Goal: Task Accomplishment & Management: Complete application form

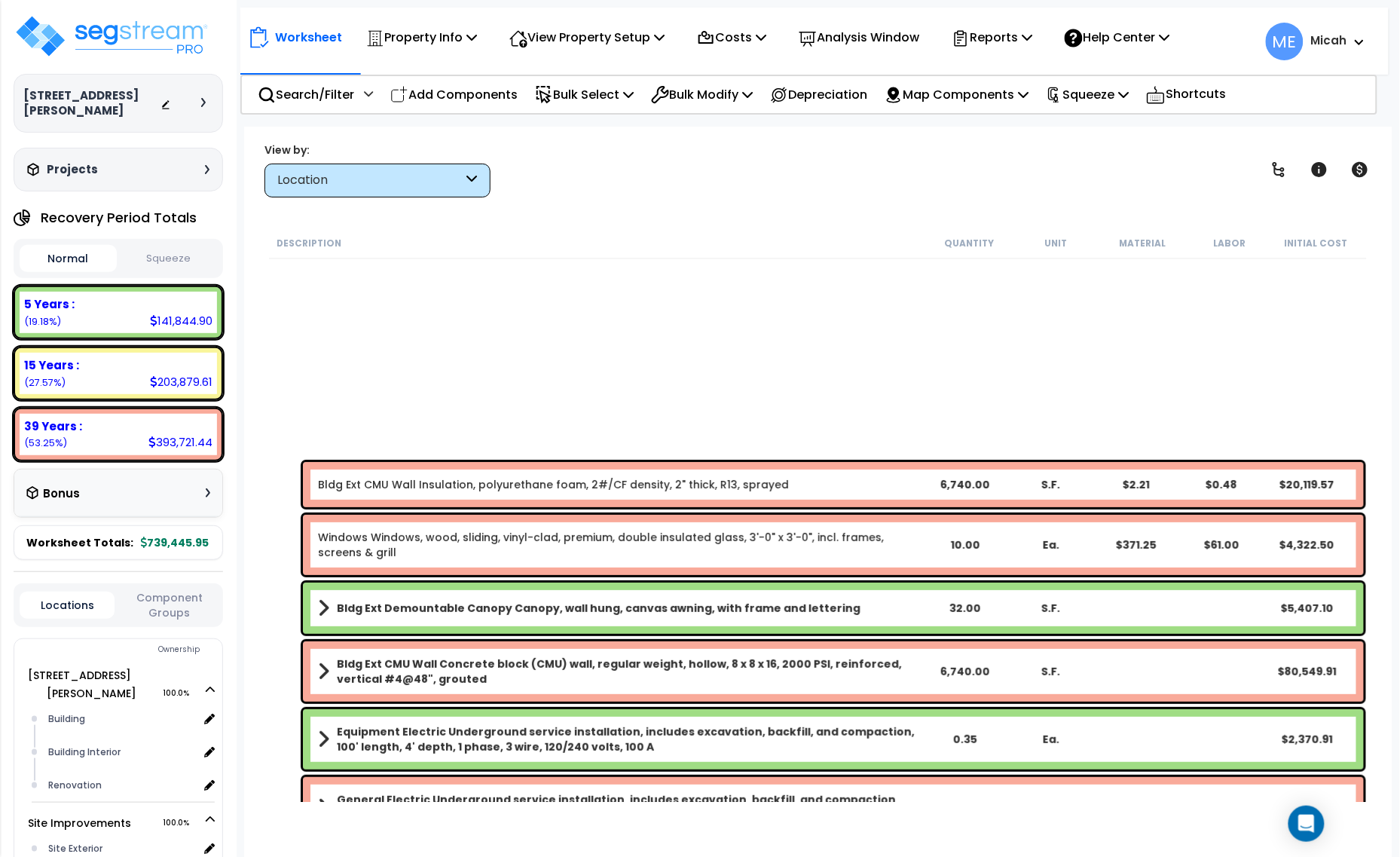
scroll to position [566, 0]
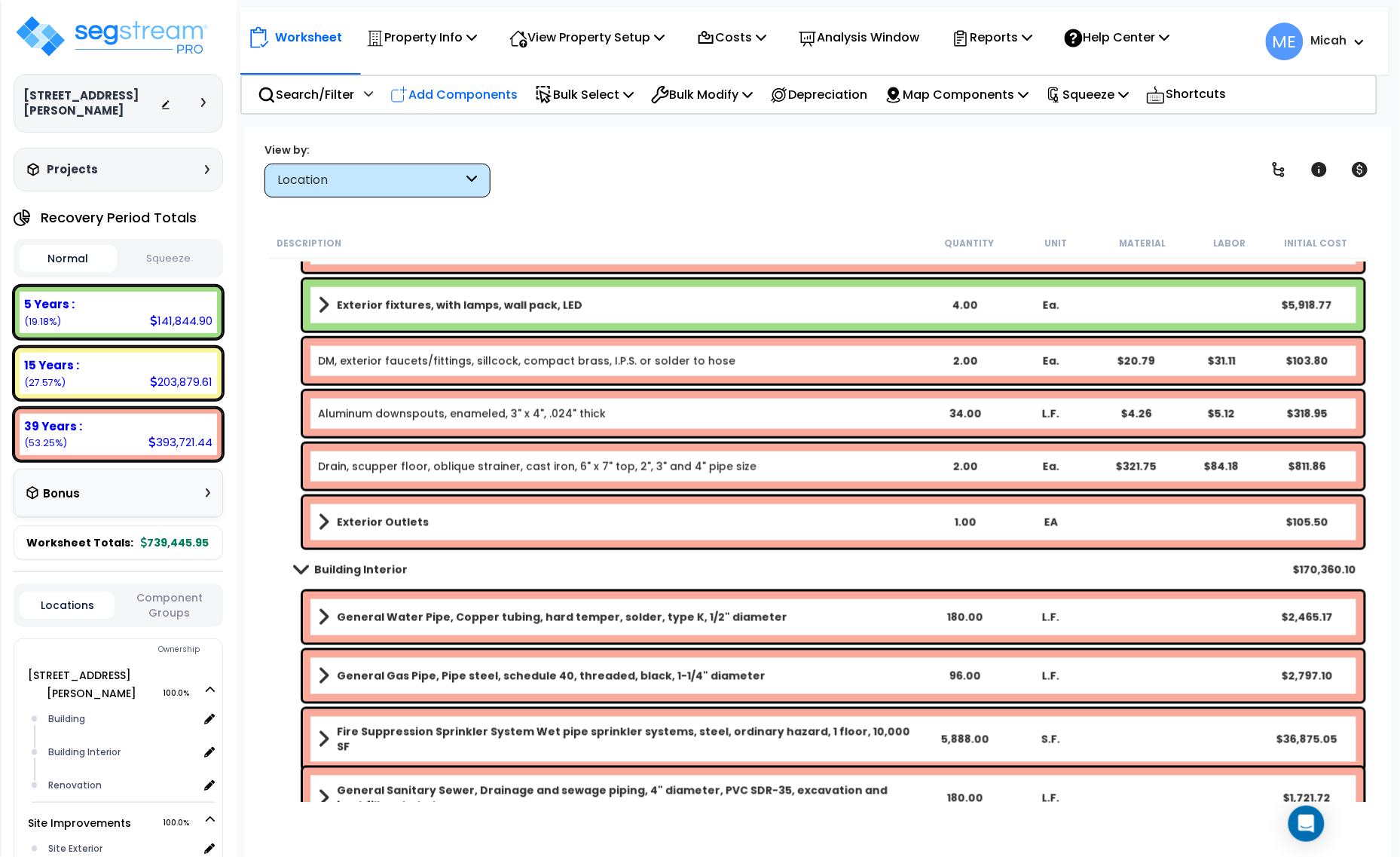
click at [495, 92] on p "Add Components" at bounding box center [454, 94] width 127 height 21
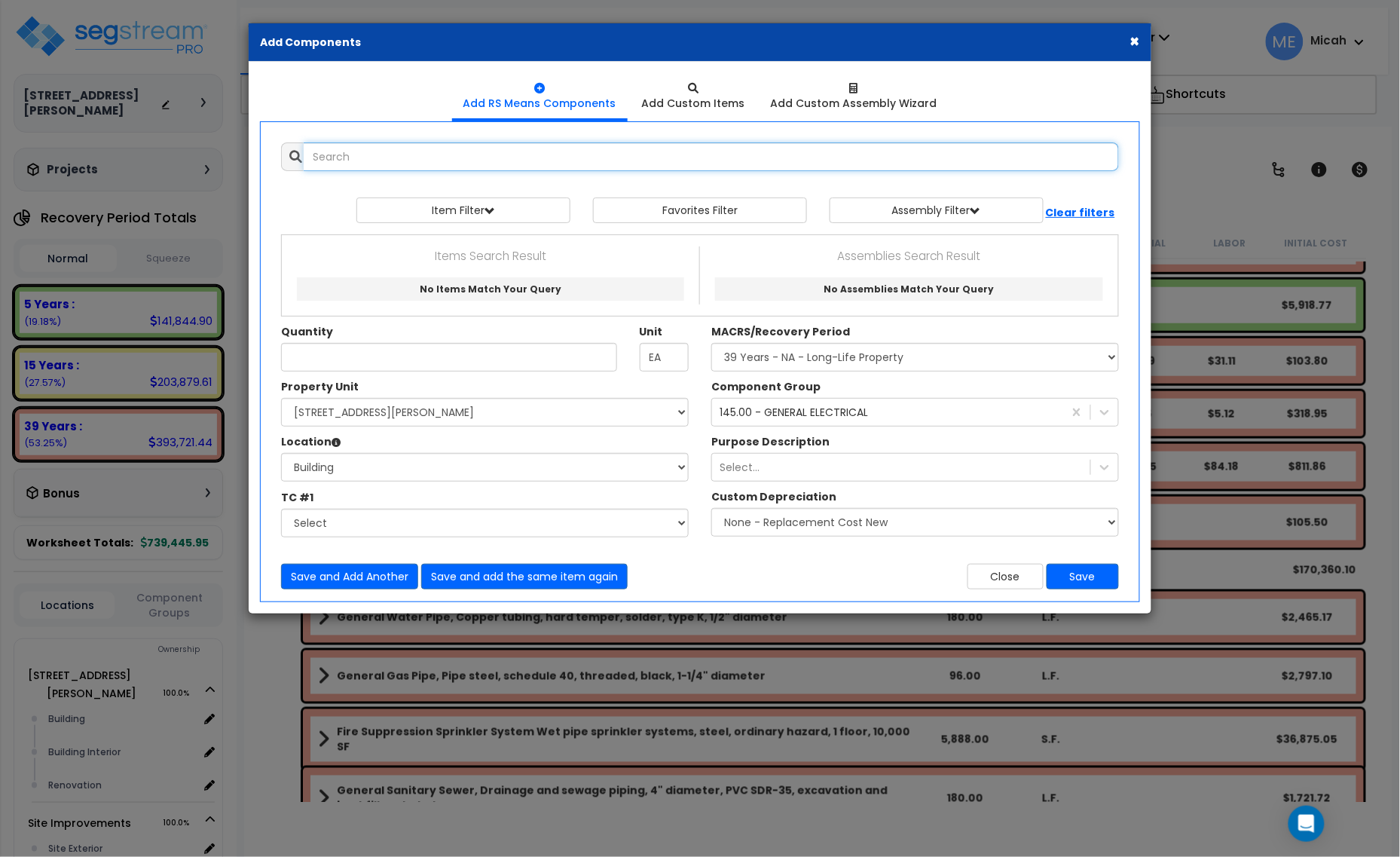
click at [356, 162] on input "text" at bounding box center [712, 156] width 816 height 28
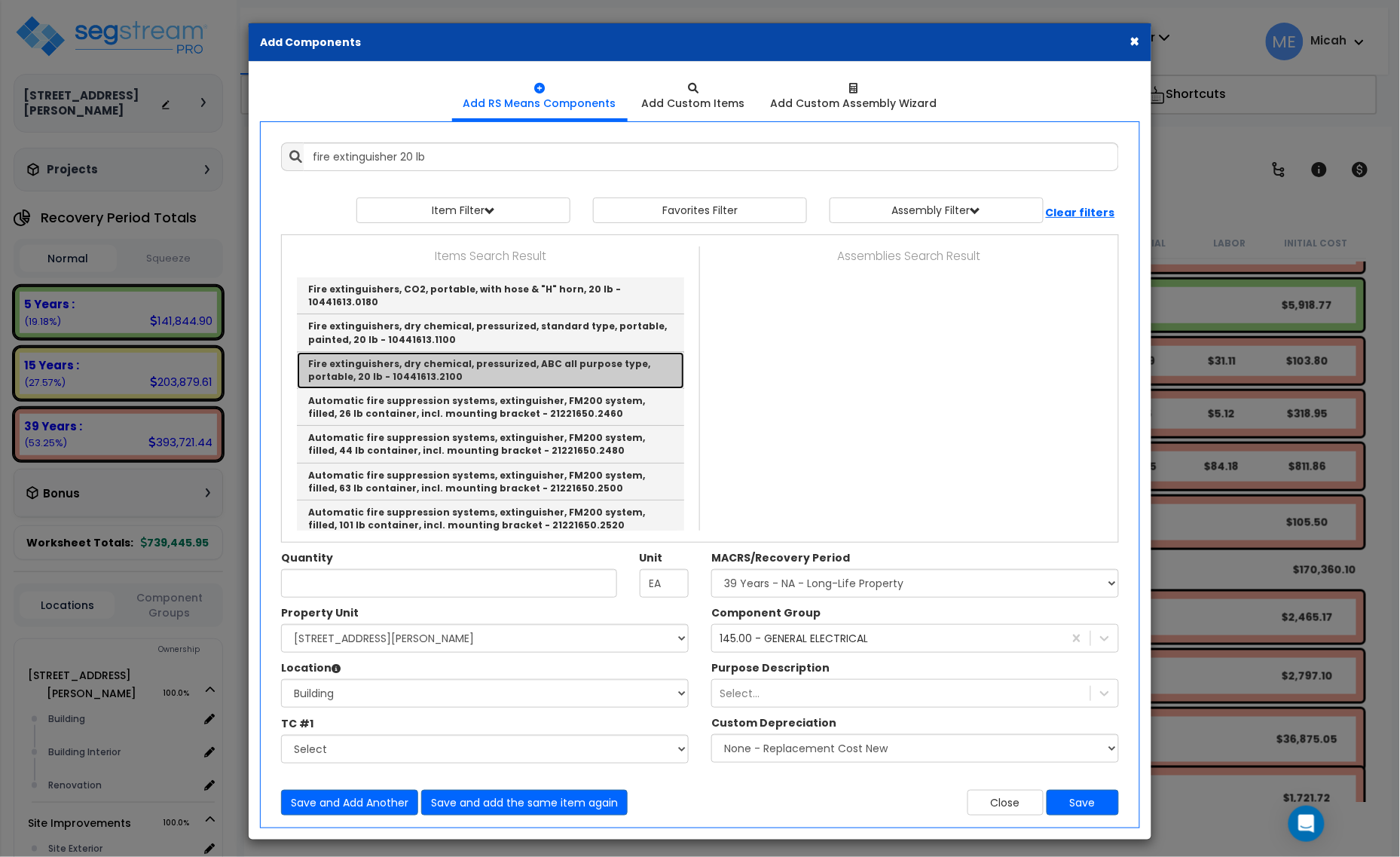
click at [478, 367] on link "Fire extinguishers, dry chemical, pressurized, ABC all purpose type, portable, …" at bounding box center [490, 371] width 387 height 37
type input "Fire extinguishers, dry chemical, pressurized, ABC all purpose type, portable, …"
checkbox input "false"
type input "Ea."
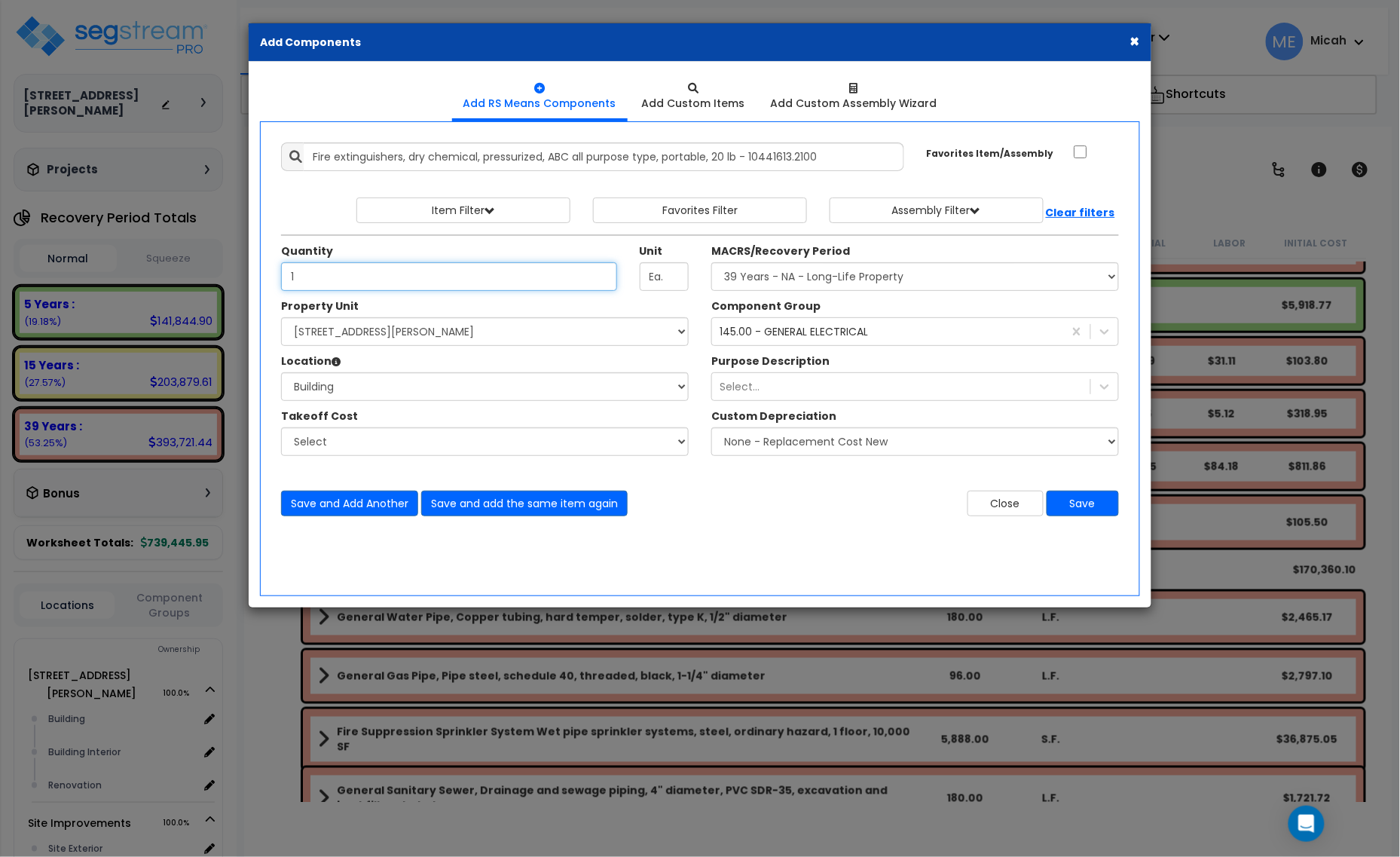
type input "1"
click at [425, 389] on select "Select Building Building Interior Renovation Add Additional Location" at bounding box center [485, 386] width 408 height 28
click at [281, 374] on select "Select Building Building Interior Renovation Add Additional Location" at bounding box center [485, 386] width 408 height 28
click at [472, 394] on select "Select Building Building Interior Renovation Add Additional Location" at bounding box center [485, 386] width 408 height 28
select select "19279"
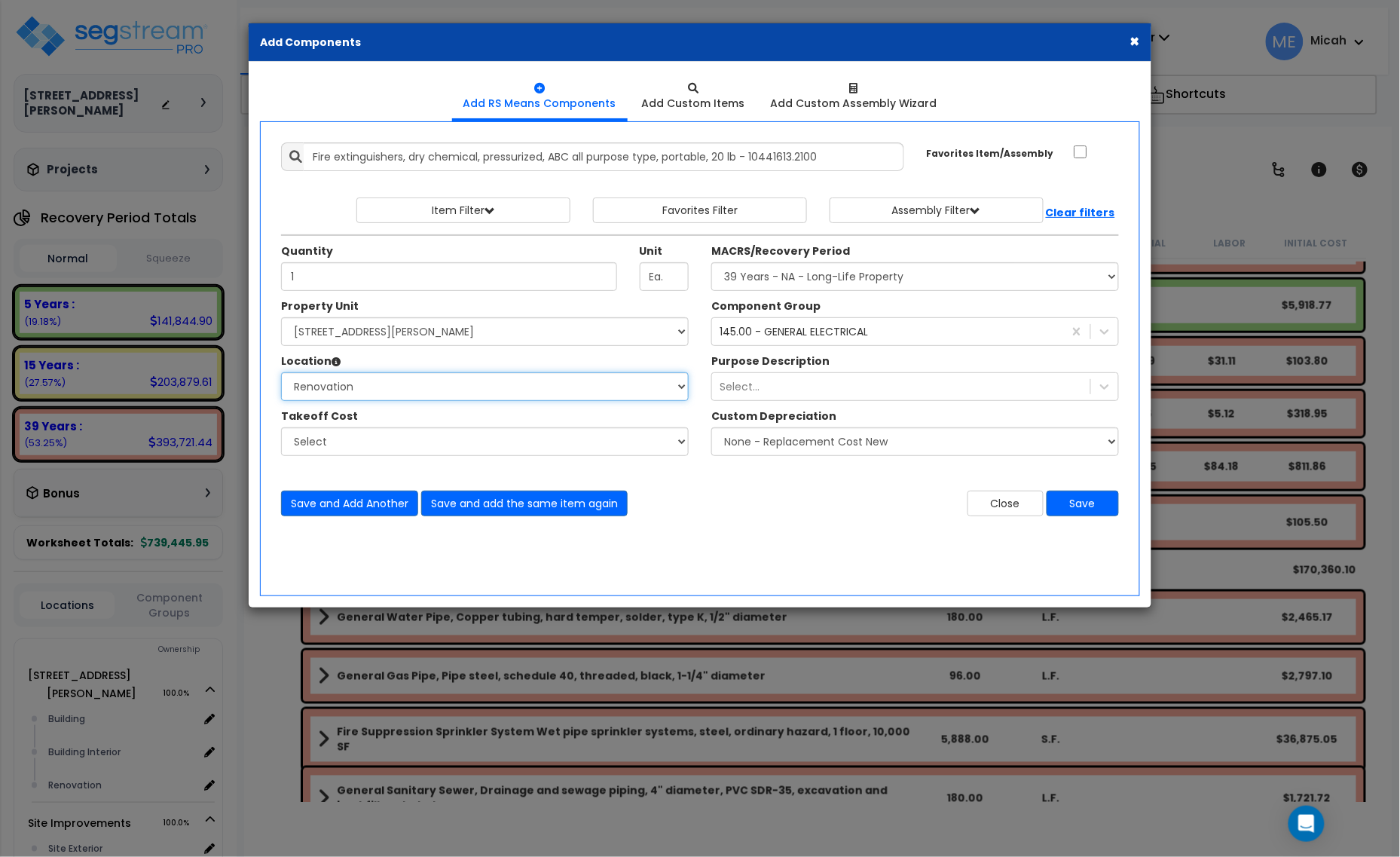
click at [281, 374] on select "Select Building Building Interior Renovation Add Additional Location" at bounding box center [485, 386] width 408 height 28
click at [957, 358] on div "Purpose Description Select..." at bounding box center [915, 378] width 430 height 47
click at [944, 341] on div "145.00 - GENERAL ELECTRICAL" at bounding box center [888, 331] width 351 height 25
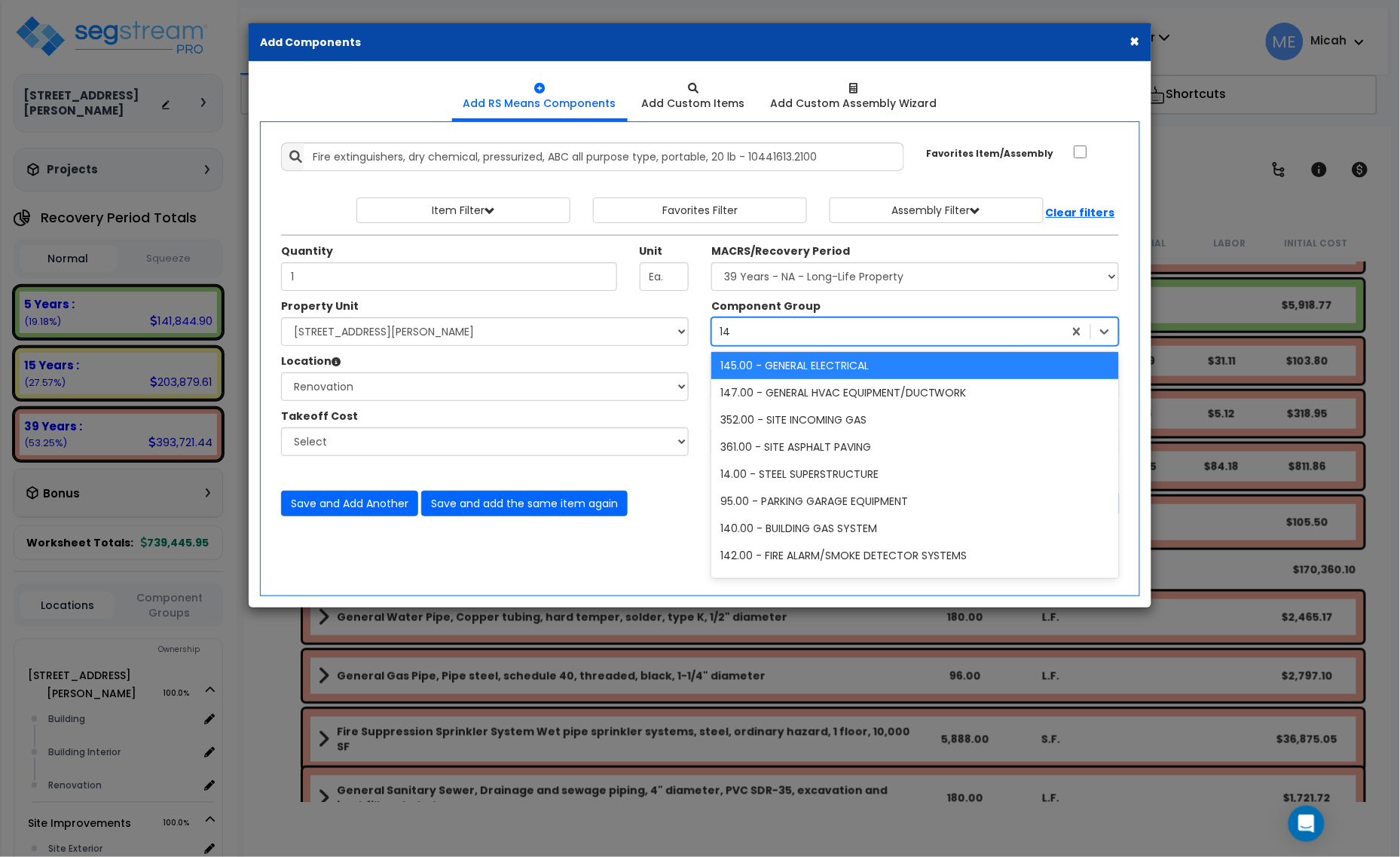
scroll to position [0, 0]
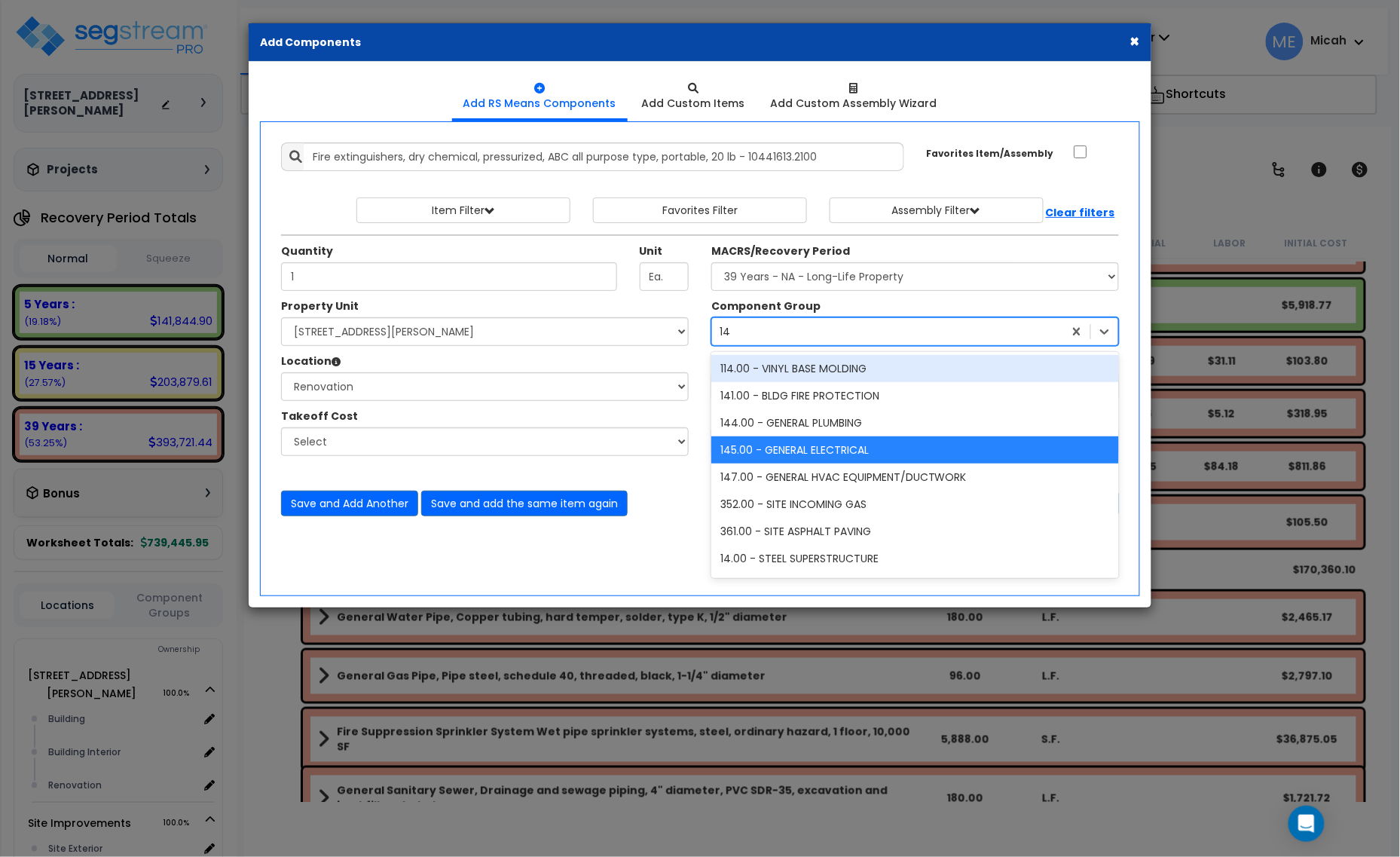
type input "143"
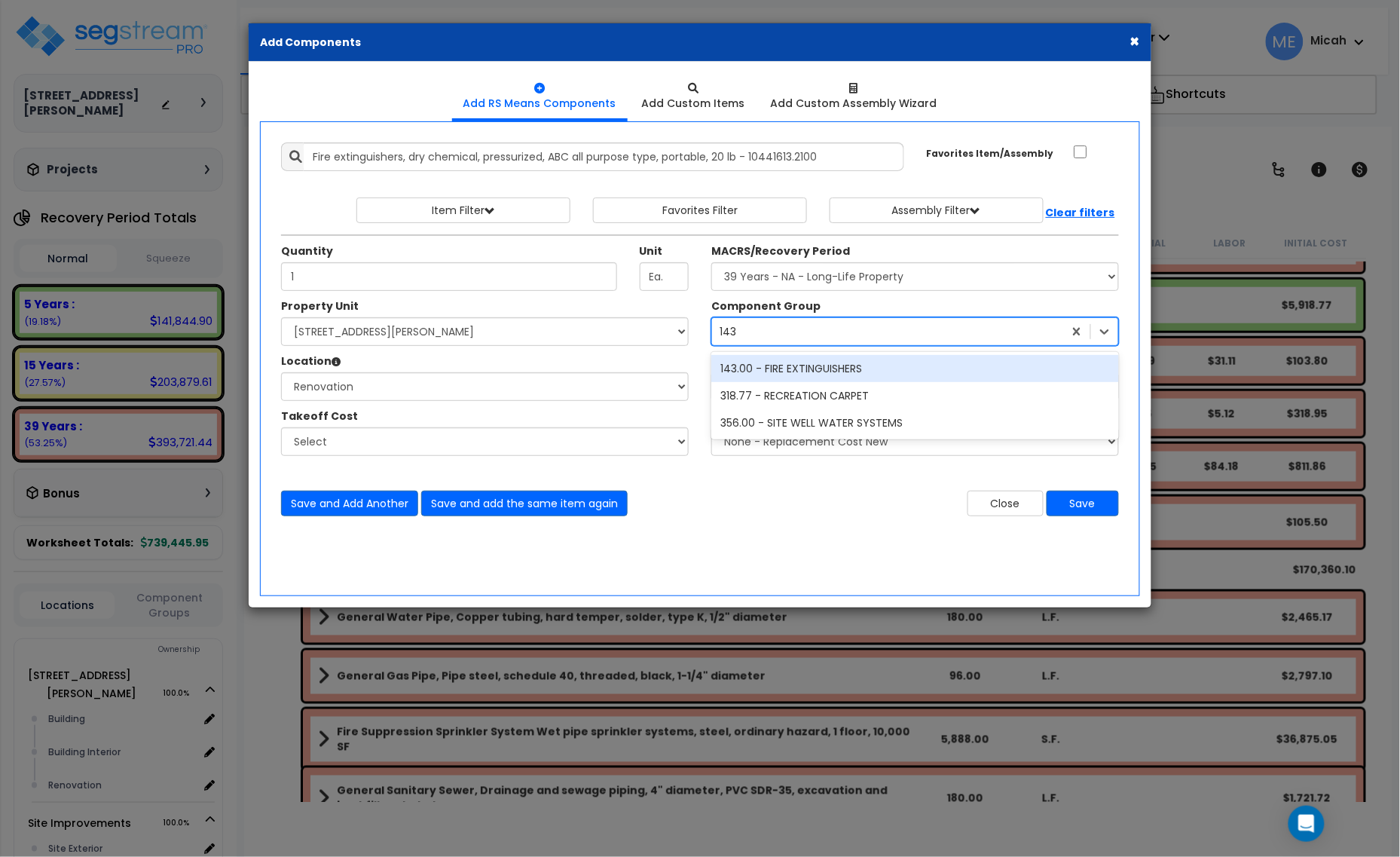
click at [841, 376] on div "143.00 - FIRE EXTINGUISHERS" at bounding box center [916, 369] width 408 height 27
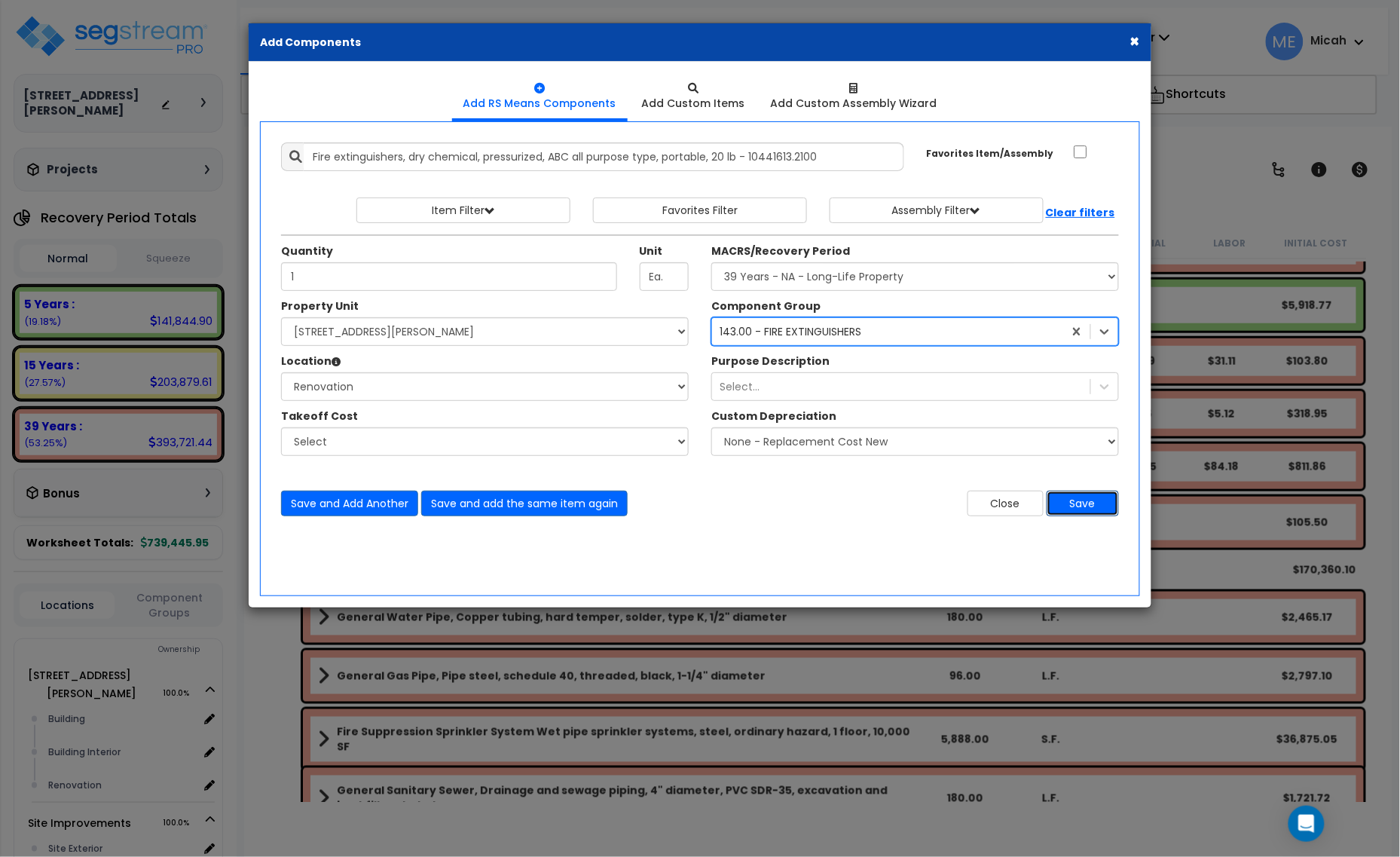
click at [1089, 498] on button "Save" at bounding box center [1083, 503] width 73 height 25
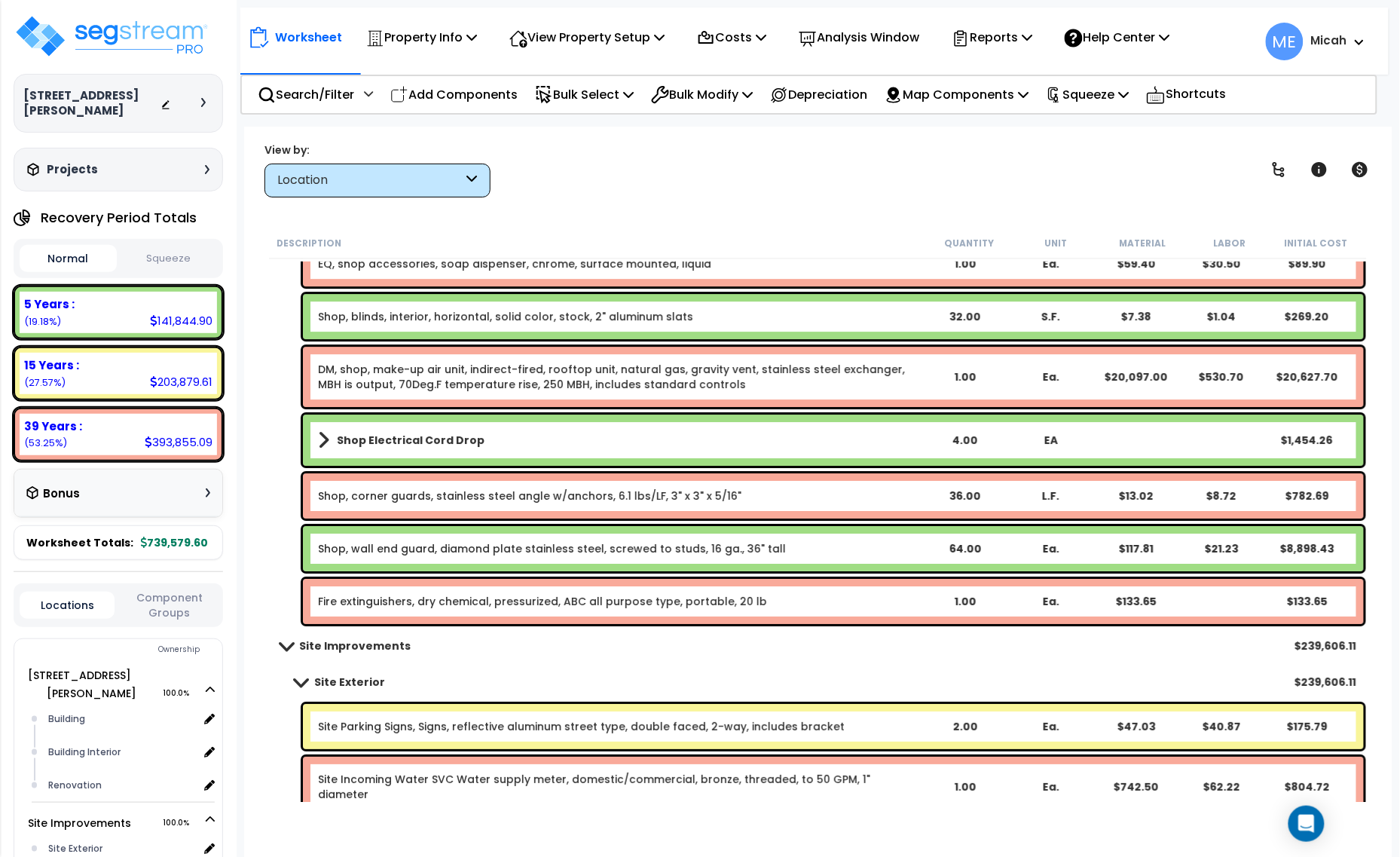
scroll to position [7256, 0]
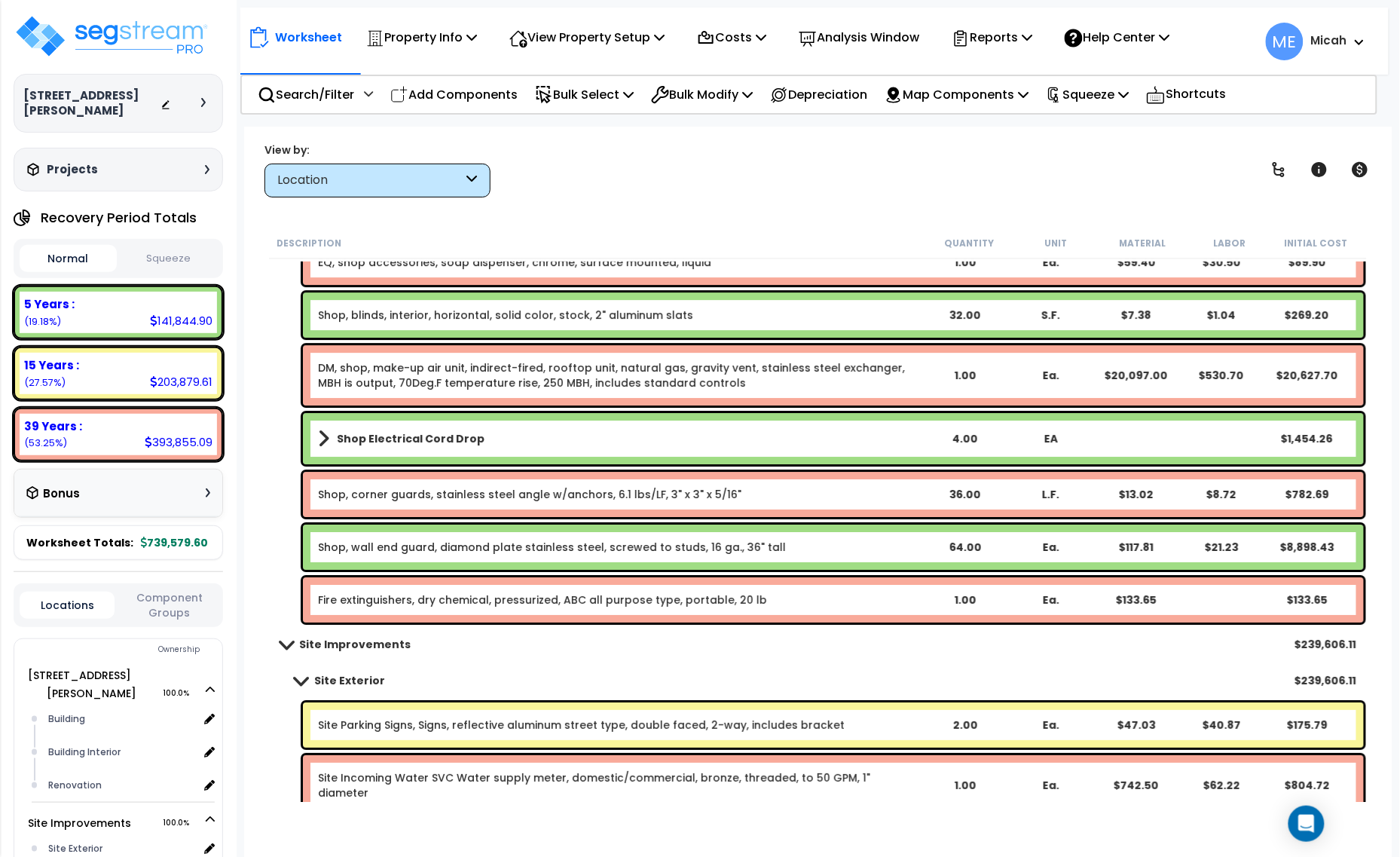
click at [394, 603] on link "Fire extinguishers, dry chemical, pressurized, ABC all purpose type, portable, …" at bounding box center [542, 599] width 449 height 15
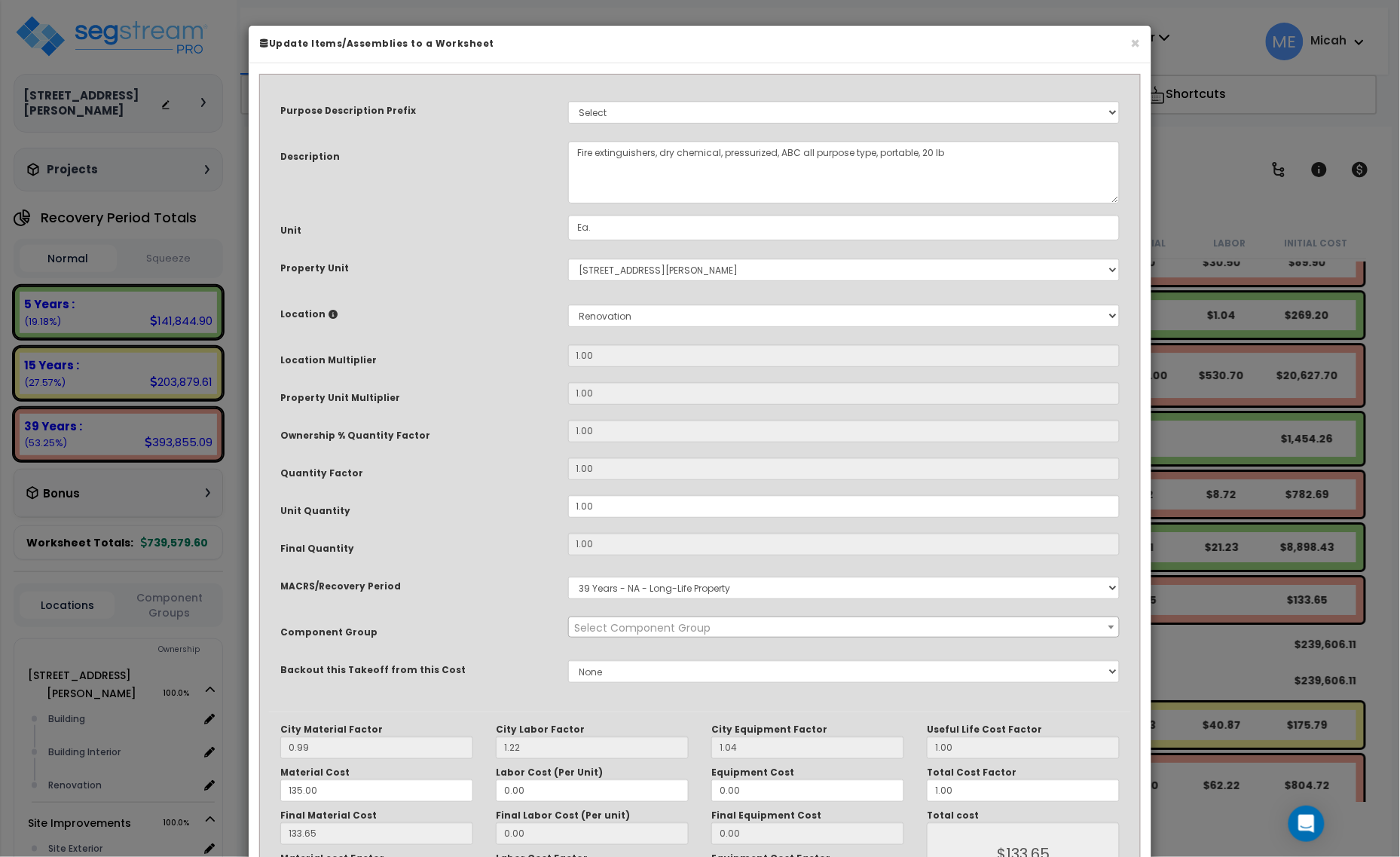
select select "56816"
click at [574, 148] on textarea "Fire extinguishers, dry chemical, pressurized, ABC all purpose type, portable, …" at bounding box center [845, 173] width 553 height 63
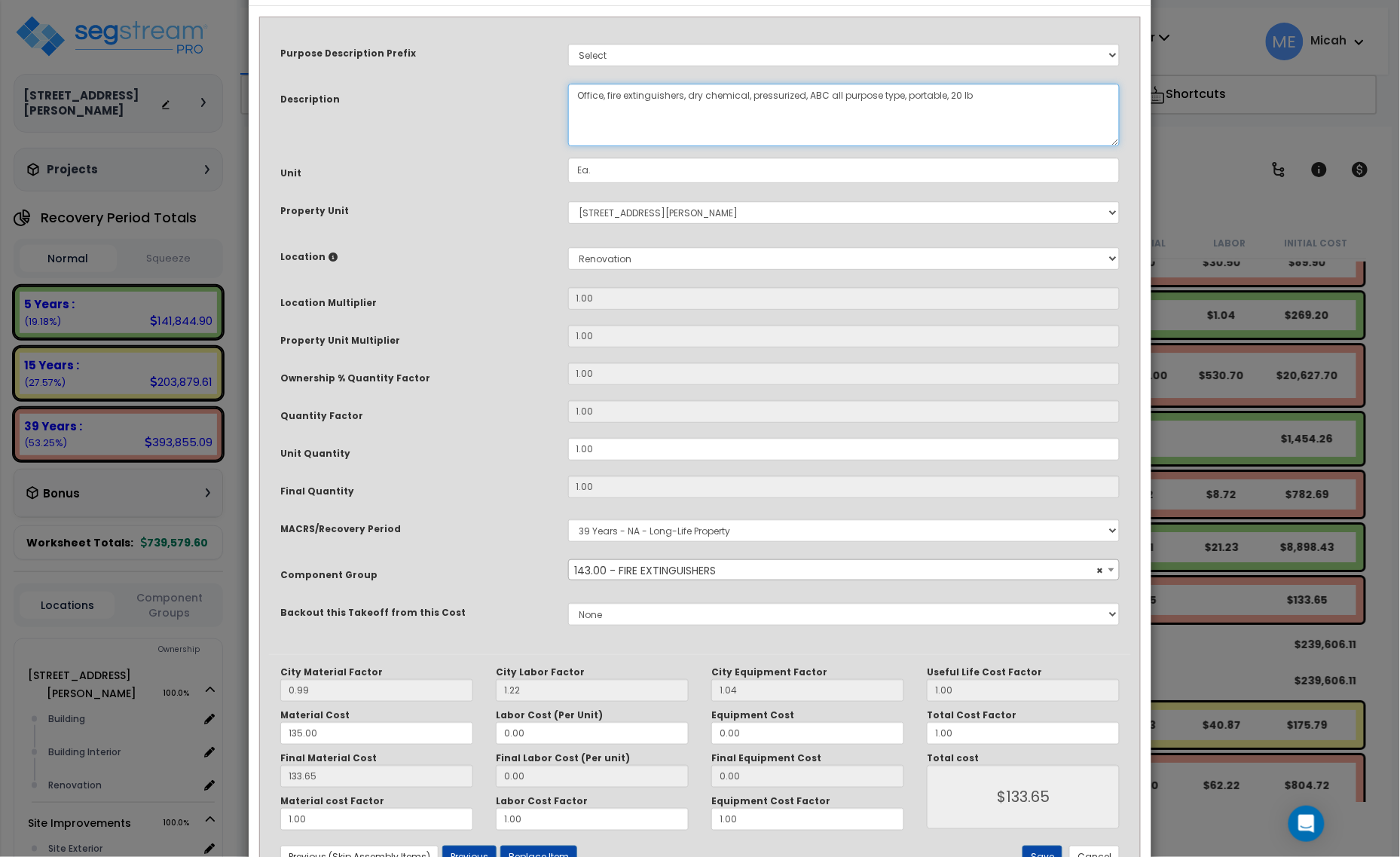
scroll to position [114, 0]
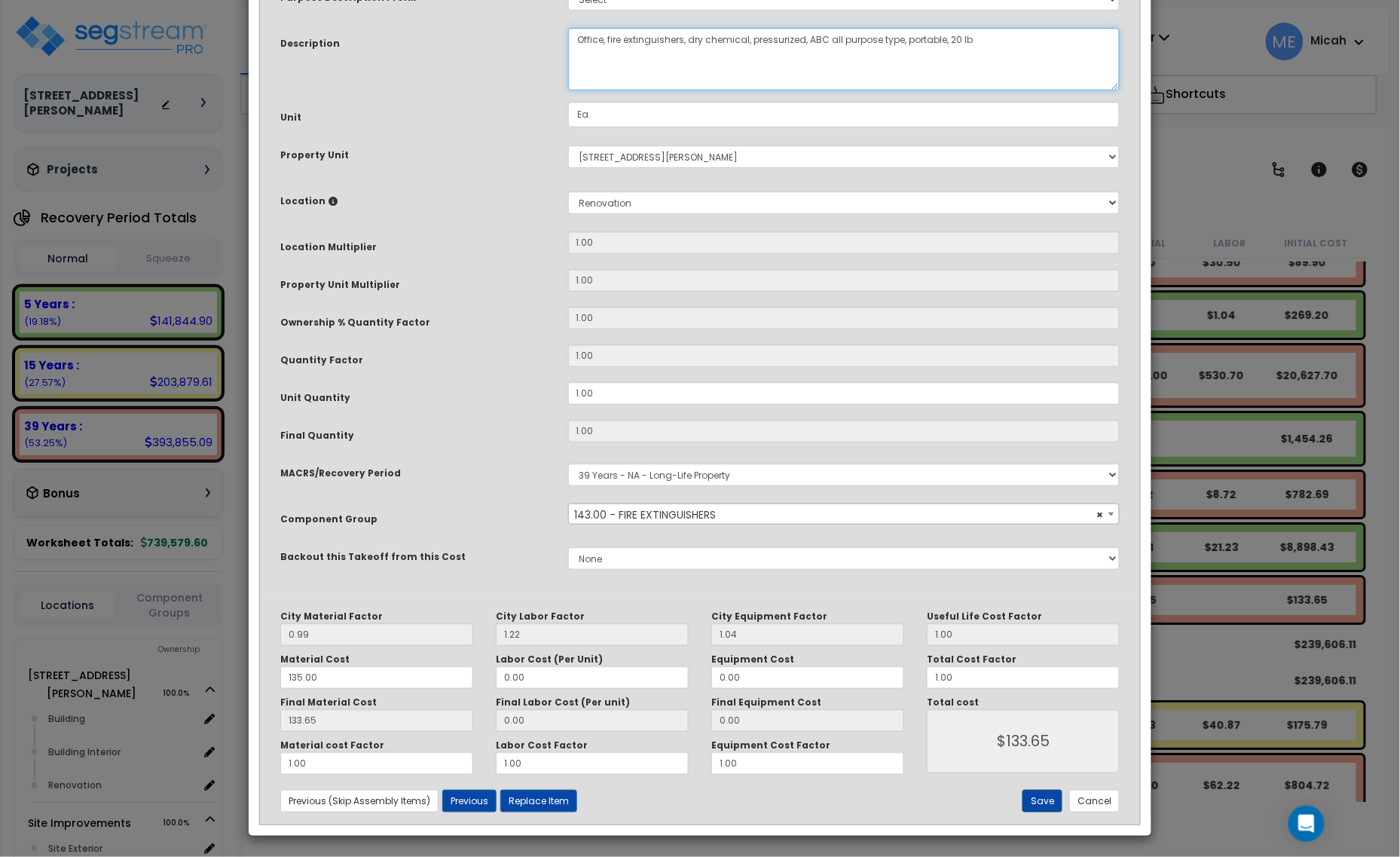
type textarea "Office, fire extinguishers, dry chemical, pressurized, ABC all purpose type, po…"
click at [1050, 801] on button "Save" at bounding box center [1042, 801] width 40 height 23
type input "133.65"
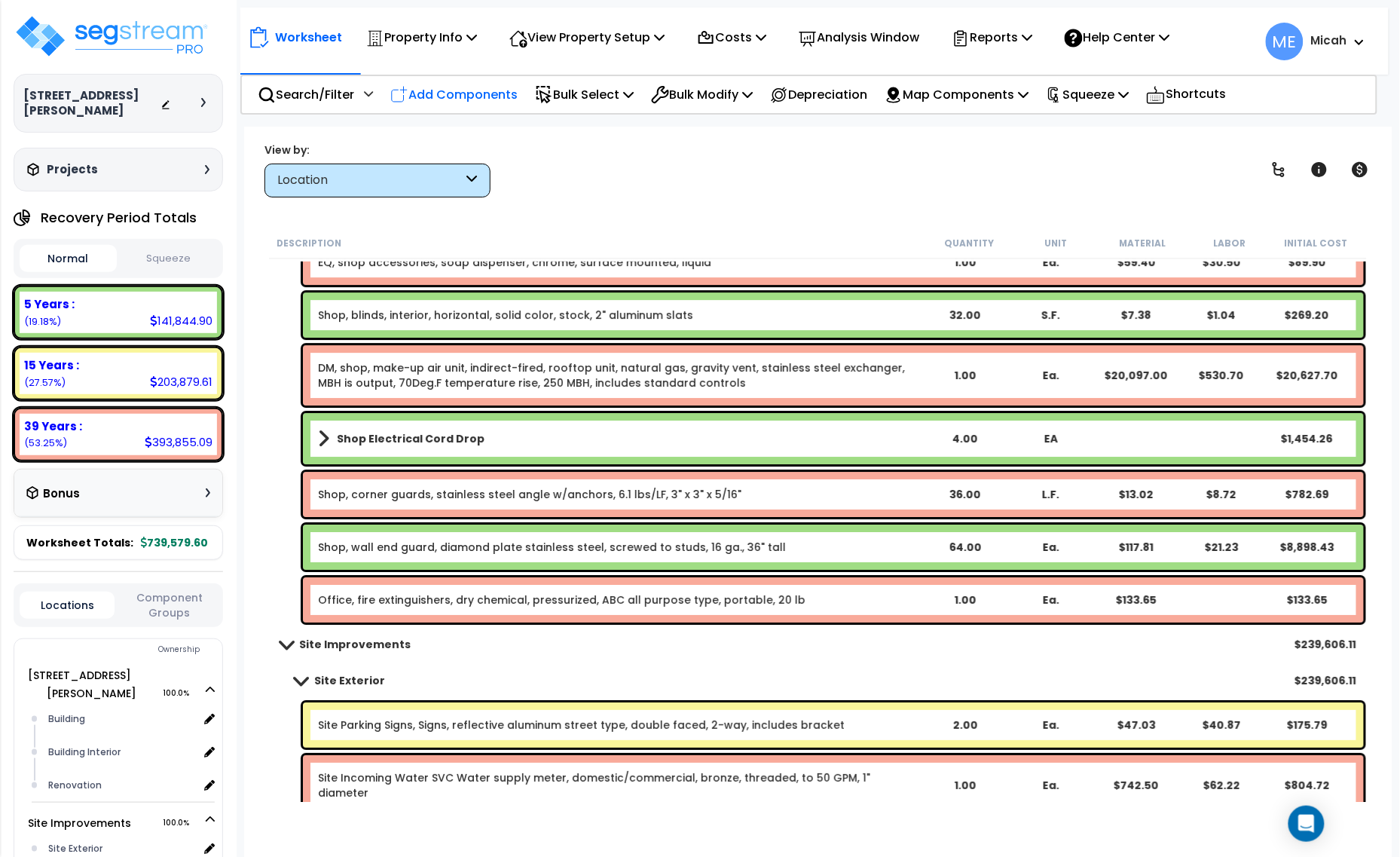
click at [445, 92] on p "Add Components" at bounding box center [454, 94] width 127 height 21
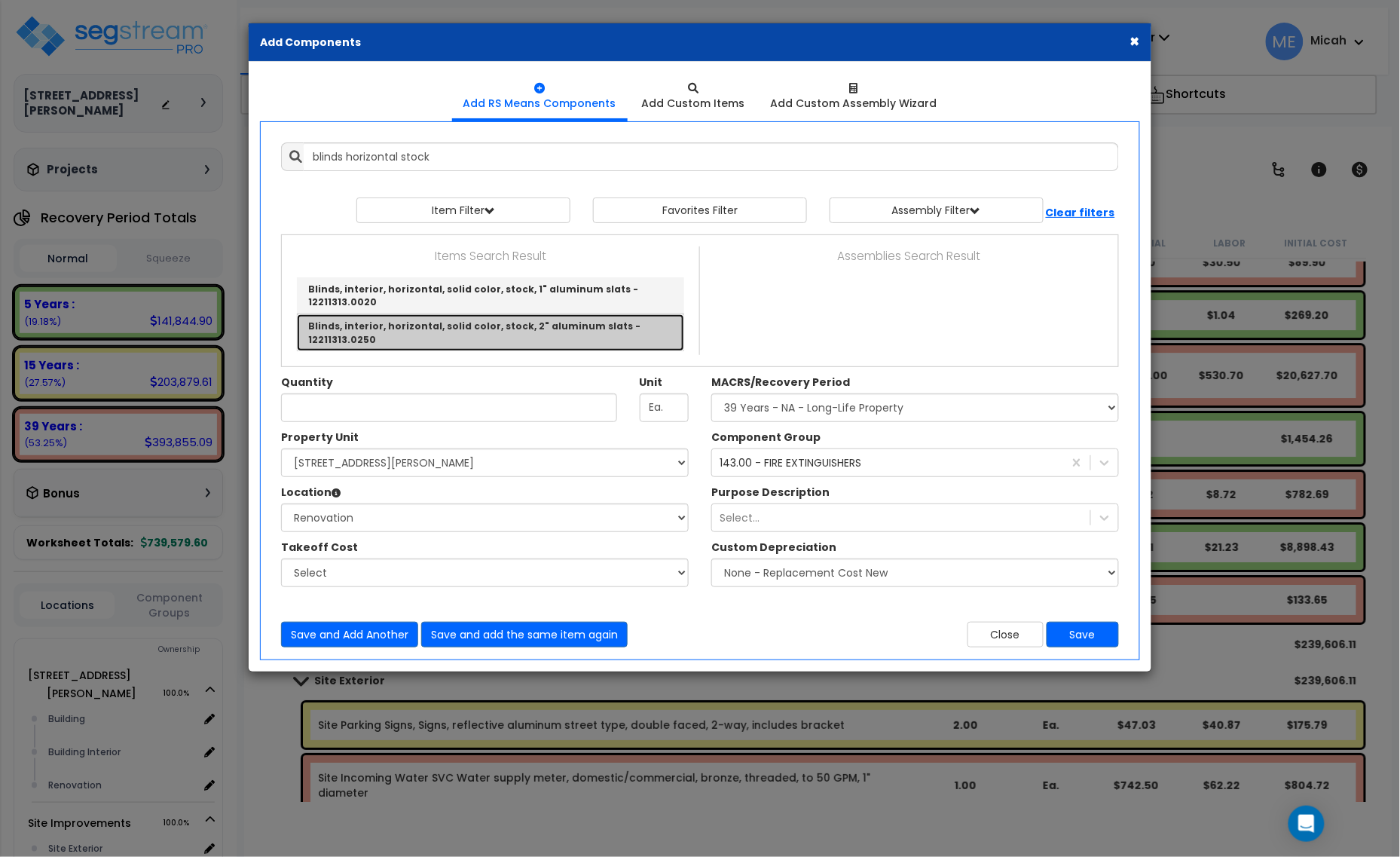
click at [529, 315] on link "Blinds, interior, horizontal, solid color, stock, 2" aluminum slats - 12211313.…" at bounding box center [490, 332] width 387 height 36
type input "Blinds, interior, horizontal, solid color, stock, 2" aluminum slats - 12211313.…"
type input "S.F."
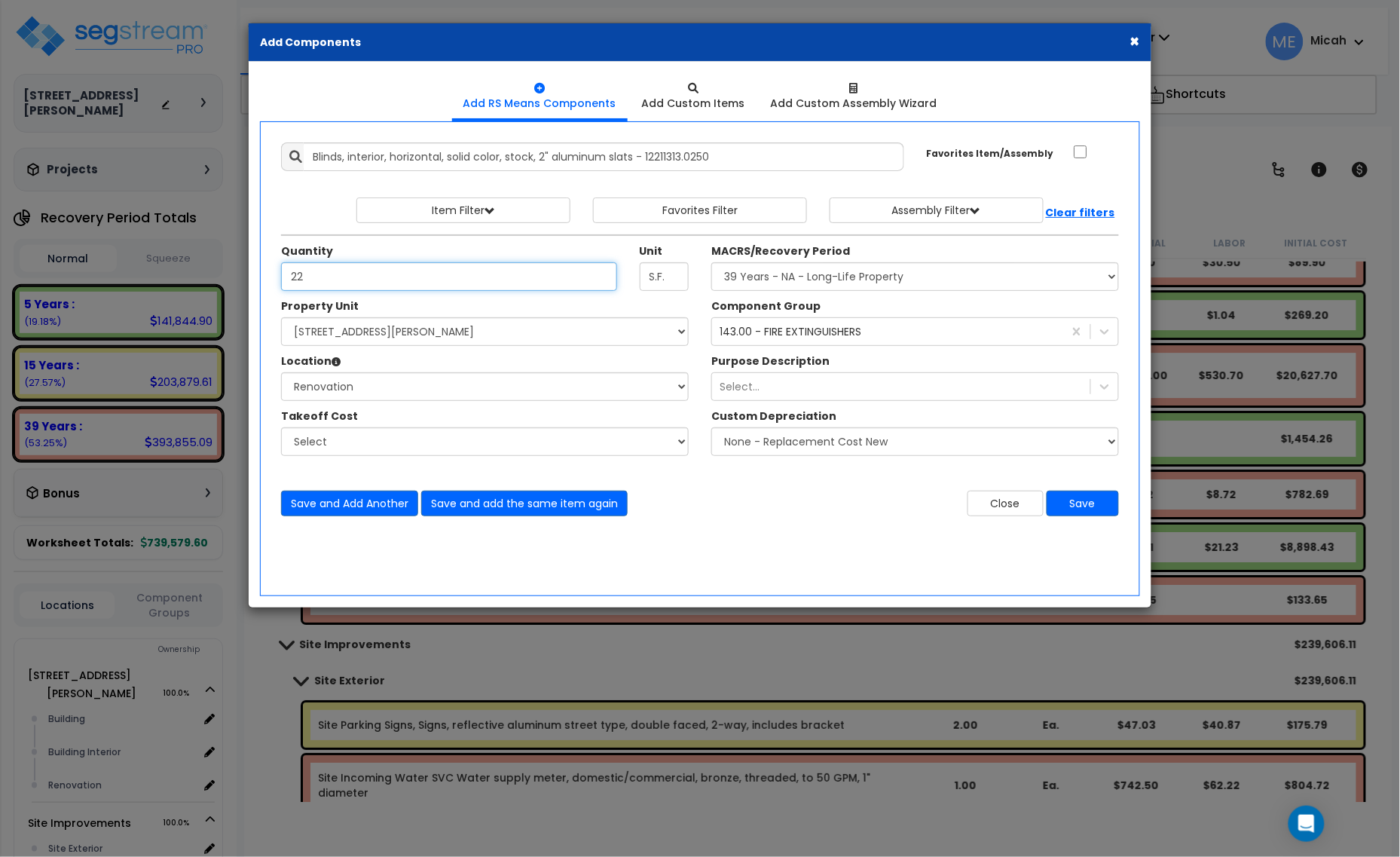
type input "22"
click at [746, 277] on select "Select MACRS/Recovery Period 5 Years - 57.0 - Distributive Trades & Services 5 …" at bounding box center [916, 277] width 408 height 28
select select "3667"
click at [712, 263] on select "Select MACRS/Recovery Period 5 Years - 57.0 - Distributive Trades & Services 5 …" at bounding box center [916, 277] width 408 height 28
click at [782, 329] on div "143.00 - FIRE EXTINGUISHERS" at bounding box center [790, 331] width 142 height 15
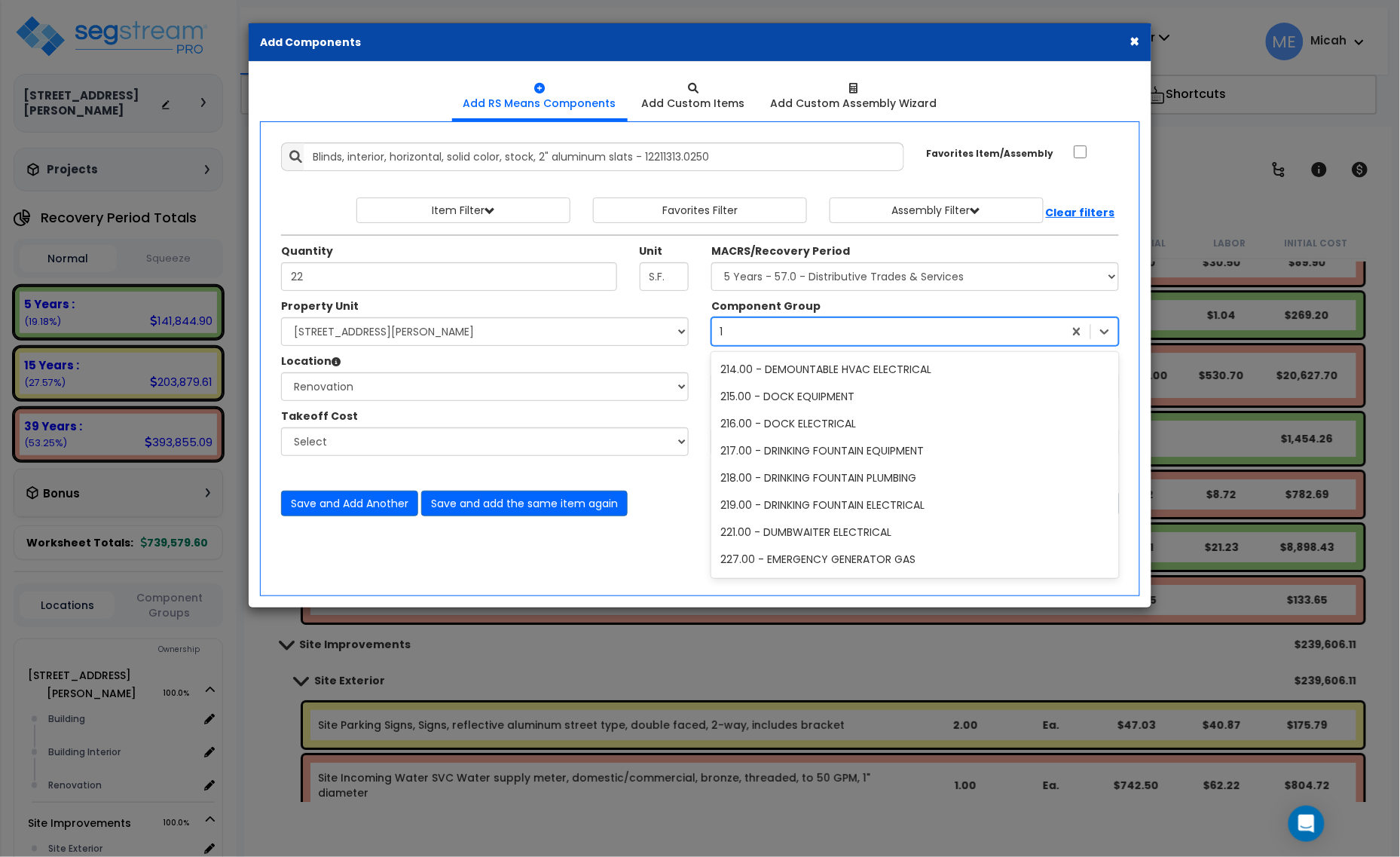
scroll to position [0, 0]
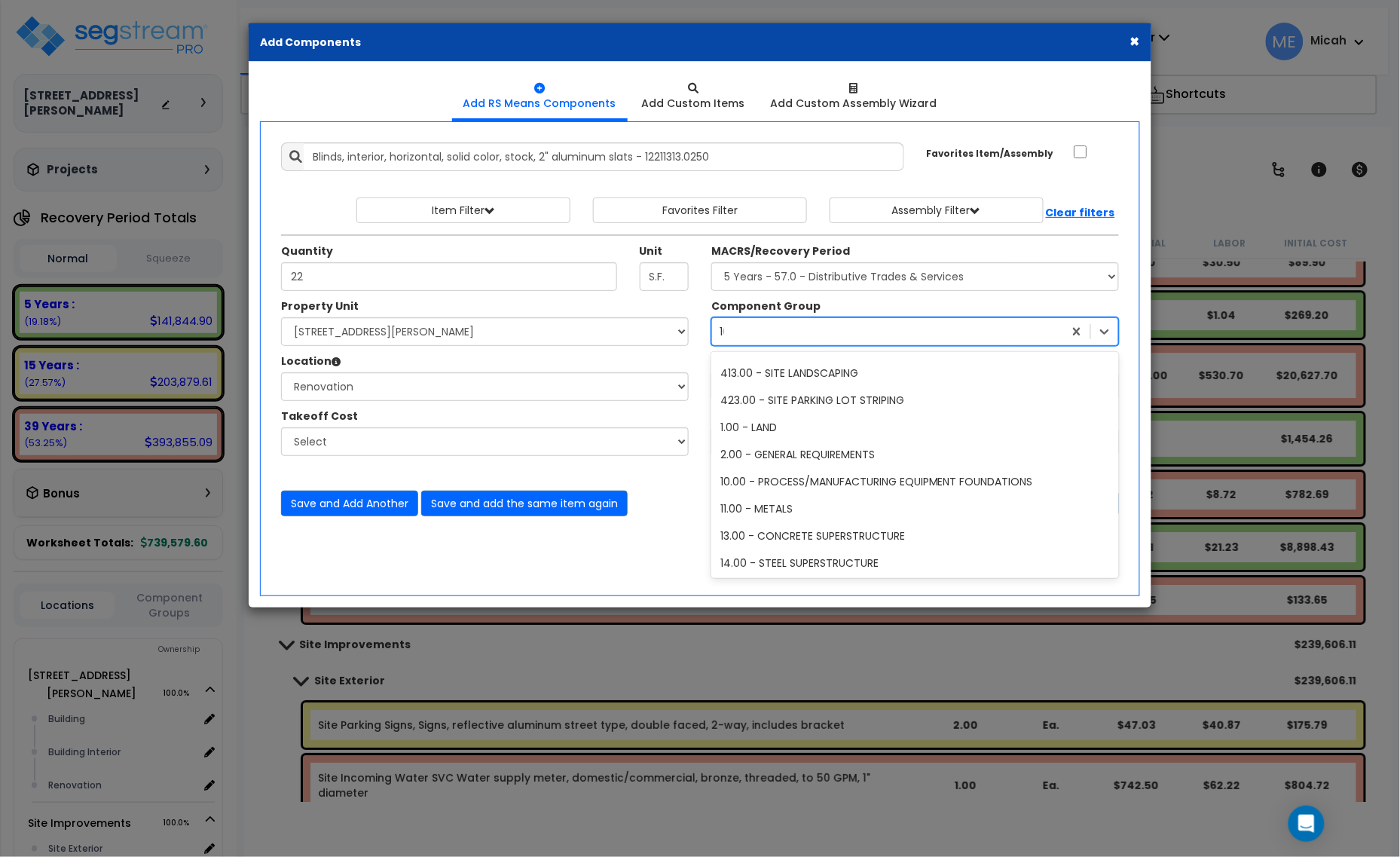
type input "105"
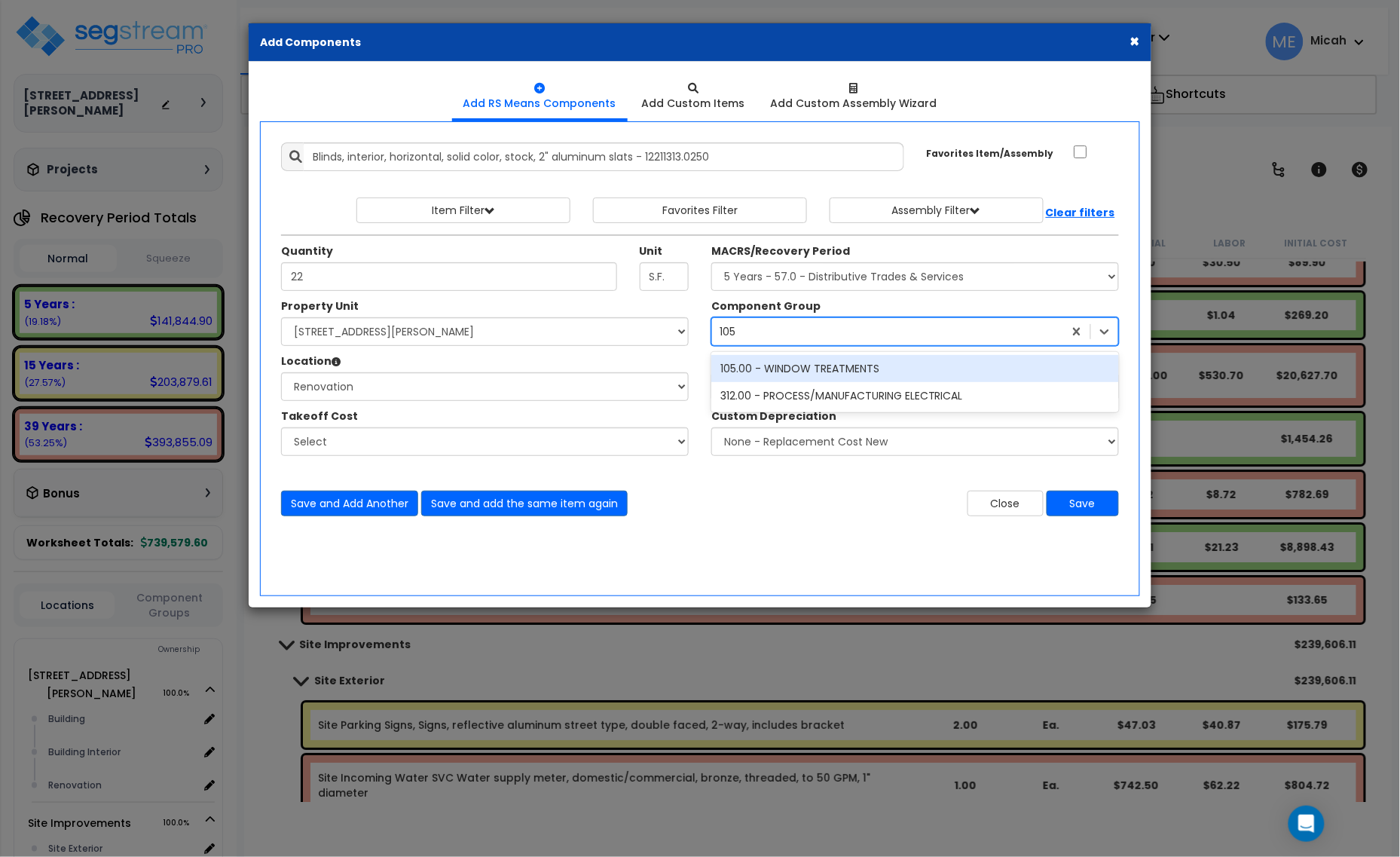
click at [800, 364] on div "105.00 - WINDOW TREATMENTS" at bounding box center [916, 369] width 408 height 27
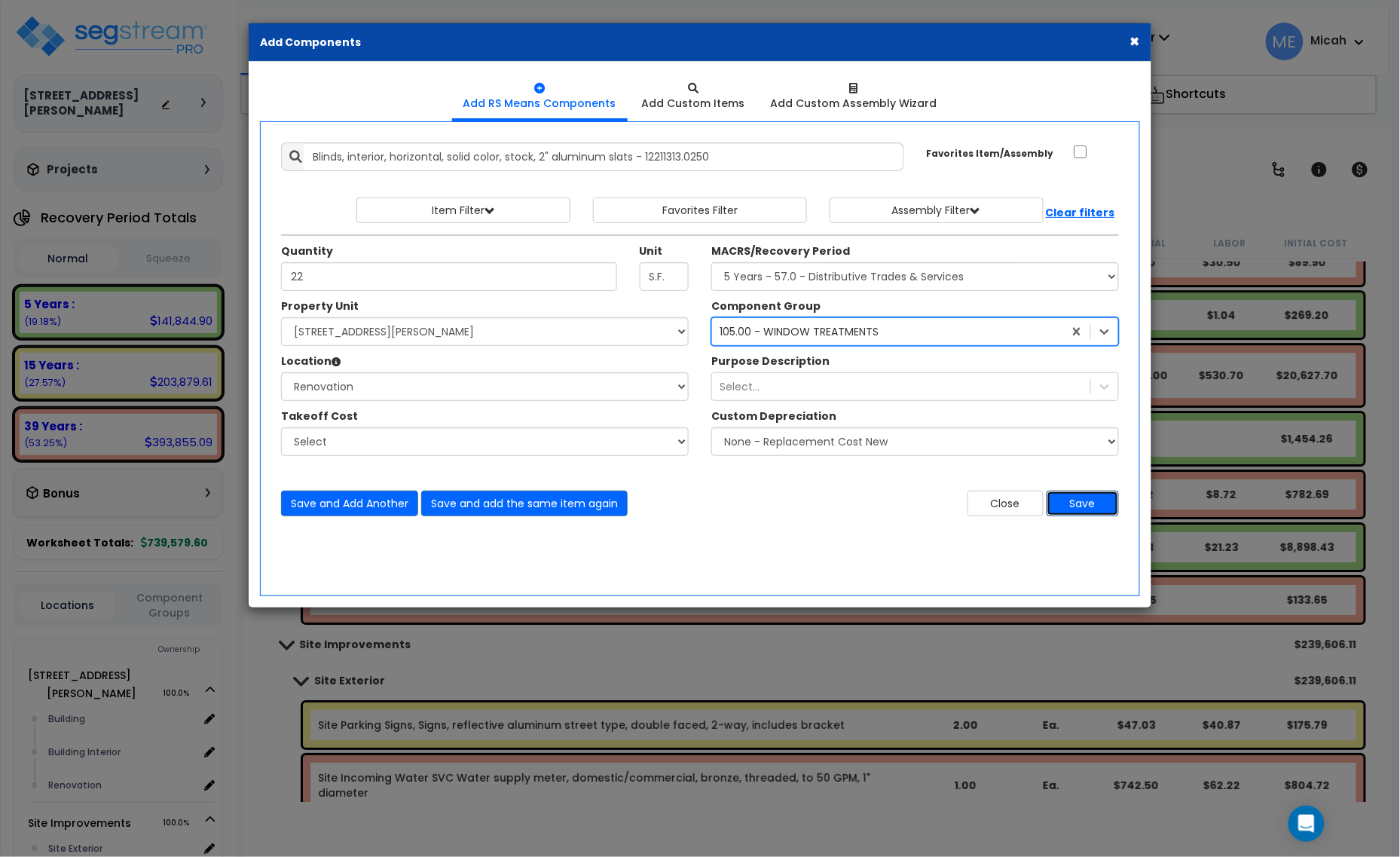
click at [1104, 502] on button "Save" at bounding box center [1083, 503] width 73 height 25
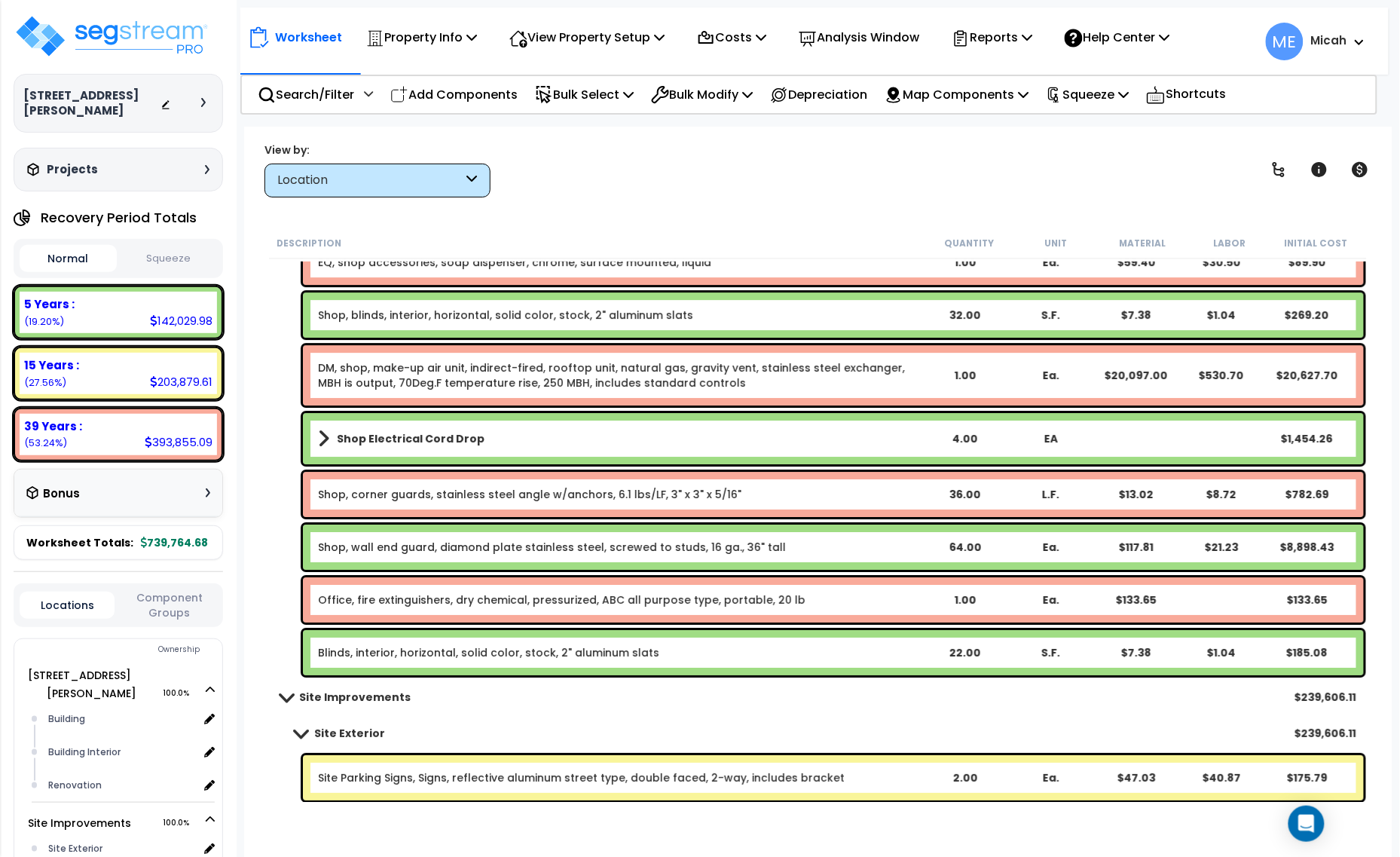
click at [375, 660] on div "Blinds, interior, horizontal, solid color, stock, 2" aluminum slats 22.00 S.F. …" at bounding box center [833, 653] width 1061 height 45
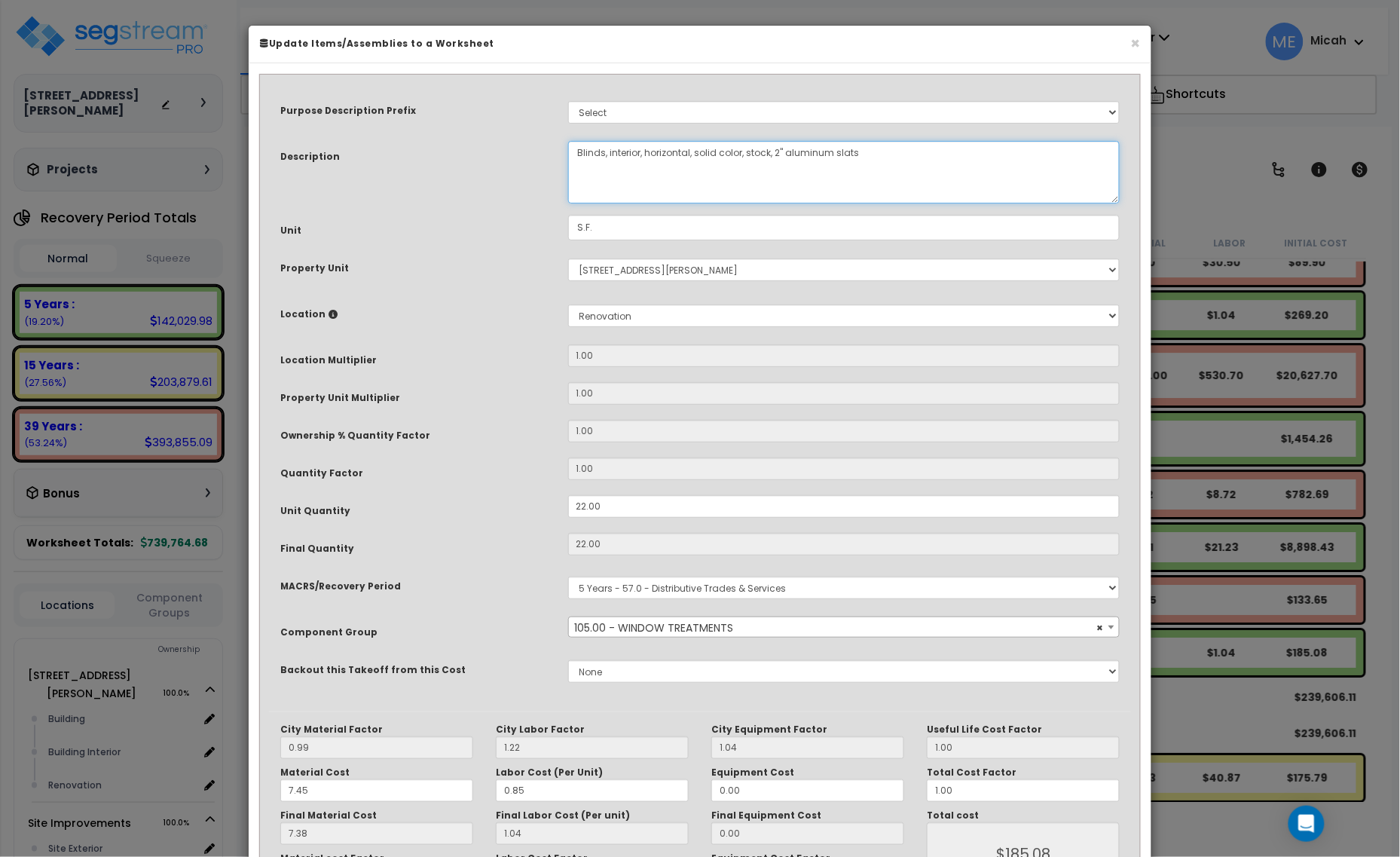
click at [577, 142] on textarea "Blinds, interior, horizontal, solid color, stock, 2" aluminum slats" at bounding box center [845, 173] width 553 height 63
select select "56920"
type textarea "OBlinds, interior, horizontal, solid color, stock, 2" aluminum slats"
select select "56920"
type textarea "OffBlinds, interior, horizontal, solid color, stock, 2" aluminum slats"
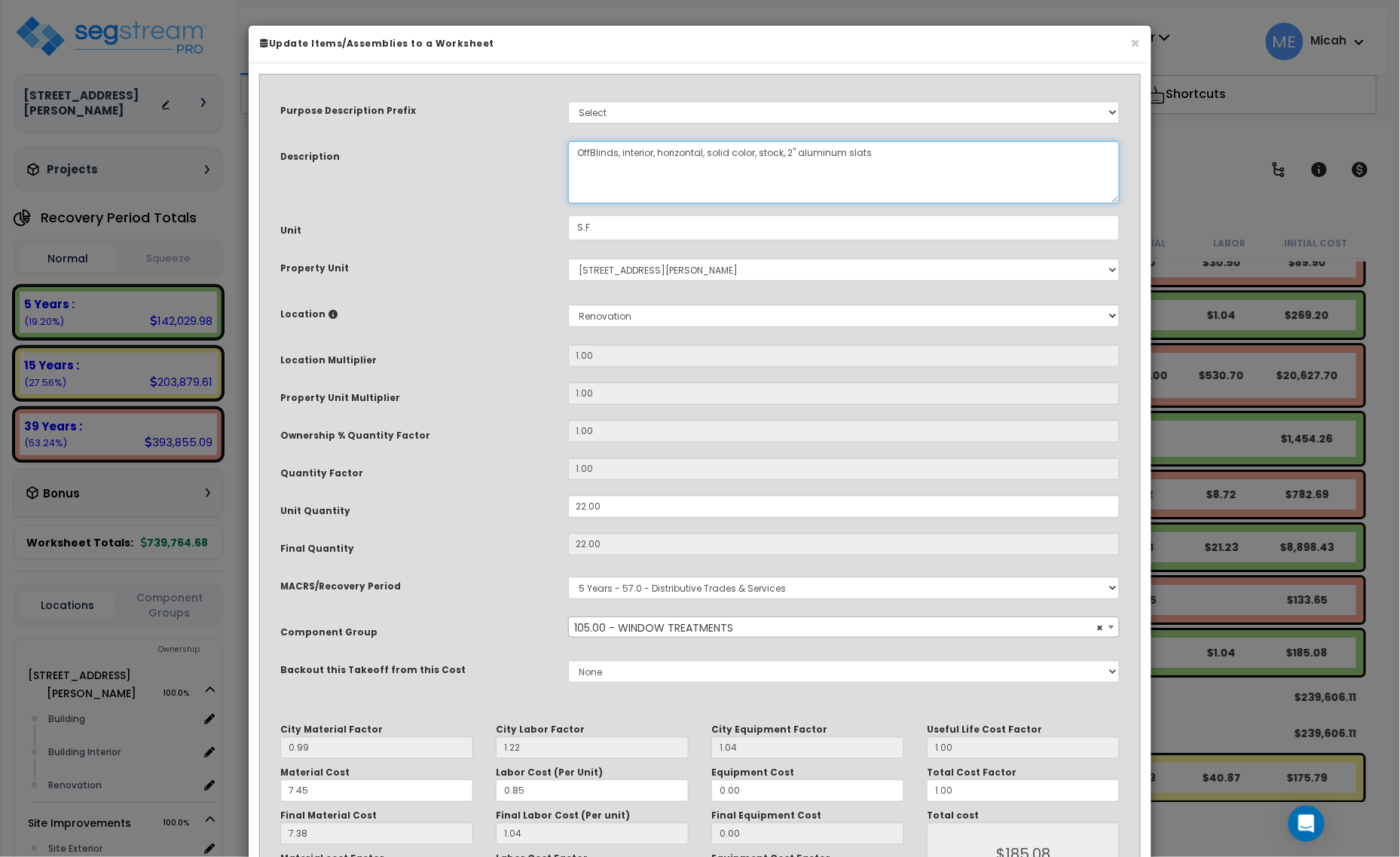
select select "56920"
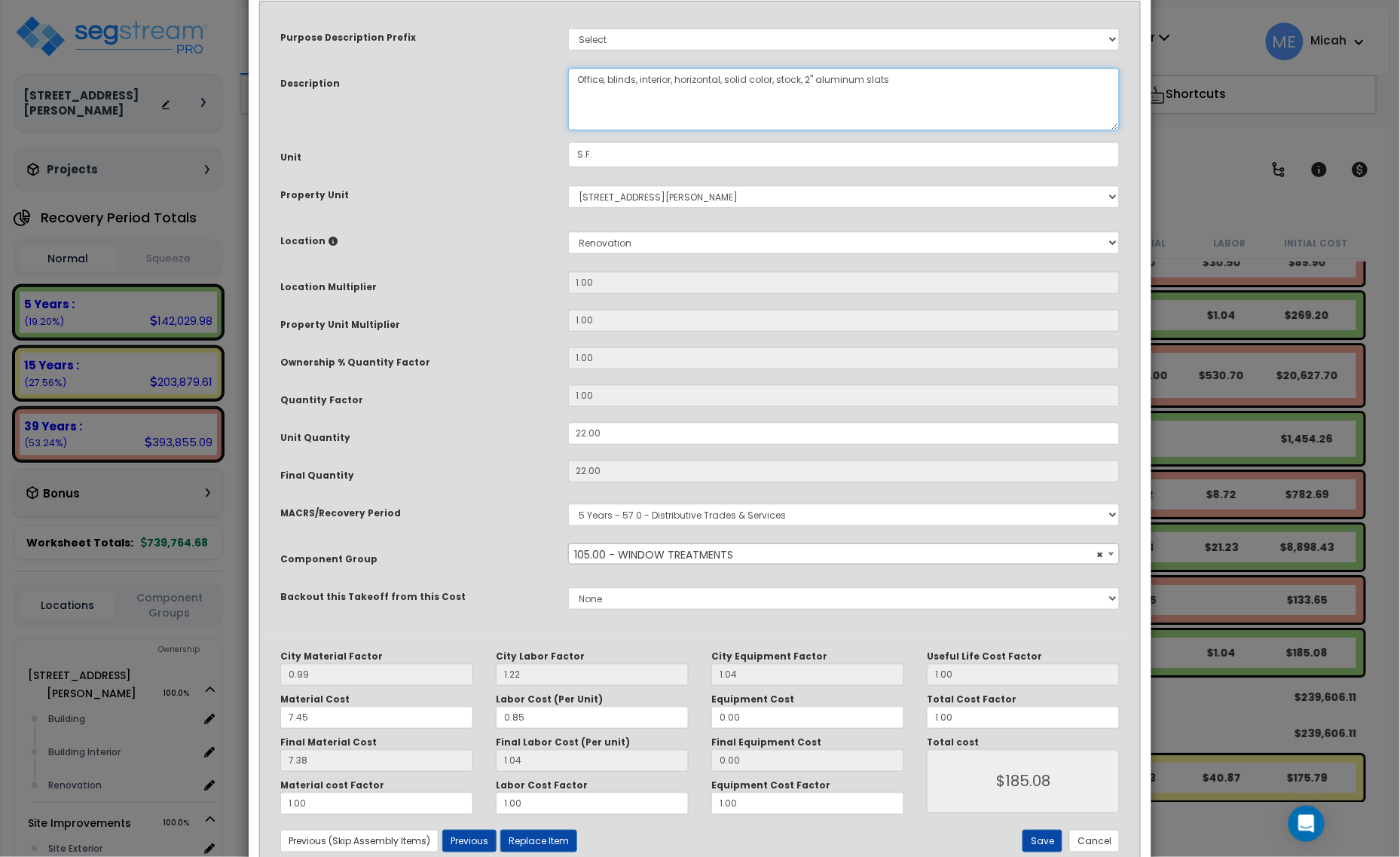
scroll to position [114, 0]
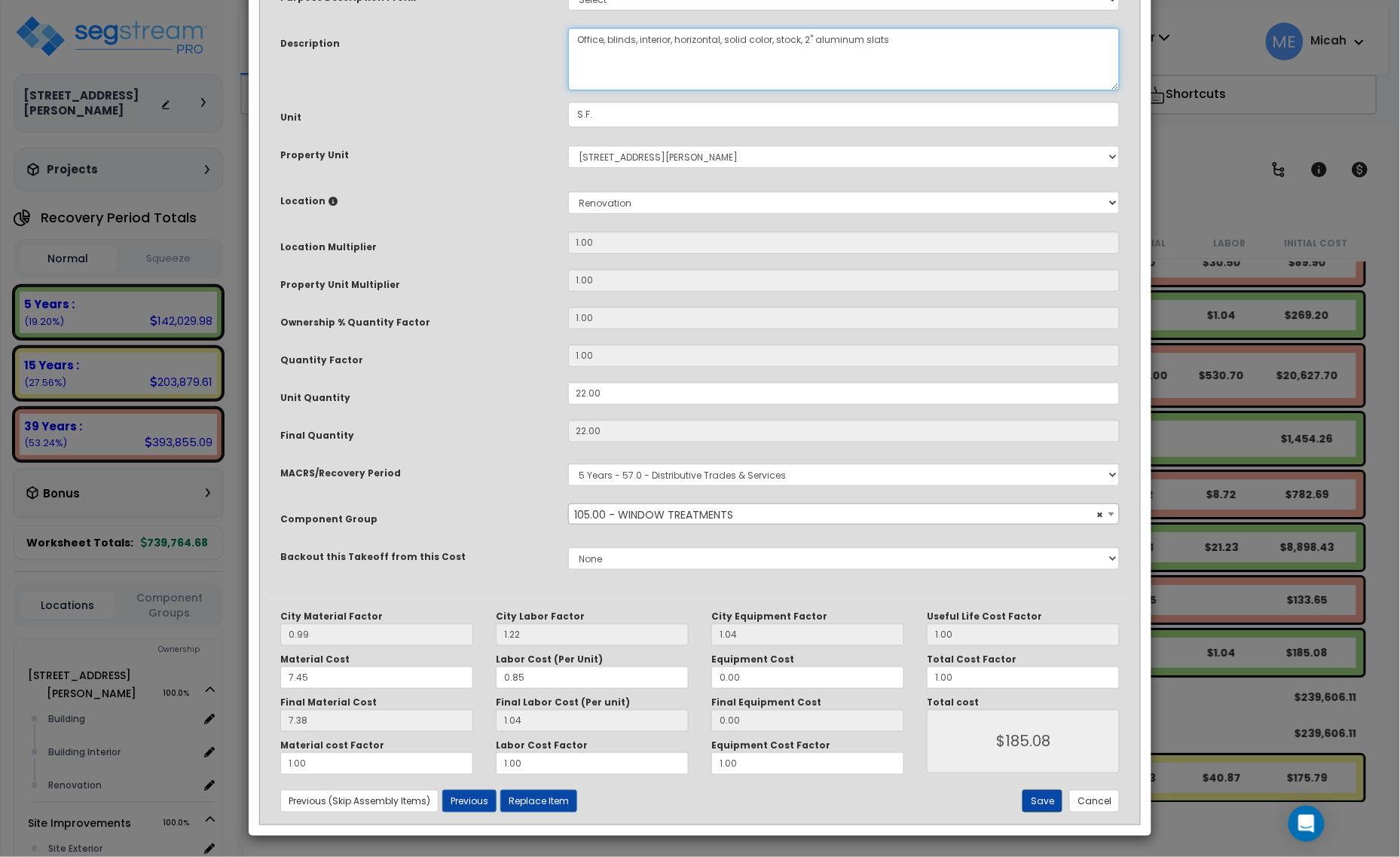
type textarea "Office, blinds, interior, horizontal, solid color, stock, 2" aluminum slats"
click at [1044, 807] on button "Save" at bounding box center [1042, 801] width 40 height 23
type input "185.08"
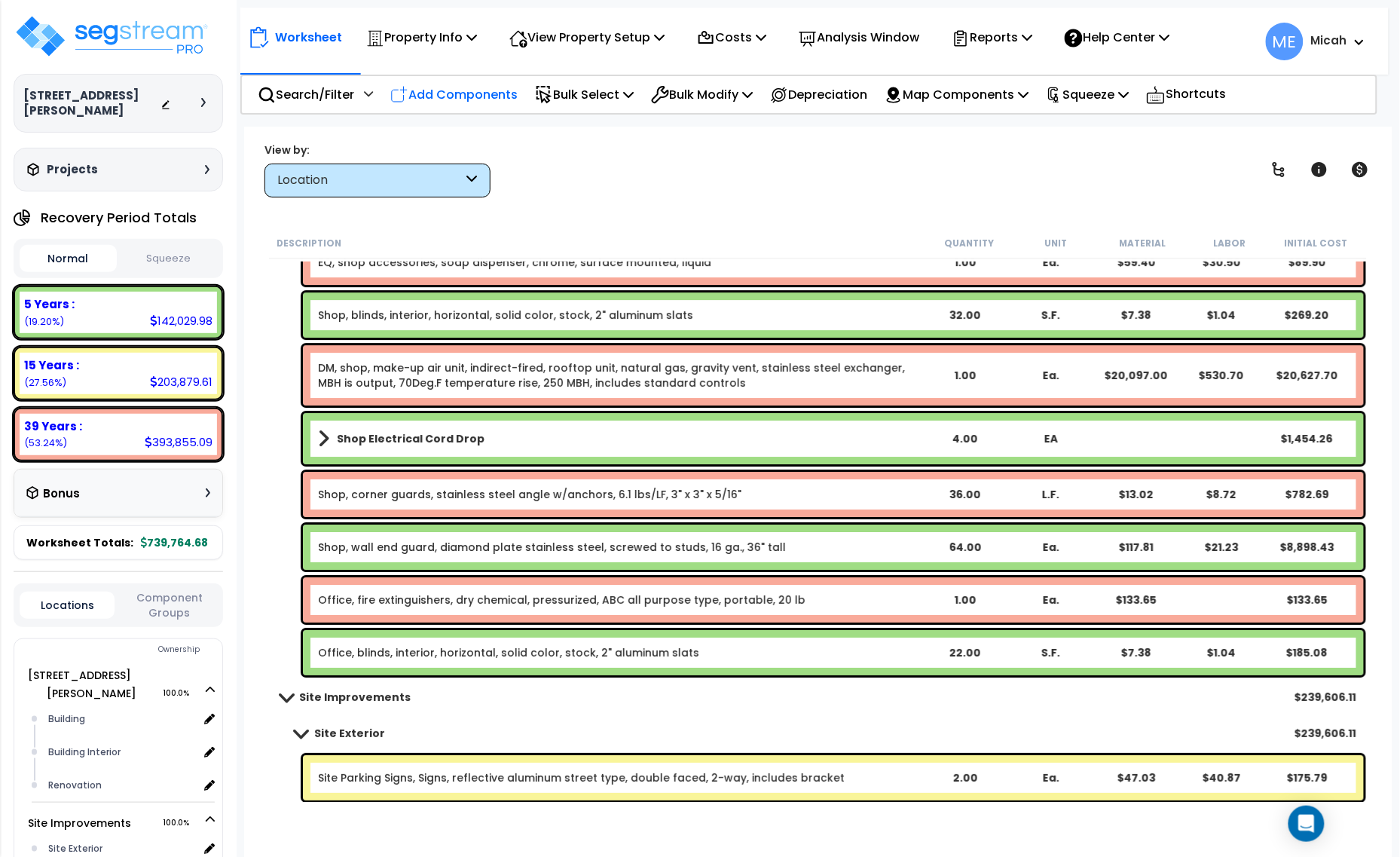
click at [430, 94] on p "Add Components" at bounding box center [454, 94] width 127 height 21
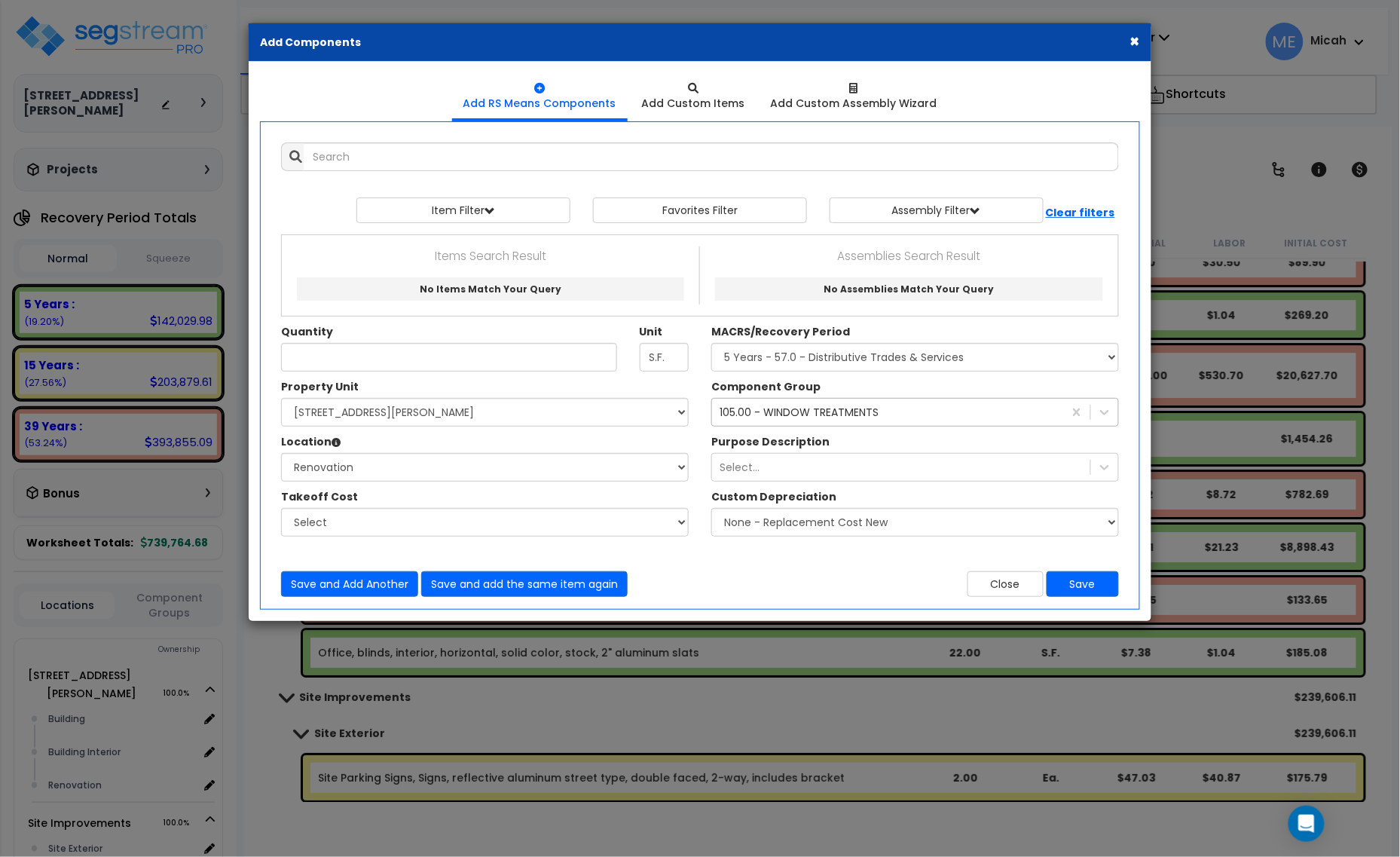
click at [993, 569] on div "Save and Add Another Save and add the same item again Close Save" at bounding box center [700, 575] width 861 height 44
click at [997, 585] on button "Close" at bounding box center [1006, 584] width 76 height 25
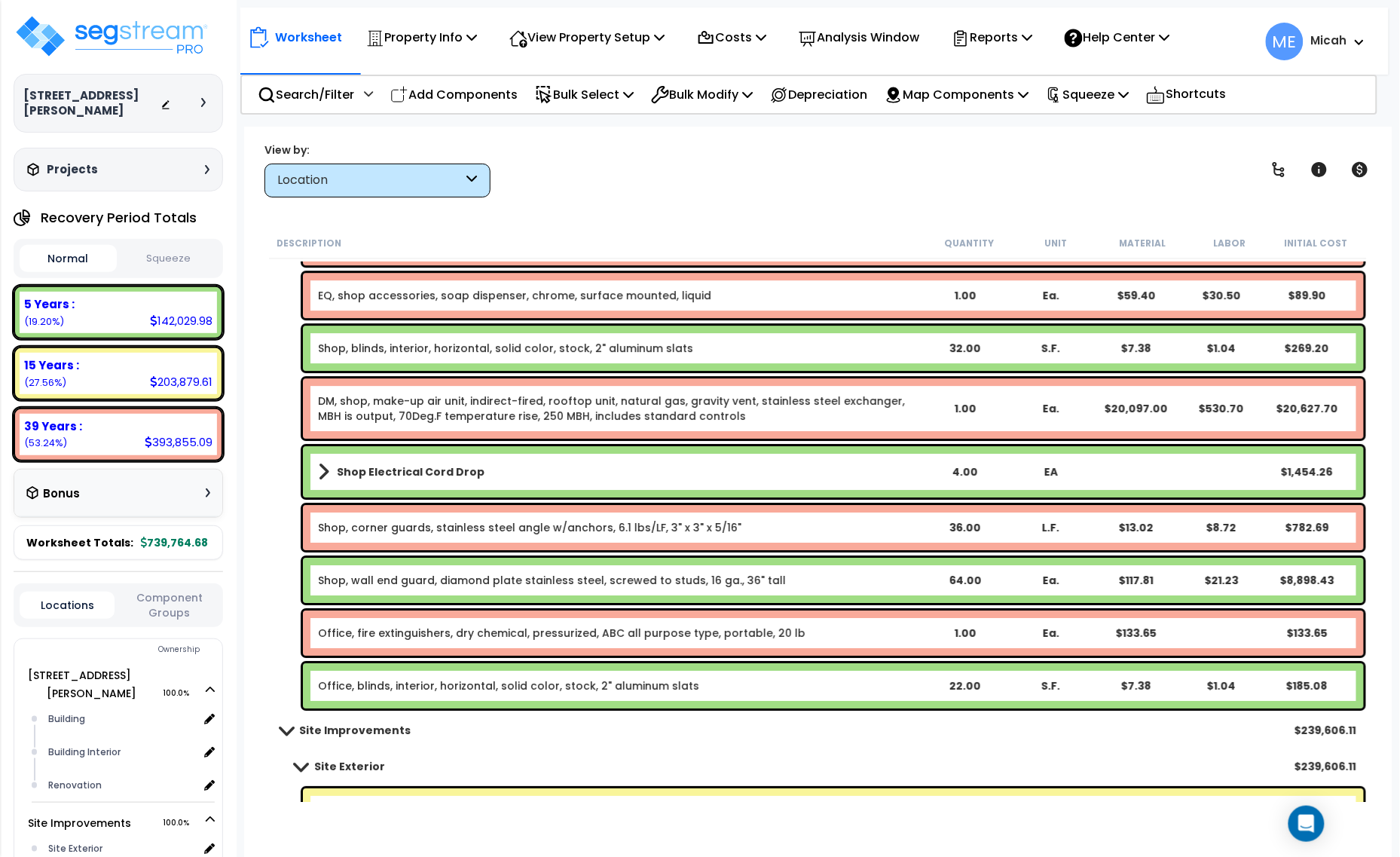
scroll to position [7256, 0]
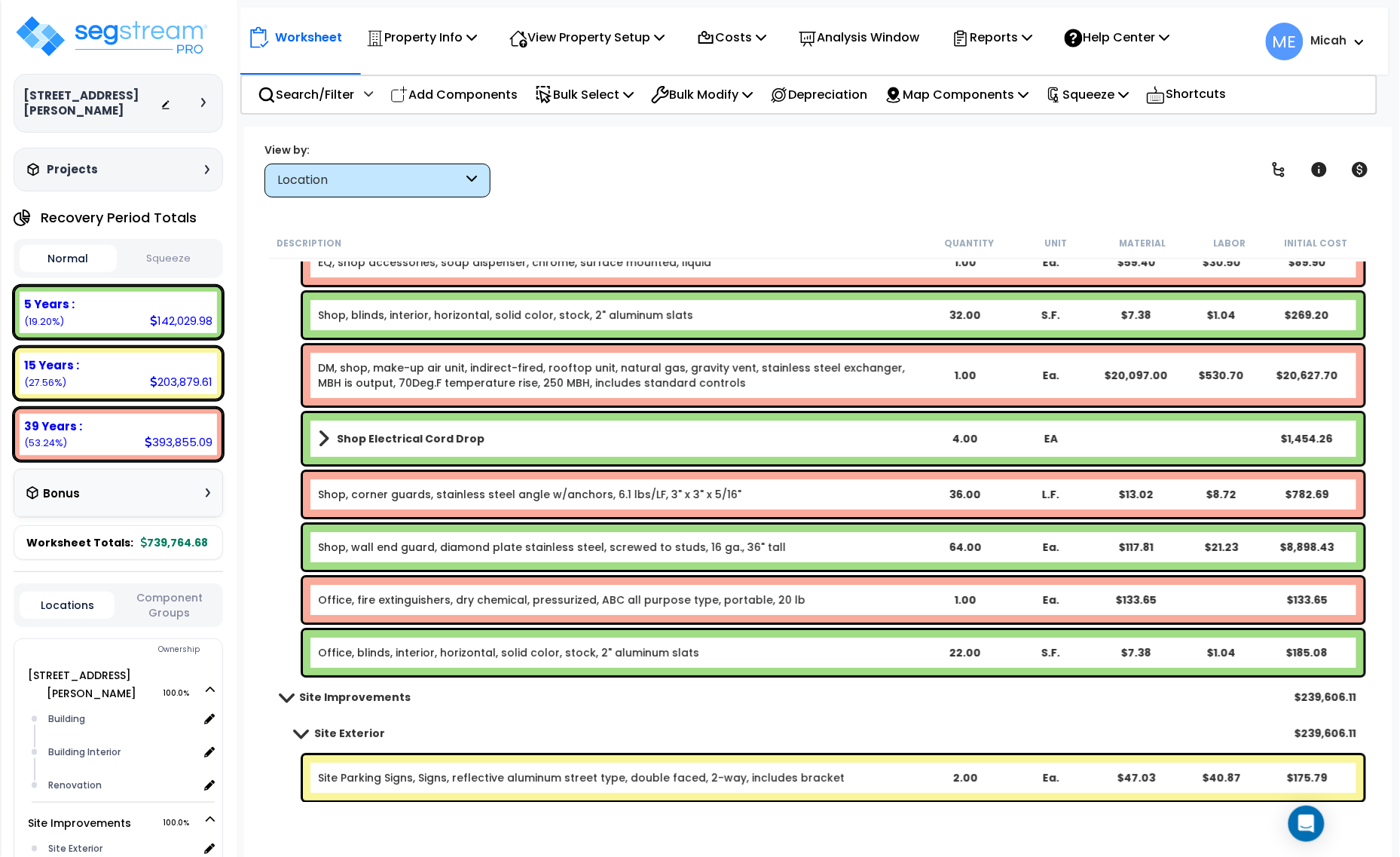
click at [454, 188] on div "Location" at bounding box center [371, 180] width 186 height 18
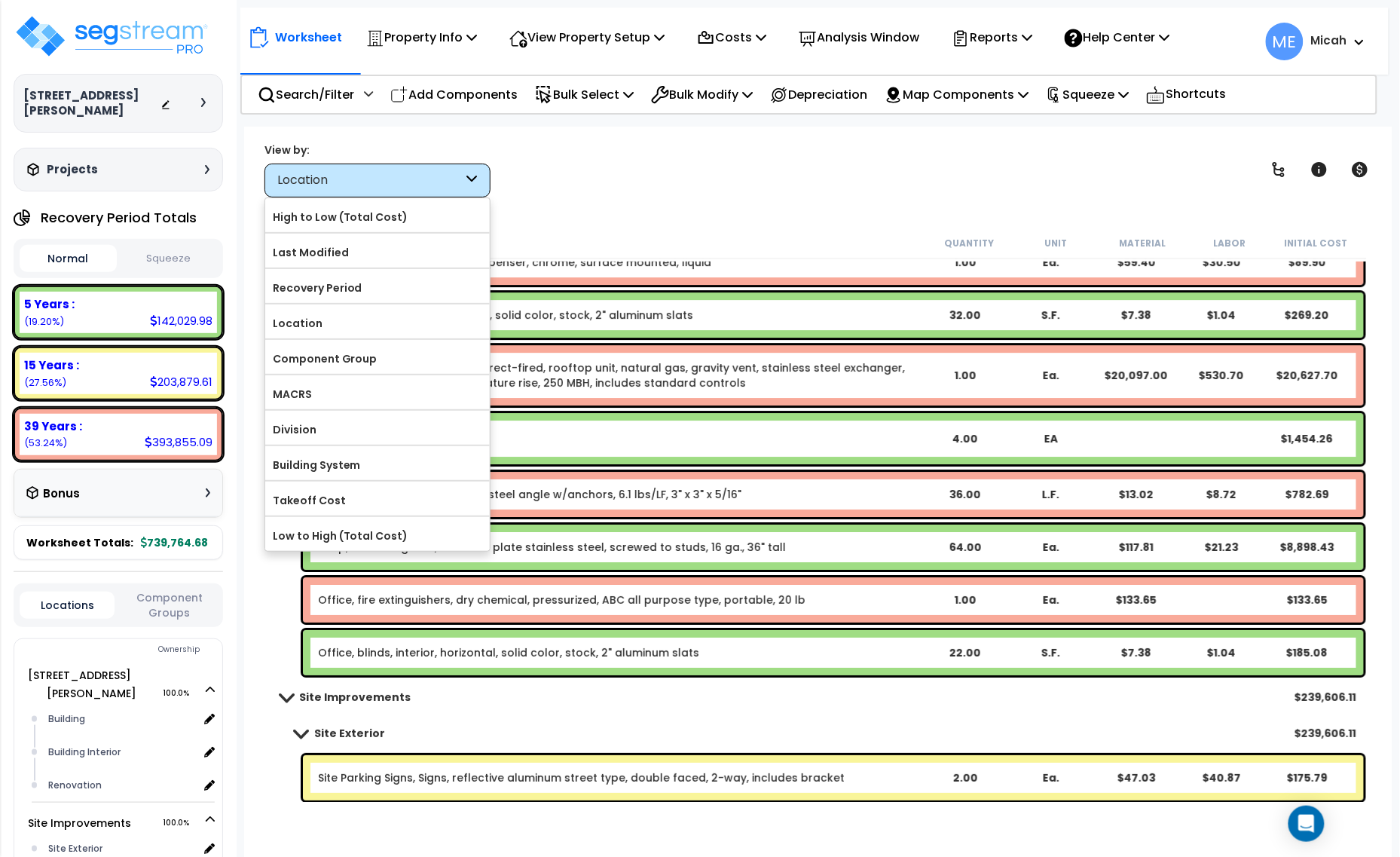
click at [453, 191] on div "Location" at bounding box center [377, 180] width 226 height 34
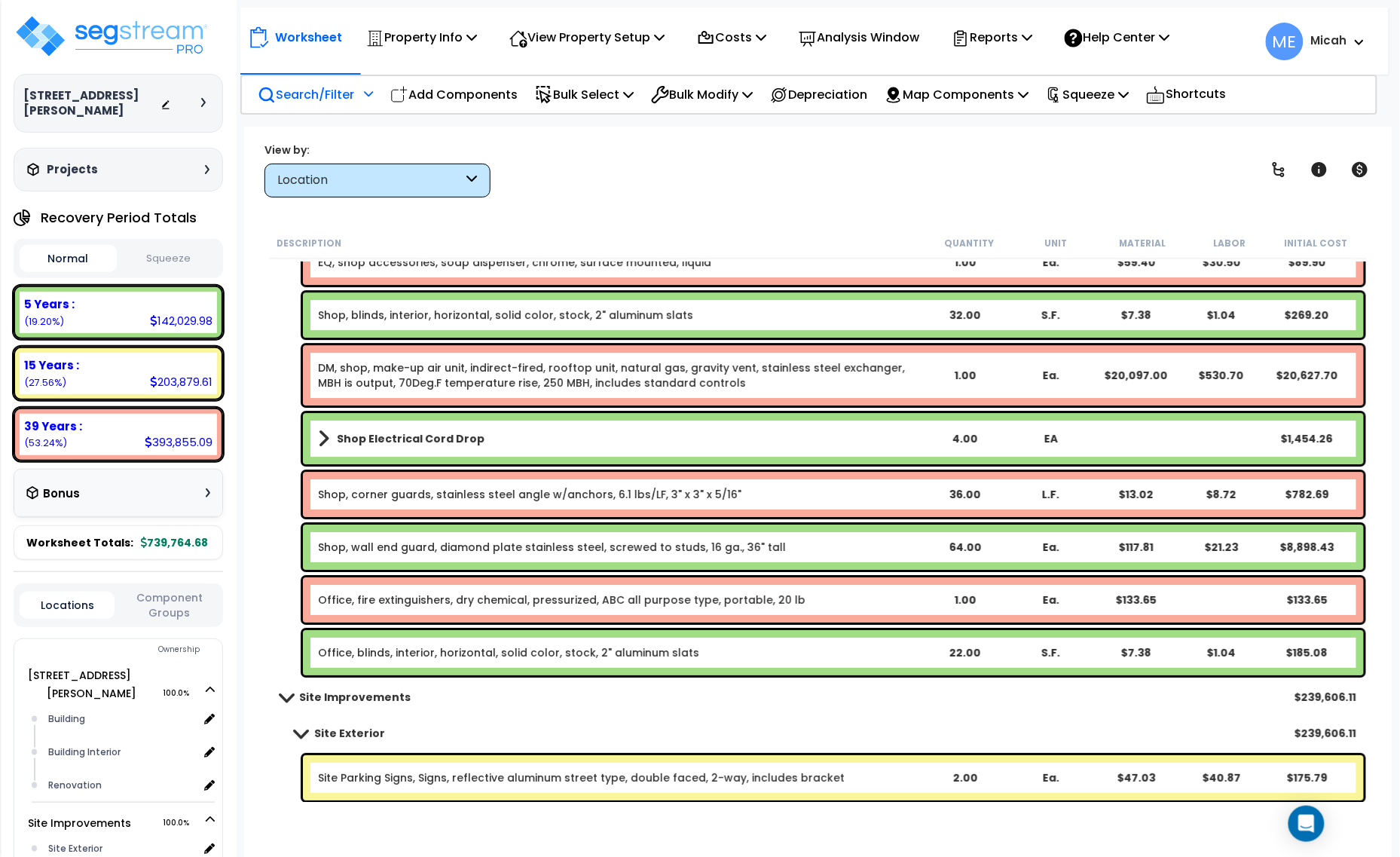
click at [358, 94] on div "Search/Filter Additional Search / Filter" at bounding box center [316, 94] width 116 height 35
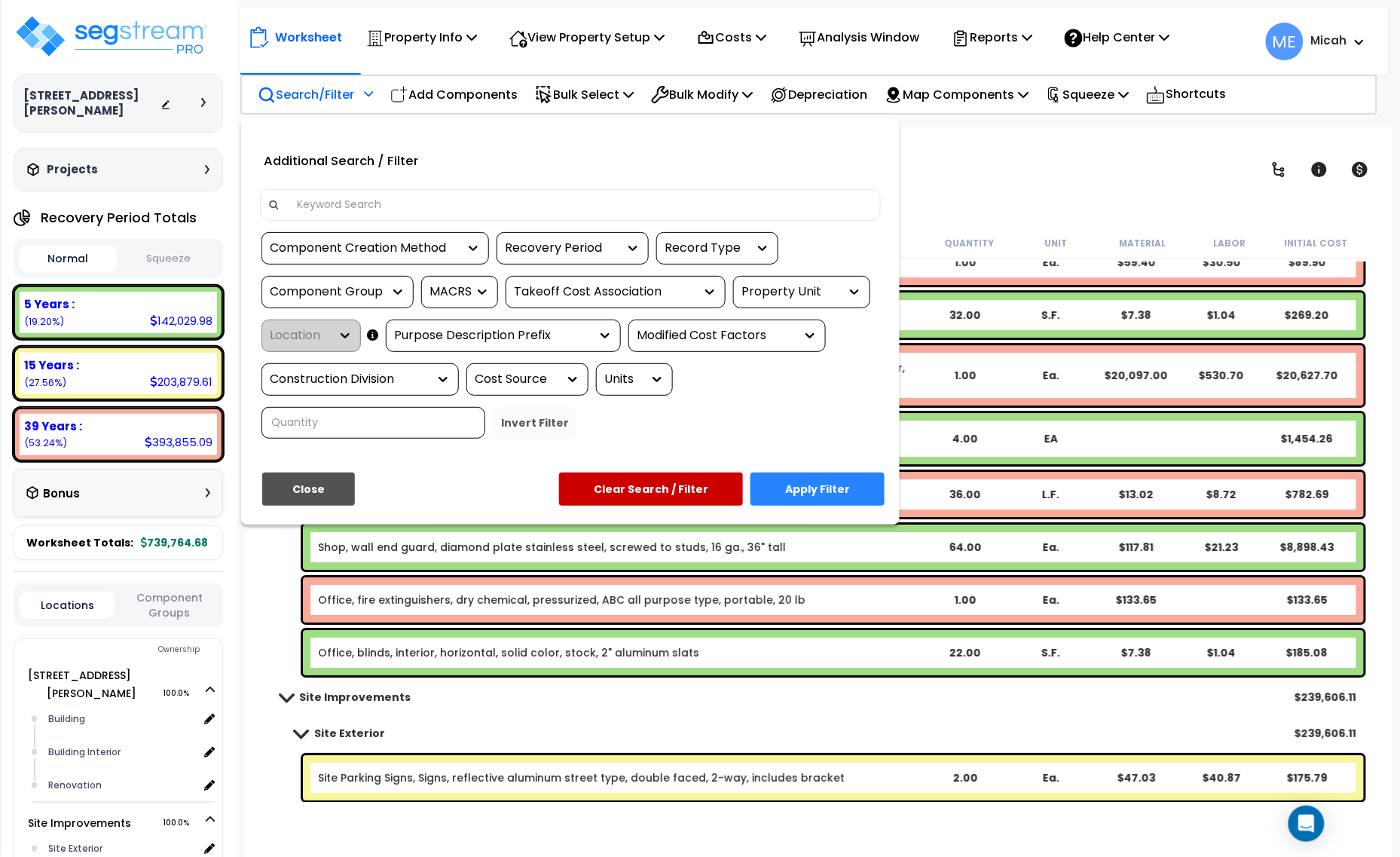
click at [389, 191] on div at bounding box center [571, 205] width 622 height 31
click at [392, 204] on input at bounding box center [580, 205] width 585 height 23
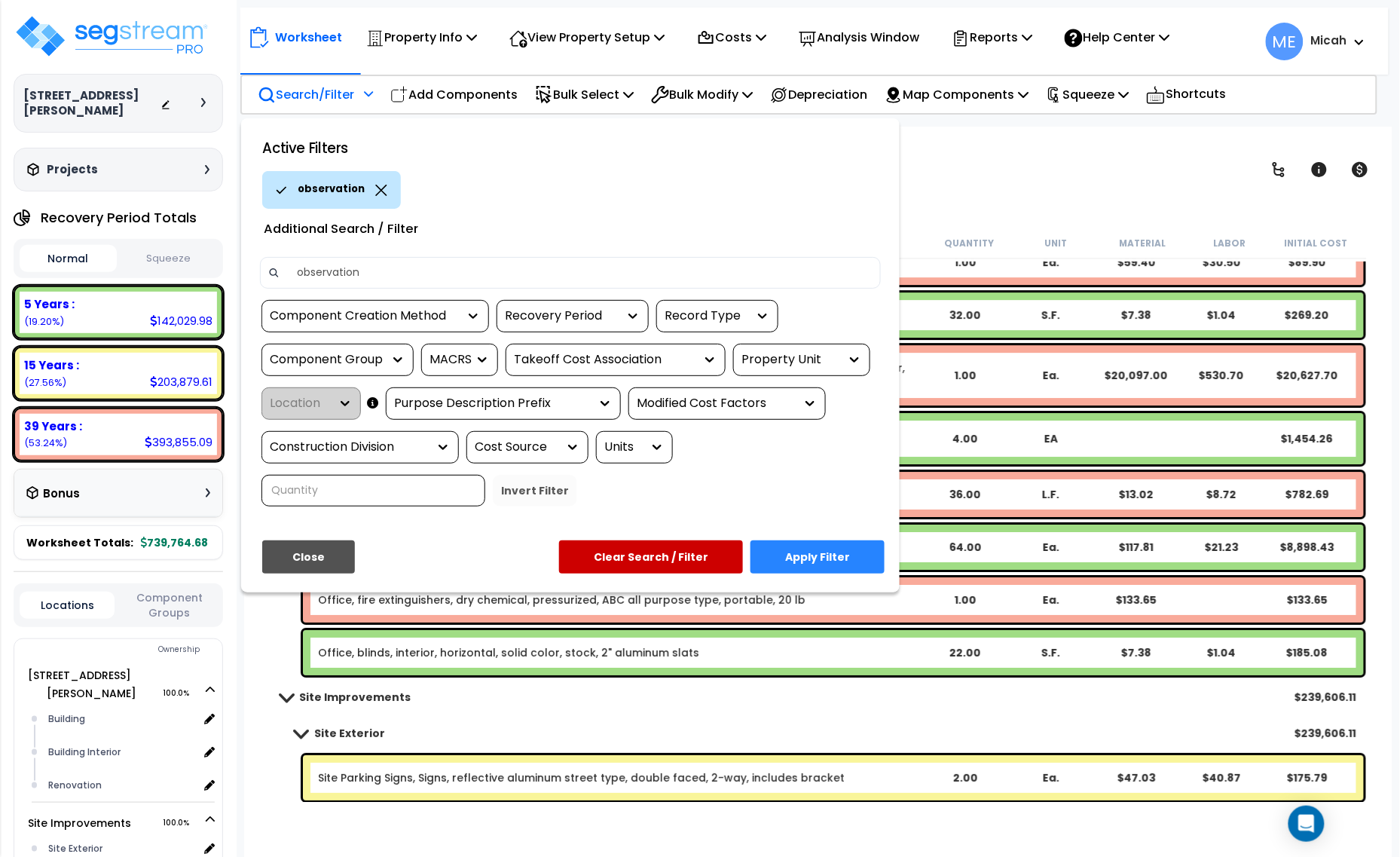
type input "observation"
click at [805, 548] on button "Apply Filter" at bounding box center [818, 557] width 134 height 33
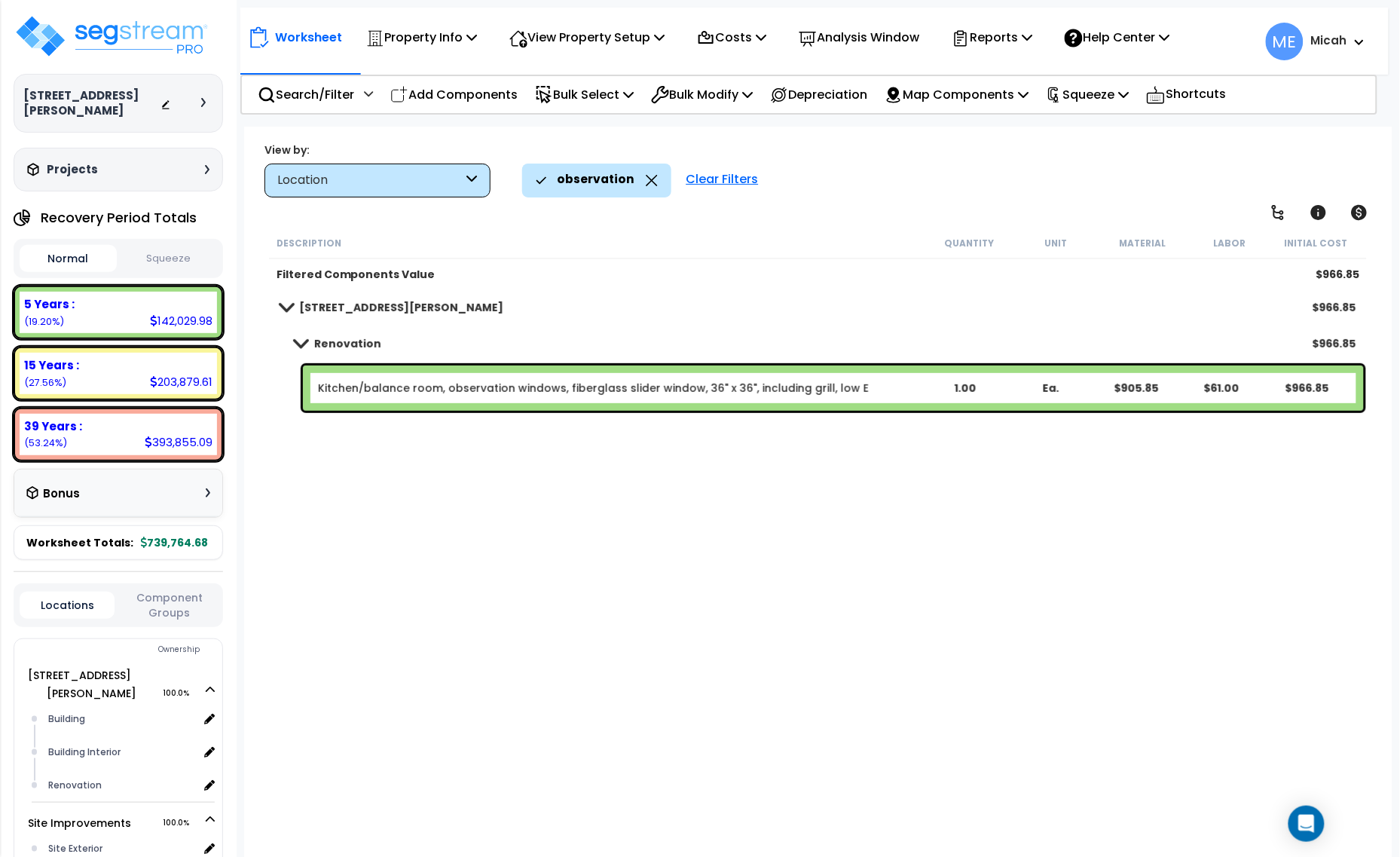
scroll to position [0, 0]
click at [722, 177] on div "Clear Filters" at bounding box center [723, 180] width 87 height 33
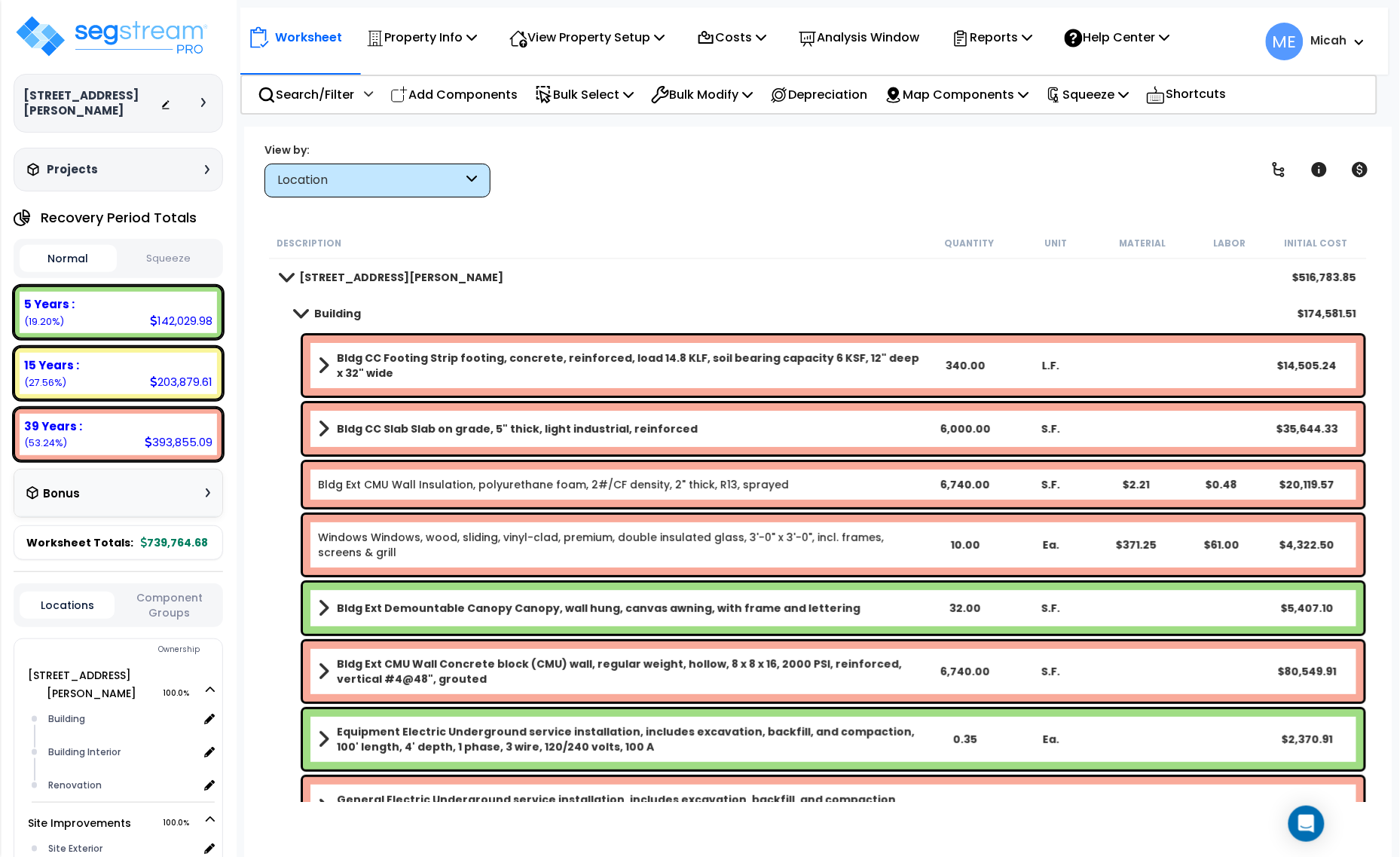
click at [448, 89] on p "Add Components" at bounding box center [454, 94] width 127 height 21
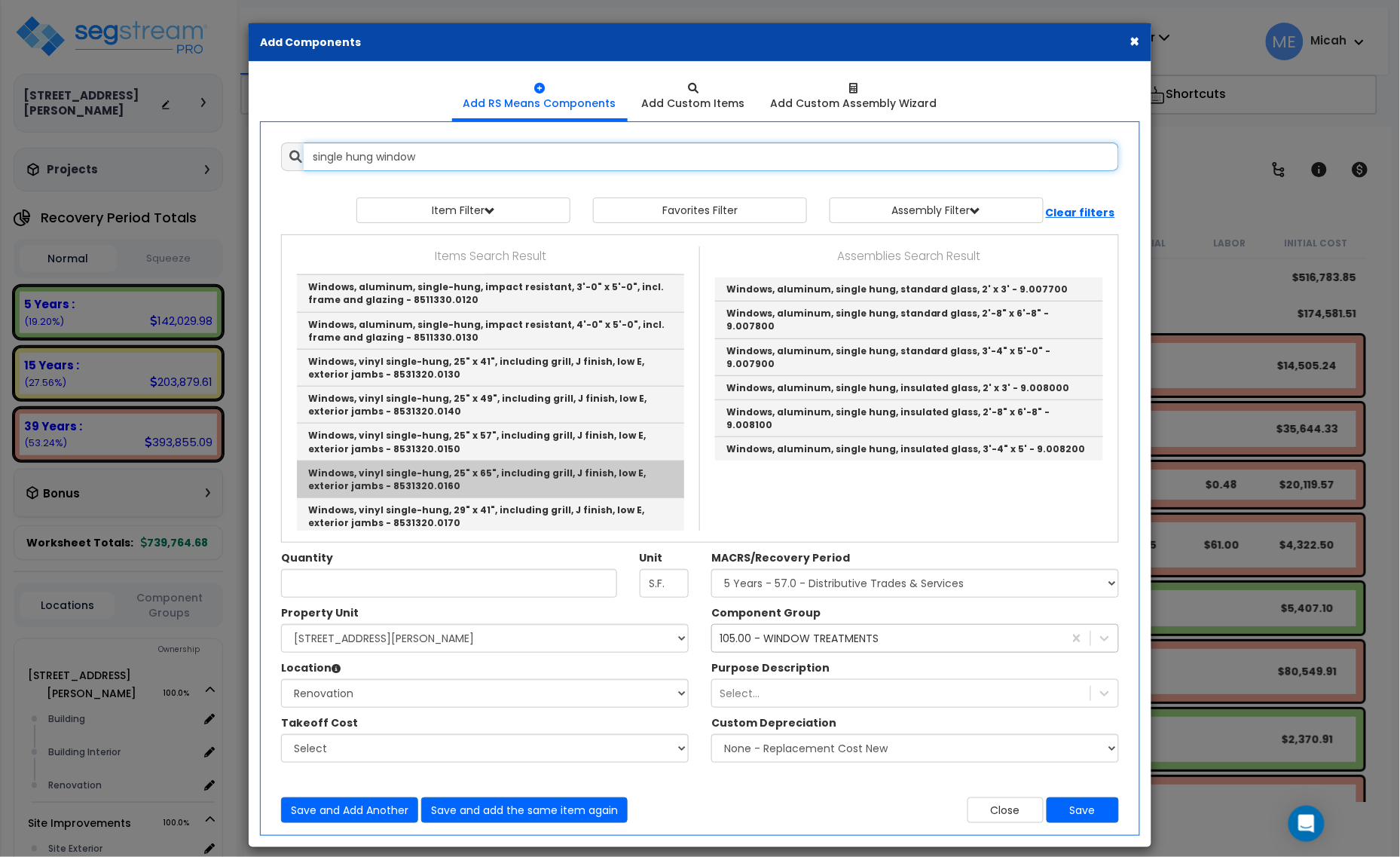
scroll to position [472, 0]
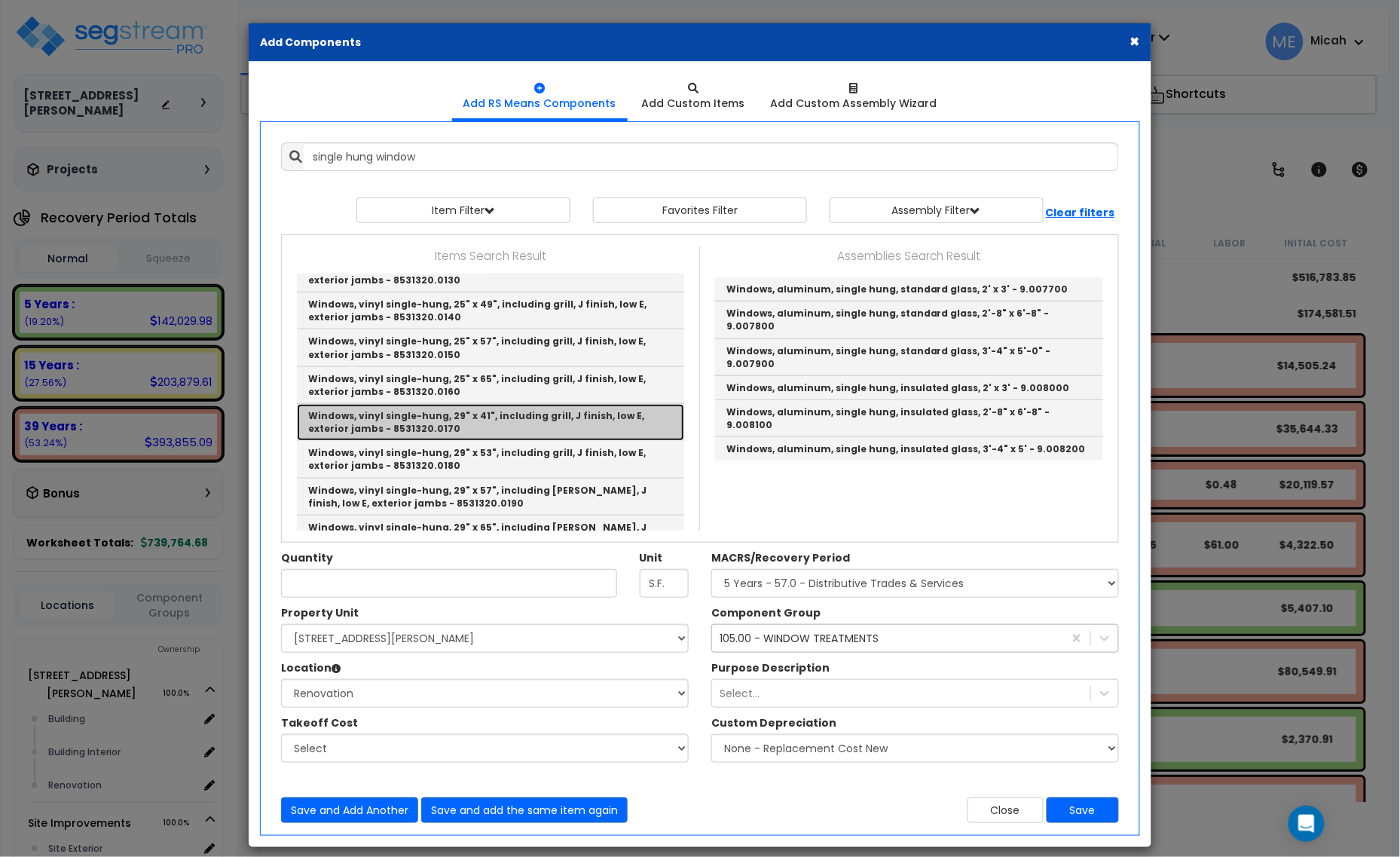
click at [533, 416] on link "Windows, vinyl single-hung, 29" x 41", including grill, J finish, low E, exteri…" at bounding box center [490, 423] width 387 height 37
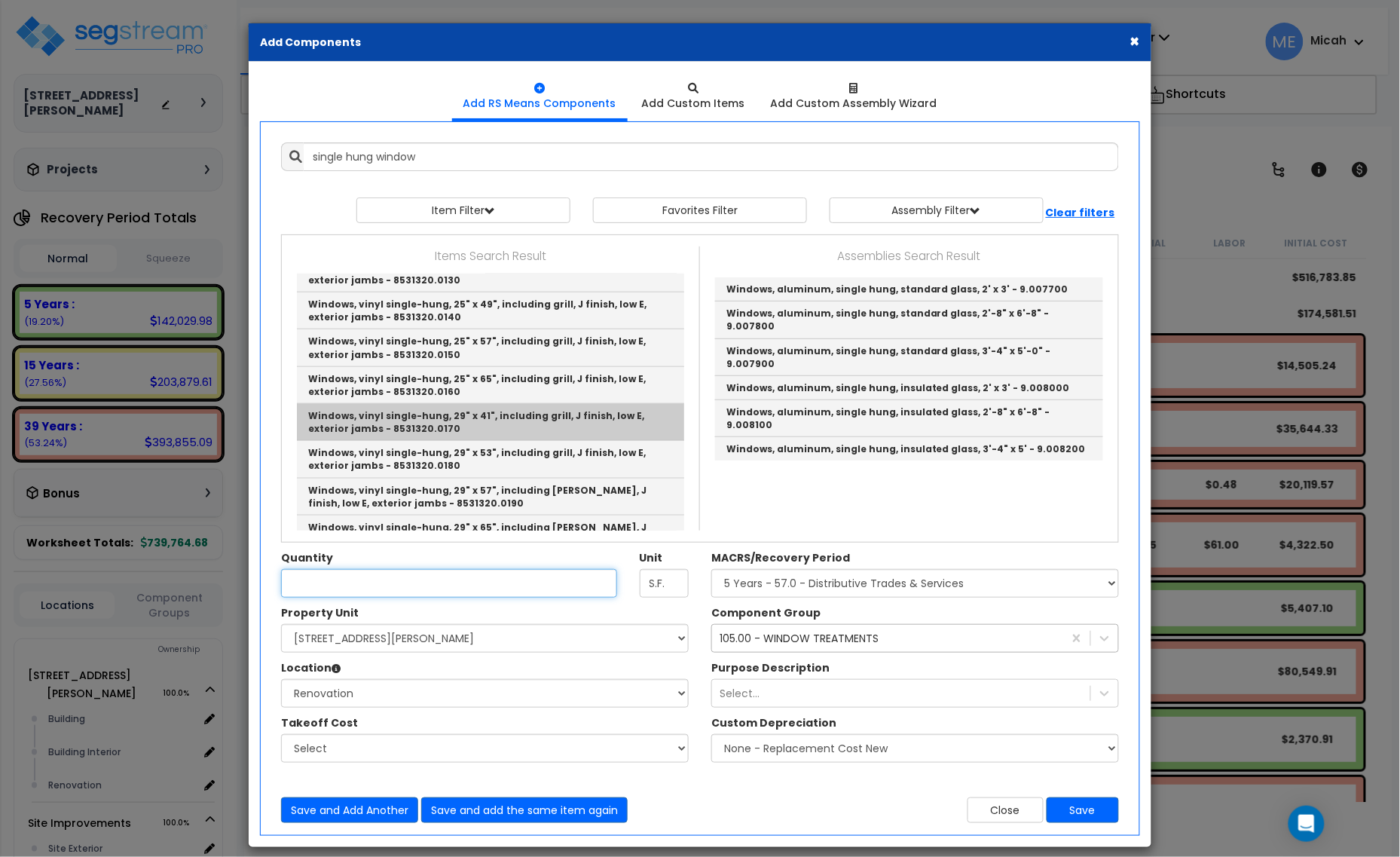
type input "Windows, vinyl single-hung, 29" x 41", including grill, J finish, low E, exteri…"
type input "Ea."
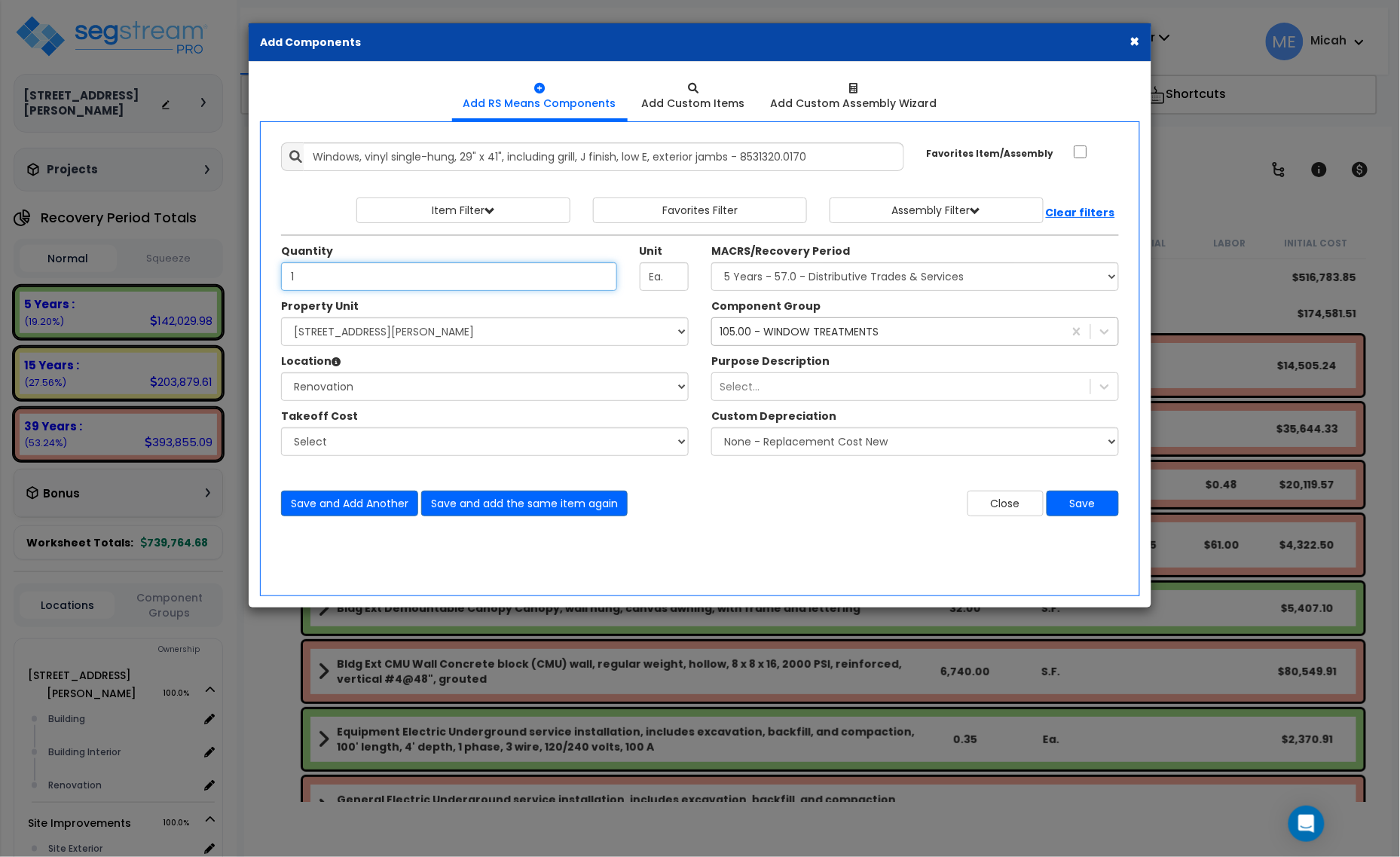
type input "1"
click at [775, 272] on select "Select MACRS/Recovery Period 5 Years - 57.0 - Distributive Trades & Services 5 …" at bounding box center [916, 277] width 408 height 28
click at [777, 277] on select "Select MACRS/Recovery Period 5 Years - 57.0 - Distributive Trades & Services 5 …" at bounding box center [916, 277] width 408 height 28
click at [790, 331] on div "105.00 - WINDOW TREATMENTS" at bounding box center [799, 331] width 159 height 15
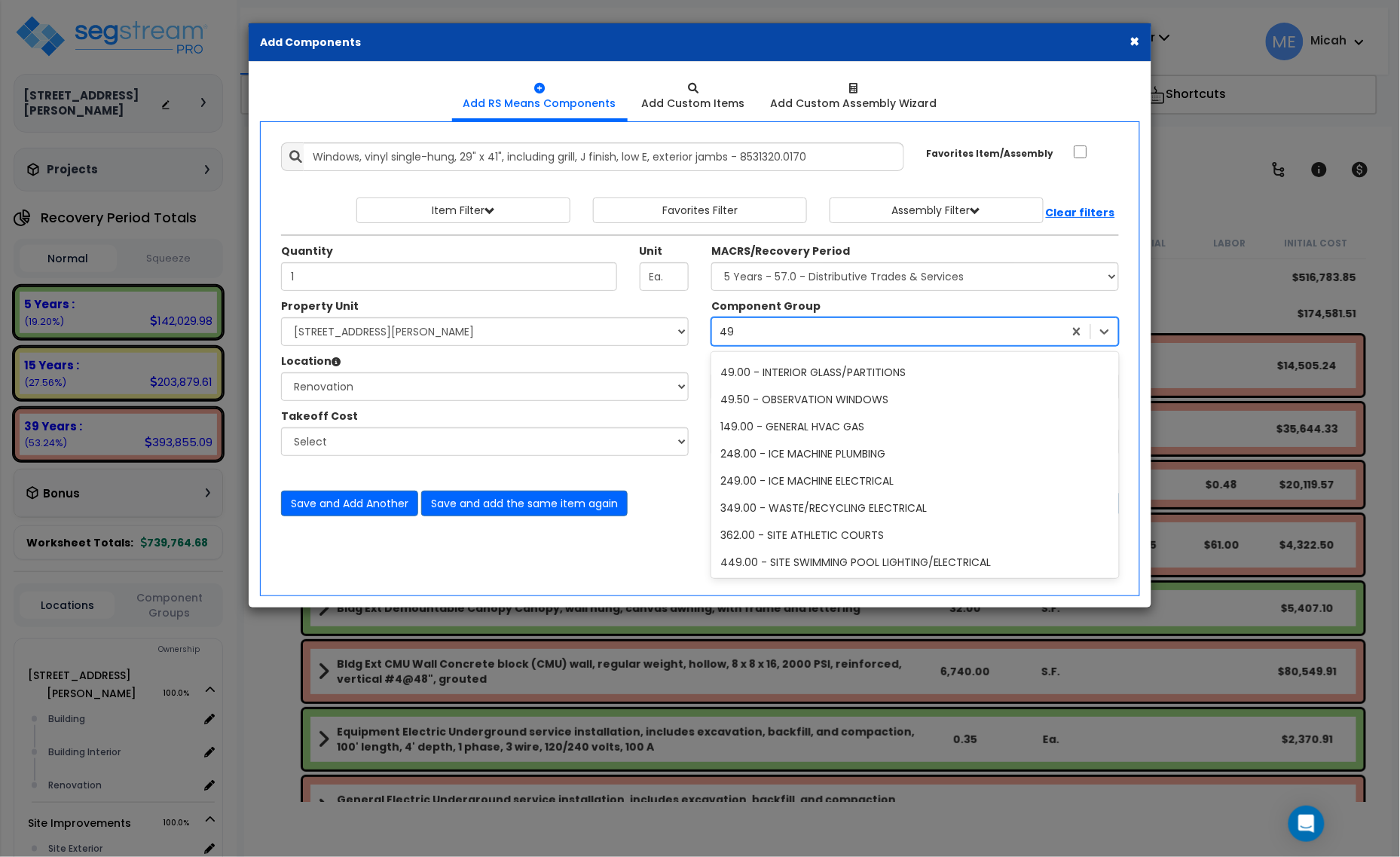
scroll to position [0, 0]
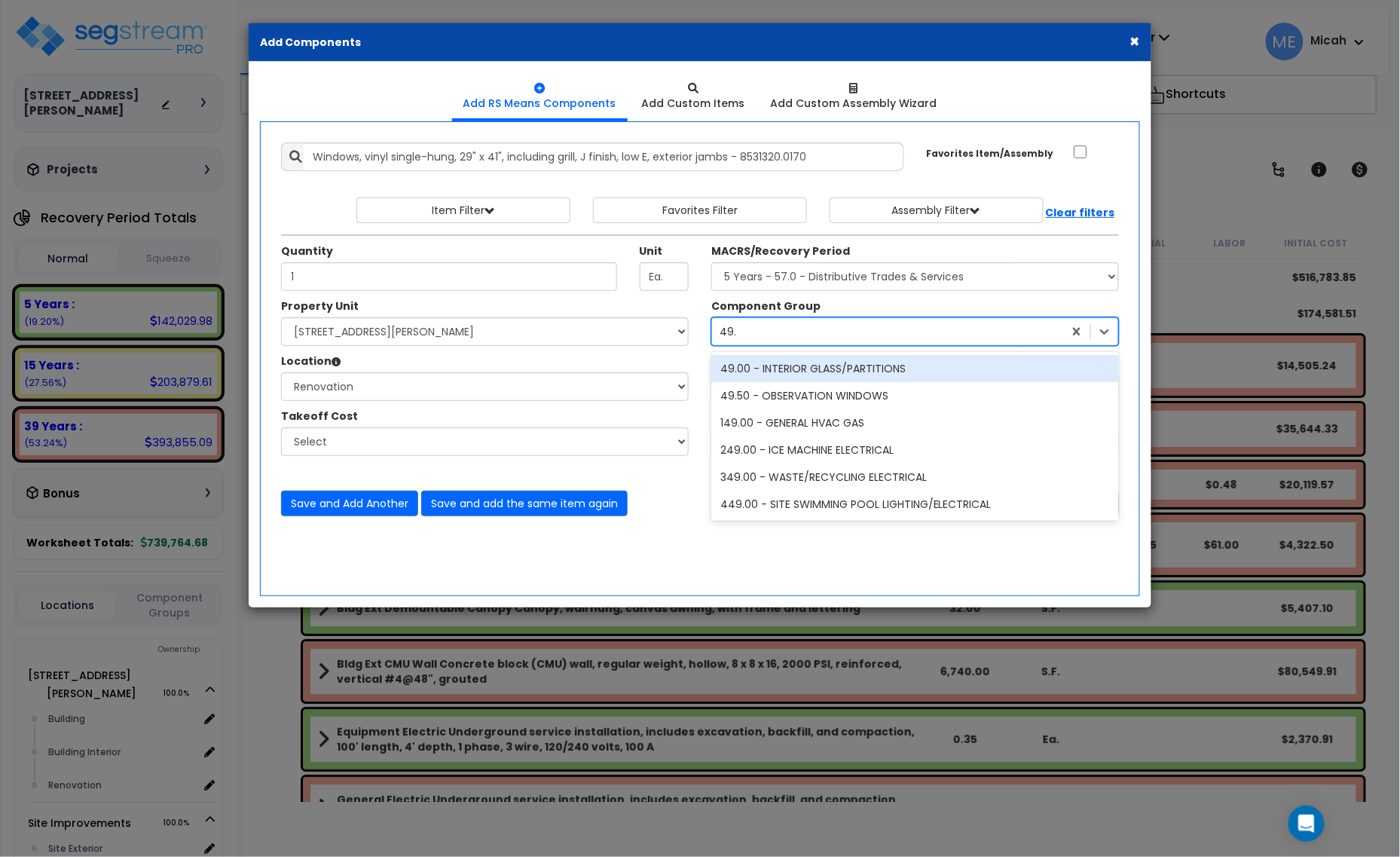
type input "49.5"
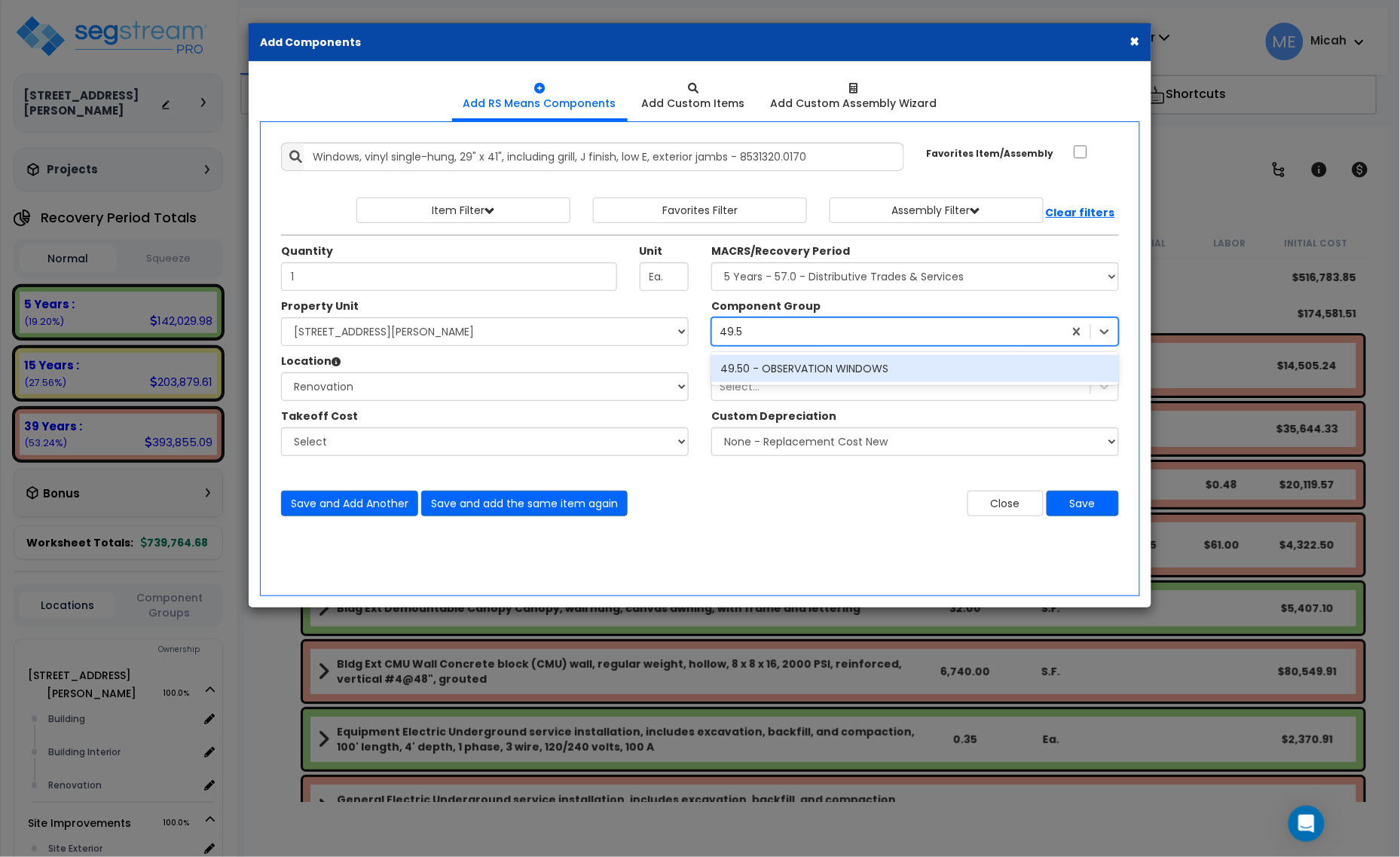
click at [797, 371] on div "49.50 - OBSERVATION WINDOWS" at bounding box center [916, 369] width 408 height 27
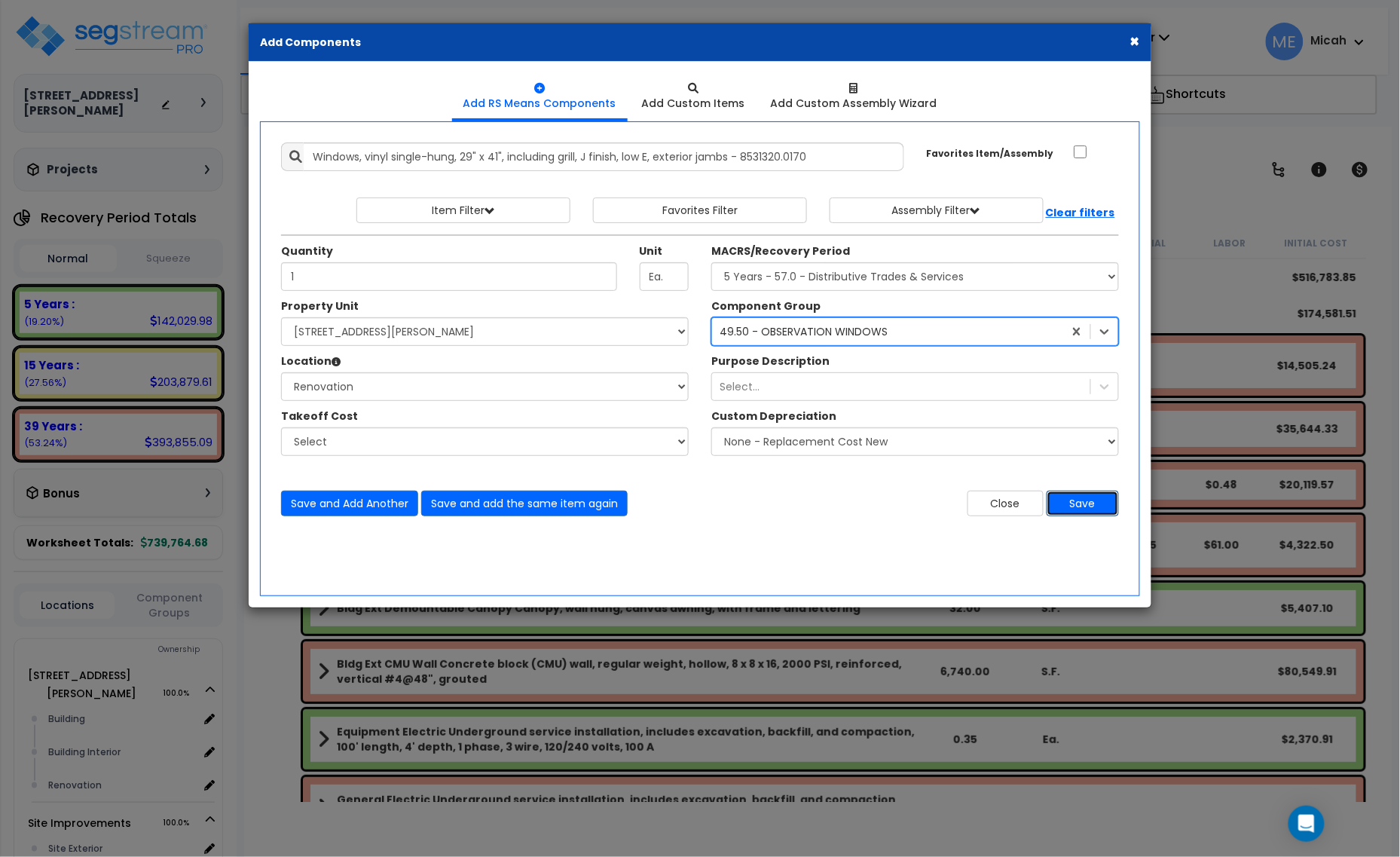
click at [1100, 506] on button "Save" at bounding box center [1083, 503] width 73 height 25
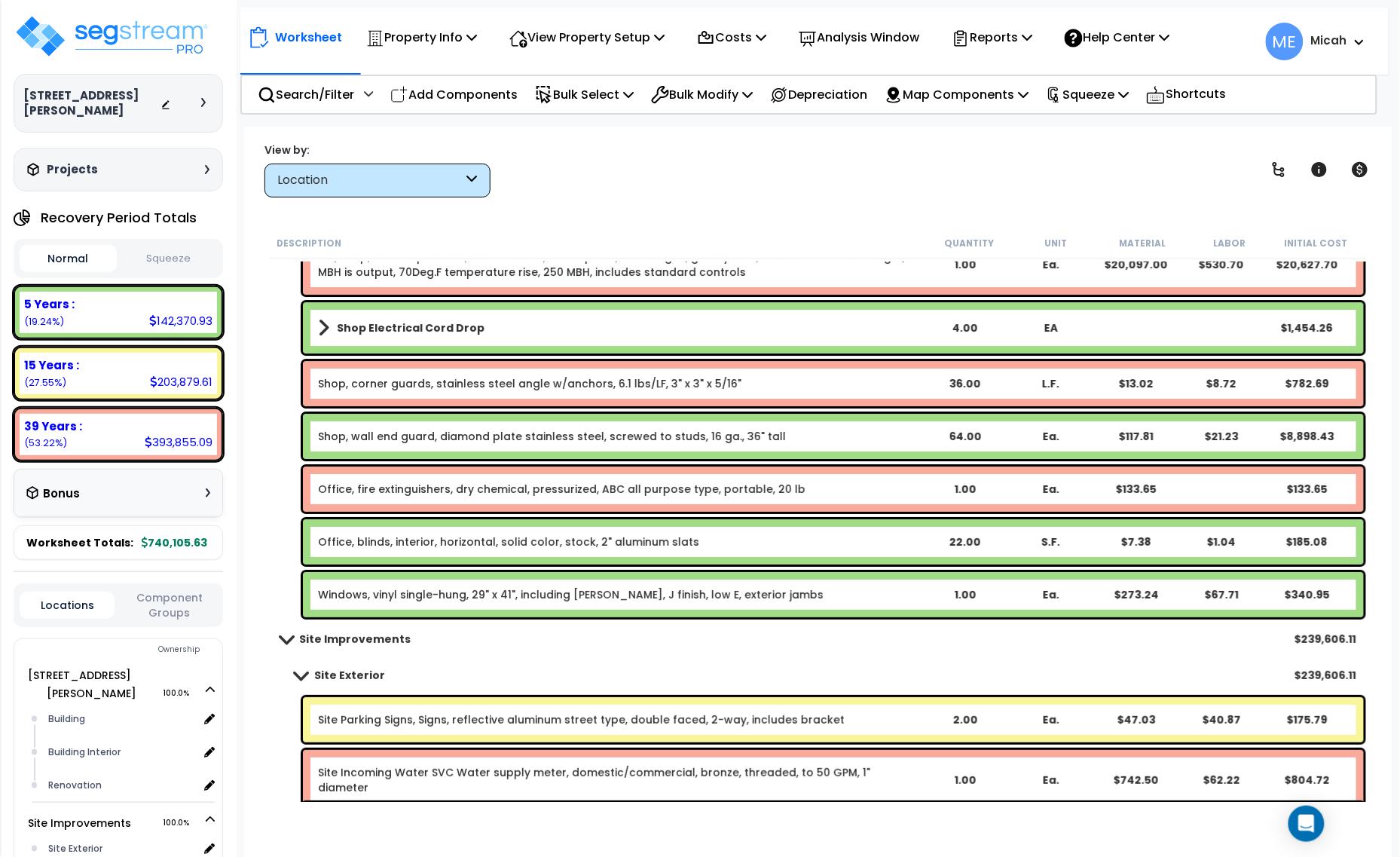
scroll to position [7444, 0]
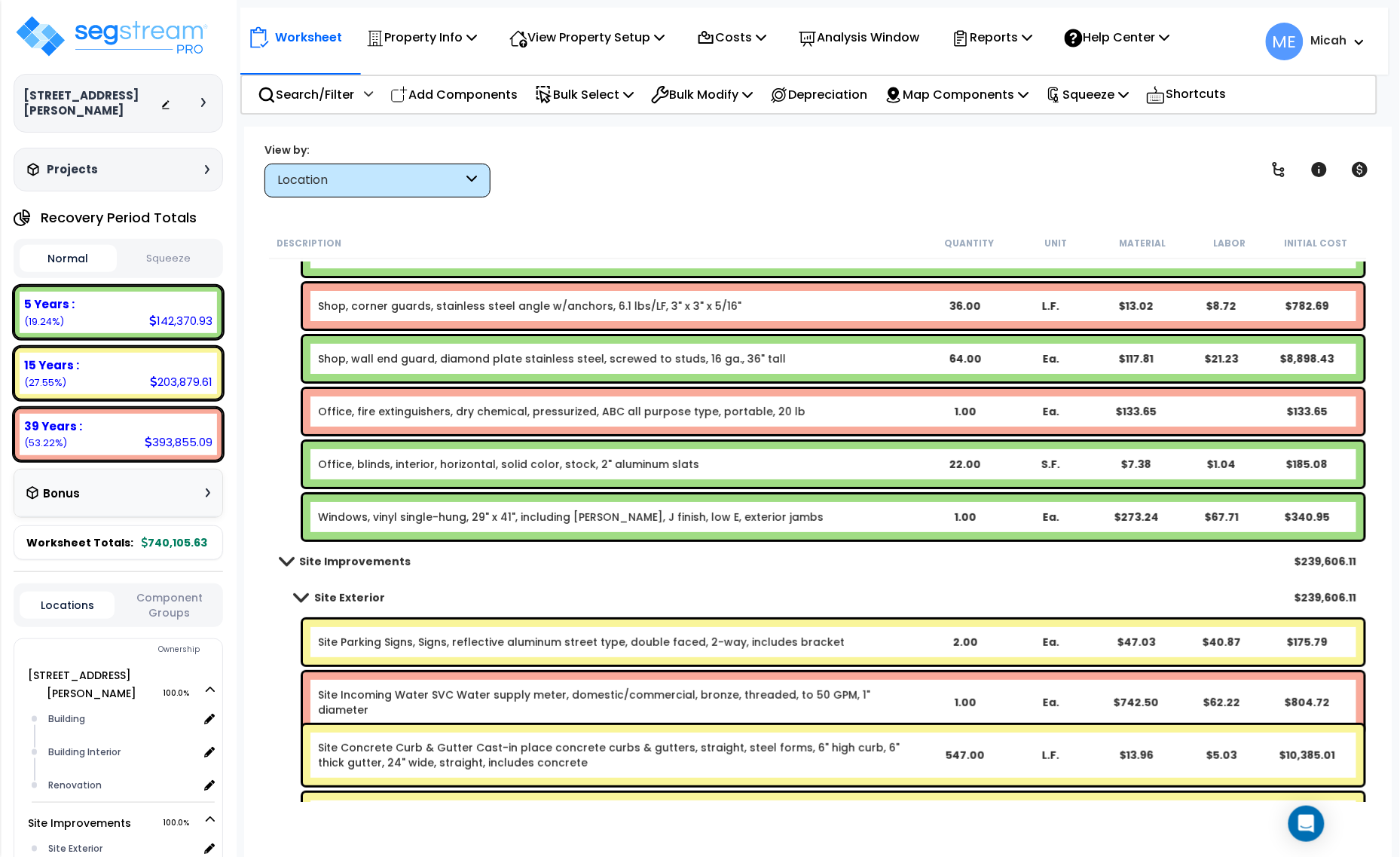
click at [367, 520] on link "Windows, vinyl single-hung, 29" x 41", including [PERSON_NAME], J finish, low E…" at bounding box center [571, 517] width 506 height 15
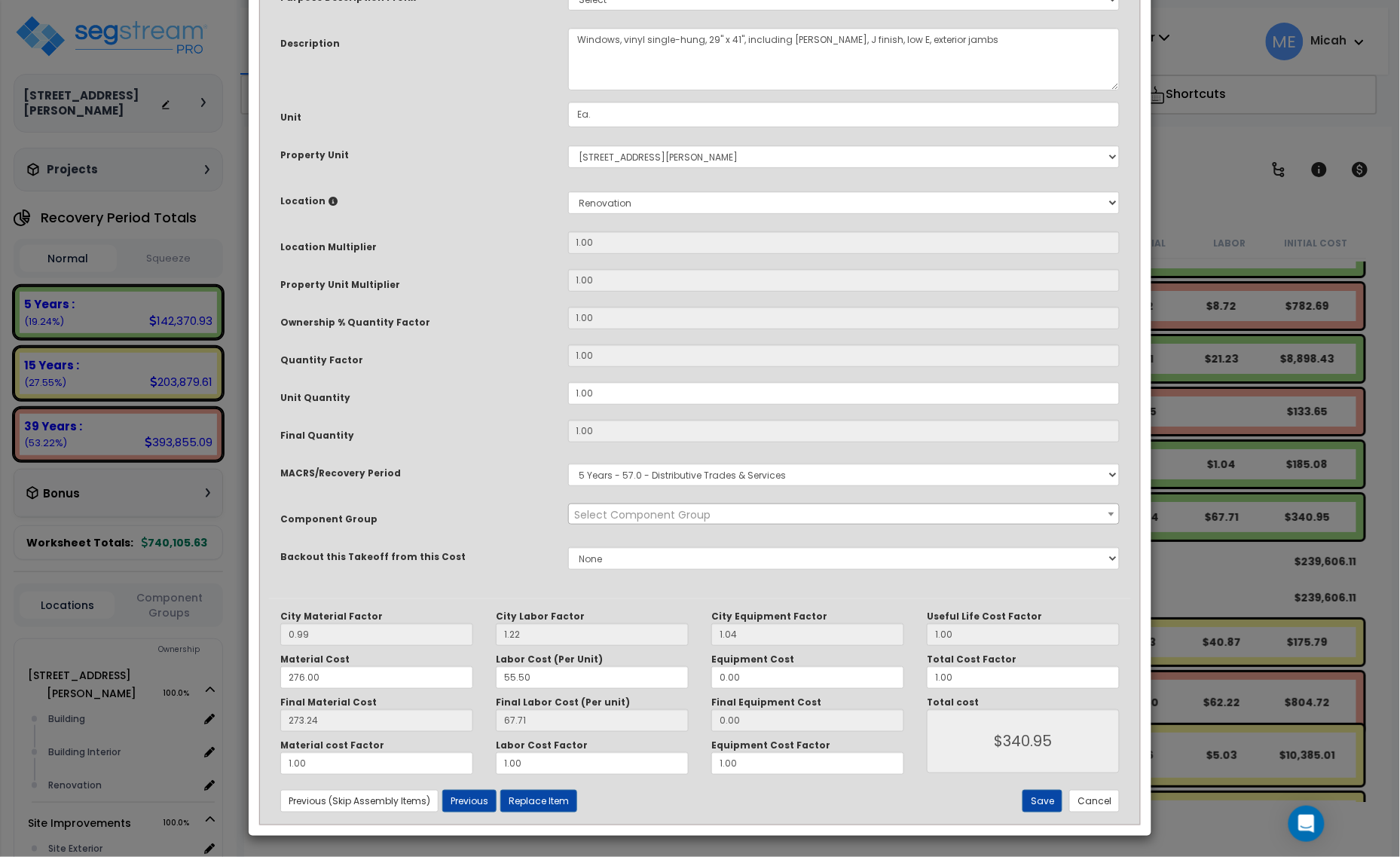
scroll to position [0, 0]
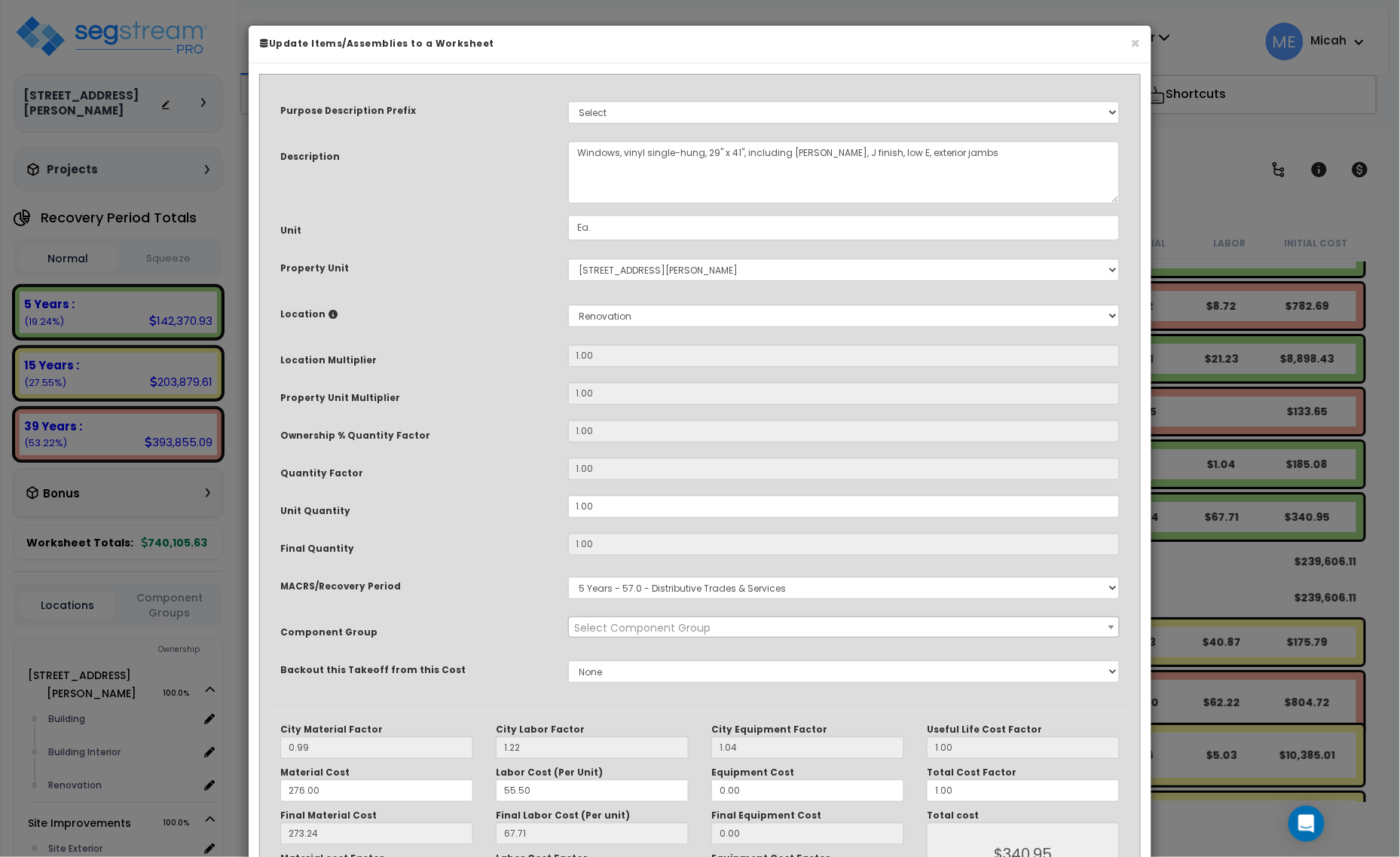
select select "64676"
click at [578, 155] on textarea "Windows, vinyl single-hung, 29" x 41", including [PERSON_NAME], J finish, low E…" at bounding box center [845, 173] width 553 height 63
click at [800, 152] on textarea "Windows, vinyl single-hung, 29" x 41", including [PERSON_NAME], J finish, low E…" at bounding box center [845, 173] width 553 height 63
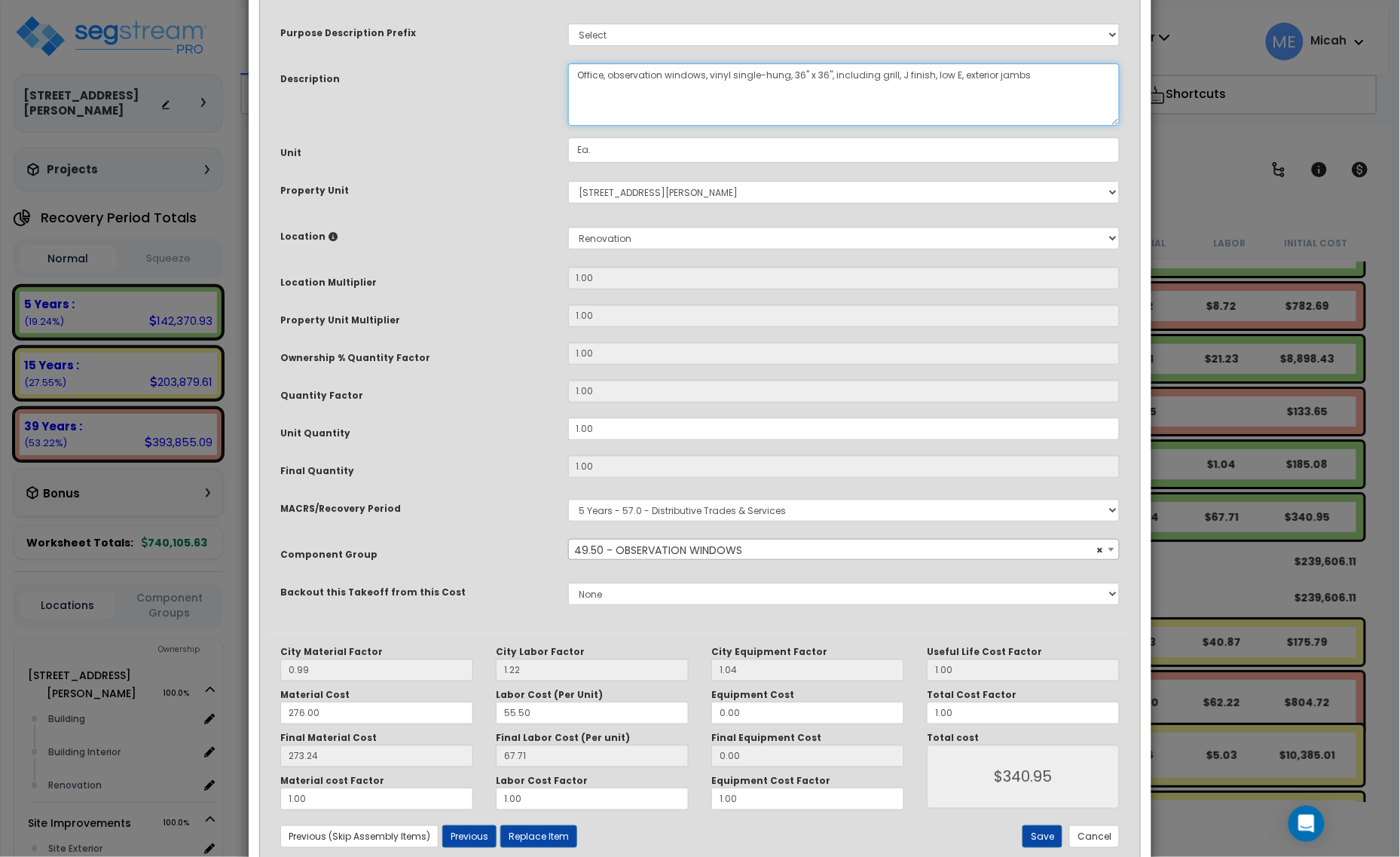
scroll to position [114, 0]
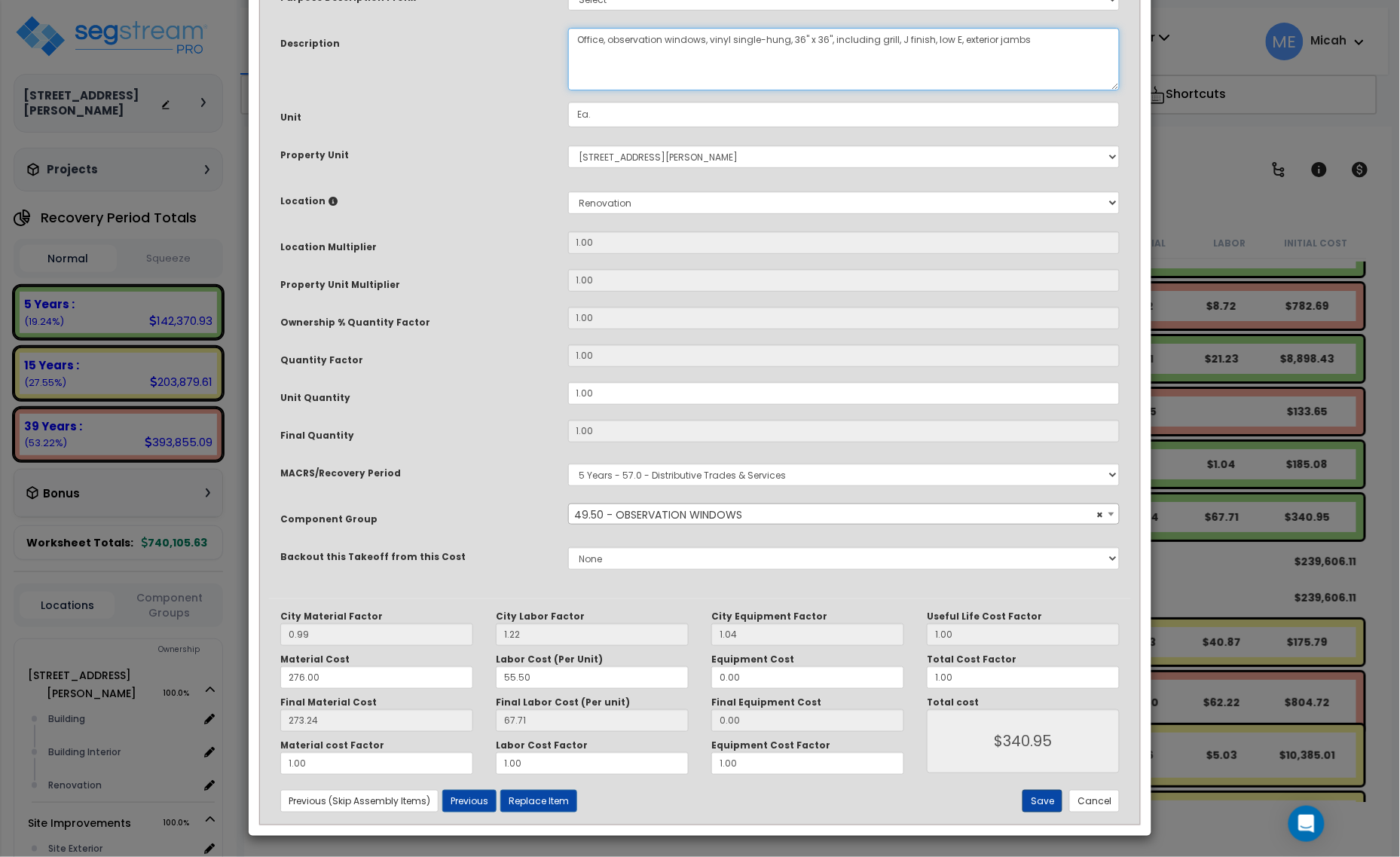
type textarea "Office, observation windows, vinyl single-hung, 36" x 36", including grill, J f…"
click at [1041, 804] on button "Save" at bounding box center [1042, 801] width 40 height 23
type input "340.95"
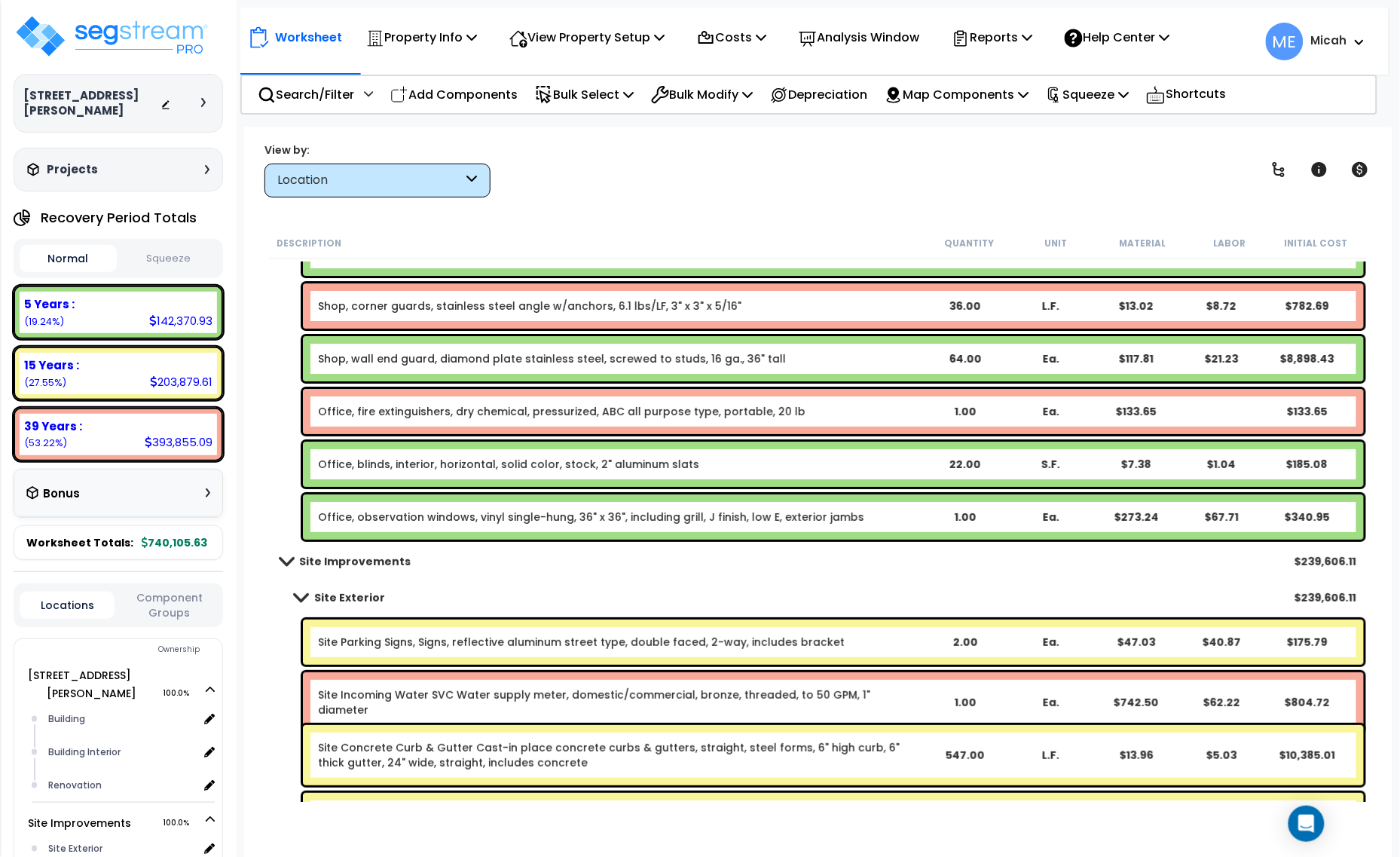
click at [453, 99] on p "Add Components" at bounding box center [454, 94] width 127 height 21
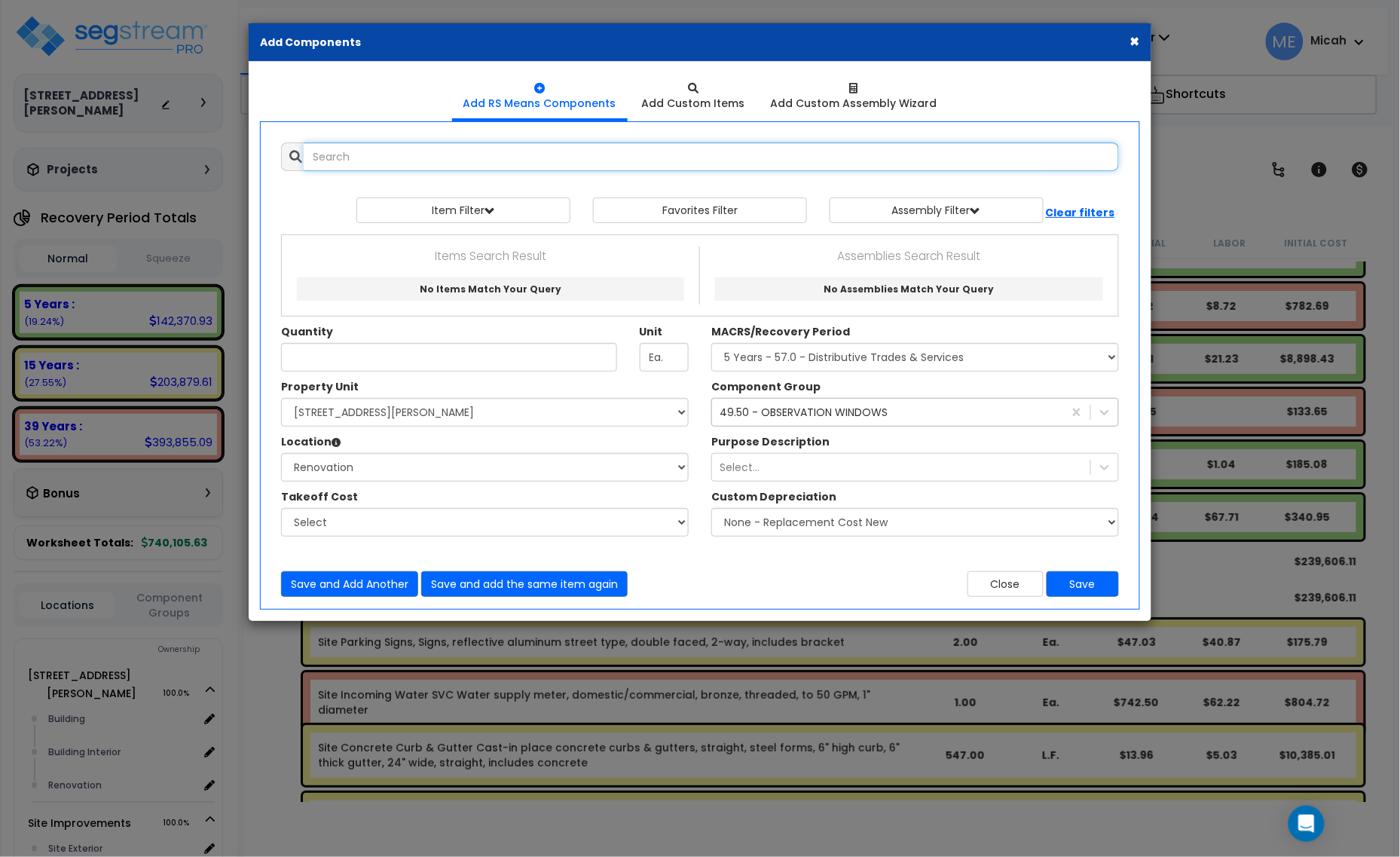
scroll to position [0, 0]
click at [407, 153] on input "text" at bounding box center [712, 156] width 816 height 28
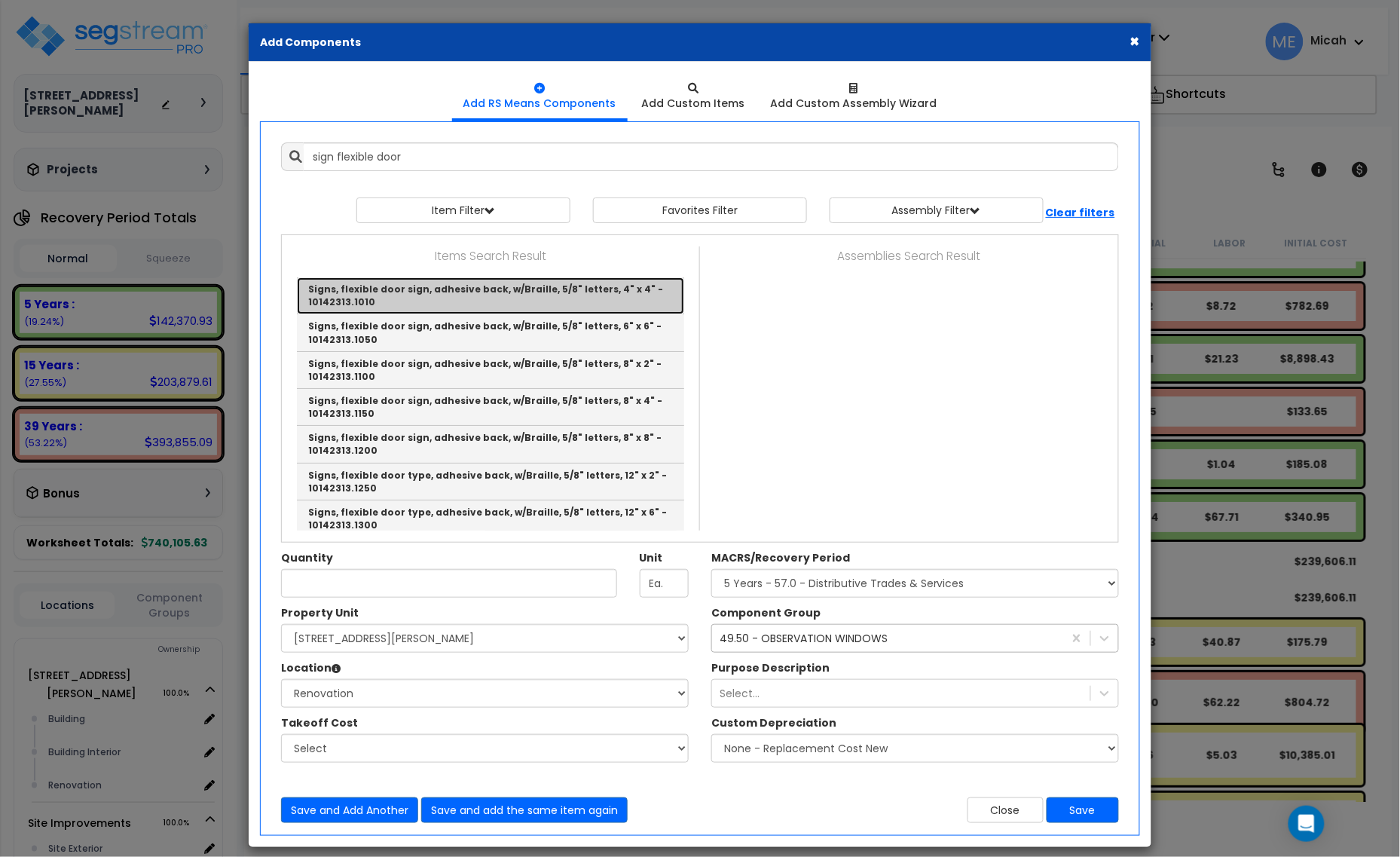
click at [608, 308] on link "Signs, flexible door sign, adhesive back, w/Braille, 5/8" letters, 4" x 4" - 10…" at bounding box center [490, 296] width 387 height 37
type input "Signs, flexible door sign, adhesive back, w/Braille, 5/8" letters, 4" x 4" - 10…"
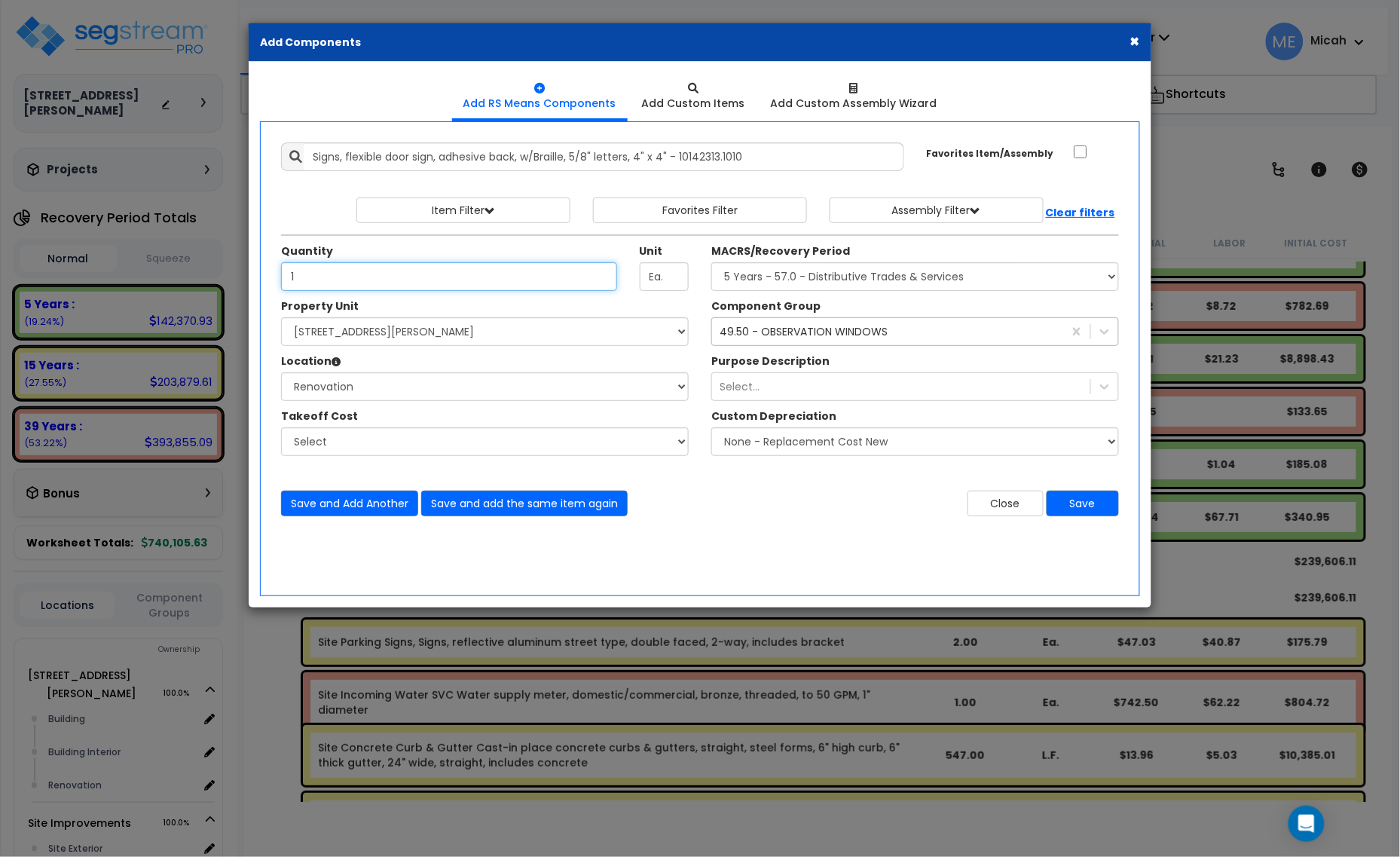
type input "1"
click at [918, 315] on div "Component Group 49.50 - OBSERVATION WINDOWS 49.5" at bounding box center [915, 322] width 430 height 47
click at [925, 329] on div "49.50 - OBSERVATION WINDOWS 49.5" at bounding box center [888, 331] width 351 height 25
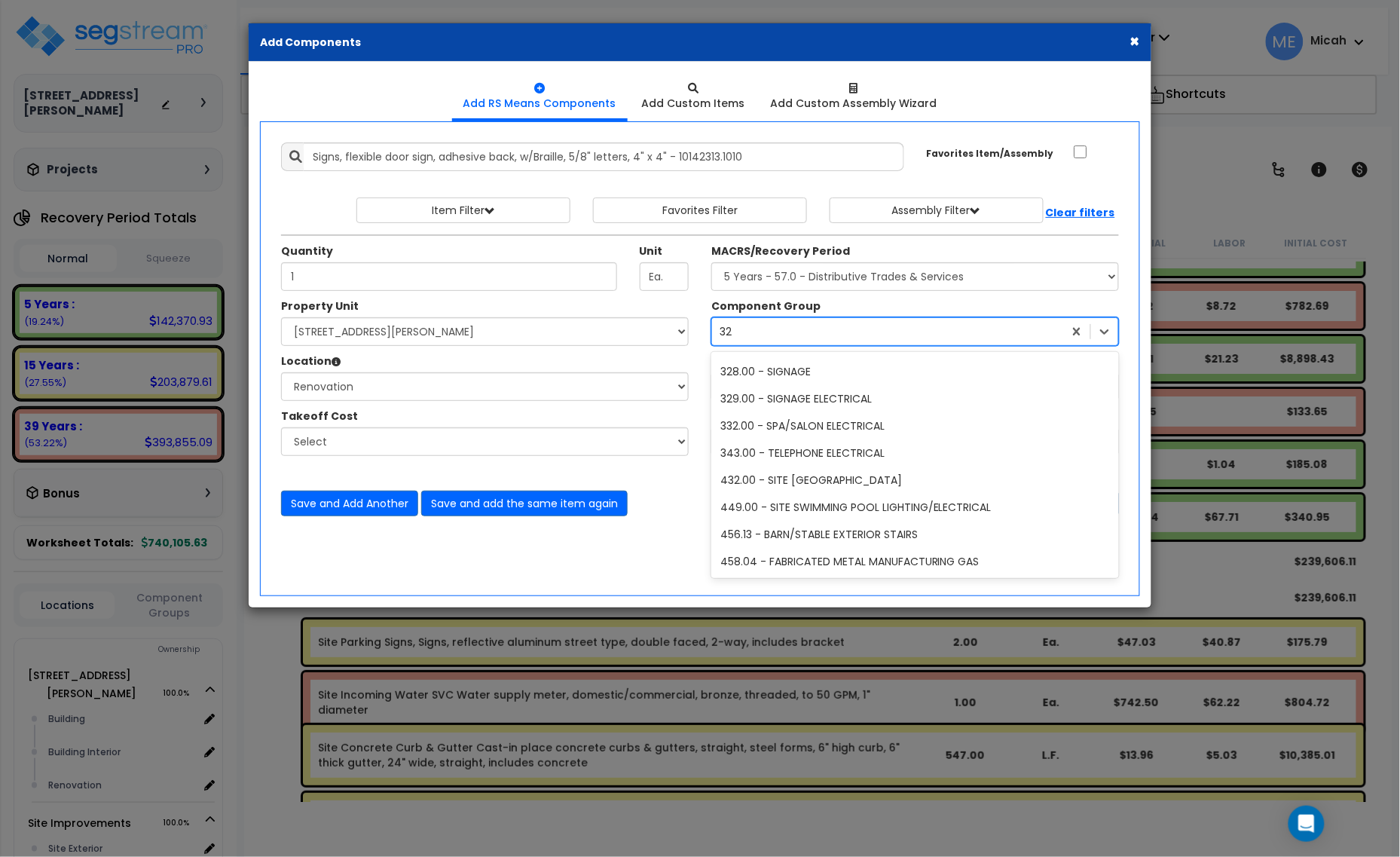
scroll to position [377, 0]
type input "328"
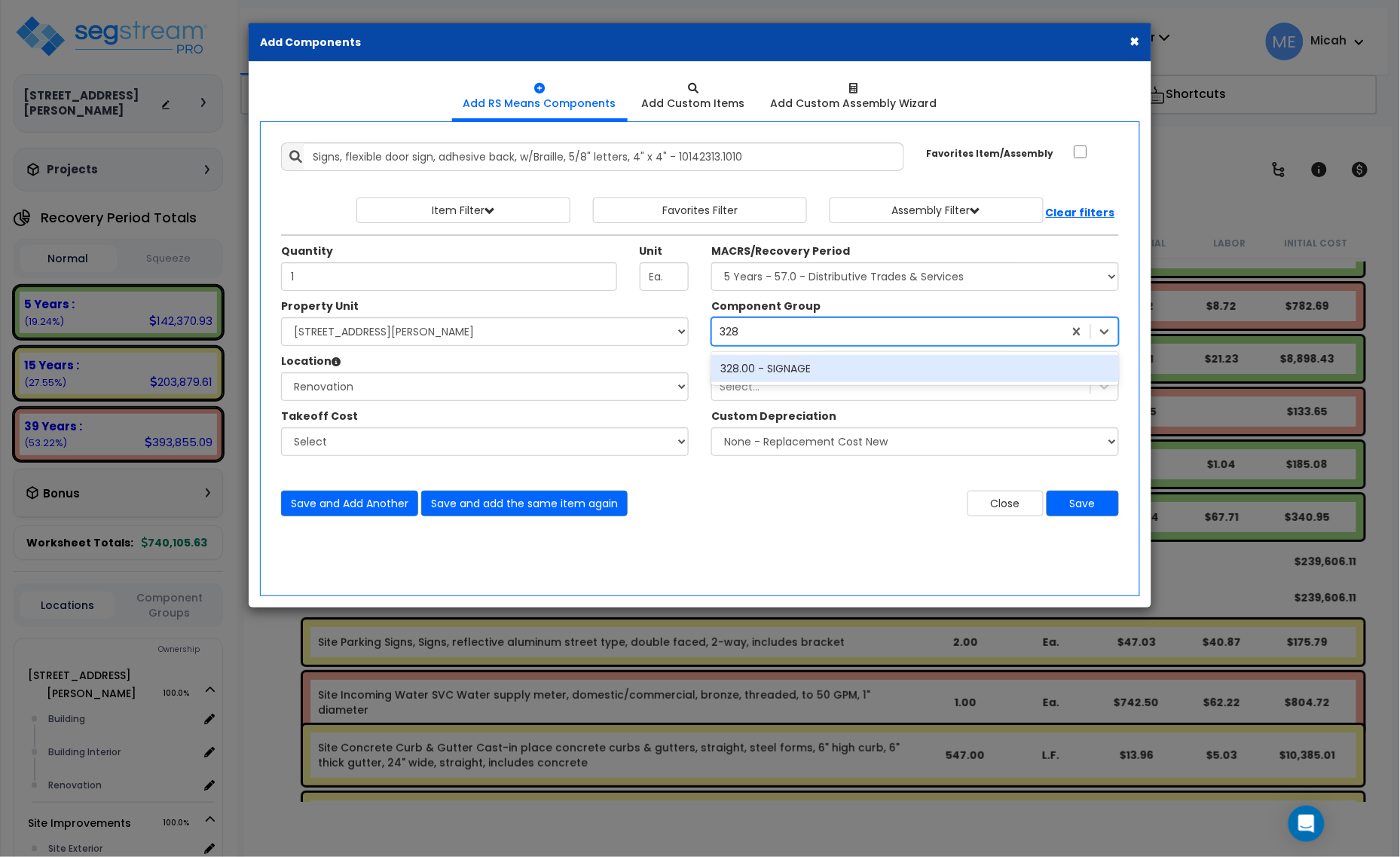
scroll to position [0, 0]
click at [895, 364] on div "328.00 - SIGNAGE" at bounding box center [916, 369] width 408 height 27
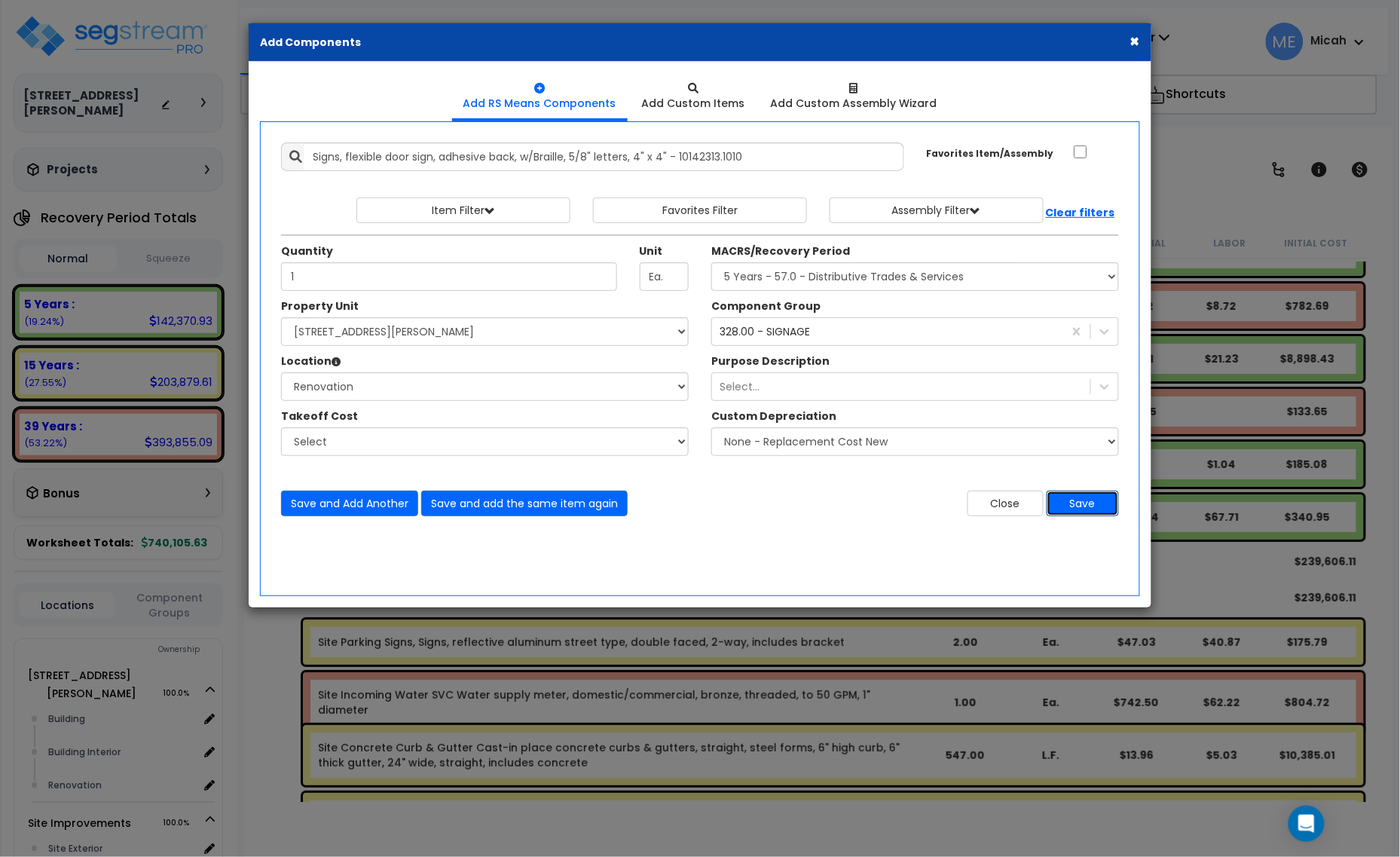
click at [1085, 503] on button "Save" at bounding box center [1083, 503] width 73 height 25
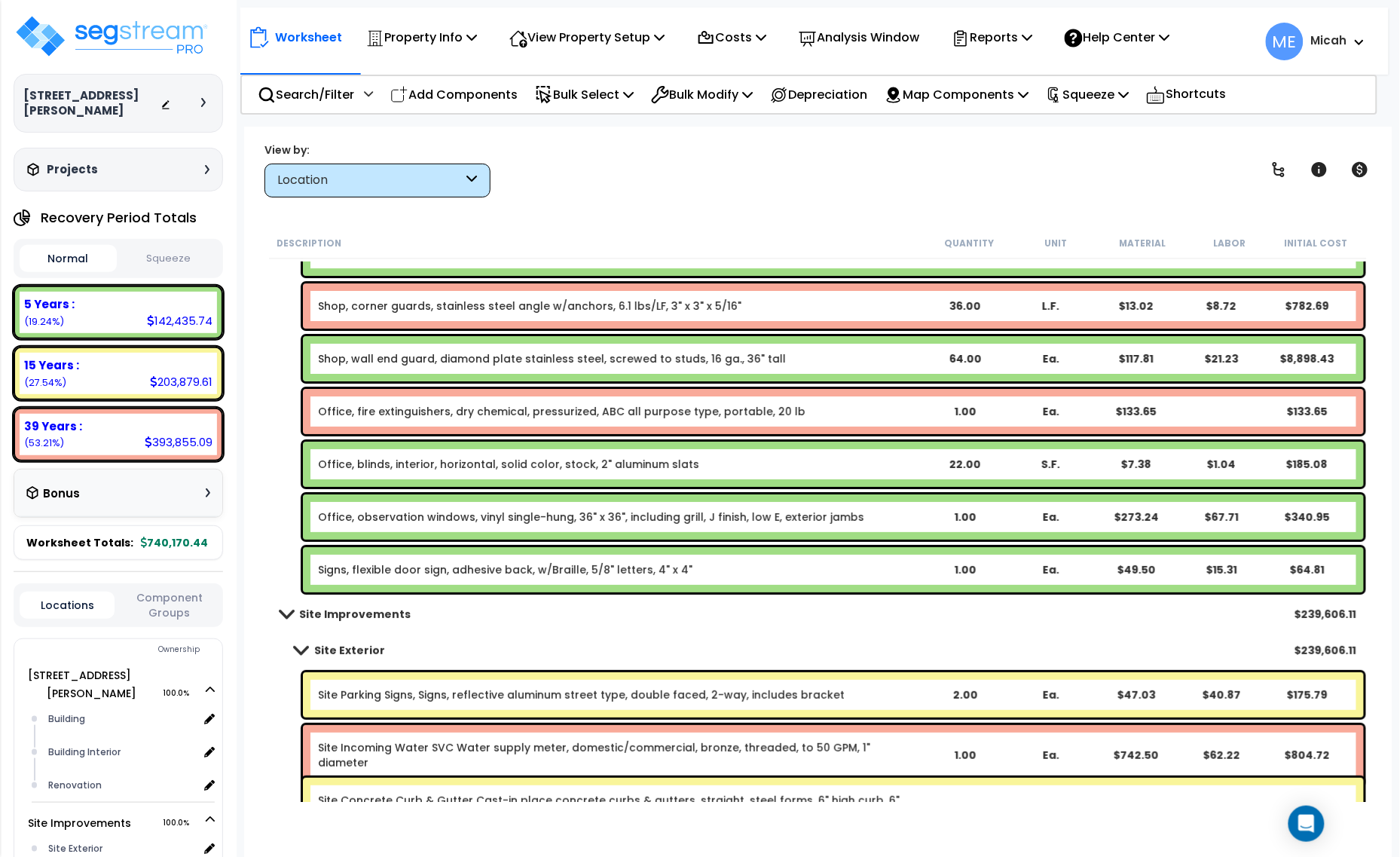
click at [481, 571] on link "Signs, flexible door sign, adhesive back, w/Braille, 5/8" letters, 4" x 4"" at bounding box center [505, 570] width 375 height 15
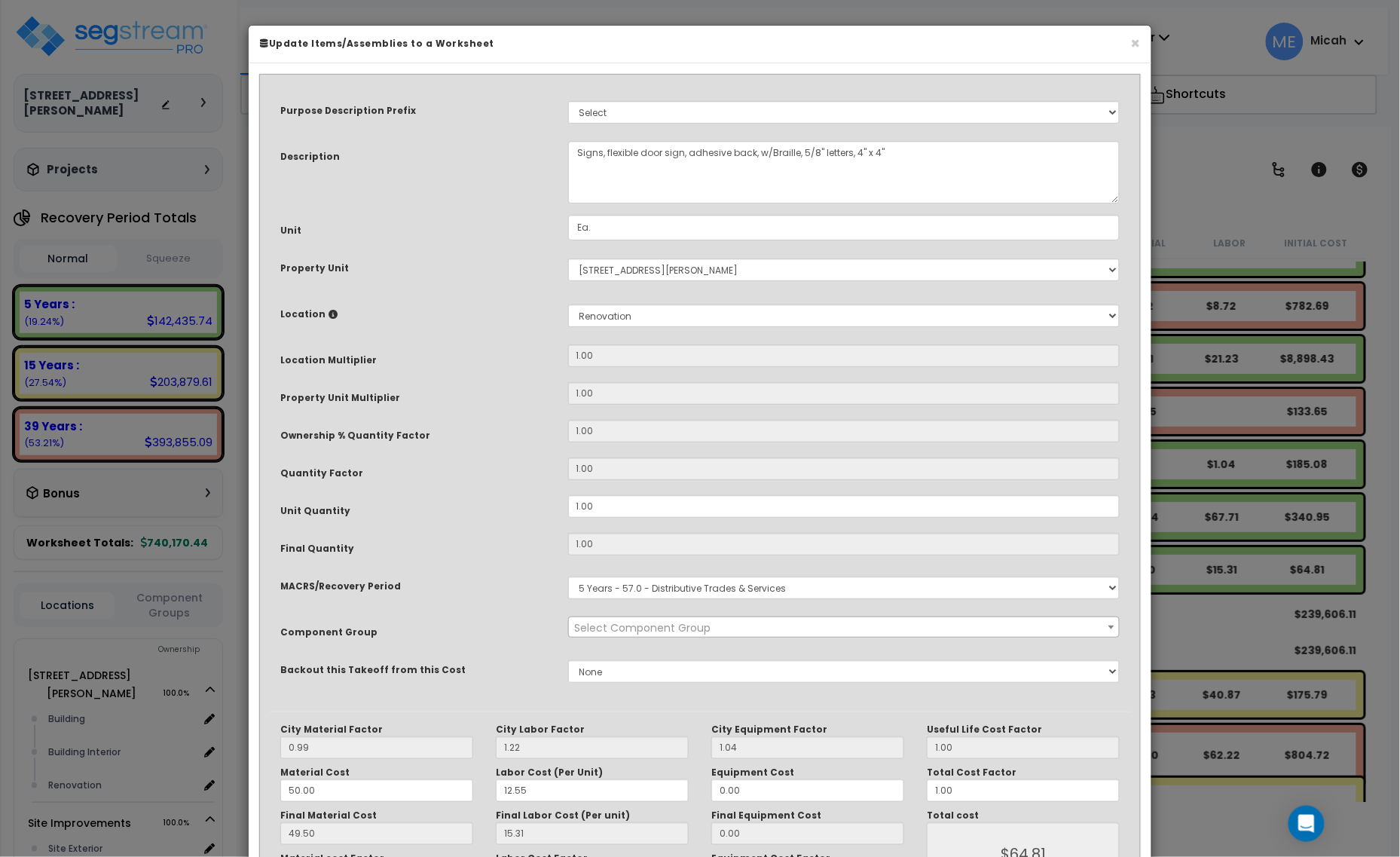
select select "57119"
click at [577, 157] on textarea "Signs, flexible door sign, adhesive back, w/Braille, 5/8" letters, 4" x 4"" at bounding box center [845, 173] width 553 height 63
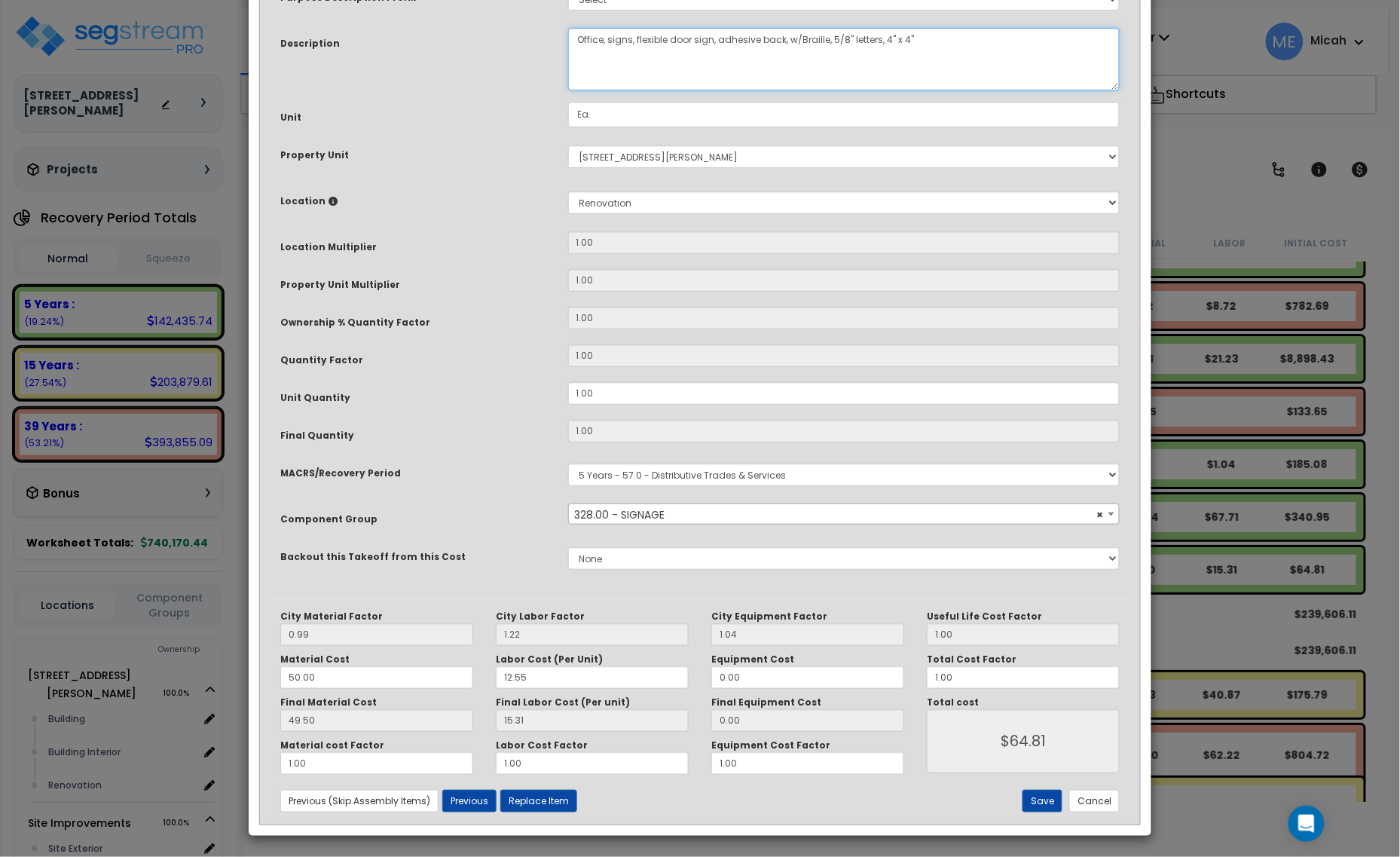
scroll to position [114, 0]
type textarea "Office, signs, flexible door sign, adhesive back, w/Braille, 5/8" letters, 4" x…"
click at [1044, 794] on button "Save" at bounding box center [1042, 801] width 40 height 23
type input "64.81"
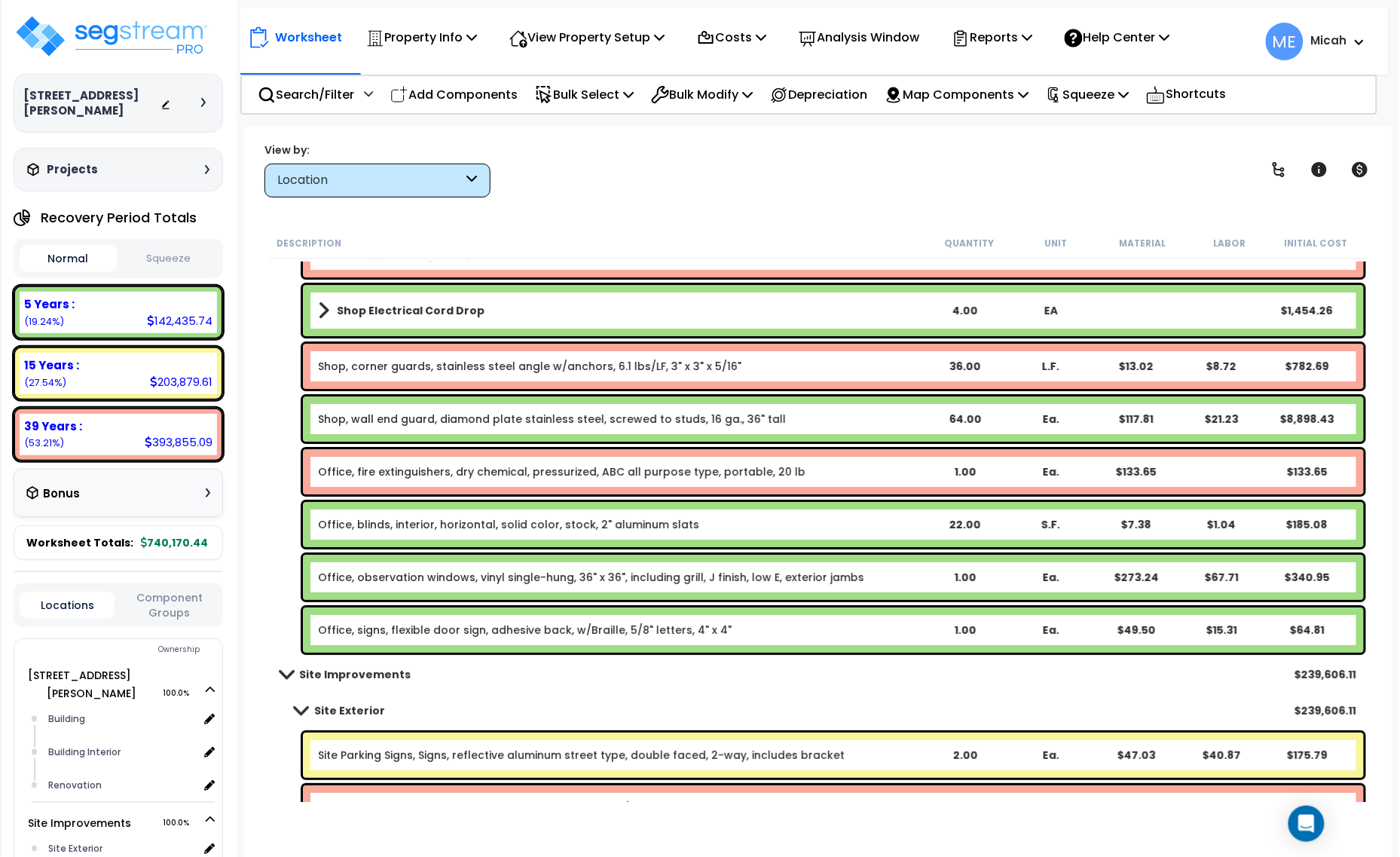
scroll to position [7350, 0]
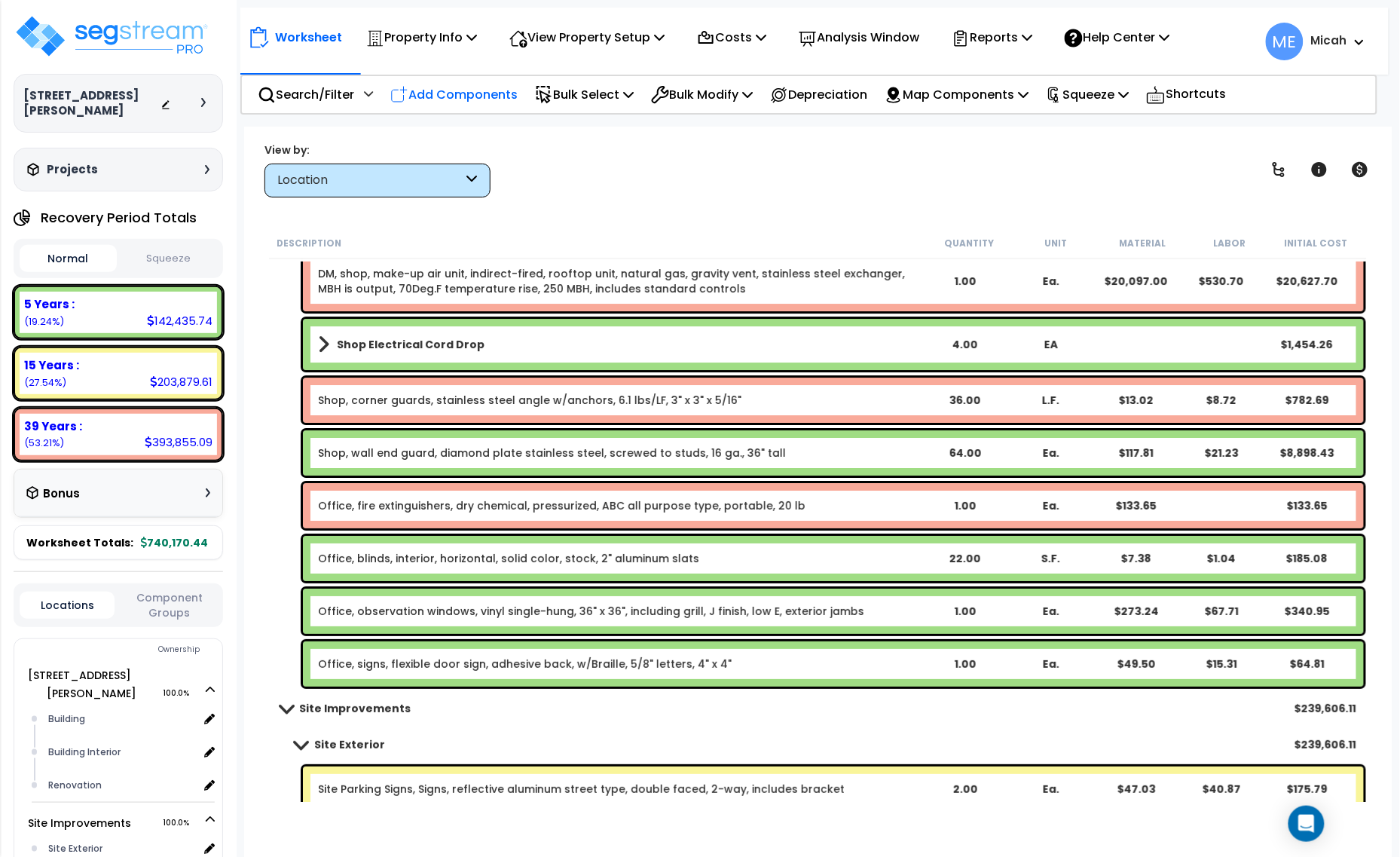
click at [494, 90] on p "Add Components" at bounding box center [454, 94] width 127 height 21
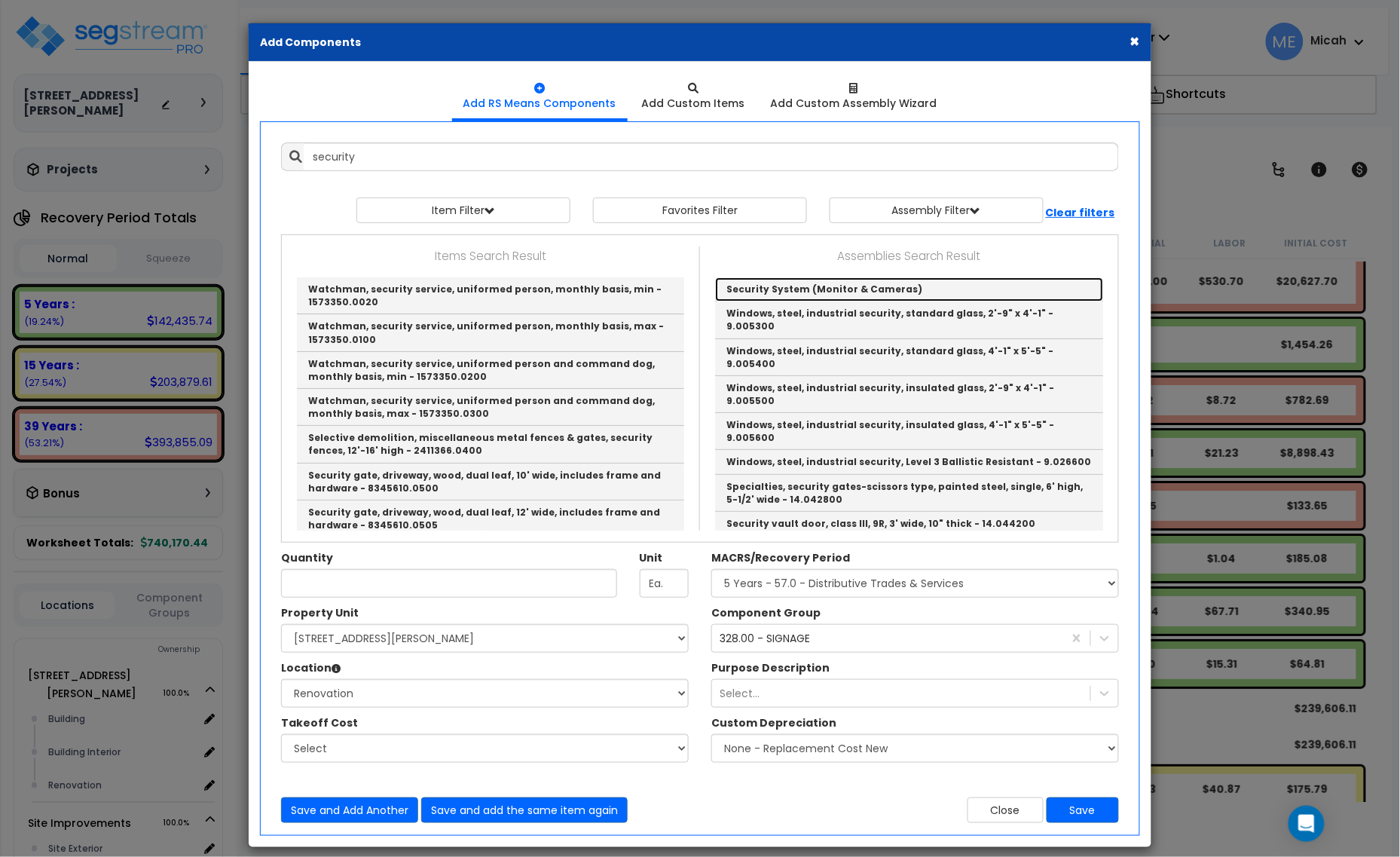
click at [866, 290] on link "Security System (Monitor & Cameras)" at bounding box center [910, 289] width 388 height 25
type input "Security System (Monitor & Cameras)"
checkbox input "true"
type input "EA"
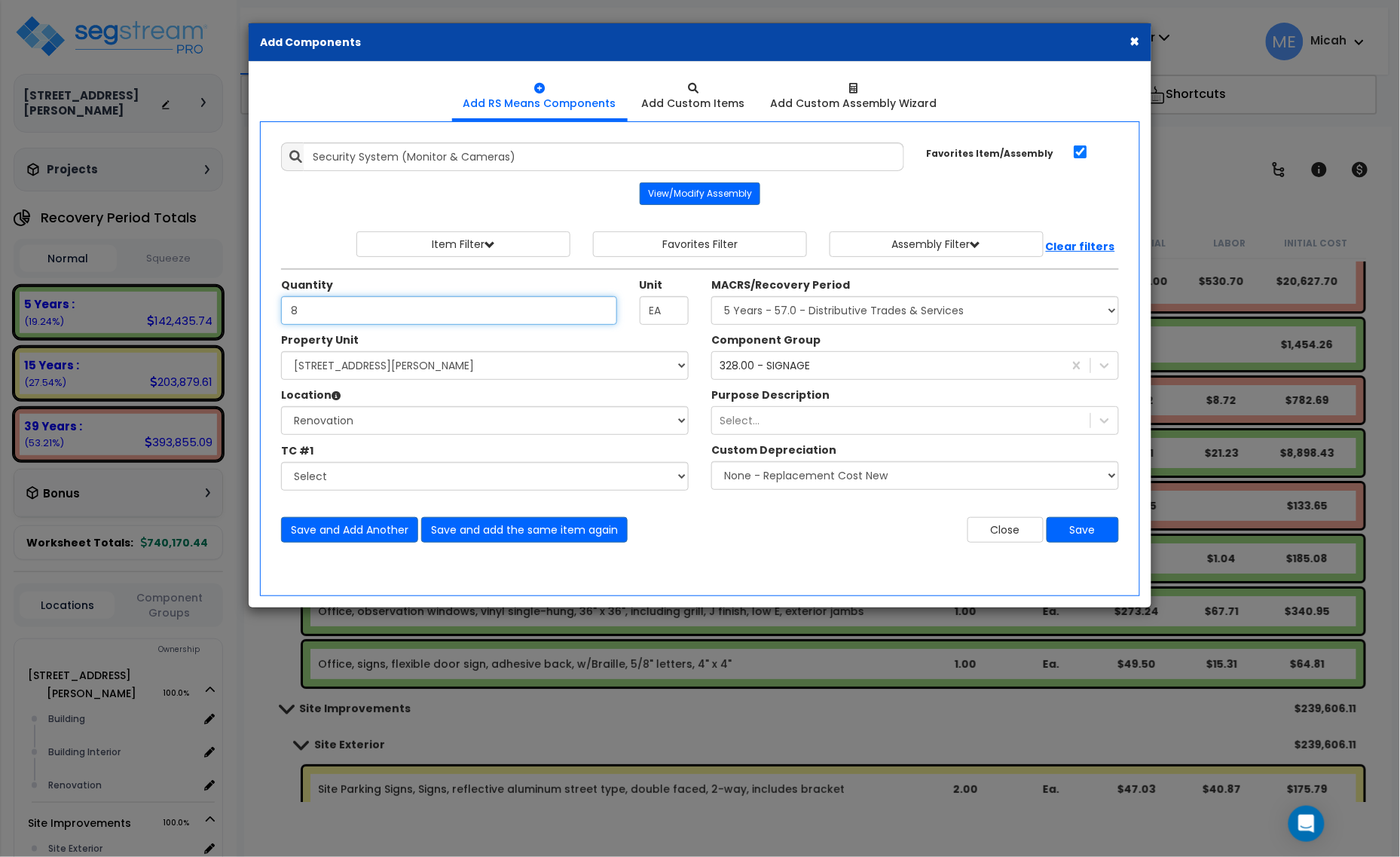
type input "8"
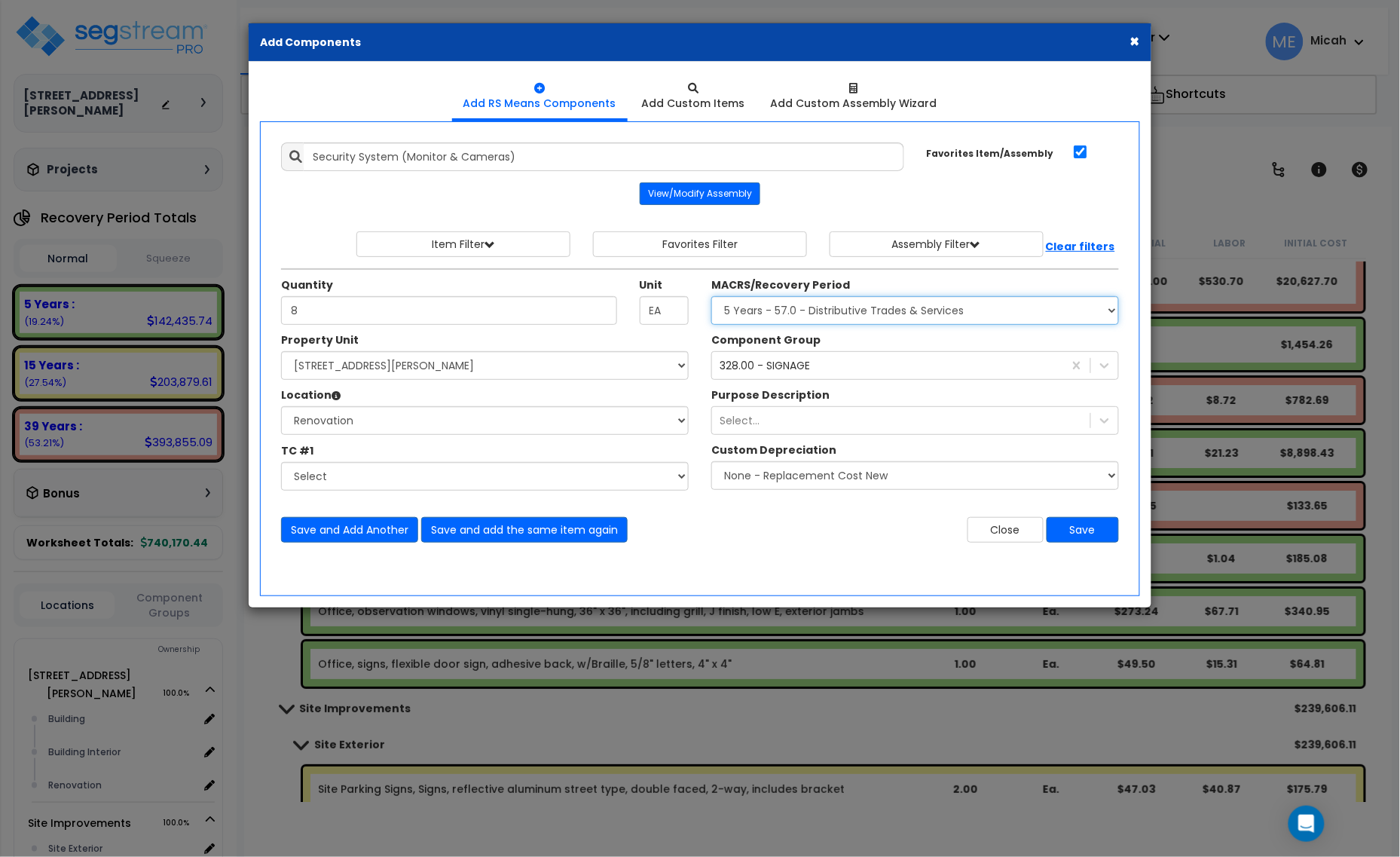
click at [925, 308] on select "Select MACRS/Recovery Period 5 Years - 57.0 - Distributive Trades & Services 5 …" at bounding box center [916, 310] width 408 height 28
select select "3669"
click at [712, 297] on select "Select MACRS/Recovery Period 5 Years - 57.0 - Distributive Trades & Services 5 …" at bounding box center [916, 310] width 408 height 28
click at [813, 364] on div "328.00 - SIGNAGE 328" at bounding box center [888, 366] width 351 height 25
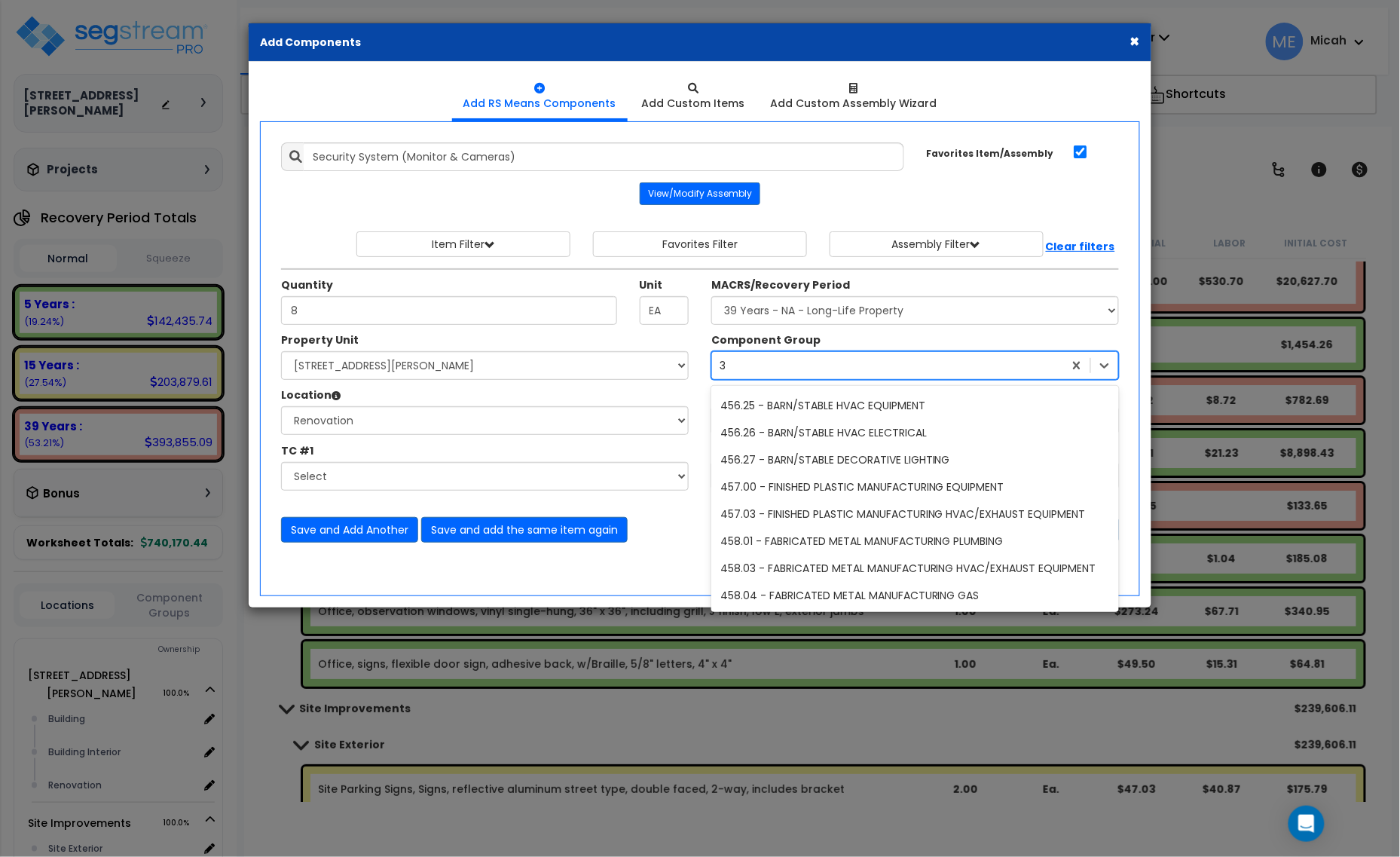
scroll to position [1977, 0]
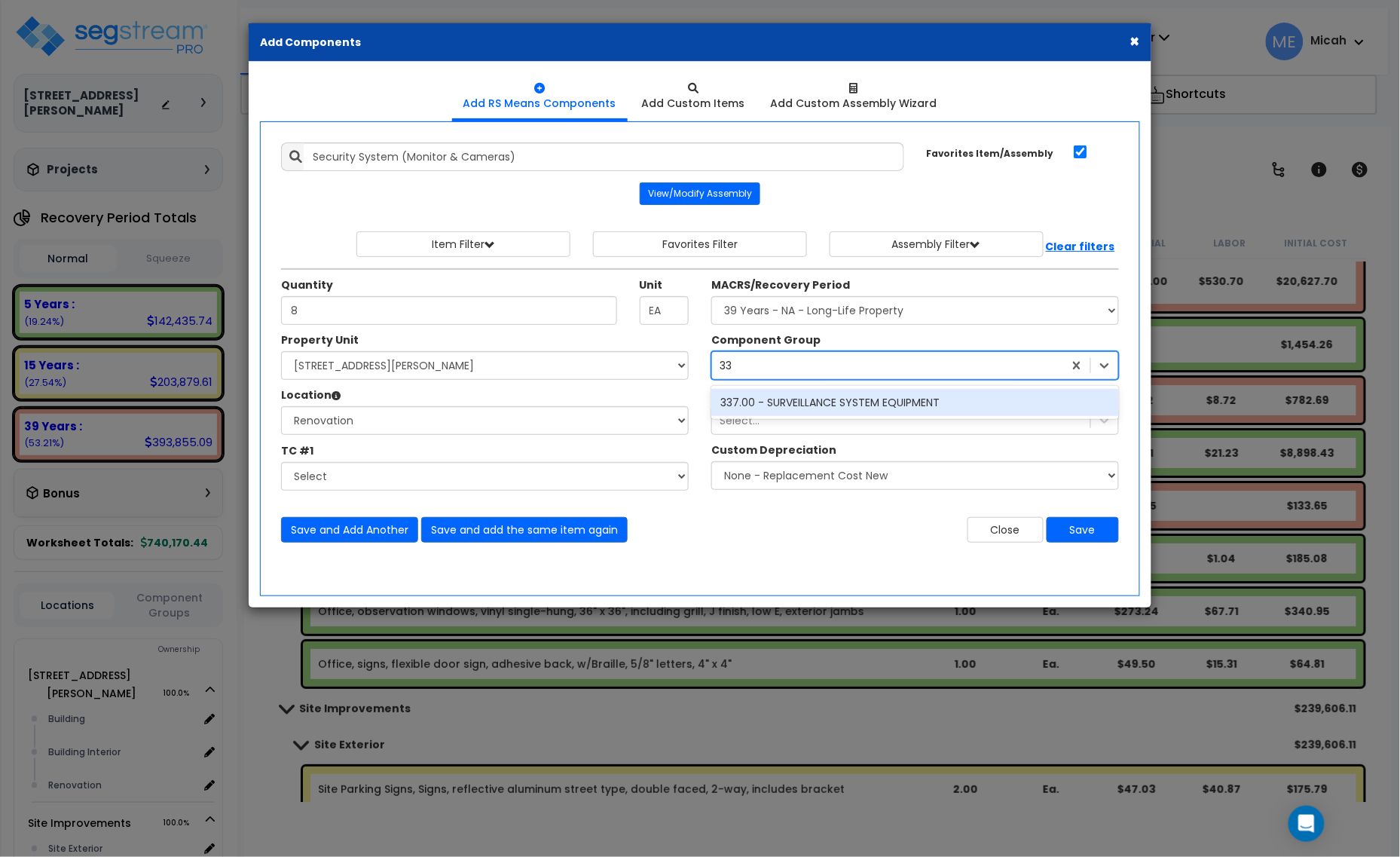
type input "337"
click at [801, 408] on div "337.00 - SURVEILLANCE SYSTEM EQUIPMENT" at bounding box center [916, 403] width 408 height 27
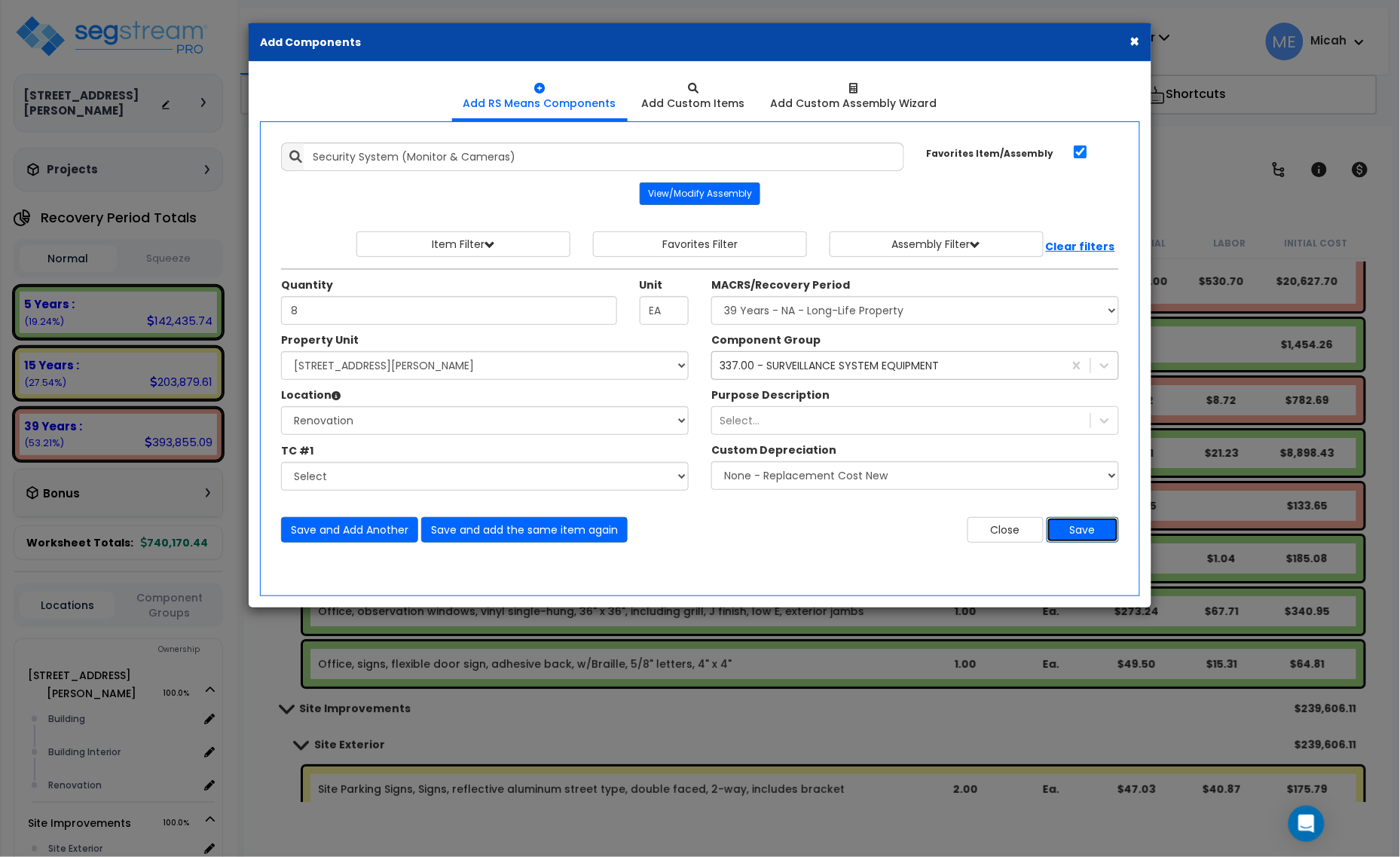
click at [1068, 532] on button "Save" at bounding box center [1083, 529] width 73 height 25
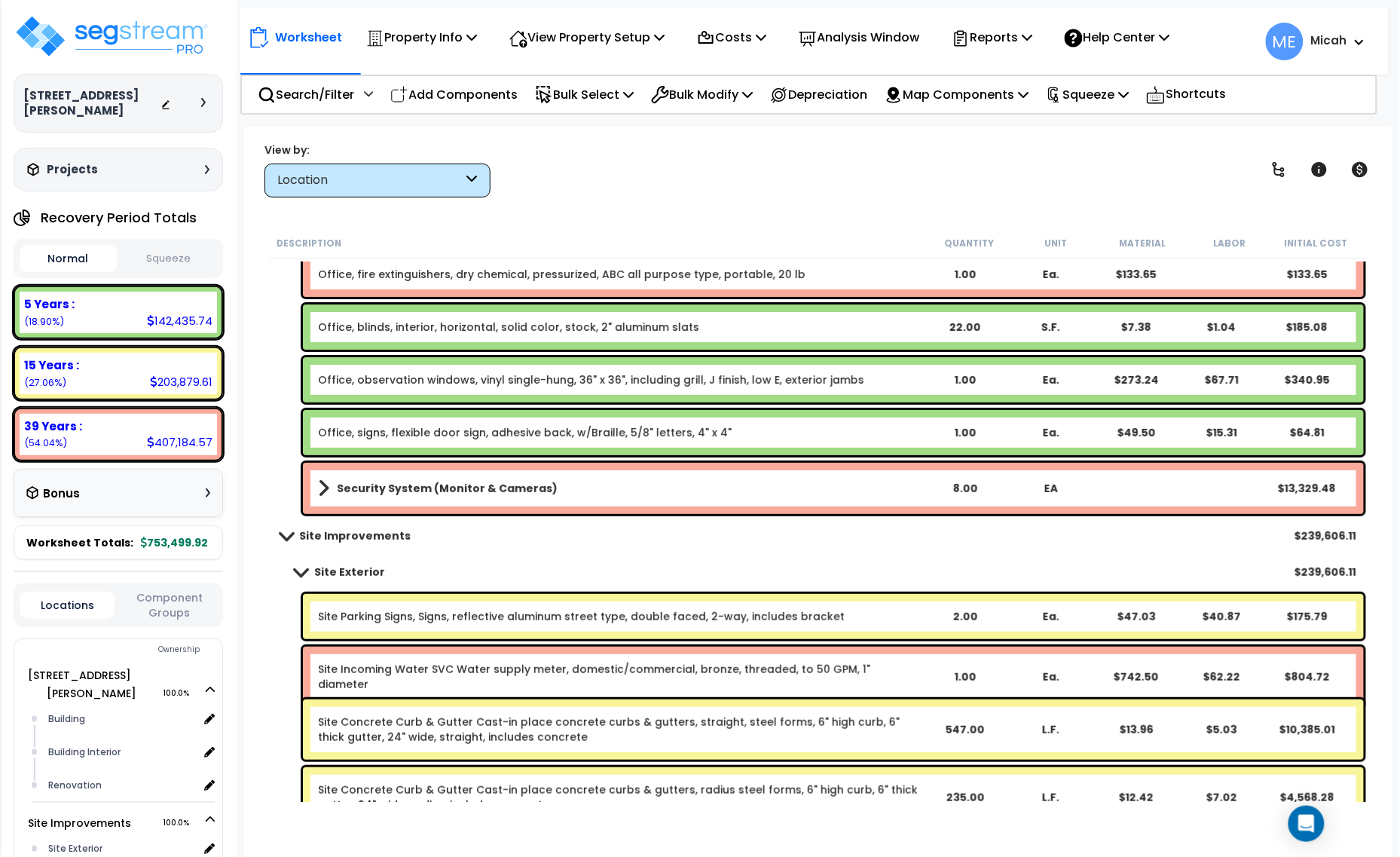
scroll to position [7633, 0]
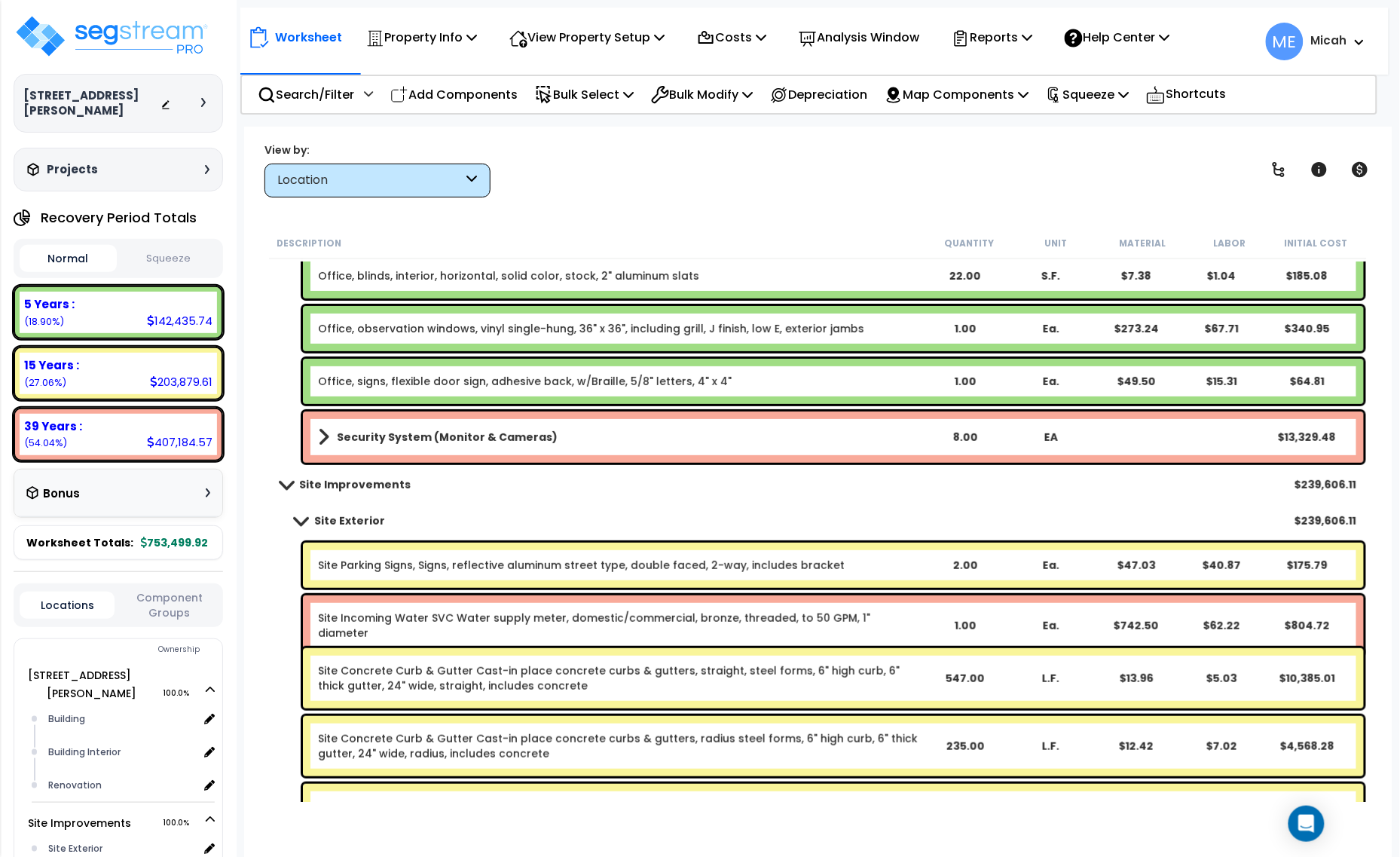
click at [367, 438] on b "Security System (Monitor & Cameras)" at bounding box center [447, 436] width 221 height 15
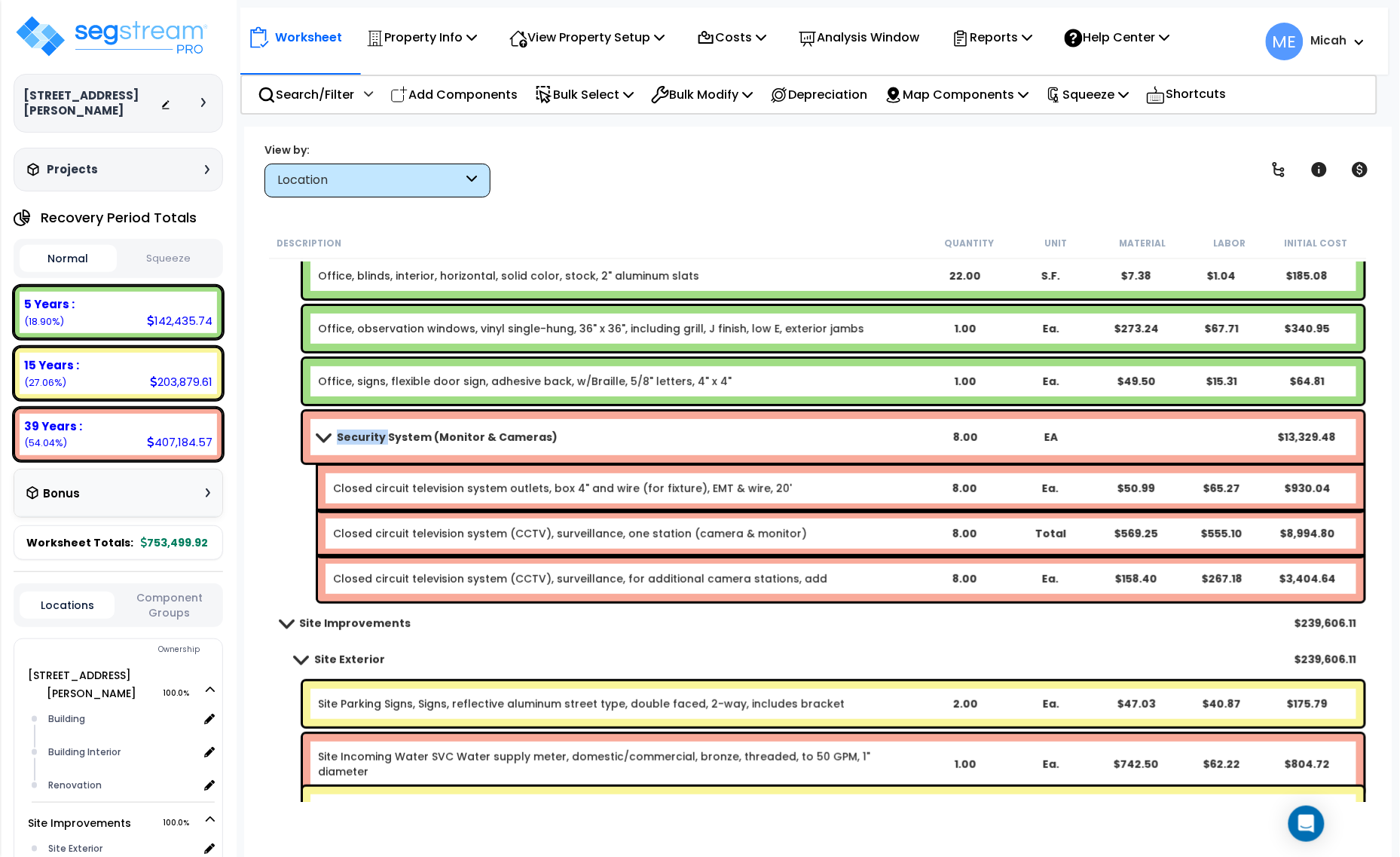
click at [367, 438] on b "Security System (Monitor & Cameras)" at bounding box center [447, 436] width 221 height 15
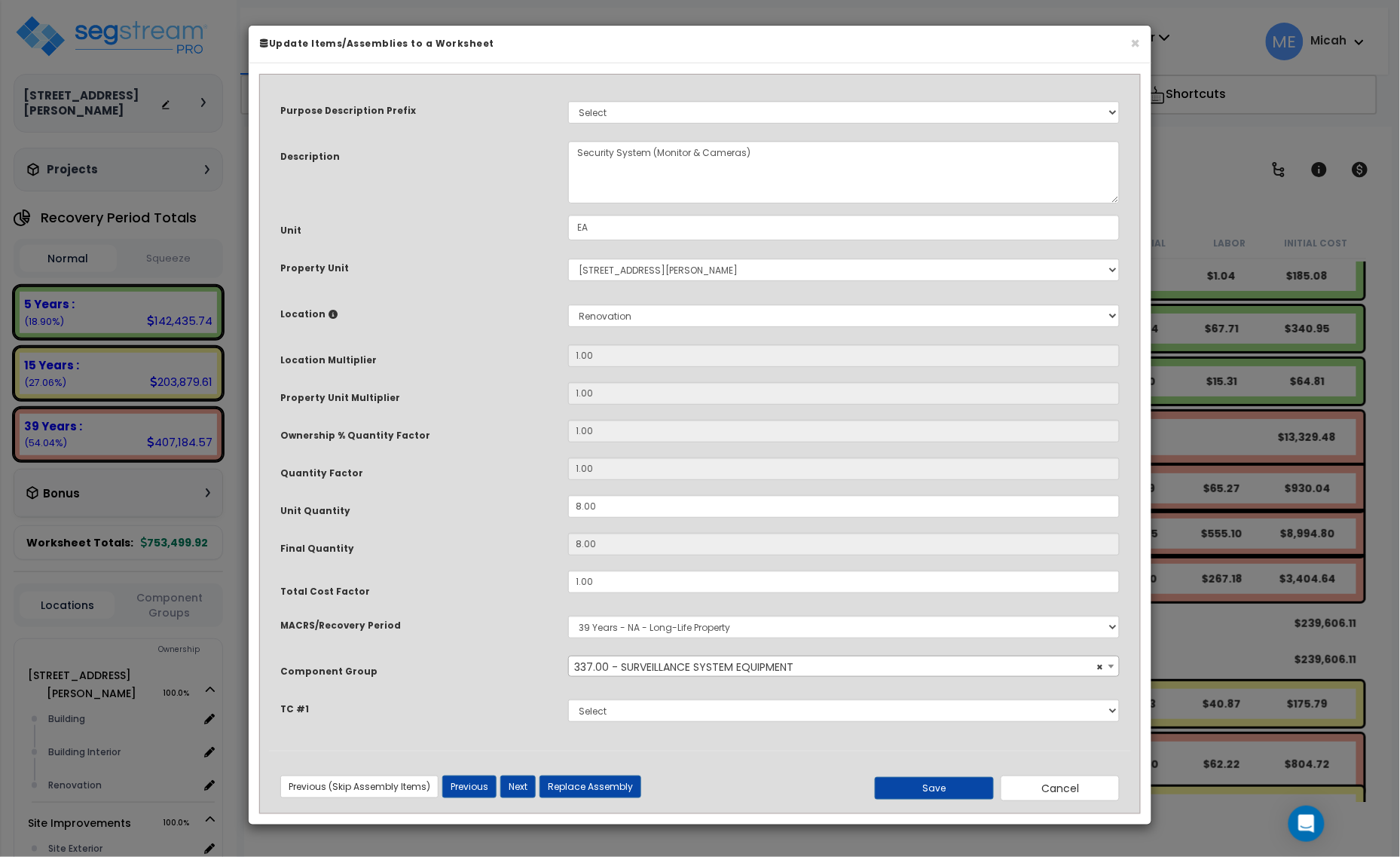
select select "57126"
click at [577, 149] on textarea "Security System (Monitor & Cameras)" at bounding box center [845, 173] width 553 height 63
type textarea "Building Security System (Monitor & Cameras)"
click at [921, 781] on button "Save" at bounding box center [934, 788] width 119 height 23
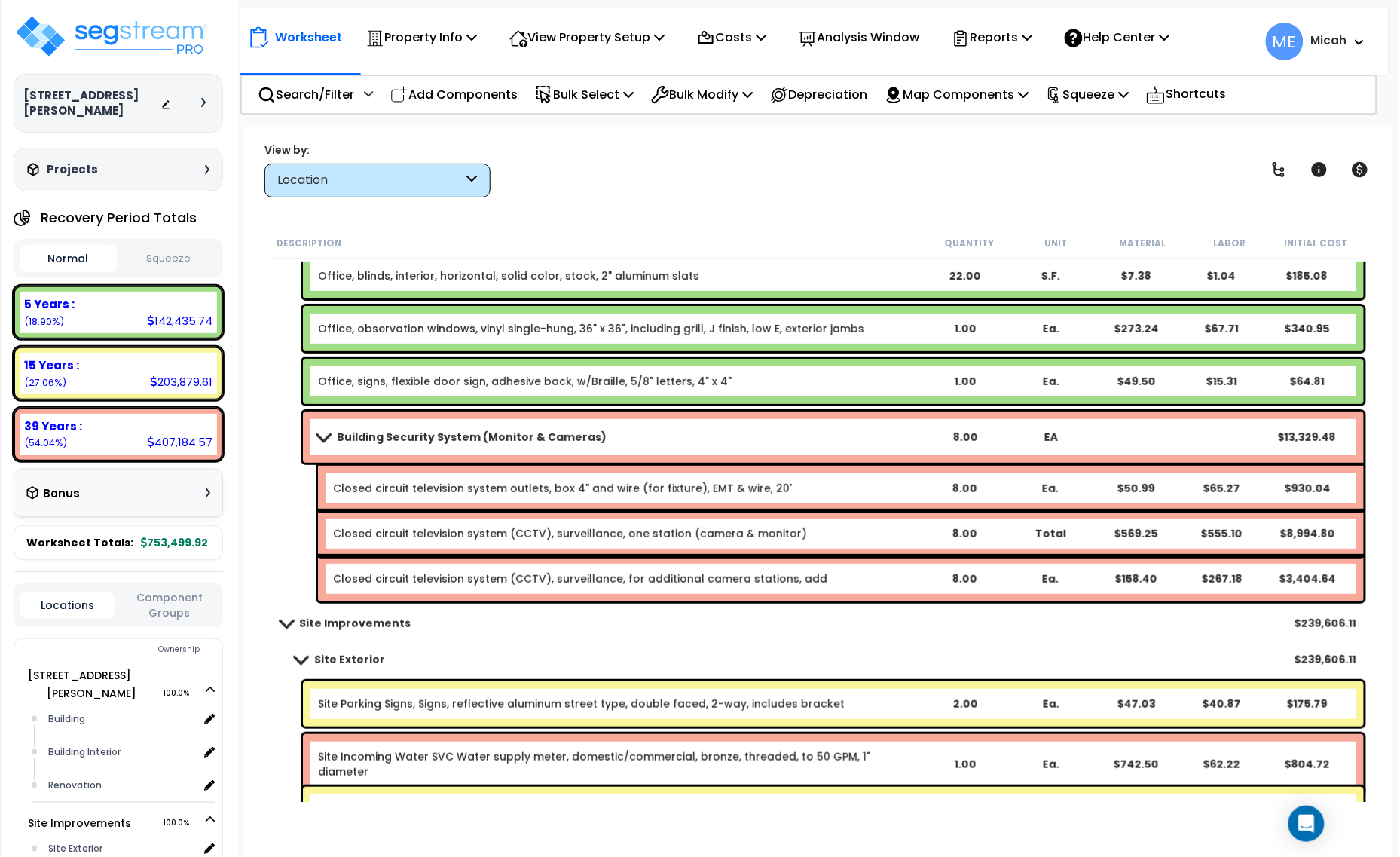
click at [411, 483] on link "Closed circuit television system outlets, box 4" and wire (for fixture), EMT & …" at bounding box center [563, 488] width 459 height 15
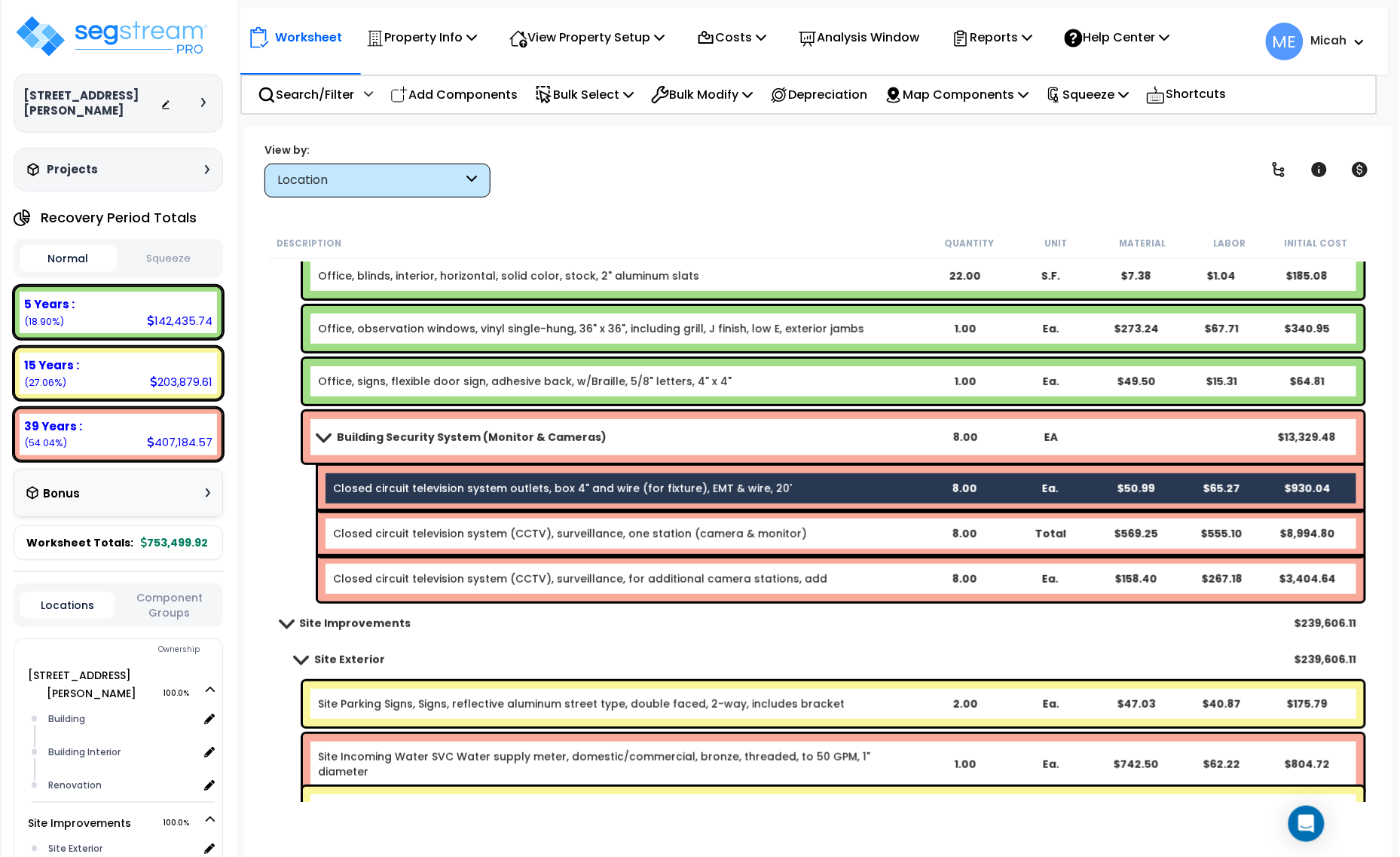
click at [412, 536] on link "Closed circuit television system (CCTV), surveillance, one station (camera & mo…" at bounding box center [571, 533] width 475 height 15
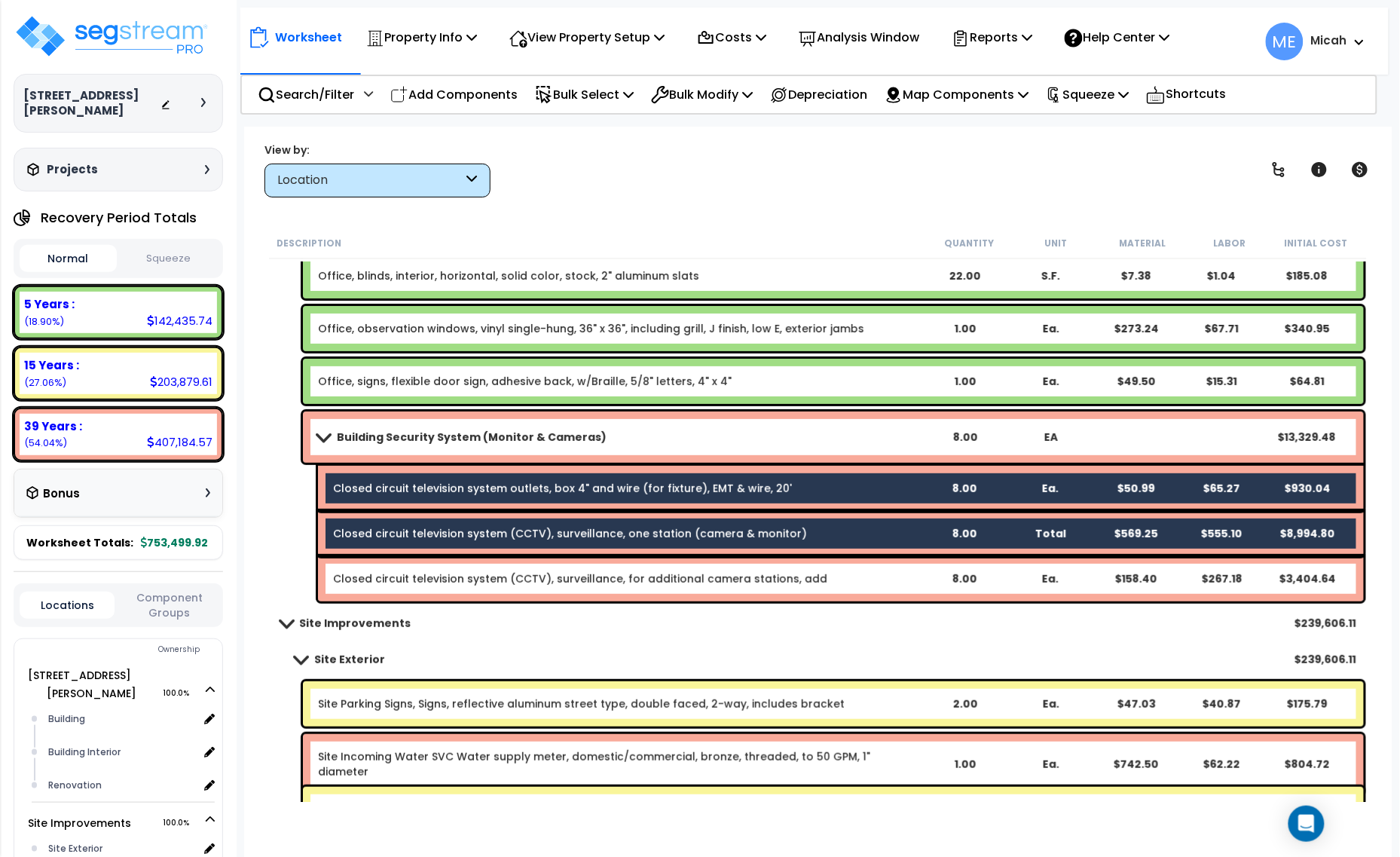
click at [419, 572] on link "Closed circuit television system (CCTV), surveillance, for additional camera st…" at bounding box center [580, 579] width 494 height 15
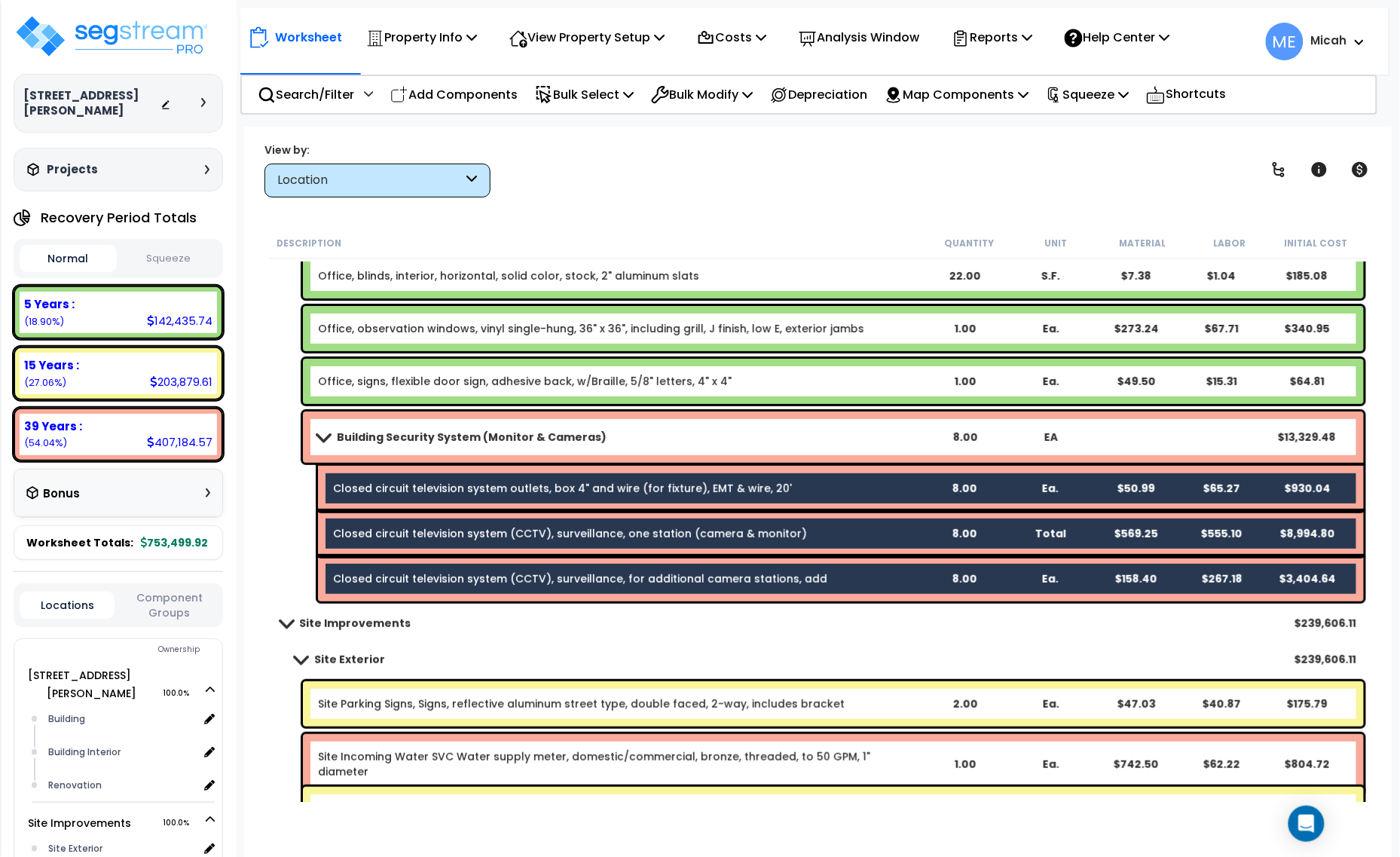
click at [551, 535] on link "Closed circuit television system (CCTV), surveillance, one station (camera & mo…" at bounding box center [571, 533] width 475 height 15
click at [487, 524] on div "Closed circuit television system (CCTV), surveillance, one station (camera & mo…" at bounding box center [840, 533] width 1046 height 45
click at [496, 560] on div "Closed circuit television system (CCTV), surveillance, for additional camera st…" at bounding box center [840, 579] width 1046 height 45
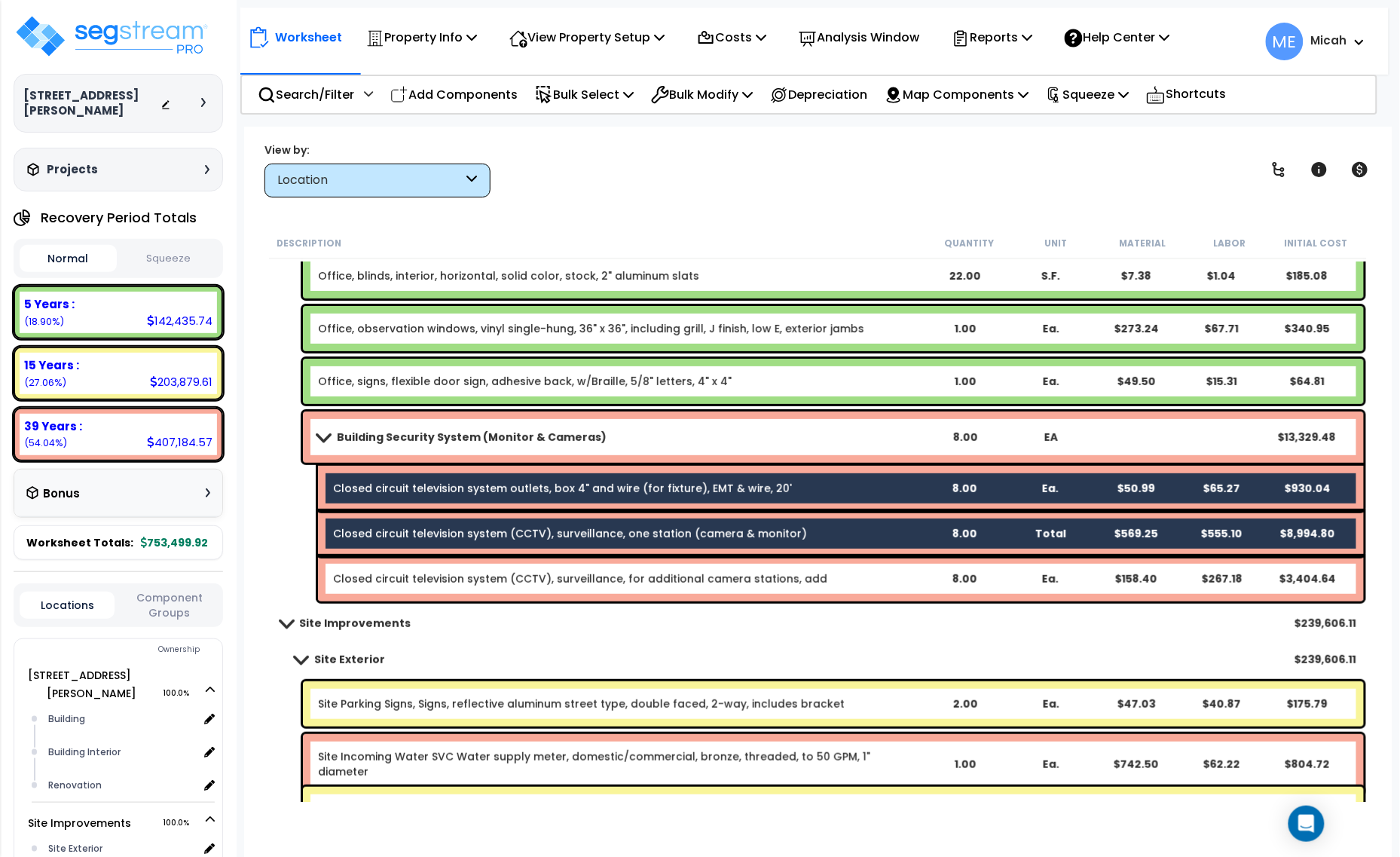
click at [478, 490] on link "Closed circuit television system outlets, box 4" and wire (for fixture), EMT & …" at bounding box center [563, 488] width 459 height 15
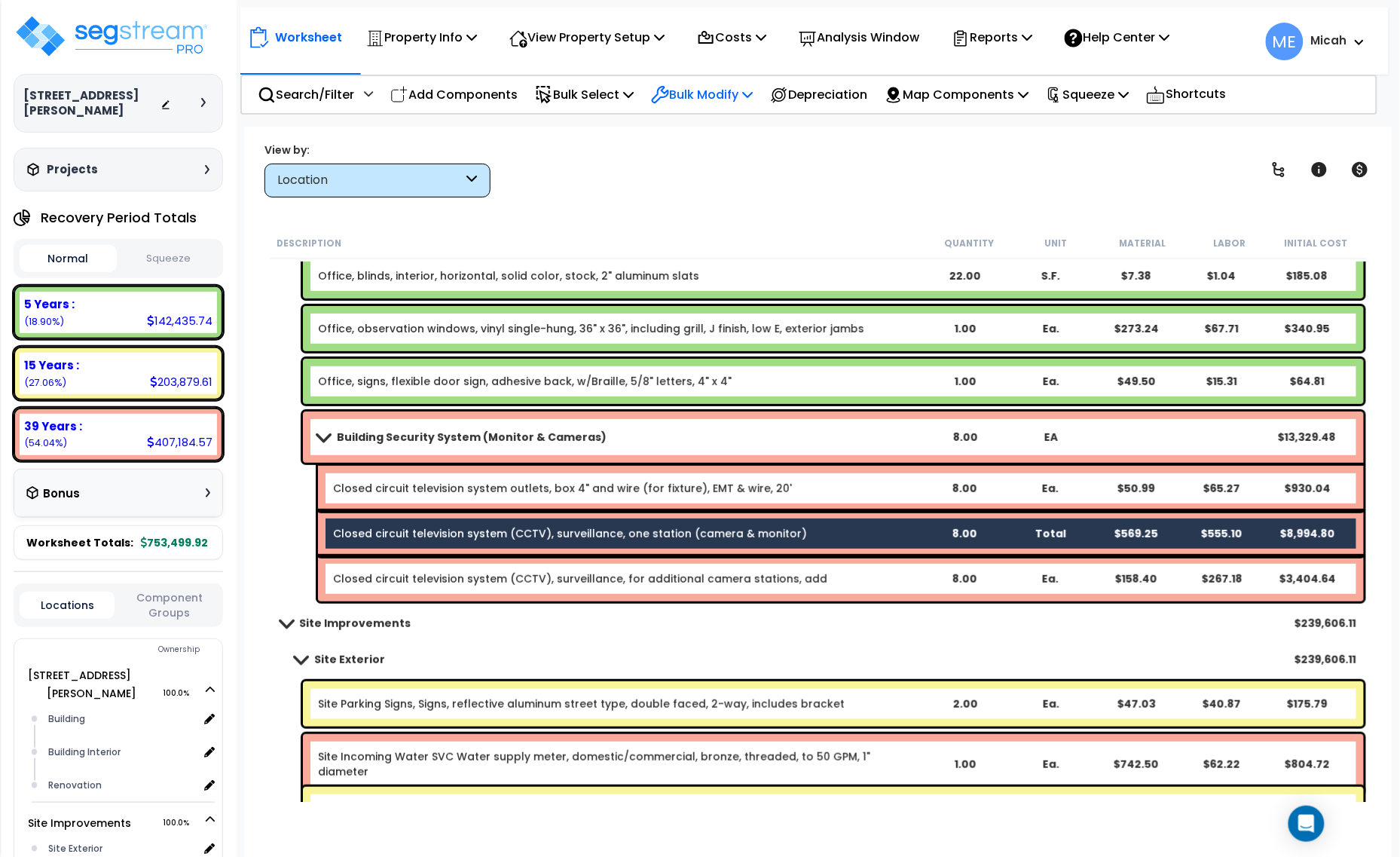
click at [742, 91] on p "Bulk Modify" at bounding box center [702, 94] width 102 height 21
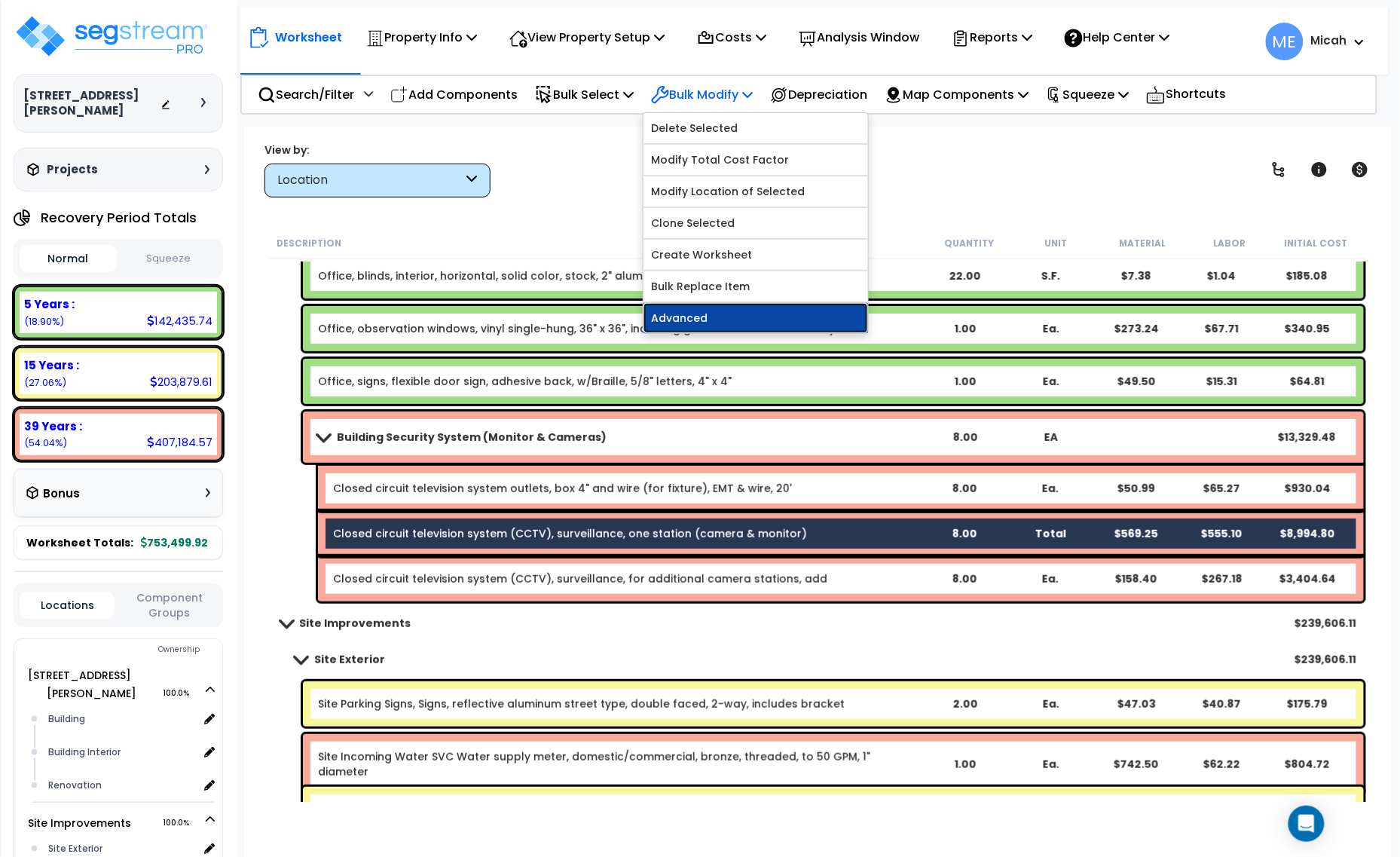
click at [758, 319] on link "Advanced" at bounding box center [756, 318] width 225 height 30
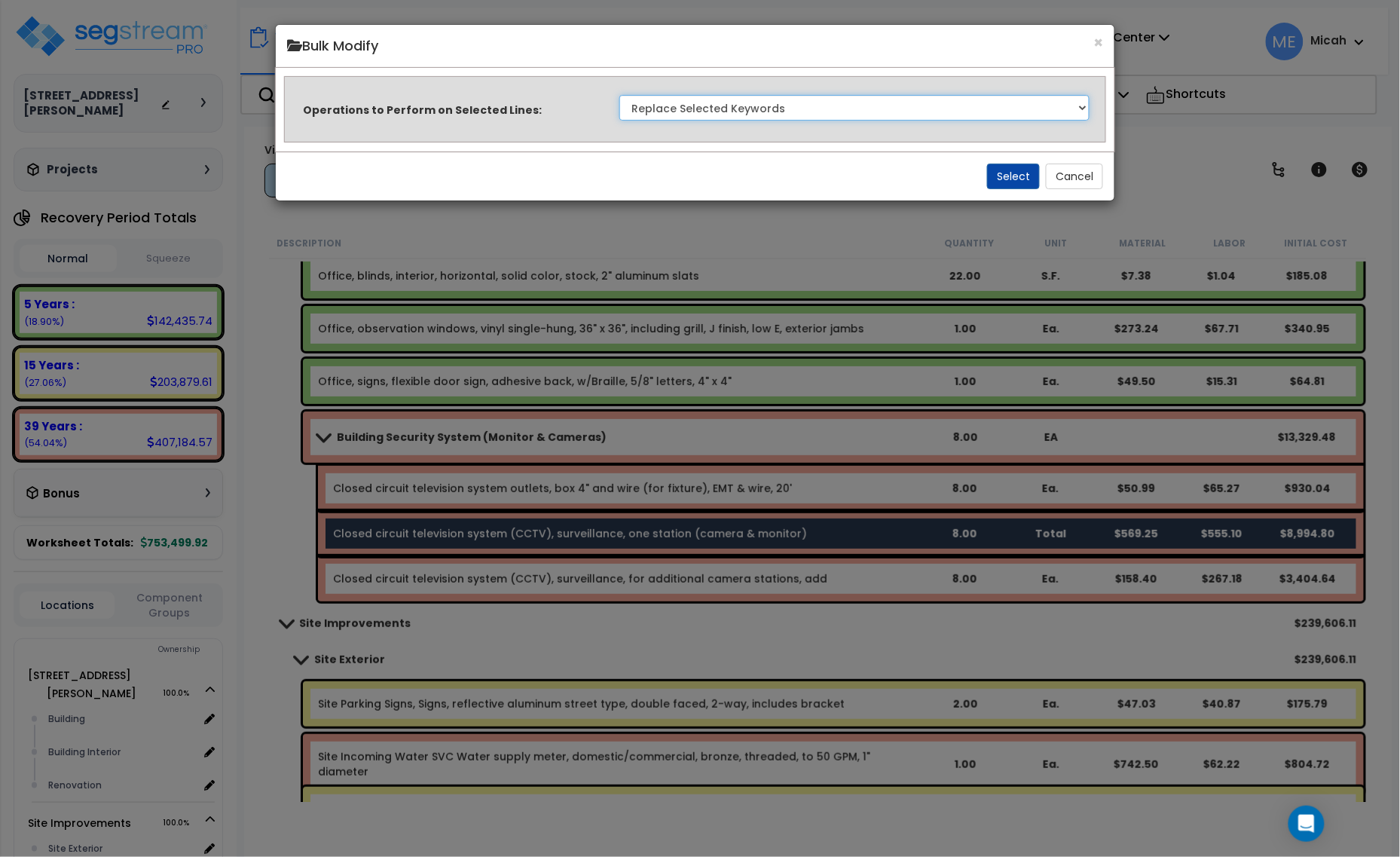
click at [880, 118] on select "Clone Delete Delete Zero Quantities Modify Component Group Modify Recovery Peri…" at bounding box center [855, 108] width 472 height 25
select select "update_quantity"
click at [620, 95] on select "Clone Delete Delete Zero Quantities Modify Component Group Modify Recovery Peri…" at bounding box center [855, 108] width 472 height 25
click at [1005, 168] on button "Select" at bounding box center [1014, 176] width 53 height 25
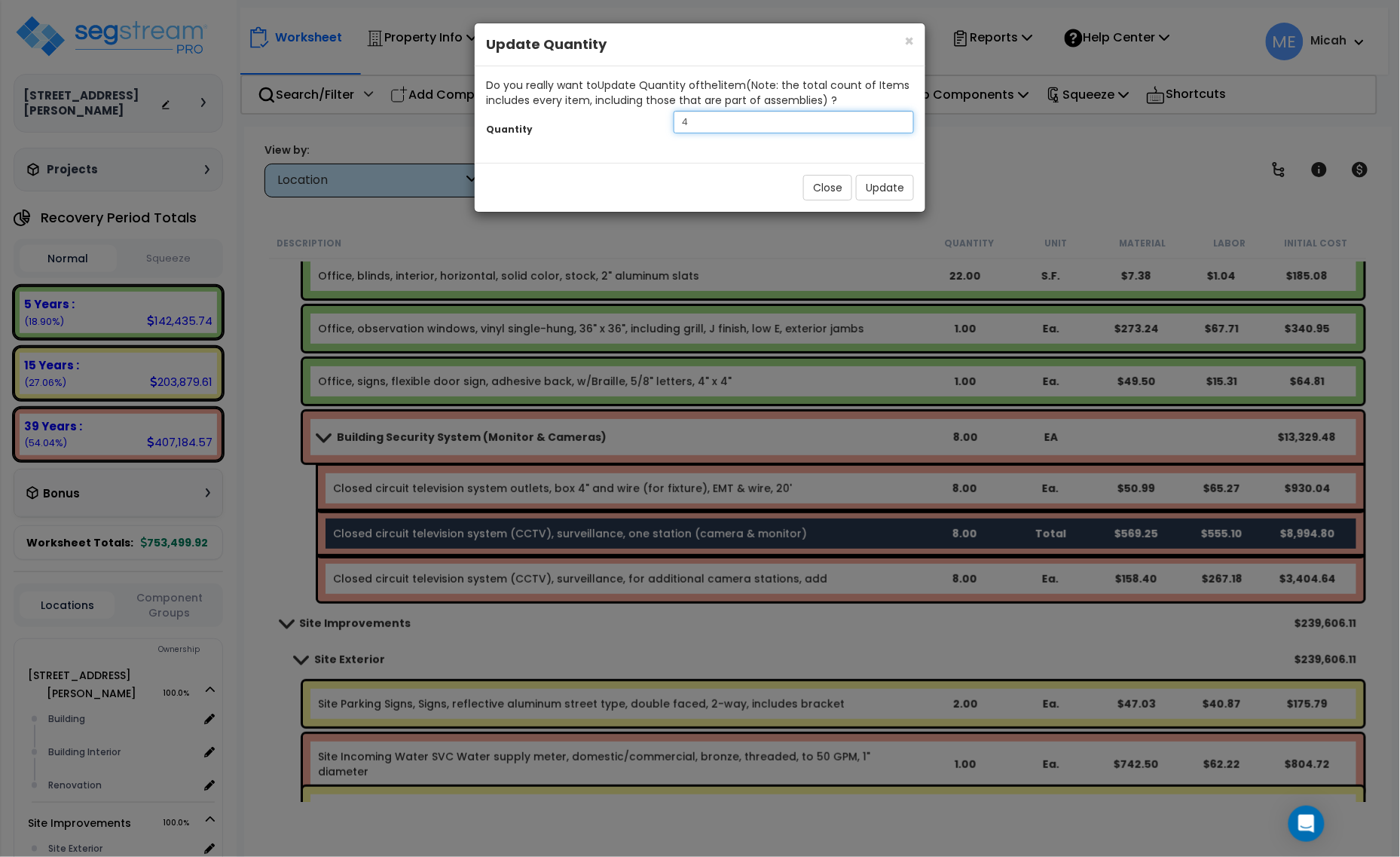
drag, startPoint x: 695, startPoint y: 115, endPoint x: 674, endPoint y: 116, distance: 21.0
click at [675, 116] on input "4" at bounding box center [793, 122] width 240 height 23
type input "1"
click at [916, 194] on div "Close Update" at bounding box center [700, 187] width 451 height 49
click at [905, 192] on button "Update" at bounding box center [884, 187] width 58 height 25
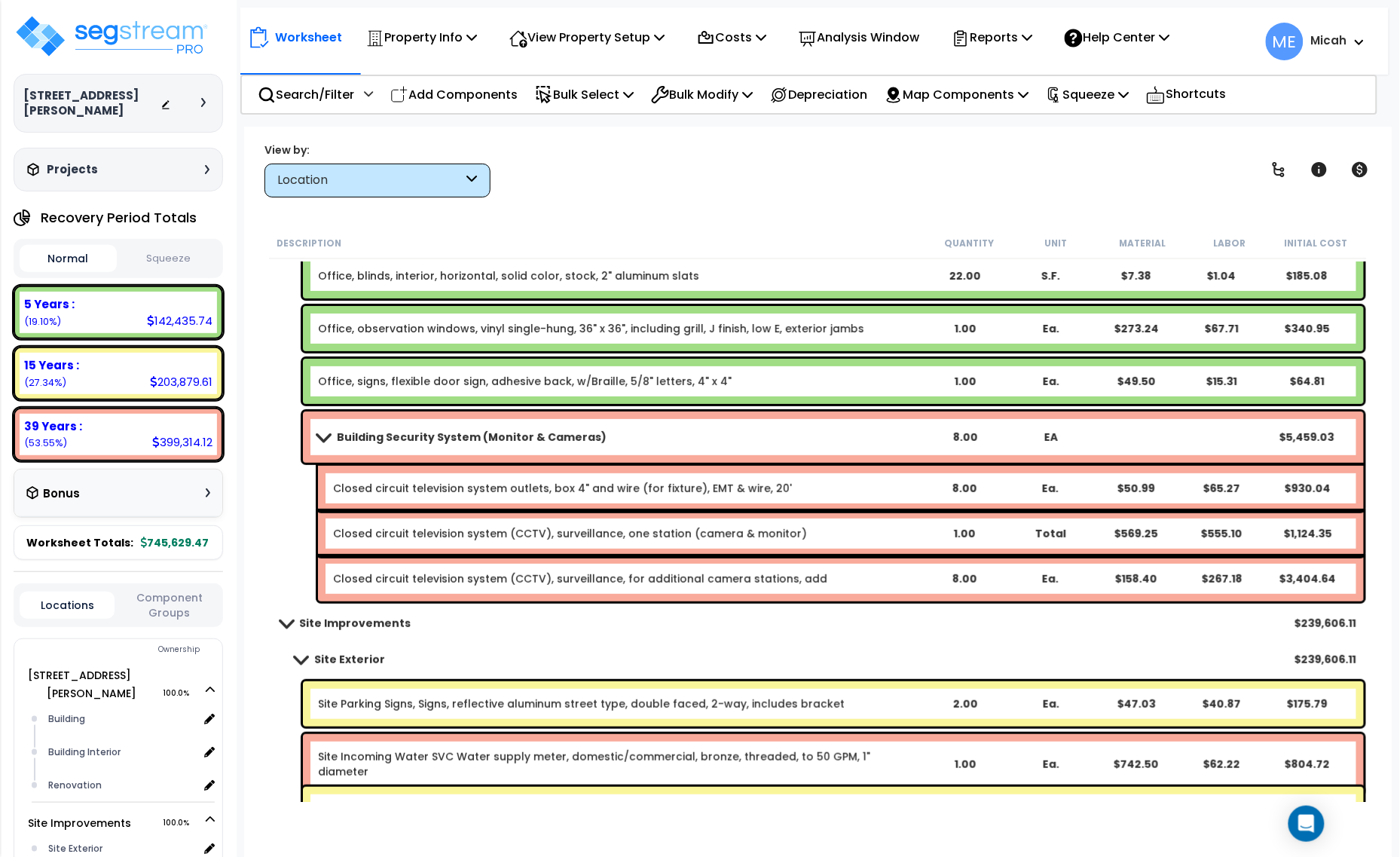
click at [364, 531] on link "Closed circuit television system (CCTV), surveillance, one station (camera & mo…" at bounding box center [571, 533] width 475 height 15
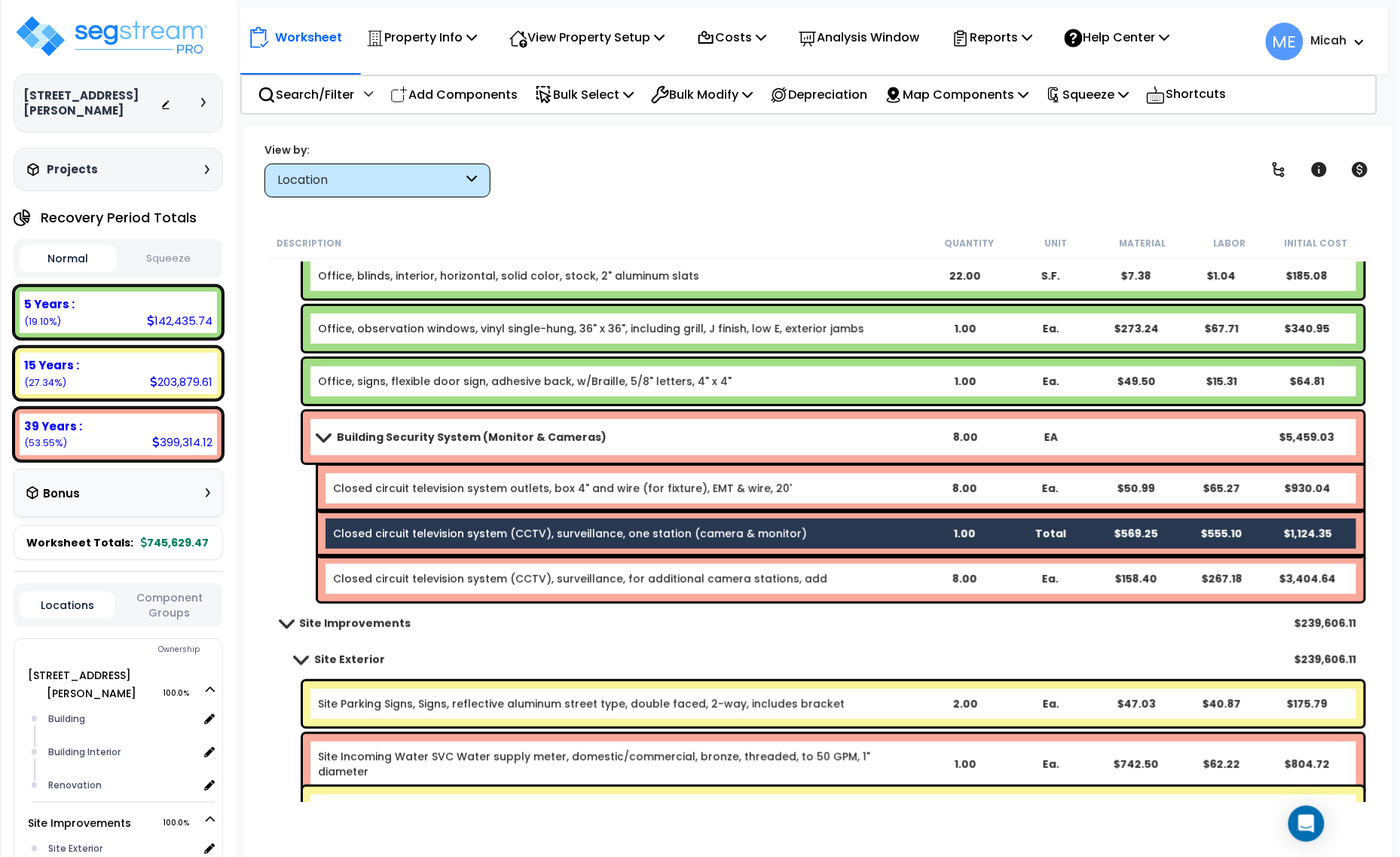
click at [364, 531] on link "Closed circuit television system (CCTV), surveillance, one station (camera & mo…" at bounding box center [571, 533] width 475 height 15
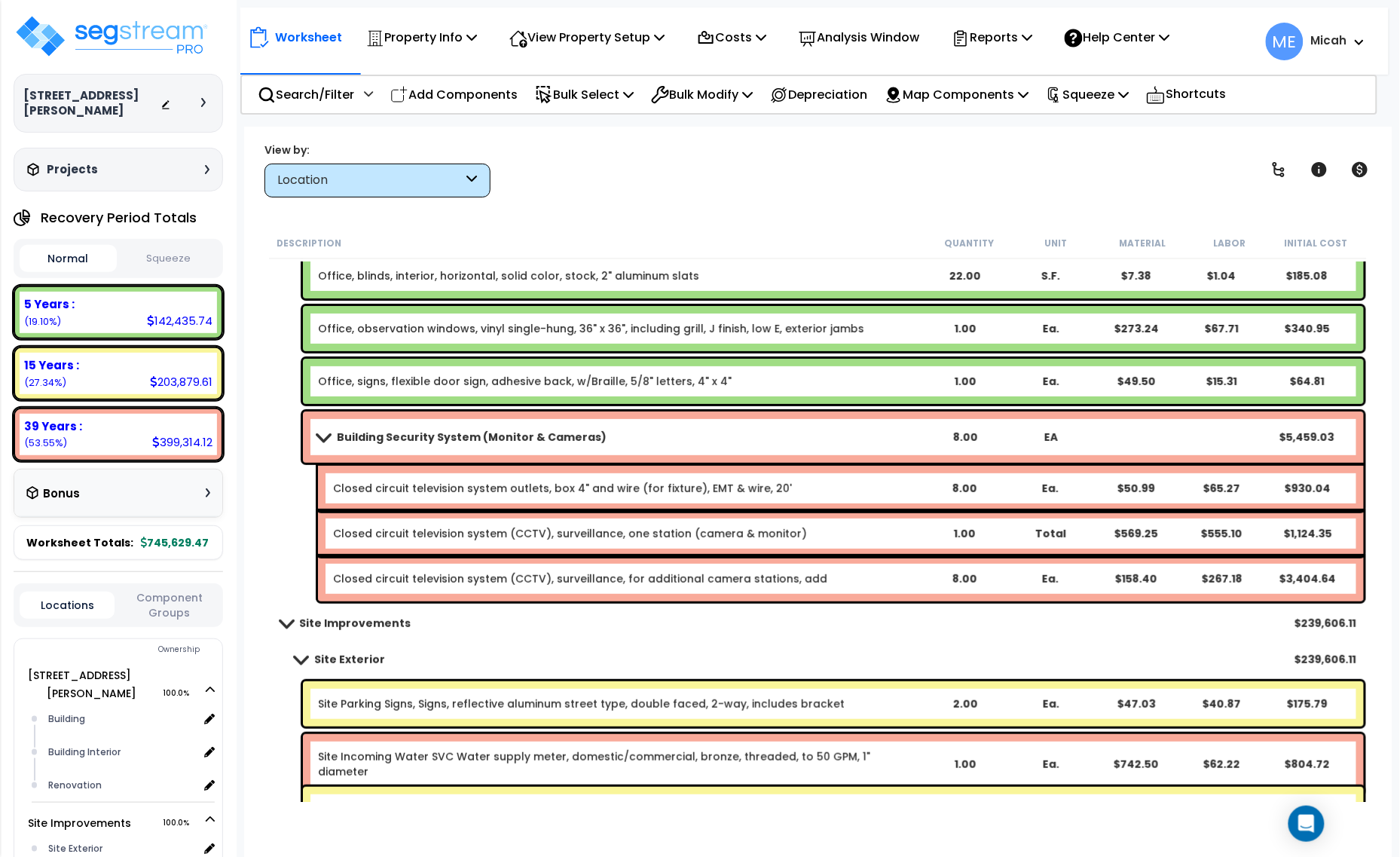
click at [370, 528] on link "Closed circuit television system (CCTV), surveillance, one station (camera & mo…" at bounding box center [571, 533] width 475 height 15
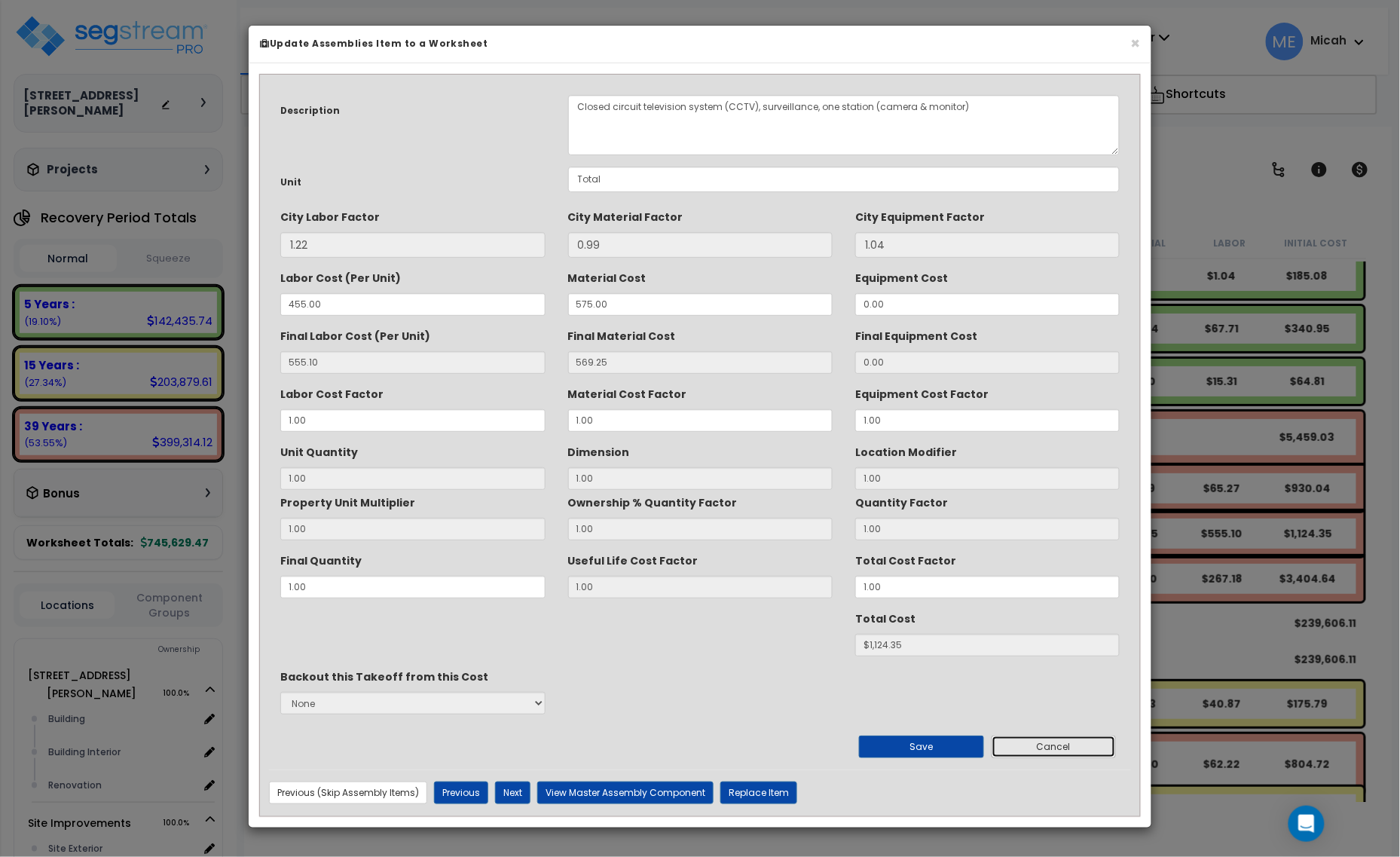
click at [1048, 751] on button "Cancel" at bounding box center [1055, 746] width 125 height 23
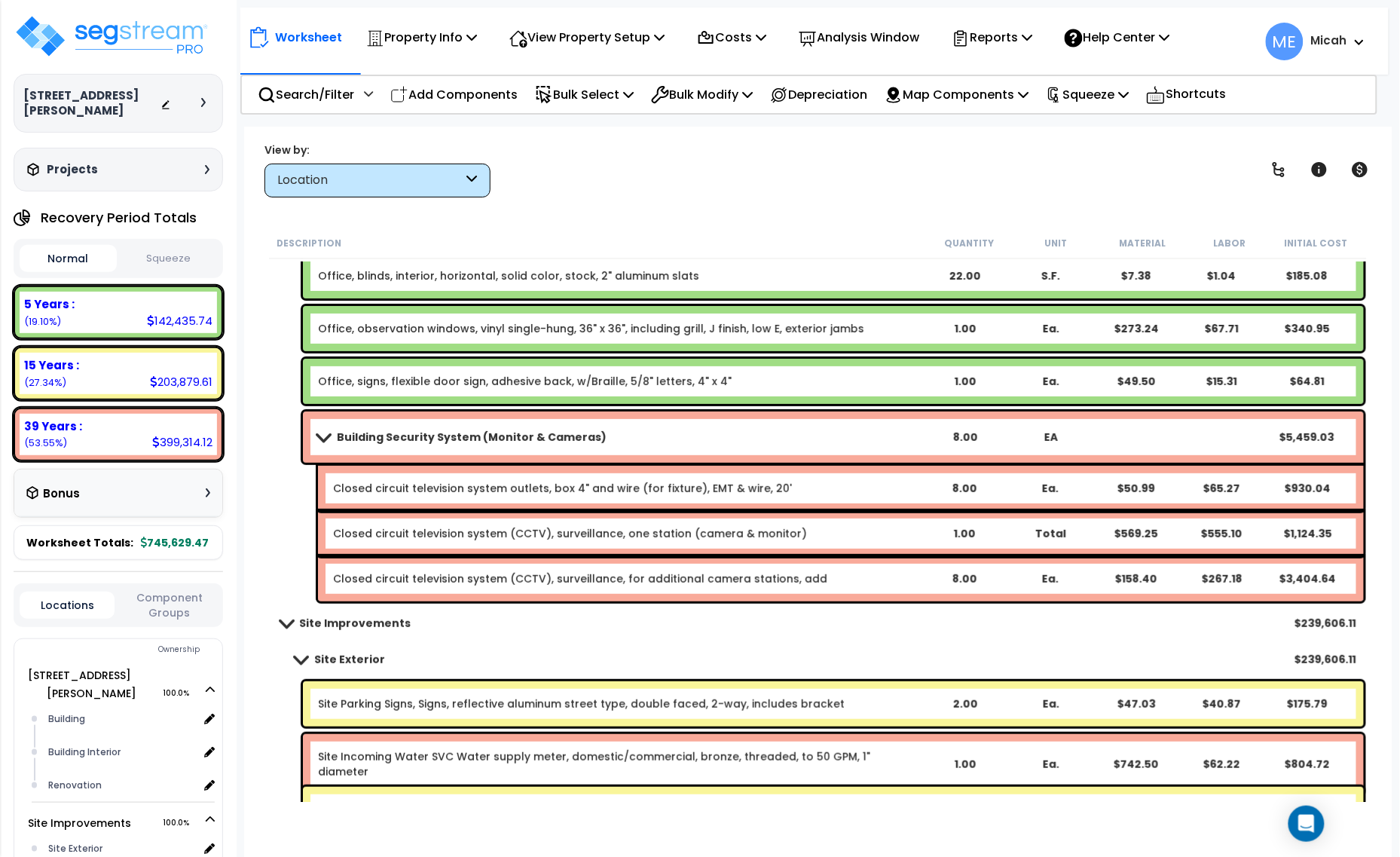
click at [427, 537] on link "Closed circuit television system (CCTV), surveillance, one station (camera & mo…" at bounding box center [571, 533] width 475 height 15
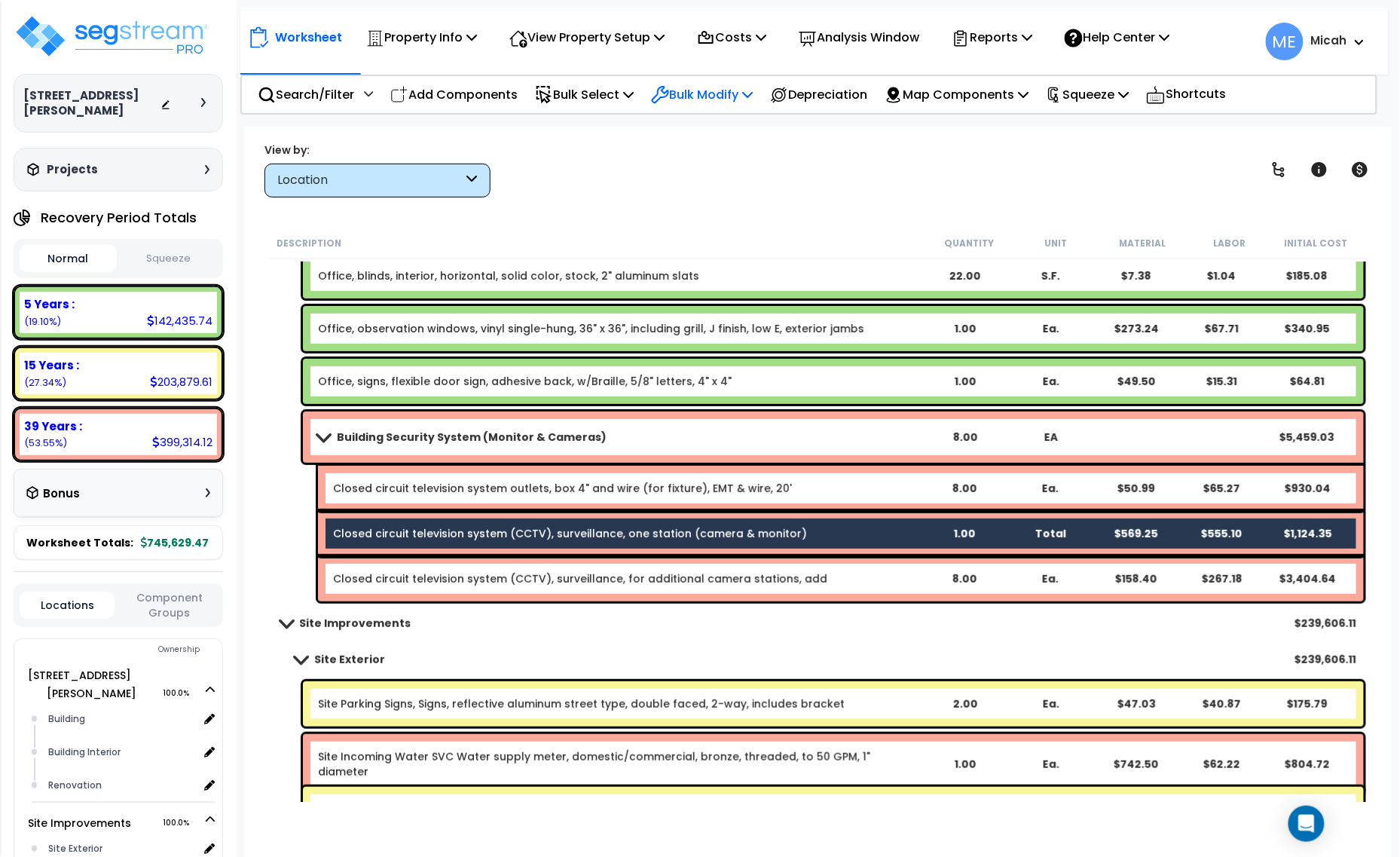
click at [753, 95] on icon at bounding box center [747, 94] width 11 height 12
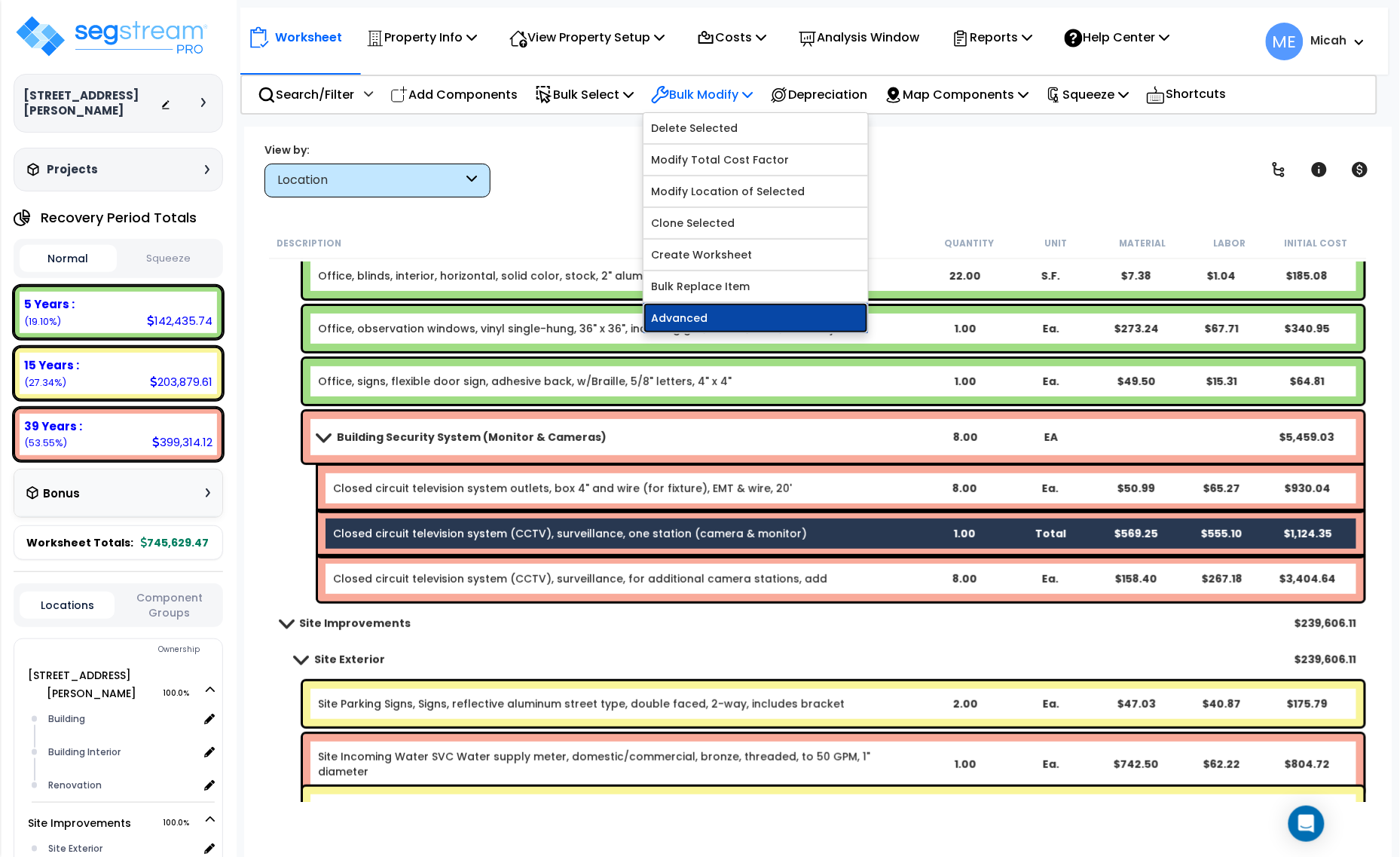
click at [728, 322] on link "Advanced" at bounding box center [756, 318] width 225 height 30
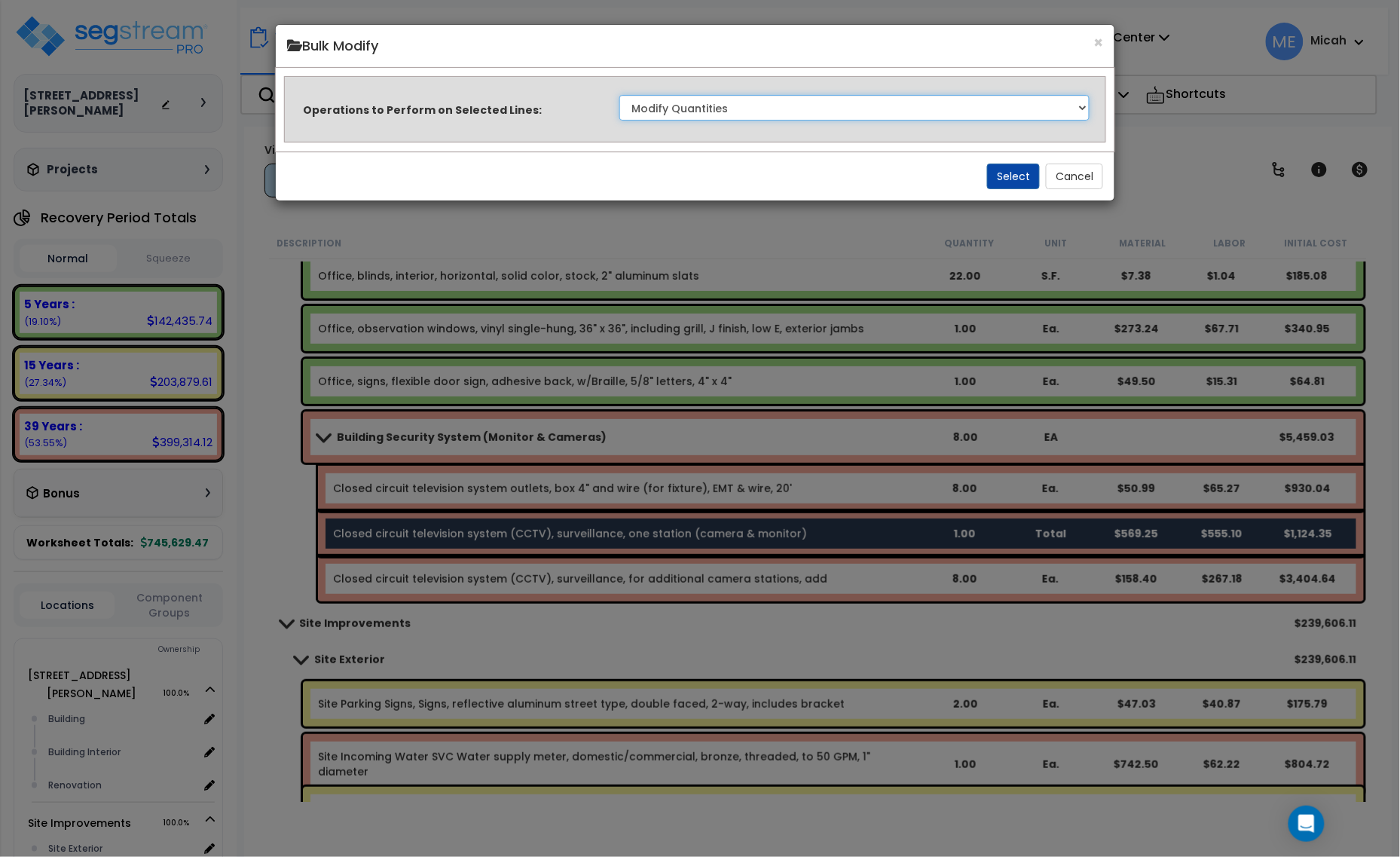
click at [1008, 115] on select "Clone Delete Delete Zero Quantities Modify Component Group Modify Recovery Peri…" at bounding box center [855, 108] width 472 height 25
select select "updateReplaceKeyword"
click at [620, 95] on select "Clone Delete Delete Zero Quantities Modify Component Group Modify Recovery Peri…" at bounding box center [855, 108] width 472 height 25
click at [1008, 176] on button "Select" at bounding box center [1014, 176] width 53 height 25
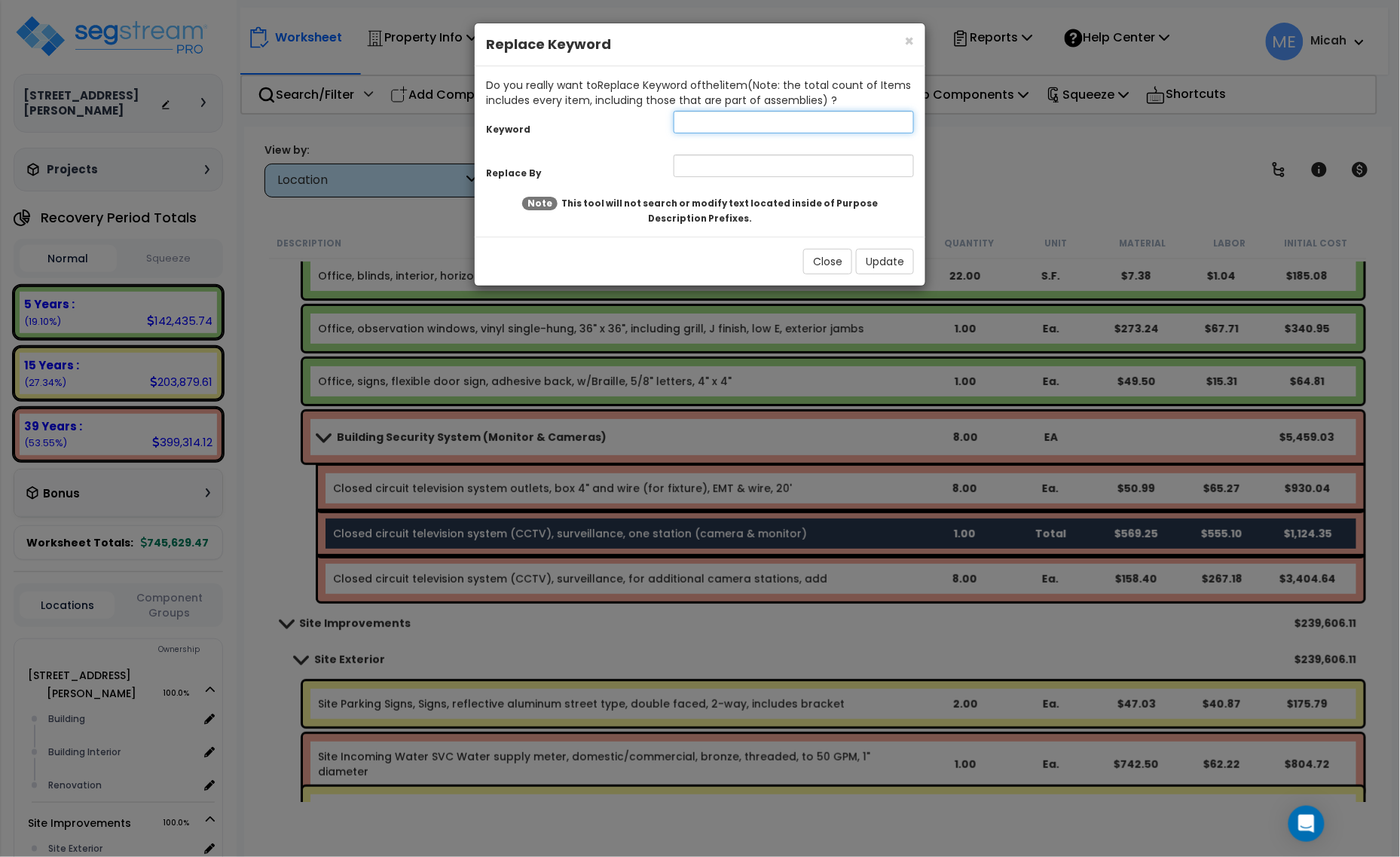
click at [709, 119] on input "text" at bounding box center [793, 122] width 240 height 23
type input "Closed"
click at [706, 161] on input "text" at bounding box center [793, 166] width 240 height 23
type input "Office, closed"
click at [894, 262] on button "Update" at bounding box center [884, 262] width 58 height 25
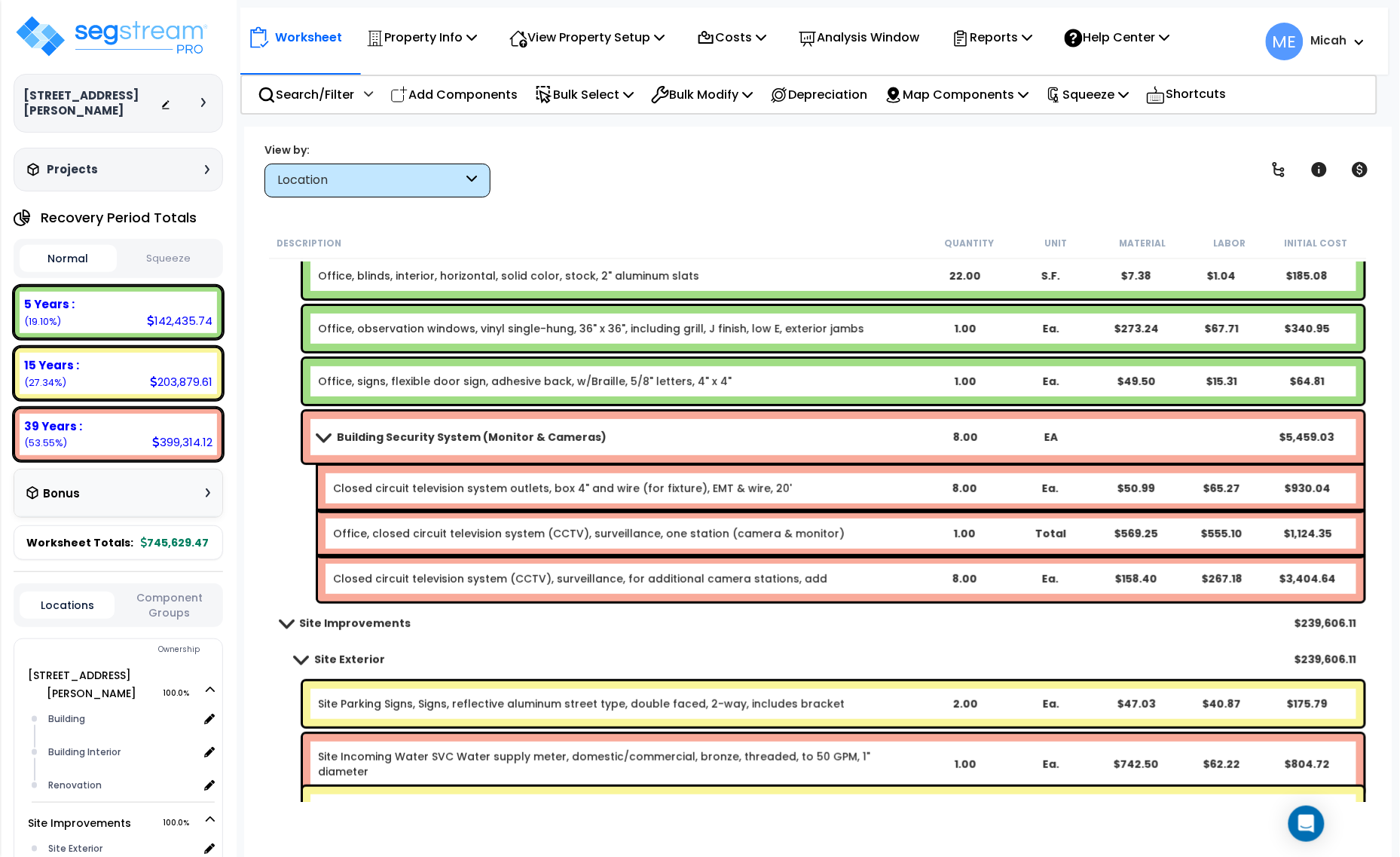
click at [386, 491] on link "Closed circuit television system outlets, box 4" and wire (for fixture), EMT & …" at bounding box center [563, 488] width 459 height 15
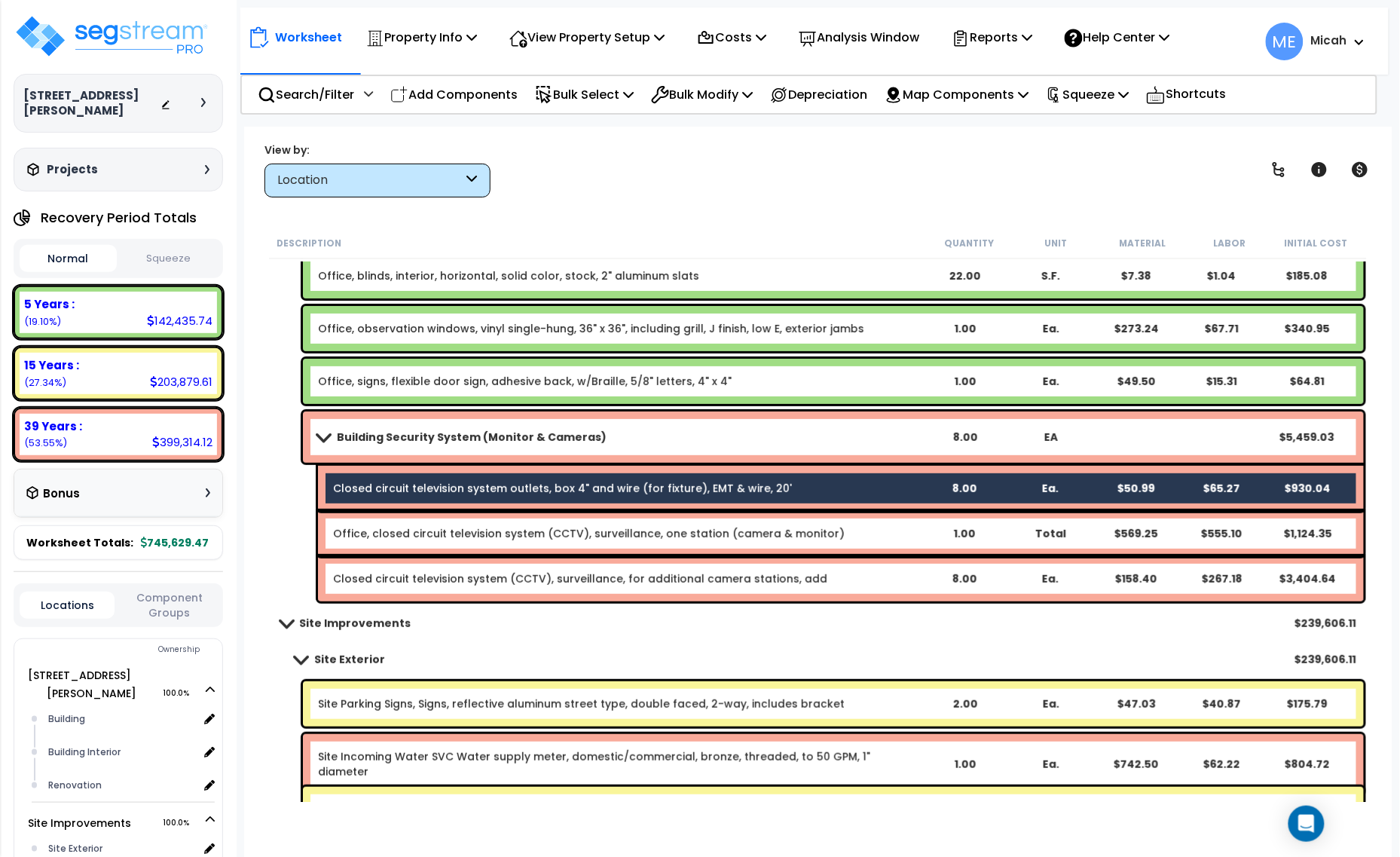
click at [386, 589] on div "Closed circuit television system (CCTV), surveillance, for additional camera st…" at bounding box center [840, 579] width 1046 height 45
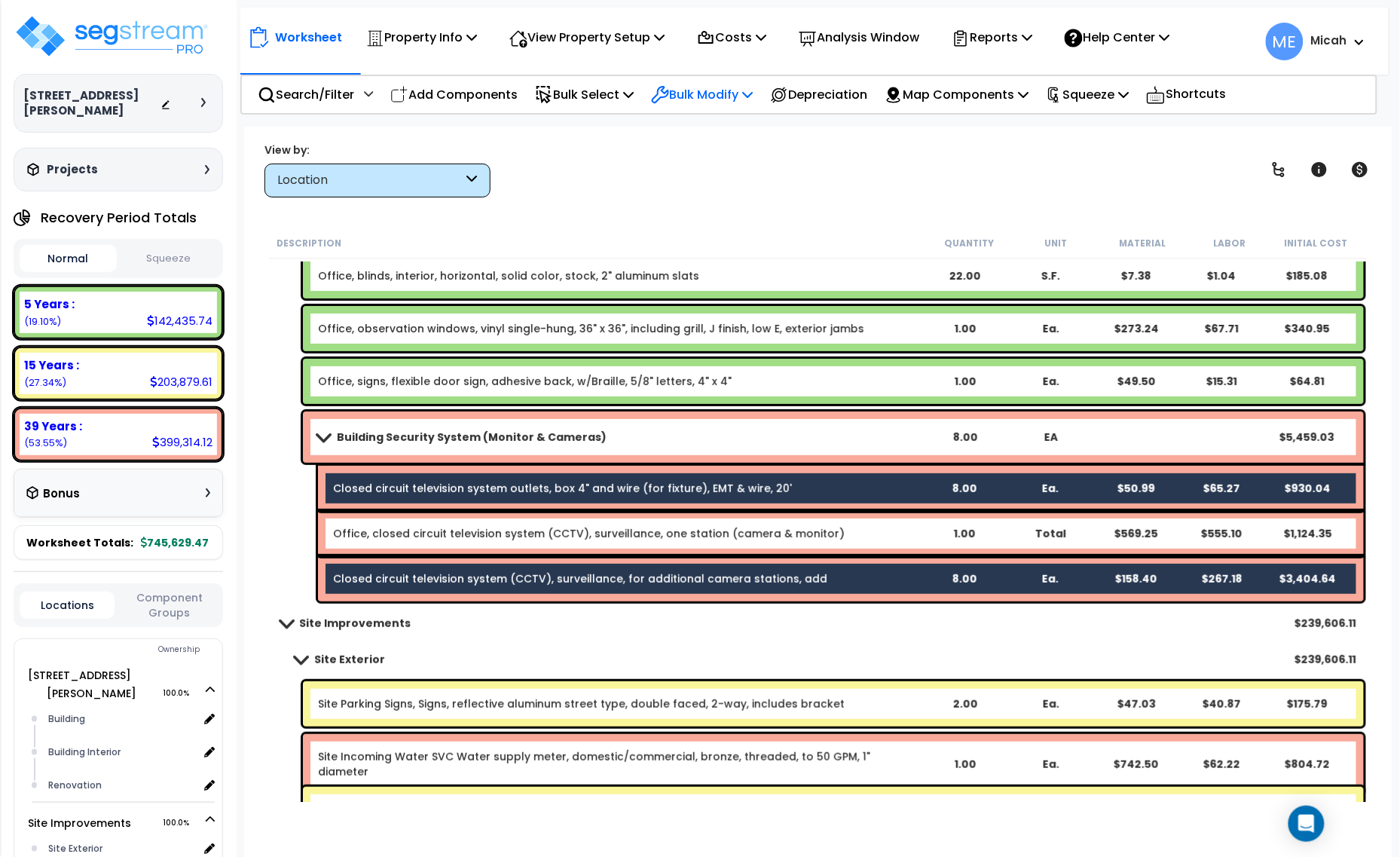
click at [728, 88] on p "Bulk Modify" at bounding box center [702, 94] width 102 height 21
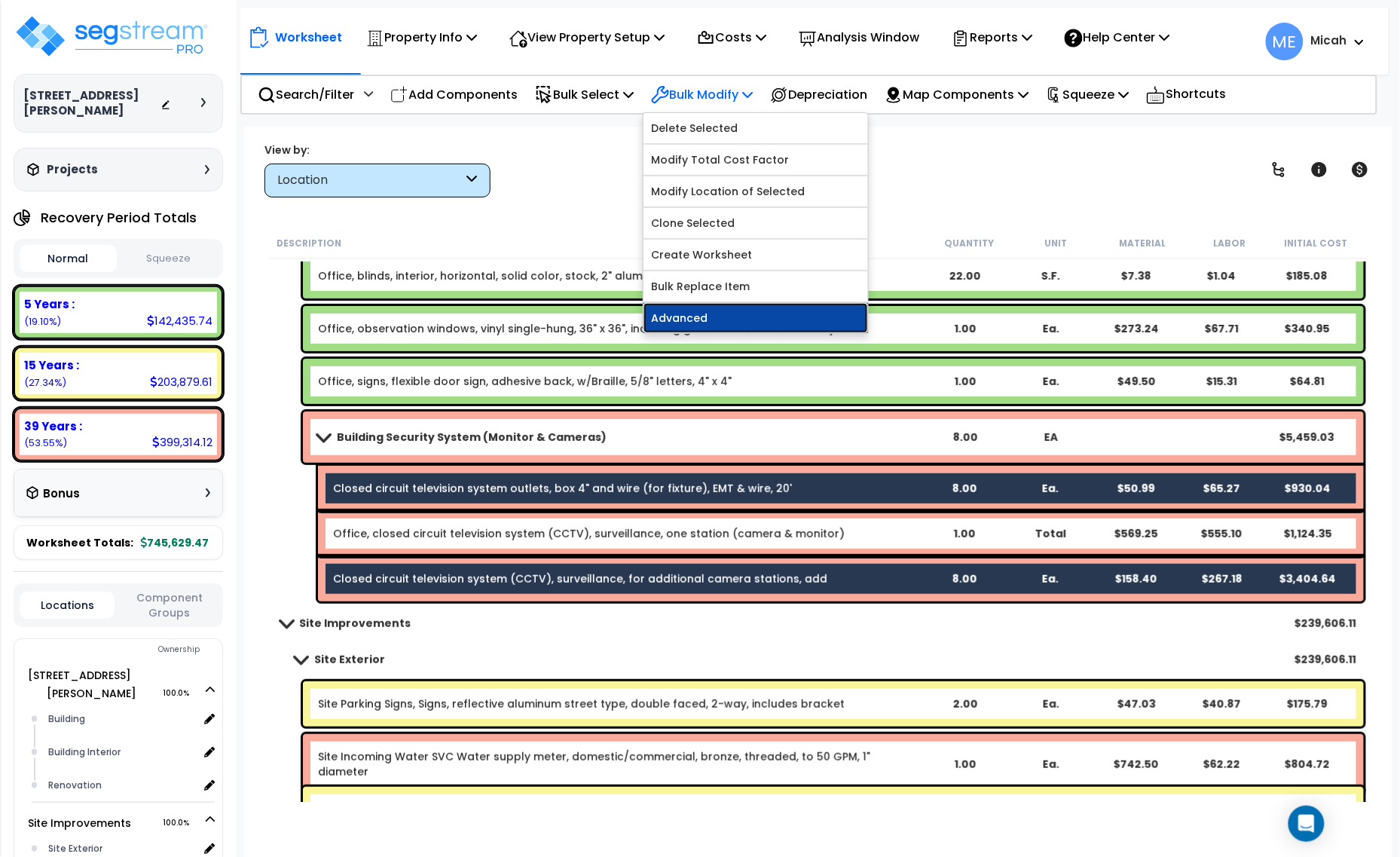
click at [745, 314] on link "Advanced" at bounding box center [756, 318] width 225 height 30
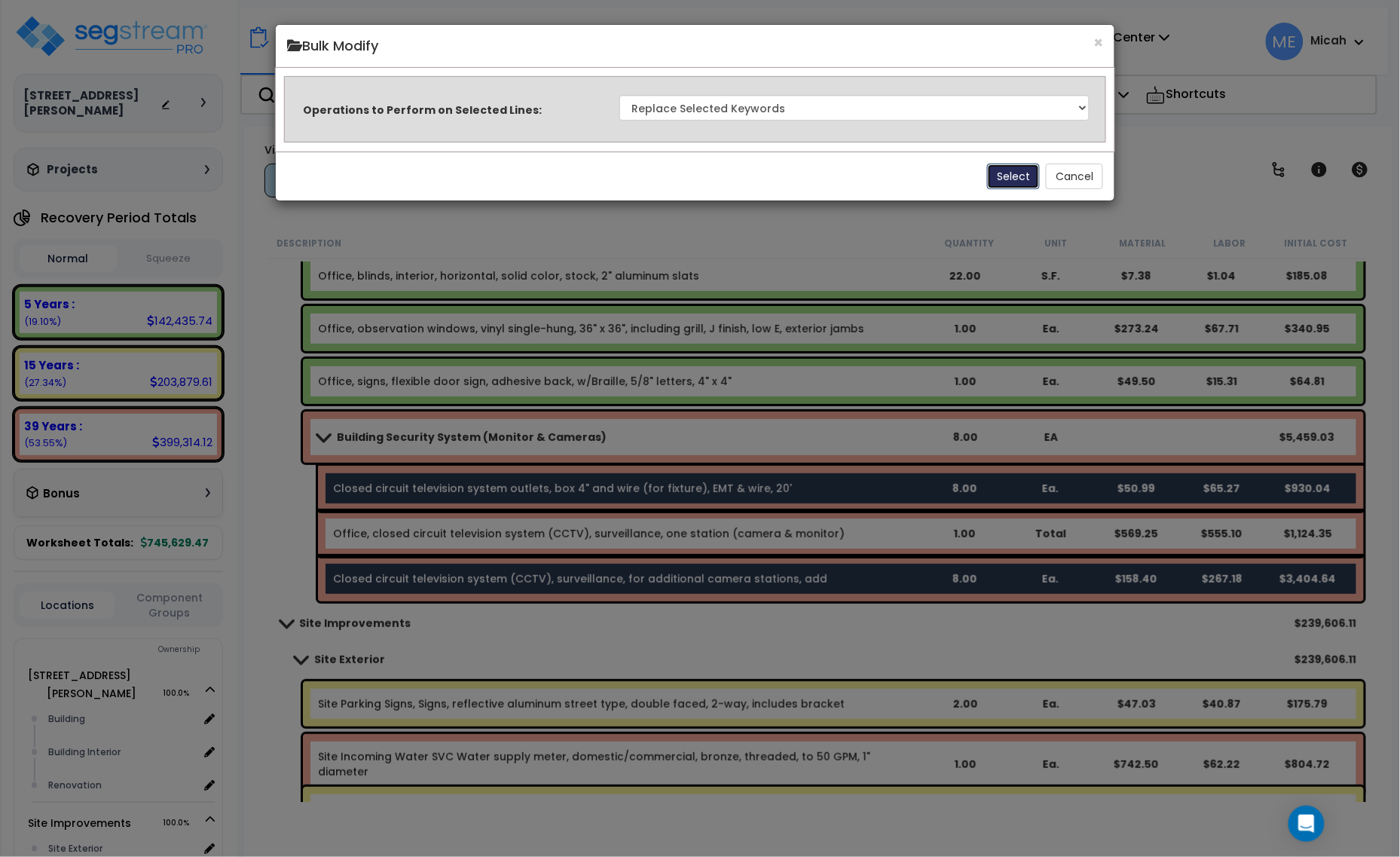
click at [1014, 177] on button "Select" at bounding box center [1014, 176] width 53 height 25
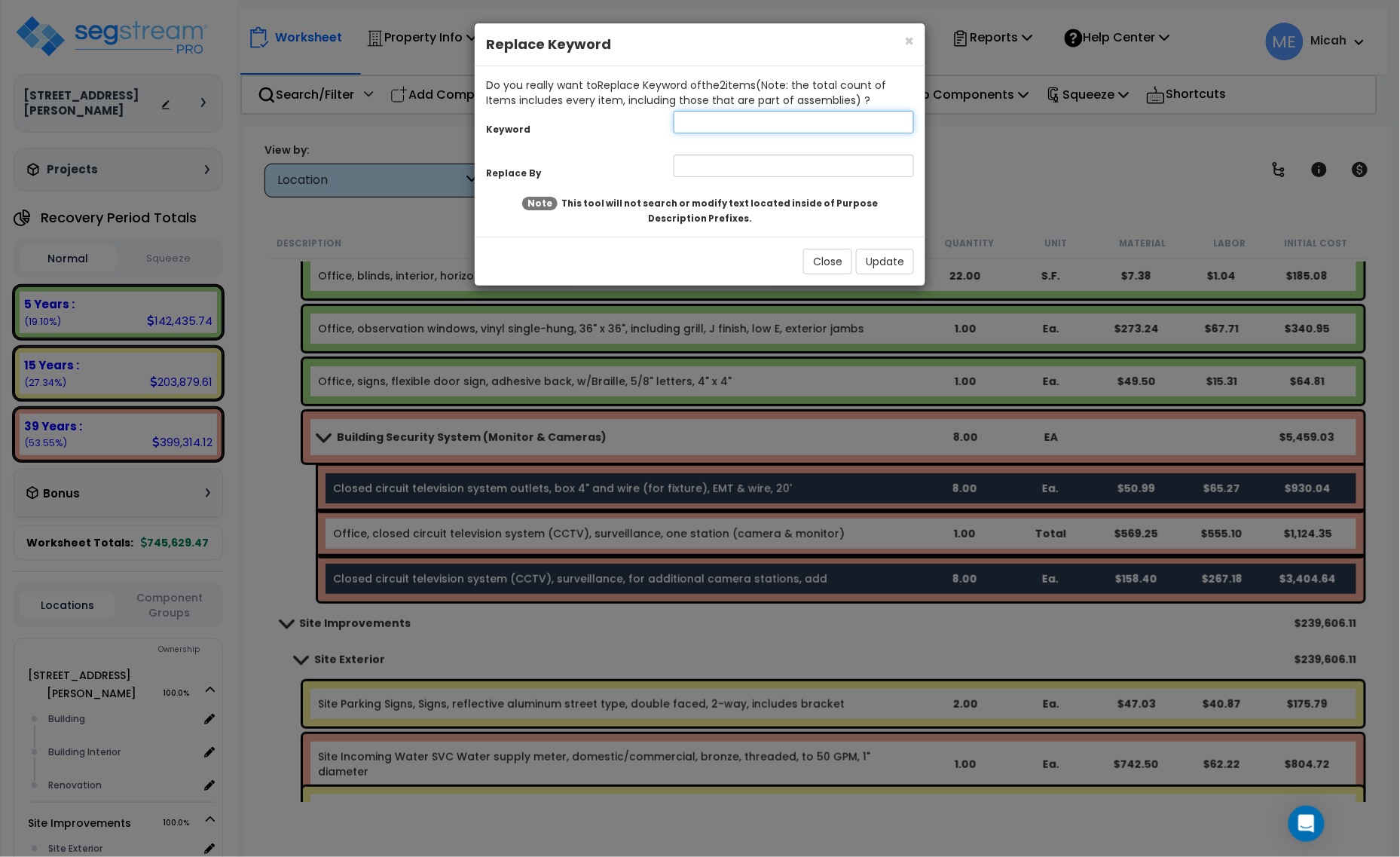
click at [732, 123] on input "text" at bounding box center [793, 122] width 240 height 23
type input "Closed"
click at [706, 162] on input "text" at bounding box center [793, 166] width 240 height 23
type input "Building, closed"
click at [879, 261] on button "Update" at bounding box center [884, 262] width 58 height 25
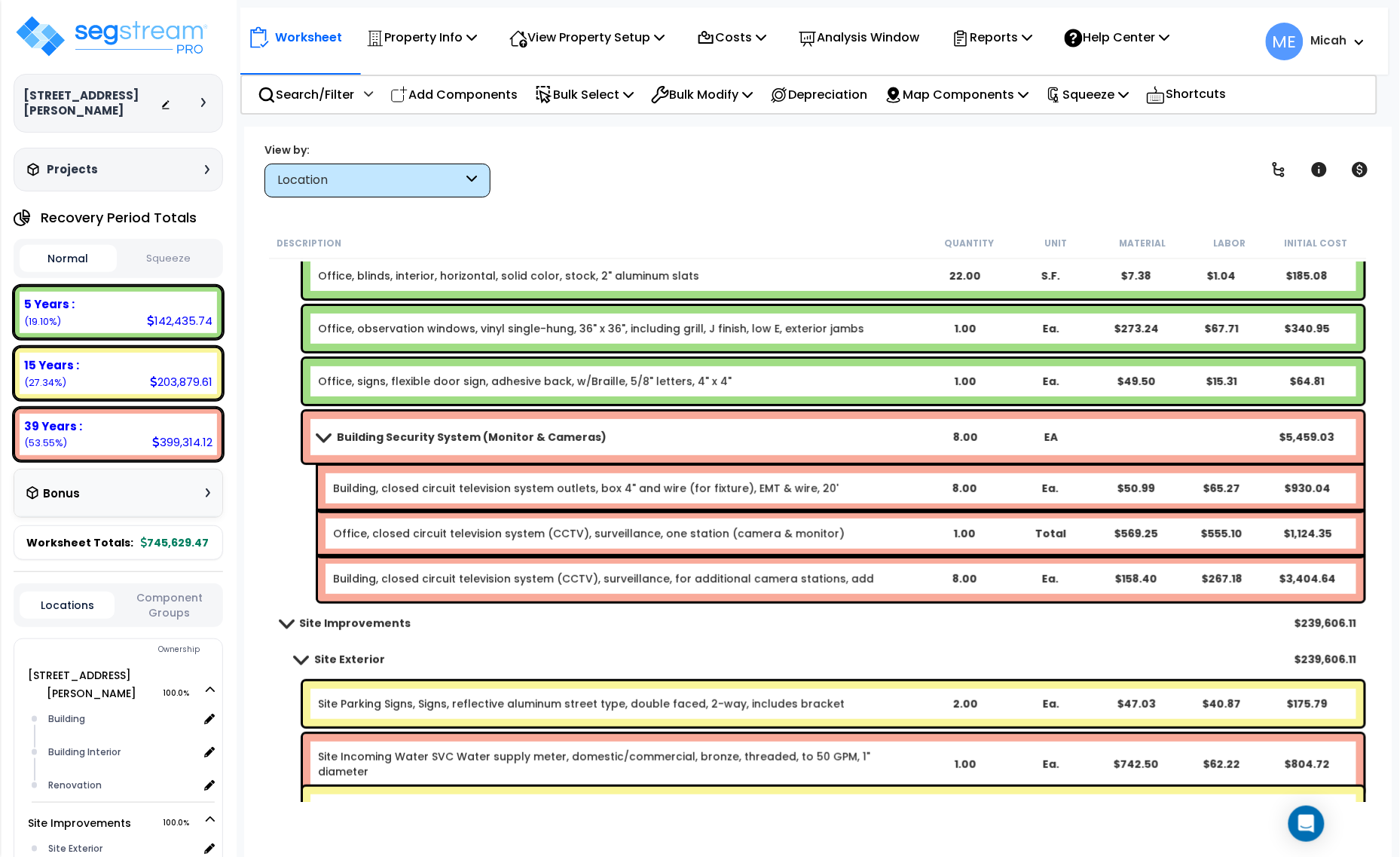
click at [323, 431] on span at bounding box center [324, 437] width 22 height 12
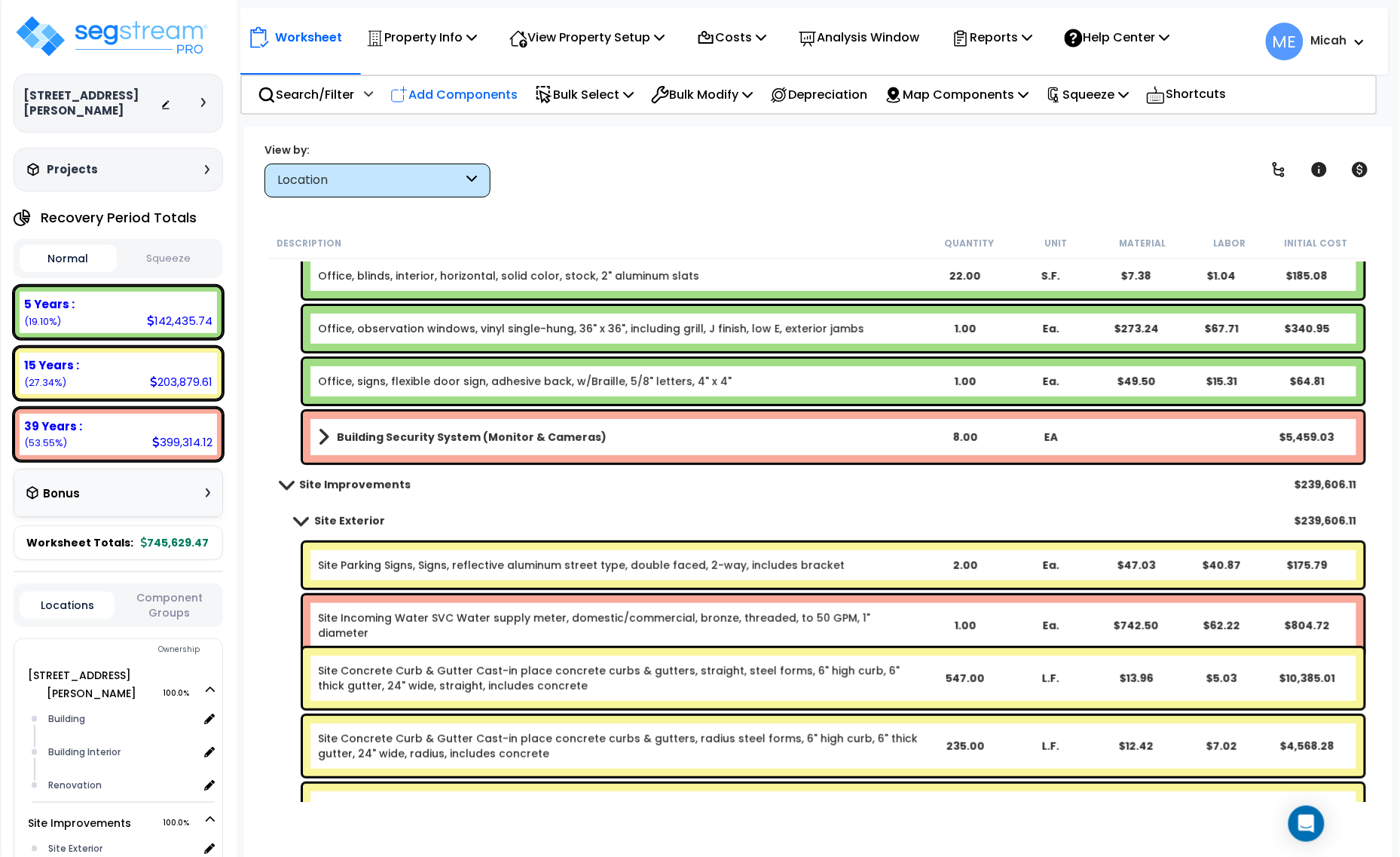
click at [488, 89] on p "Add Components" at bounding box center [454, 94] width 127 height 21
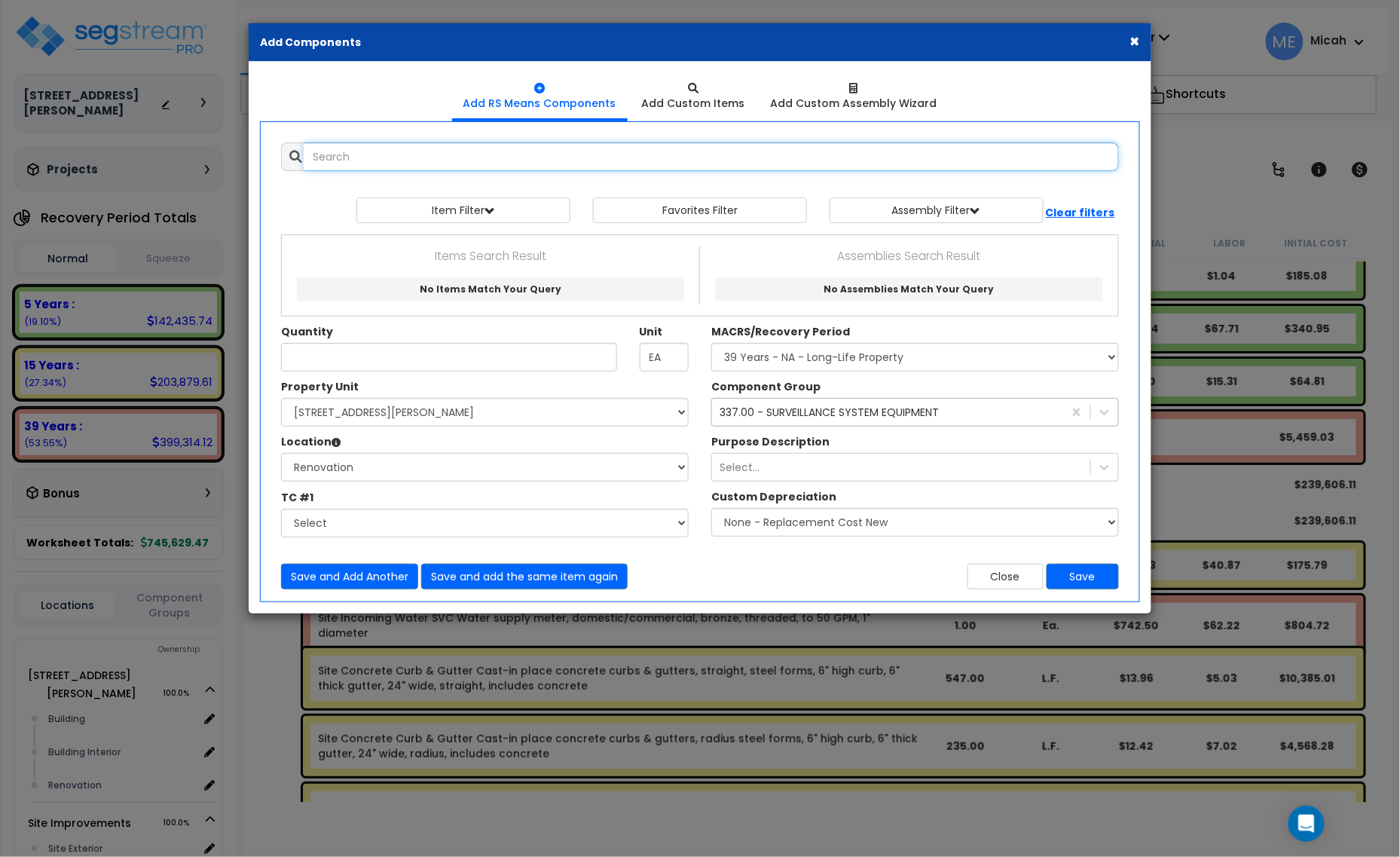
click at [484, 160] on input "text" at bounding box center [712, 156] width 816 height 28
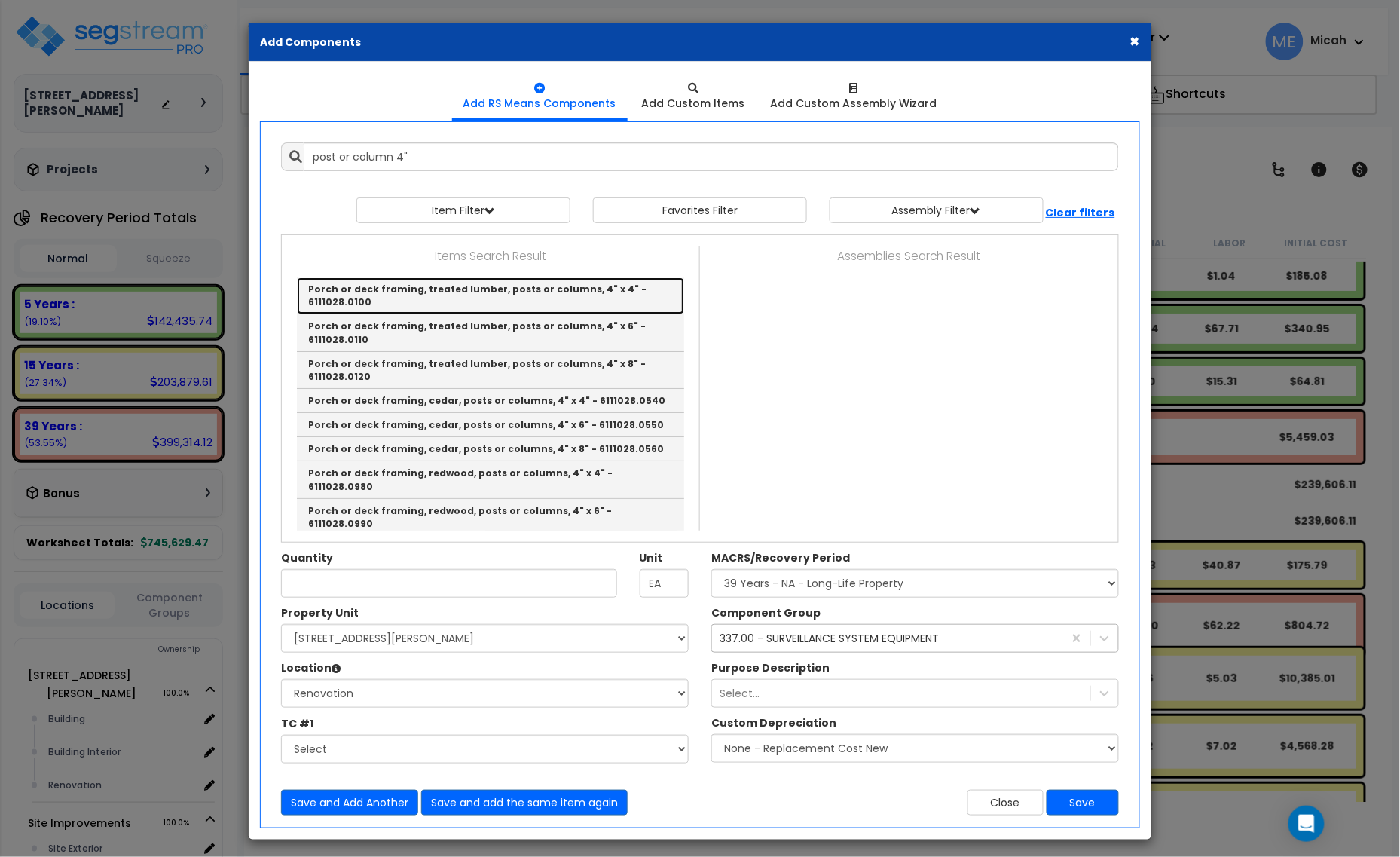
click at [472, 292] on link "Porch or deck framing, treated lumber, posts or columns, 4" x 4" - 6111028.0100" at bounding box center [490, 296] width 387 height 37
type input "Porch or deck framing, treated lumber, posts or columns, 4" x 4" - 6111028.0100"
checkbox input "false"
type input "L.F."
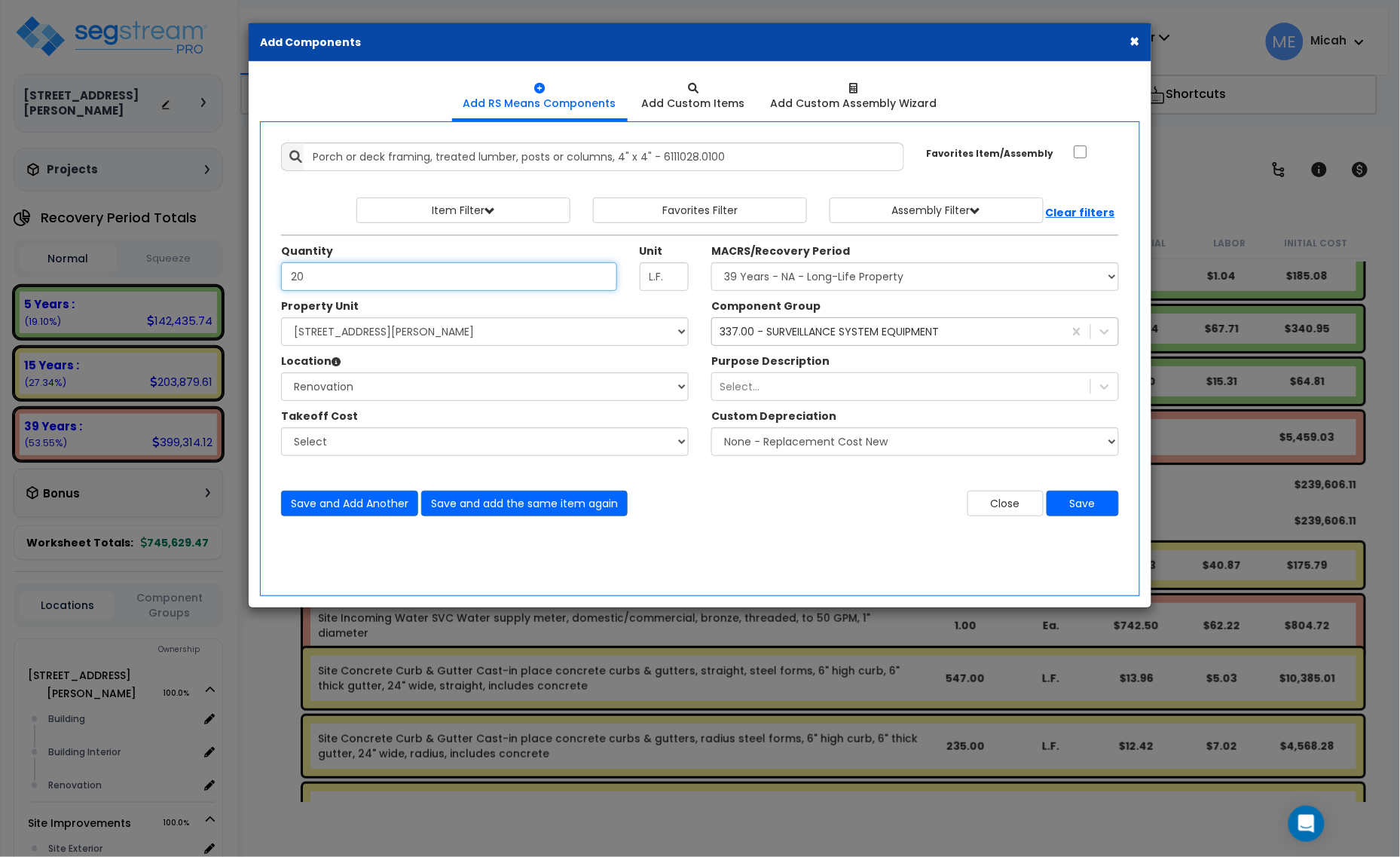
type input "20"
click at [765, 328] on div "337.00 - SURVEILLANCE SYSTEM EQUIPMENT" at bounding box center [829, 331] width 220 height 15
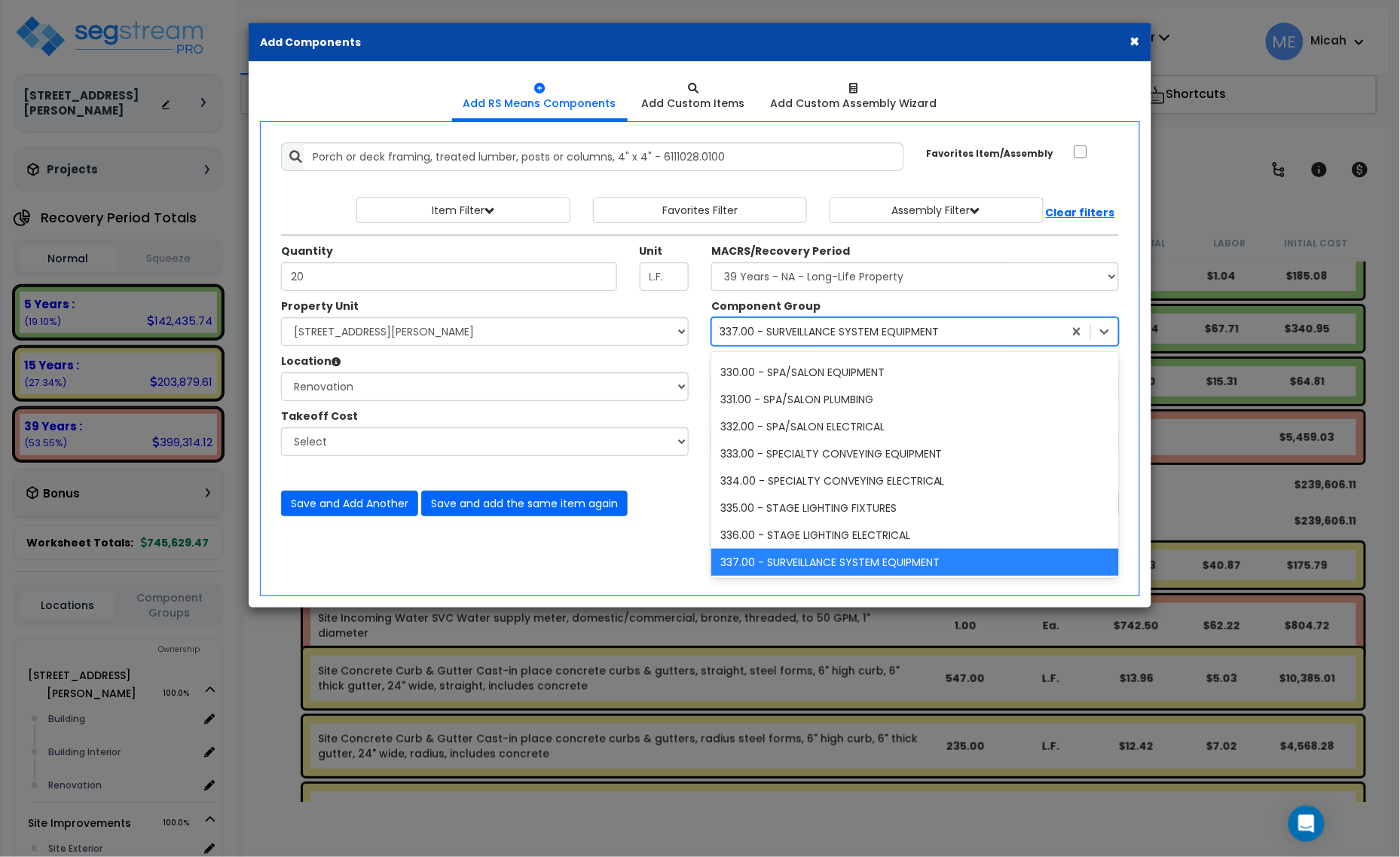
type input "12"
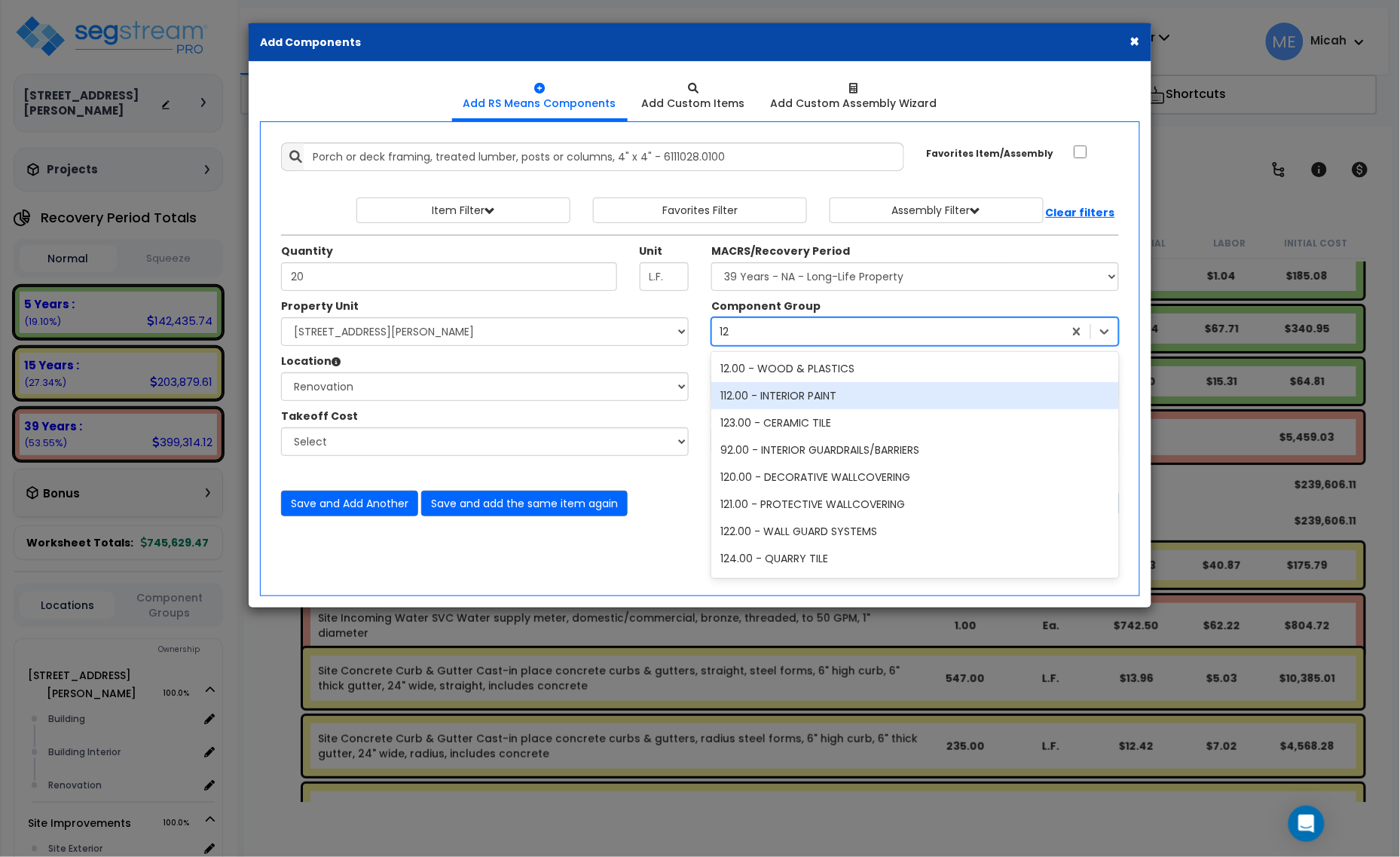
click at [765, 367] on div "12.00 - WOOD & PLASTICS" at bounding box center [916, 369] width 408 height 27
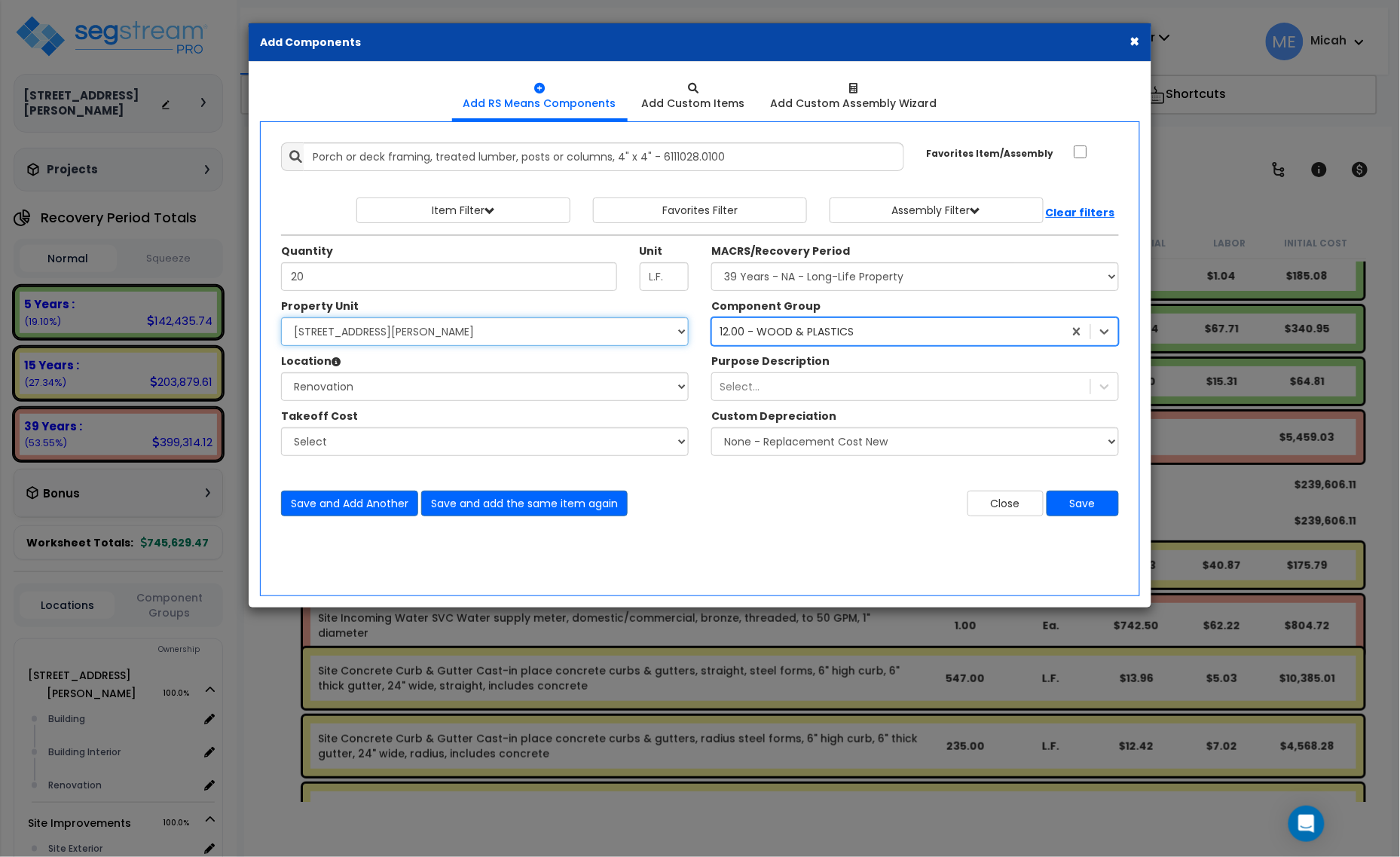
click at [430, 341] on select "Select [STREET_ADDRESS][PERSON_NAME] Site Improvements" at bounding box center [485, 331] width 408 height 28
select select "165266"
click at [281, 318] on select "Select [STREET_ADDRESS][PERSON_NAME] Site Improvements" at bounding box center [485, 331] width 408 height 28
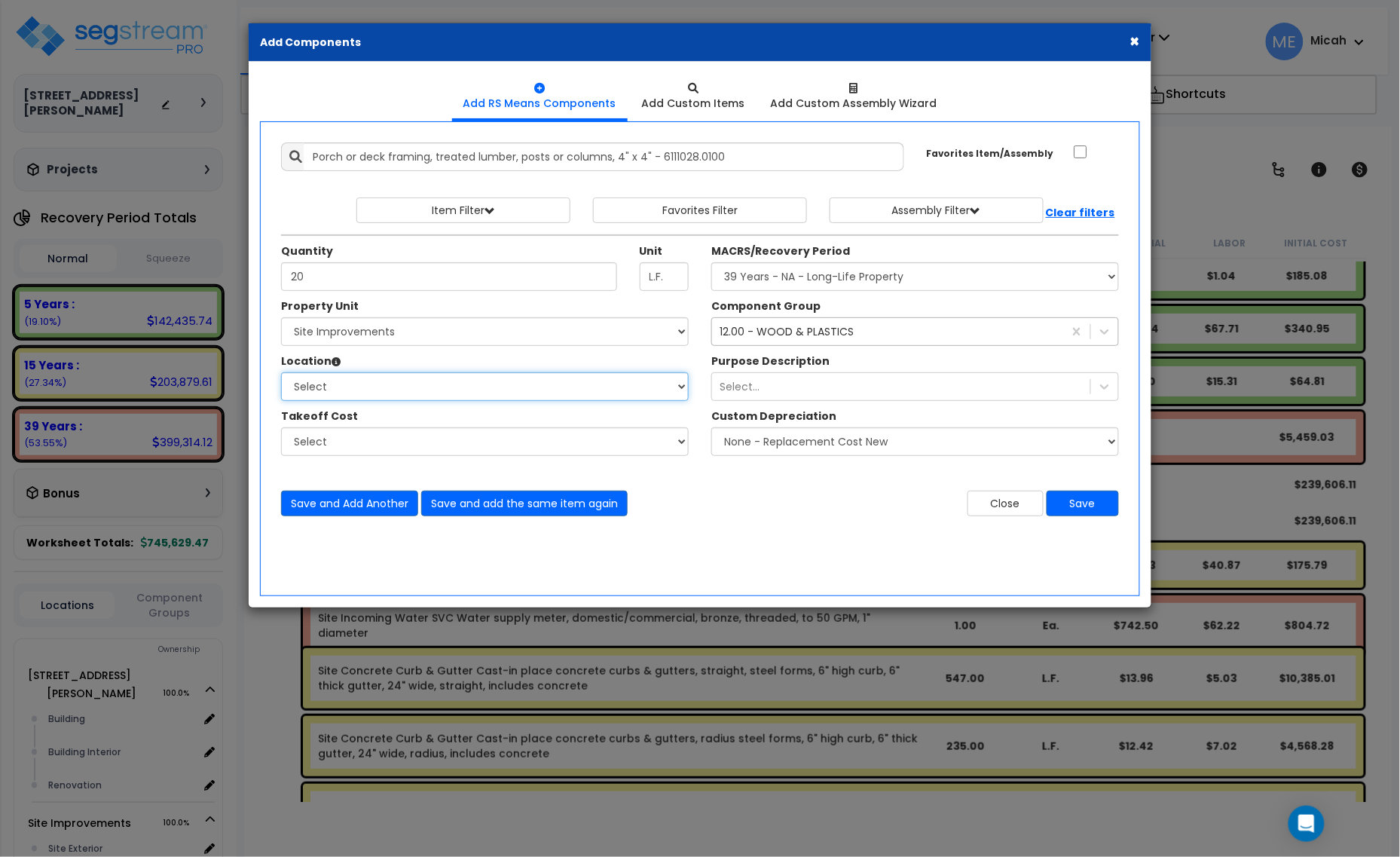
click at [432, 396] on select "Select Site Exterior Add Additional Location" at bounding box center [485, 386] width 408 height 28
select select "462"
click at [281, 374] on select "Select Site Exterior Add Additional Location" at bounding box center [485, 386] width 408 height 28
click at [1071, 507] on button "Save" at bounding box center [1083, 503] width 73 height 25
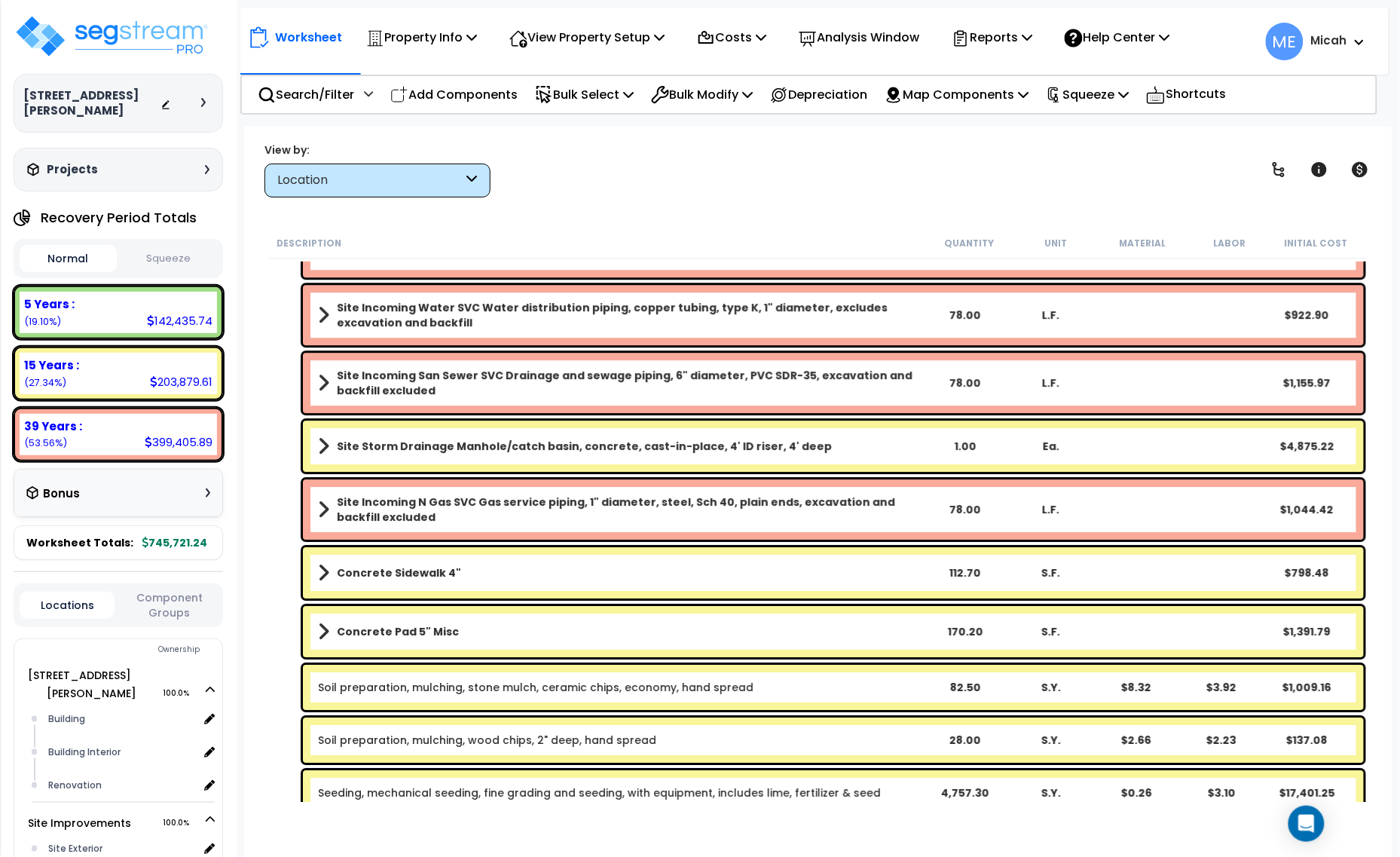
scroll to position [9073, 0]
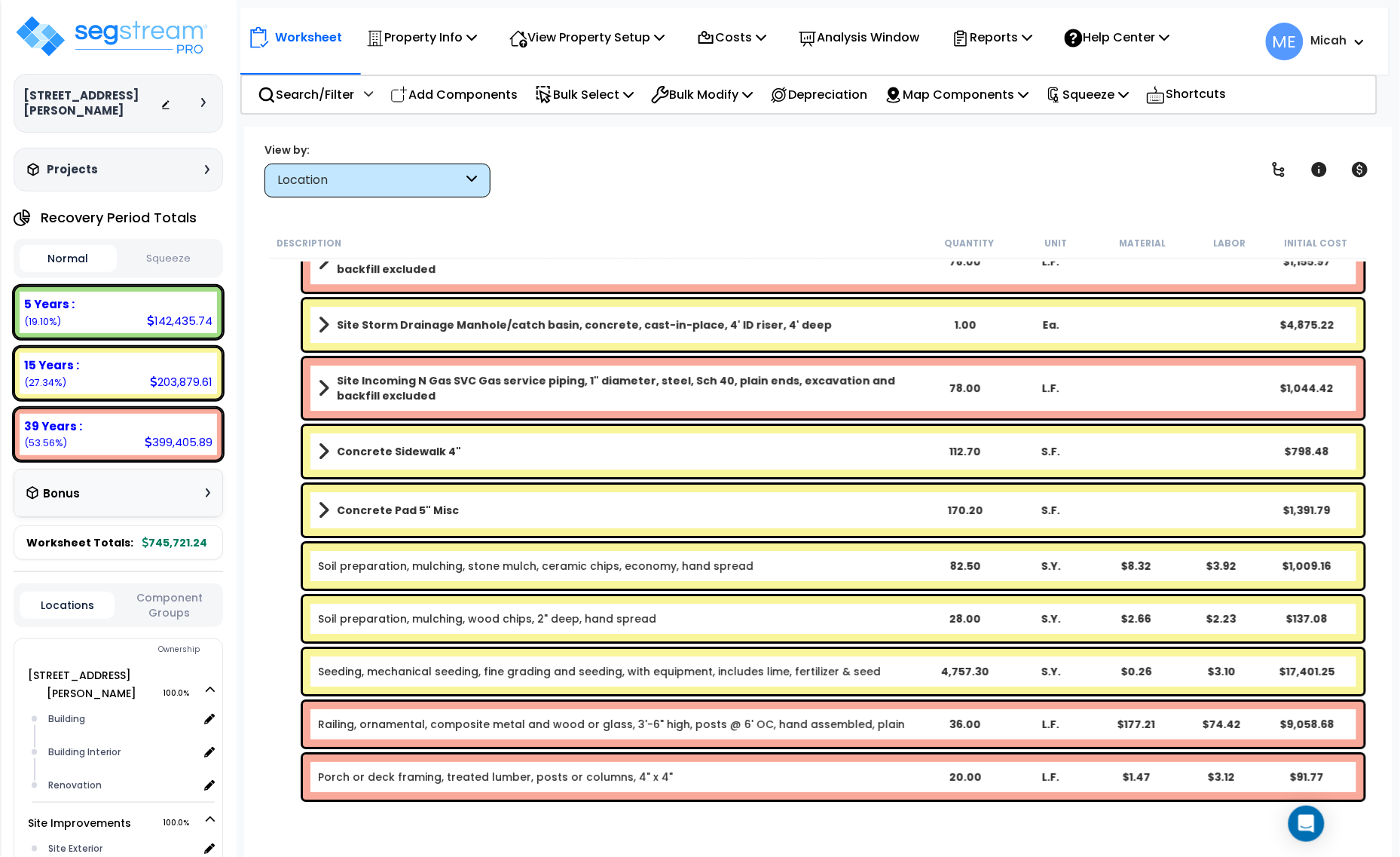
click at [425, 781] on link "Porch or deck framing, treated lumber, posts or columns, 4" x 4"" at bounding box center [495, 777] width 355 height 15
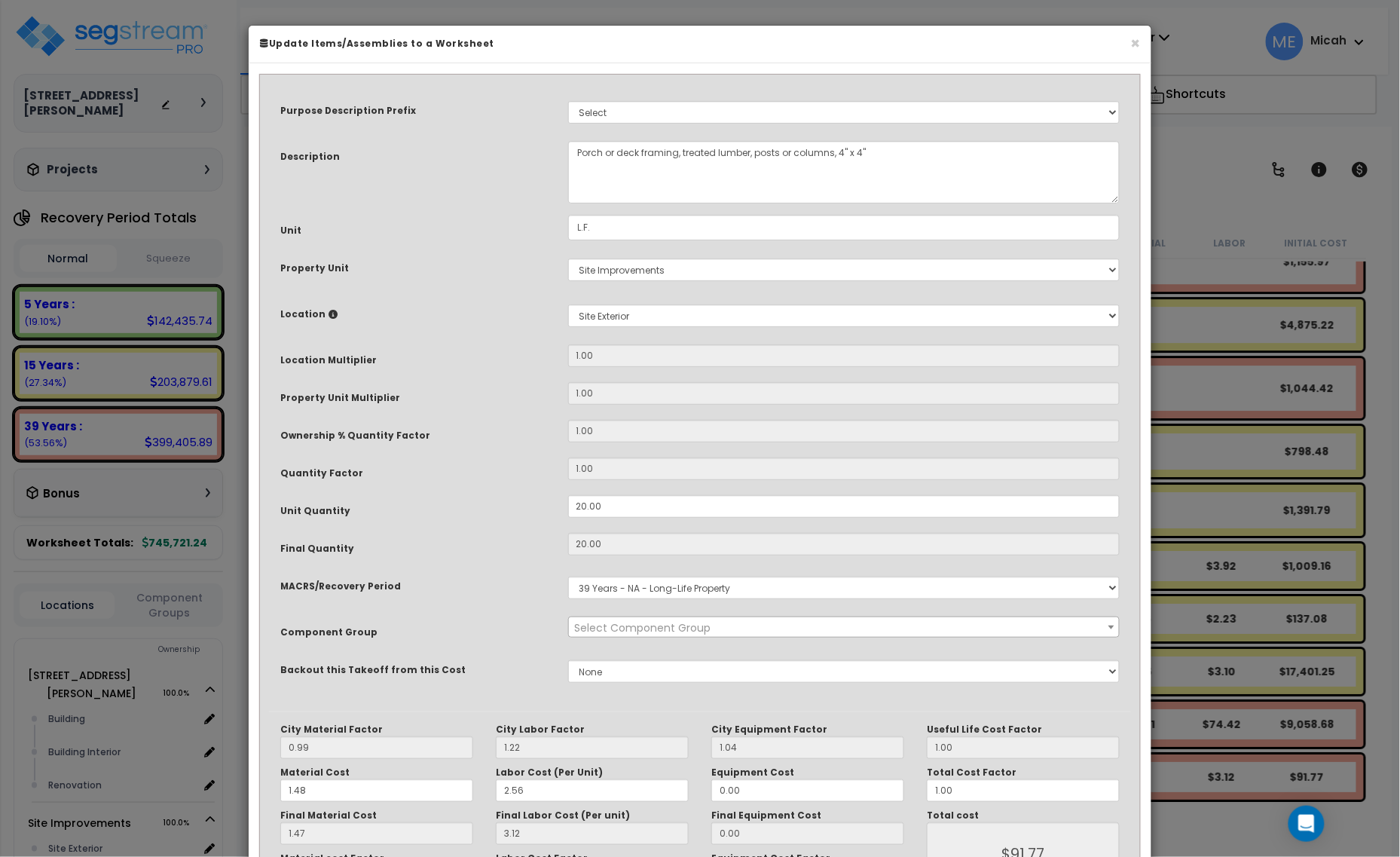
type input "1"
type input "20"
type input "$91.80"
select select "57245"
drag, startPoint x: 639, startPoint y: 149, endPoint x: 567, endPoint y: 149, distance: 72.0
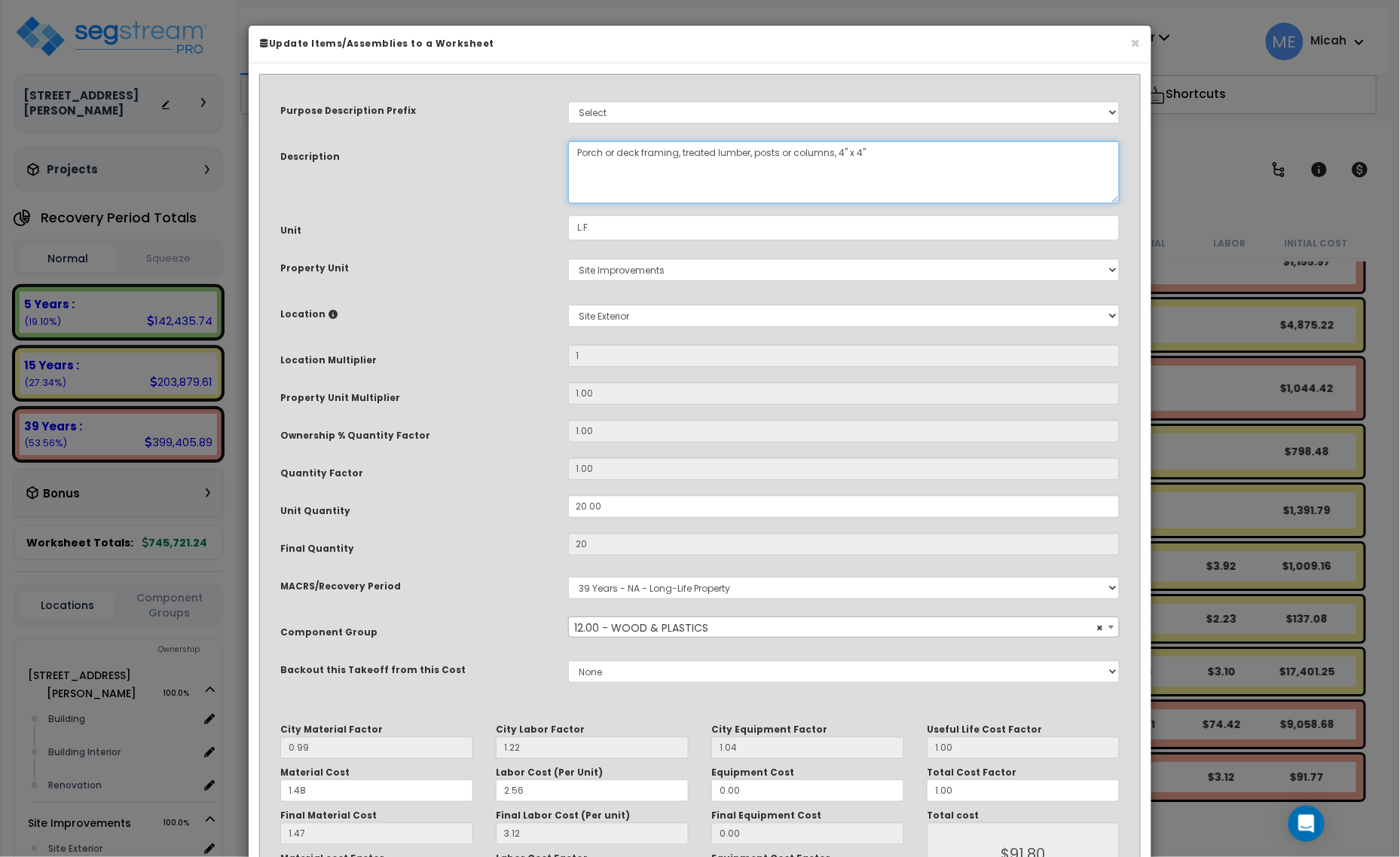
click at [567, 149] on div "Porch or deck framing, treated lumber, posts or columns, 4" x 4"" at bounding box center [844, 173] width 575 height 63
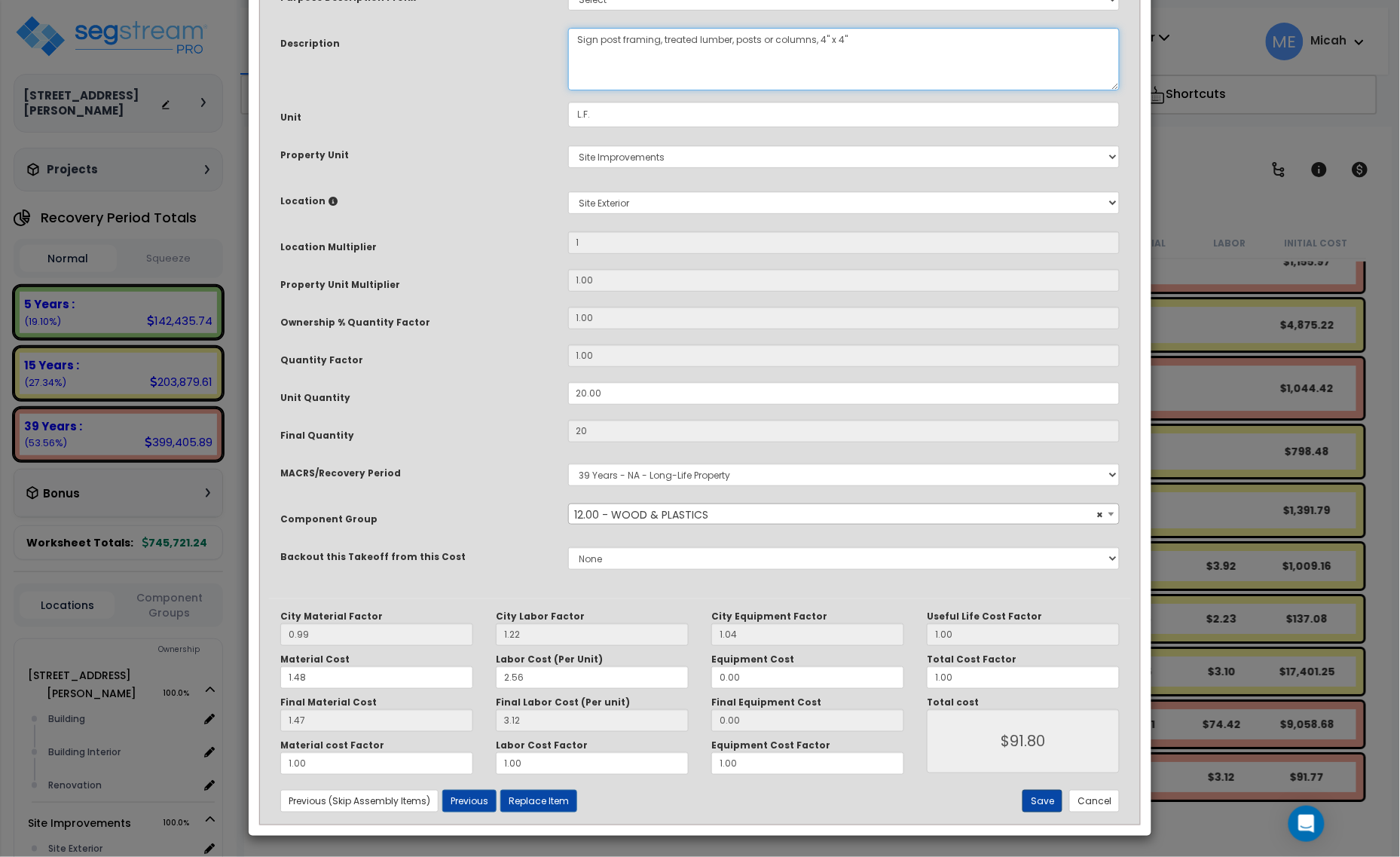
type textarea "Sign post framing, treated lumber, posts or columns, 4" x 4""
click at [1045, 800] on button "Save" at bounding box center [1042, 801] width 40 height 23
type input "1.00"
type input "20.00"
type input "91.80"
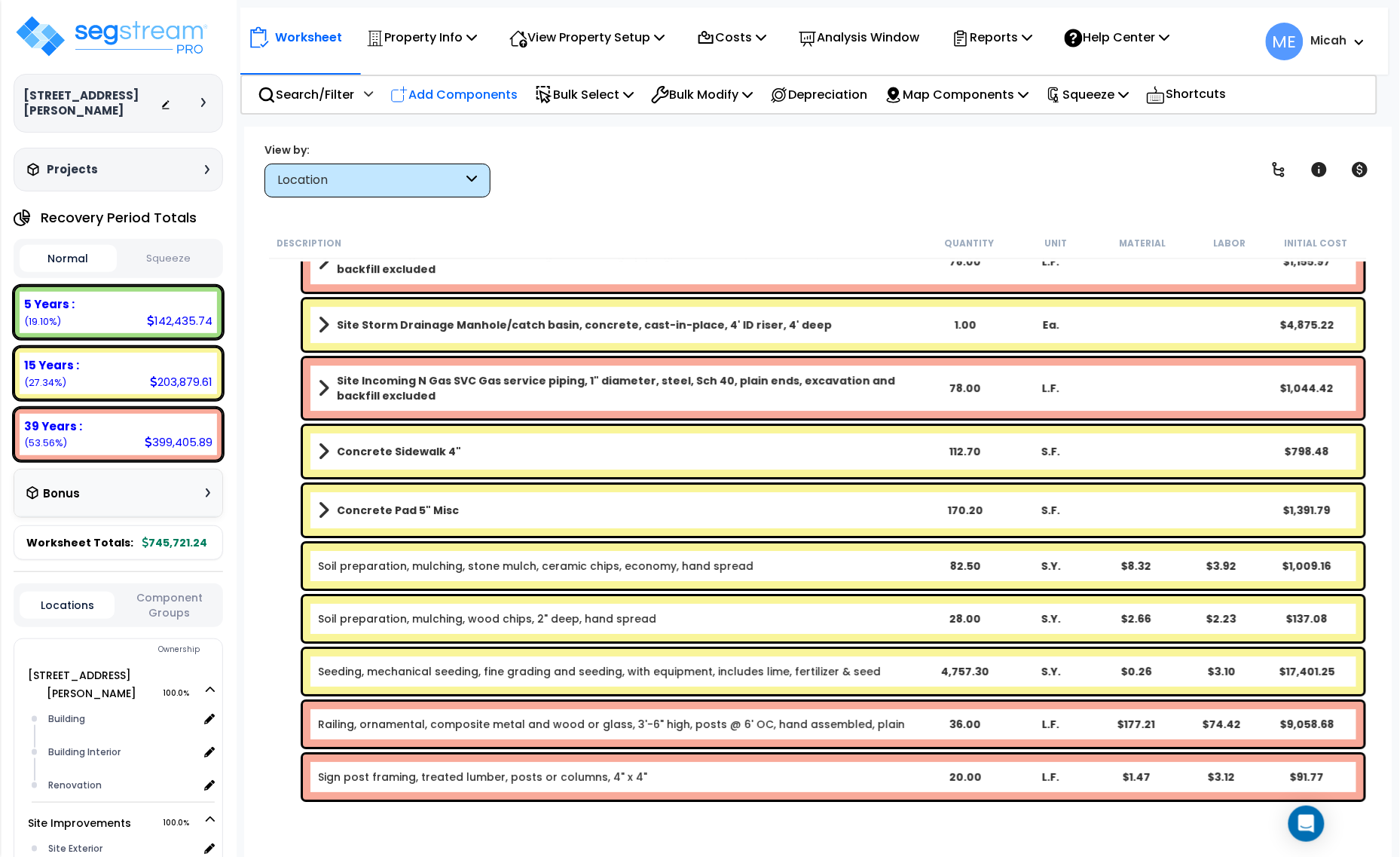
click at [427, 98] on p "Add Components" at bounding box center [454, 94] width 127 height 21
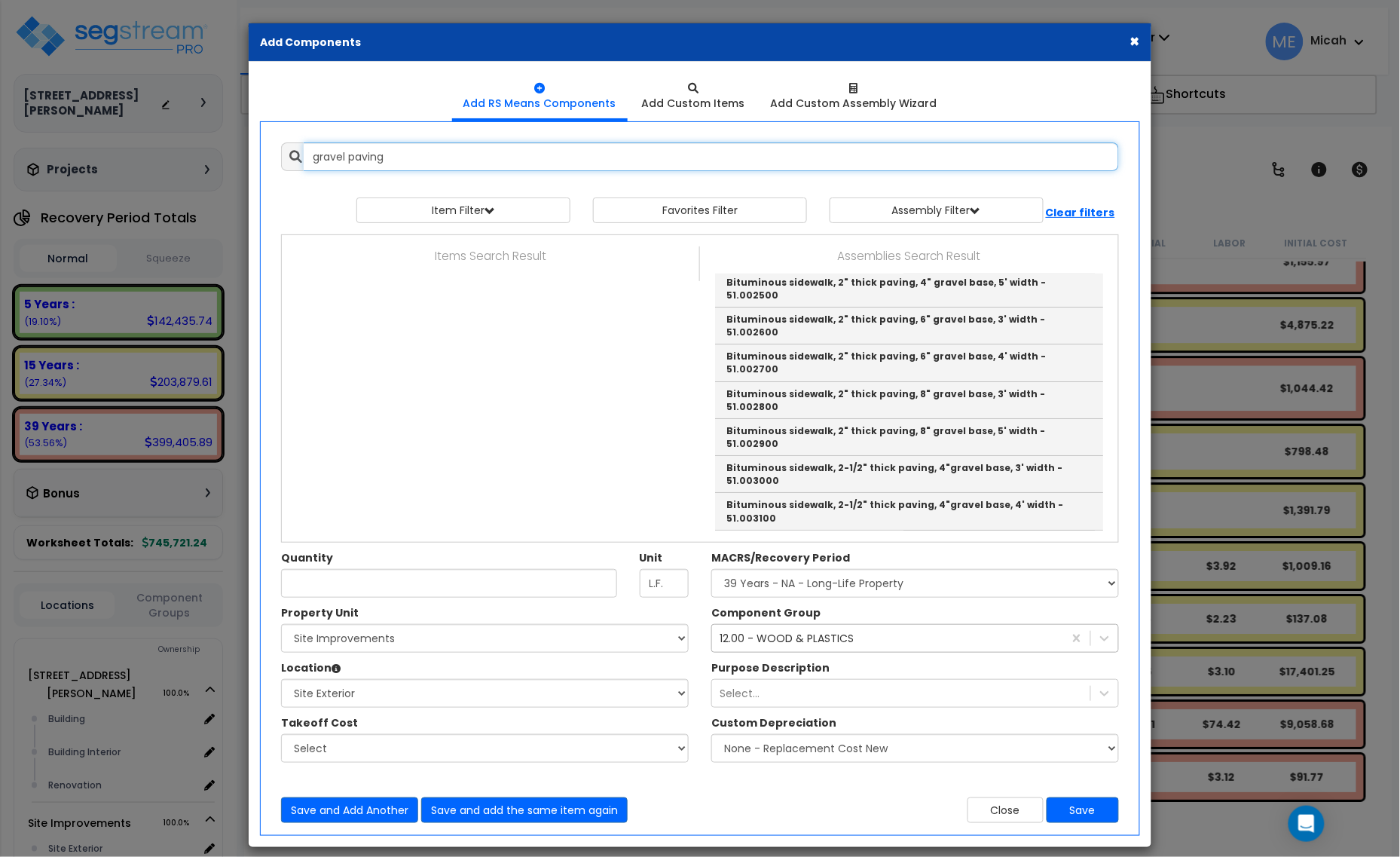
scroll to position [1841, 0]
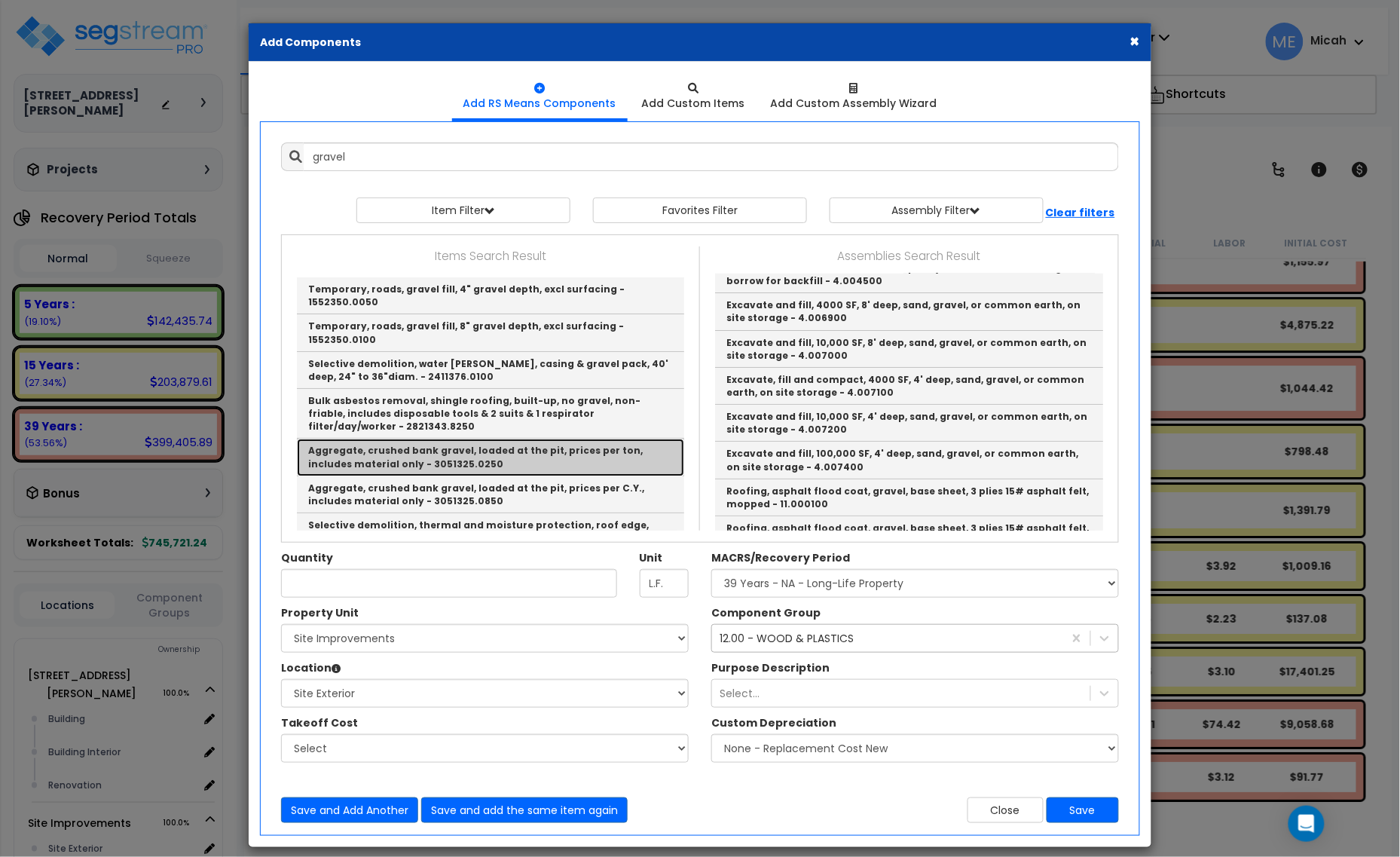
click at [620, 451] on link "Aggregate, crushed bank gravel, loaded at the pit, prices per ton, includes mat…" at bounding box center [490, 457] width 387 height 37
type input "Aggregate, crushed bank gravel, loaded at the pit, prices per ton, includes mat…"
type input "Ton"
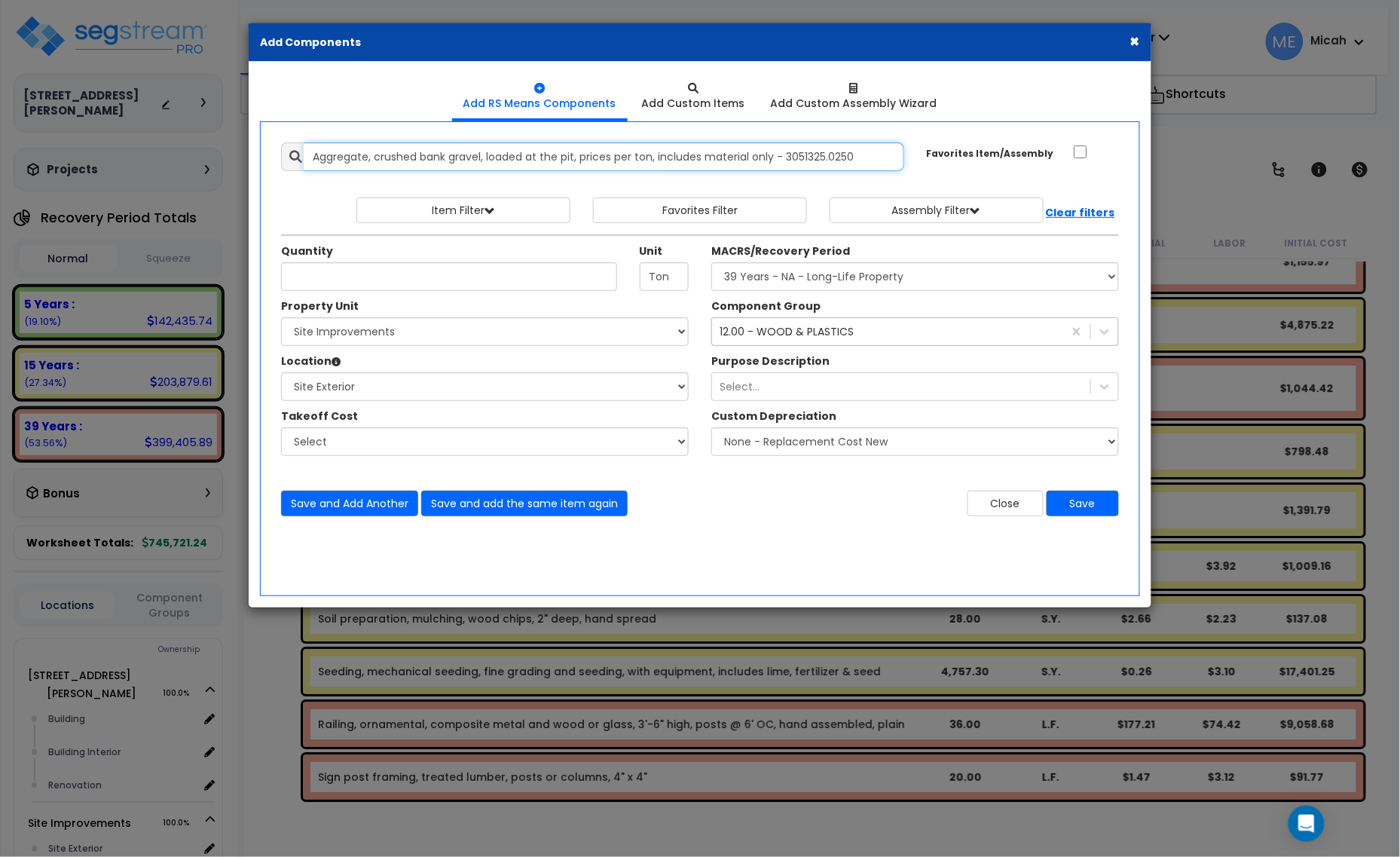
drag, startPoint x: 344, startPoint y: 167, endPoint x: 1059, endPoint y: 197, distance: 715.6
click at [1059, 197] on div "Add Items Add Assemblies Both 9863808 Select" at bounding box center [700, 329] width 861 height 396
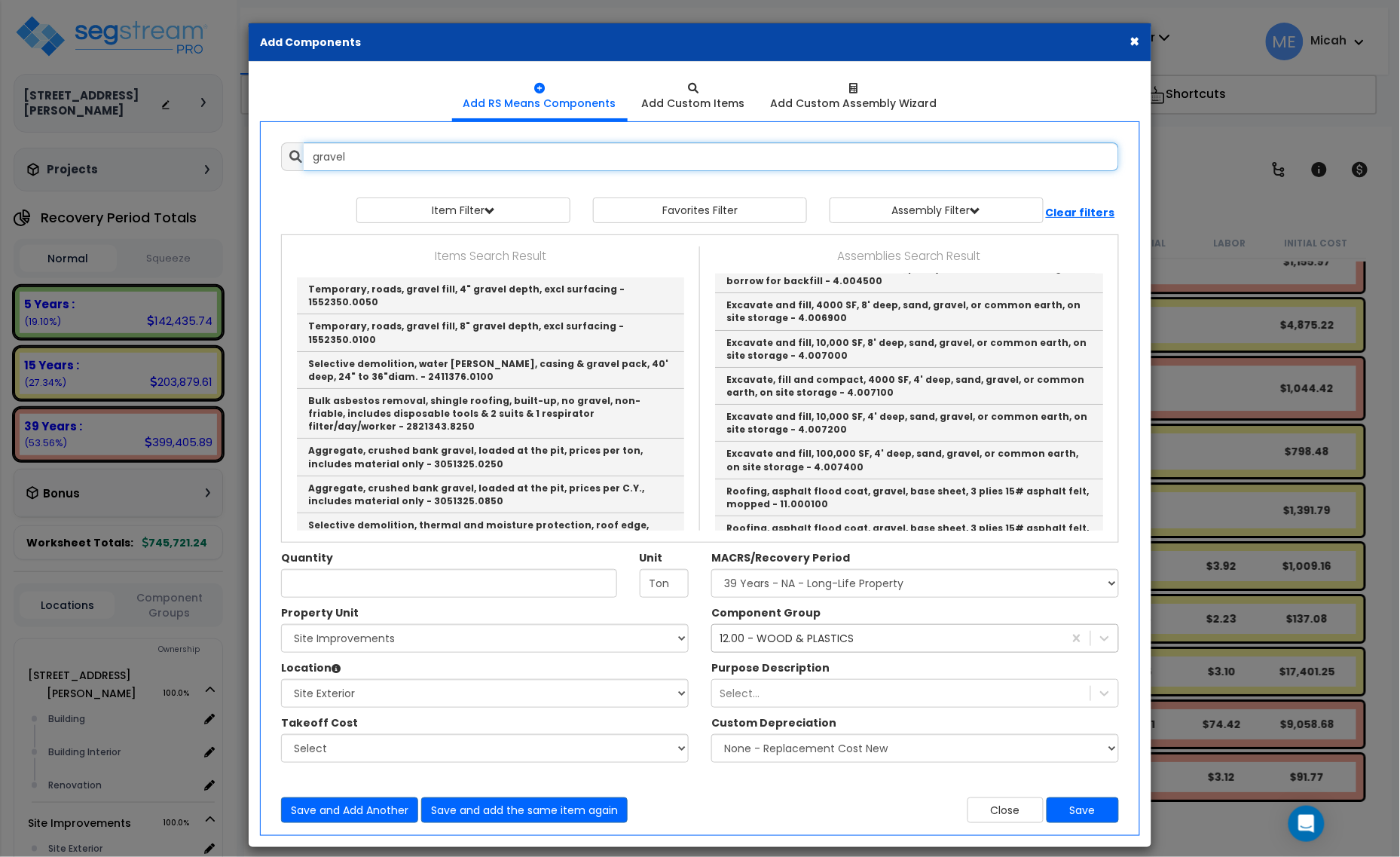
scroll to position [94, 0]
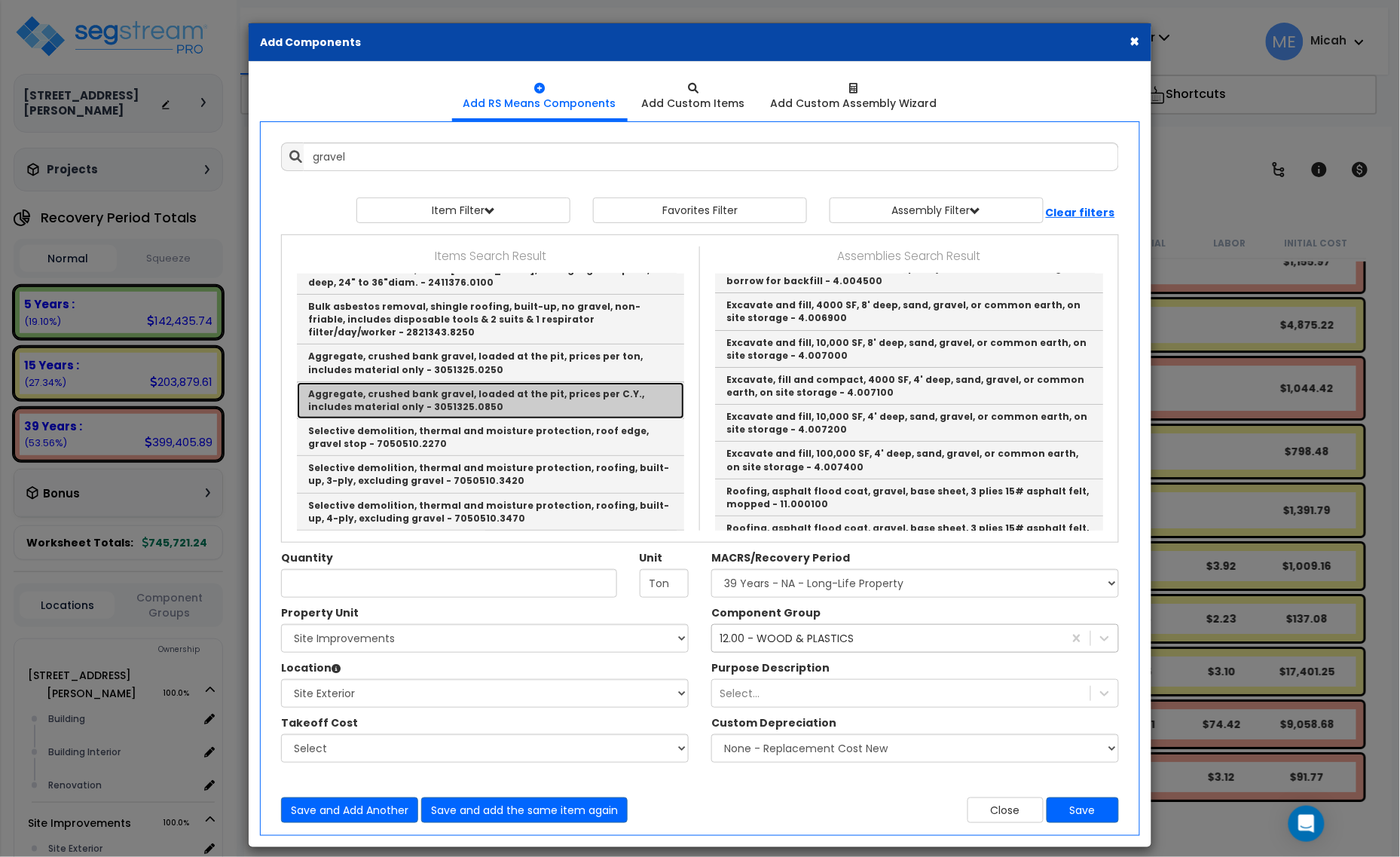
click at [526, 386] on link "Aggregate, crushed bank gravel, loaded at the pit, prices per C.Y., includes ma…" at bounding box center [490, 401] width 387 height 37
type input "Aggregate, crushed bank gravel, loaded at the pit, prices per C.Y., includes ma…"
type input "C.Y."
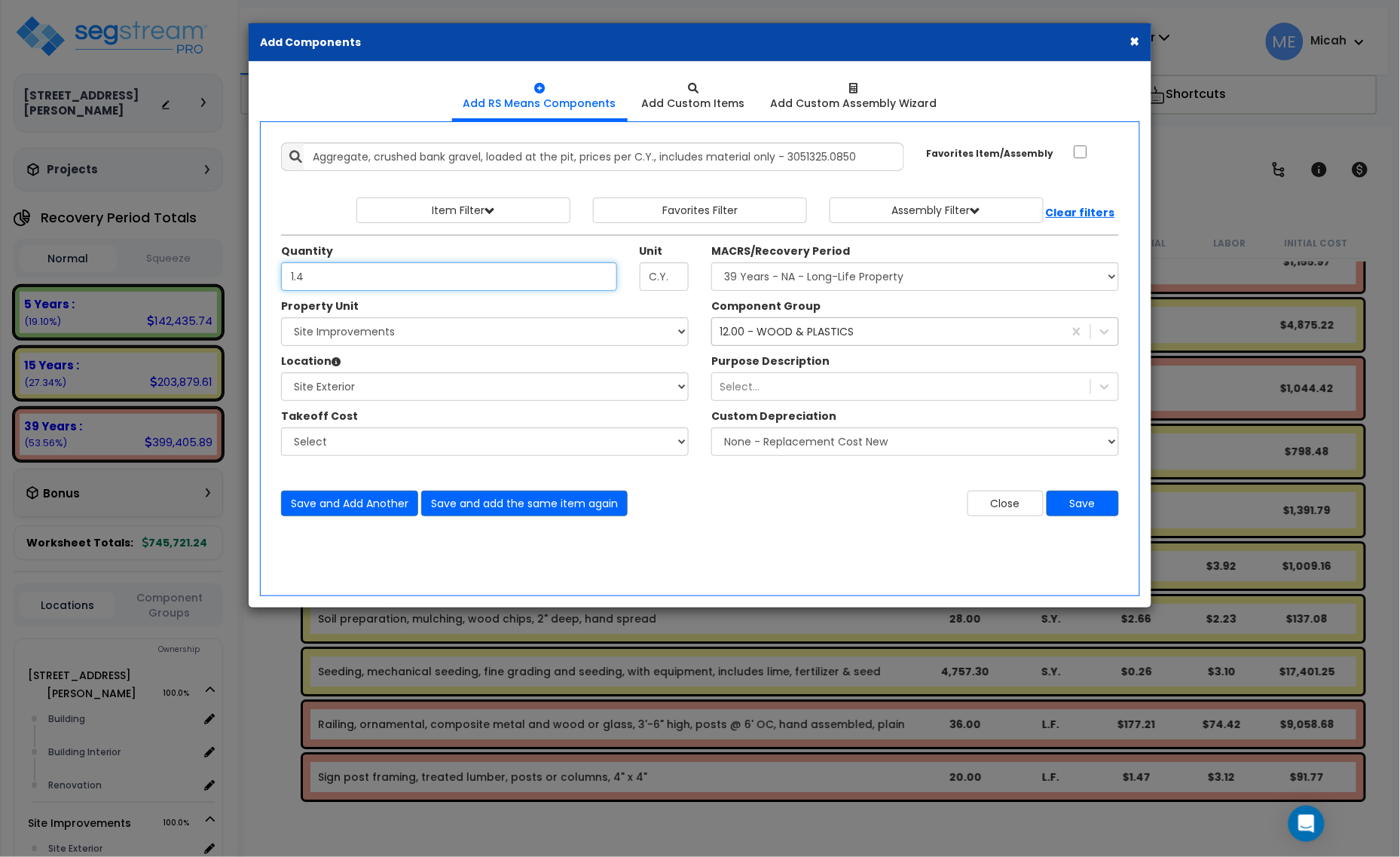
type input "1.4"
click at [797, 277] on select "Select MACRS/Recovery Period 5 Years - 57.0 - Distributive Trades & Services 5 …" at bounding box center [916, 277] width 408 height 28
select select "3666"
click at [712, 263] on select "Select MACRS/Recovery Period 5 Years - 57.0 - Distributive Trades & Services 5 …" at bounding box center [916, 277] width 408 height 28
click at [804, 339] on div "12.00 - WOOD & PLASTICS" at bounding box center [786, 331] width 134 height 15
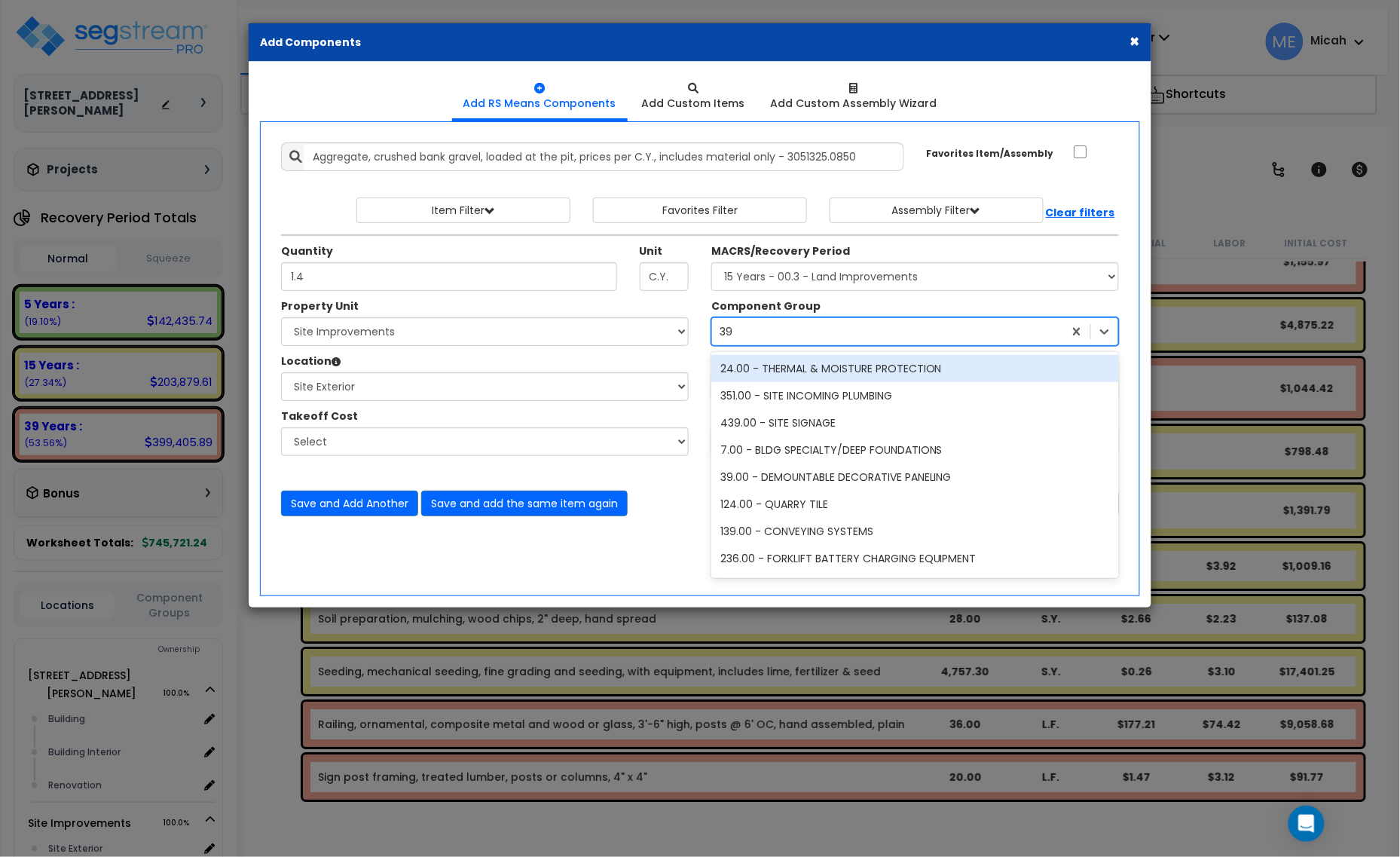
type input "397"
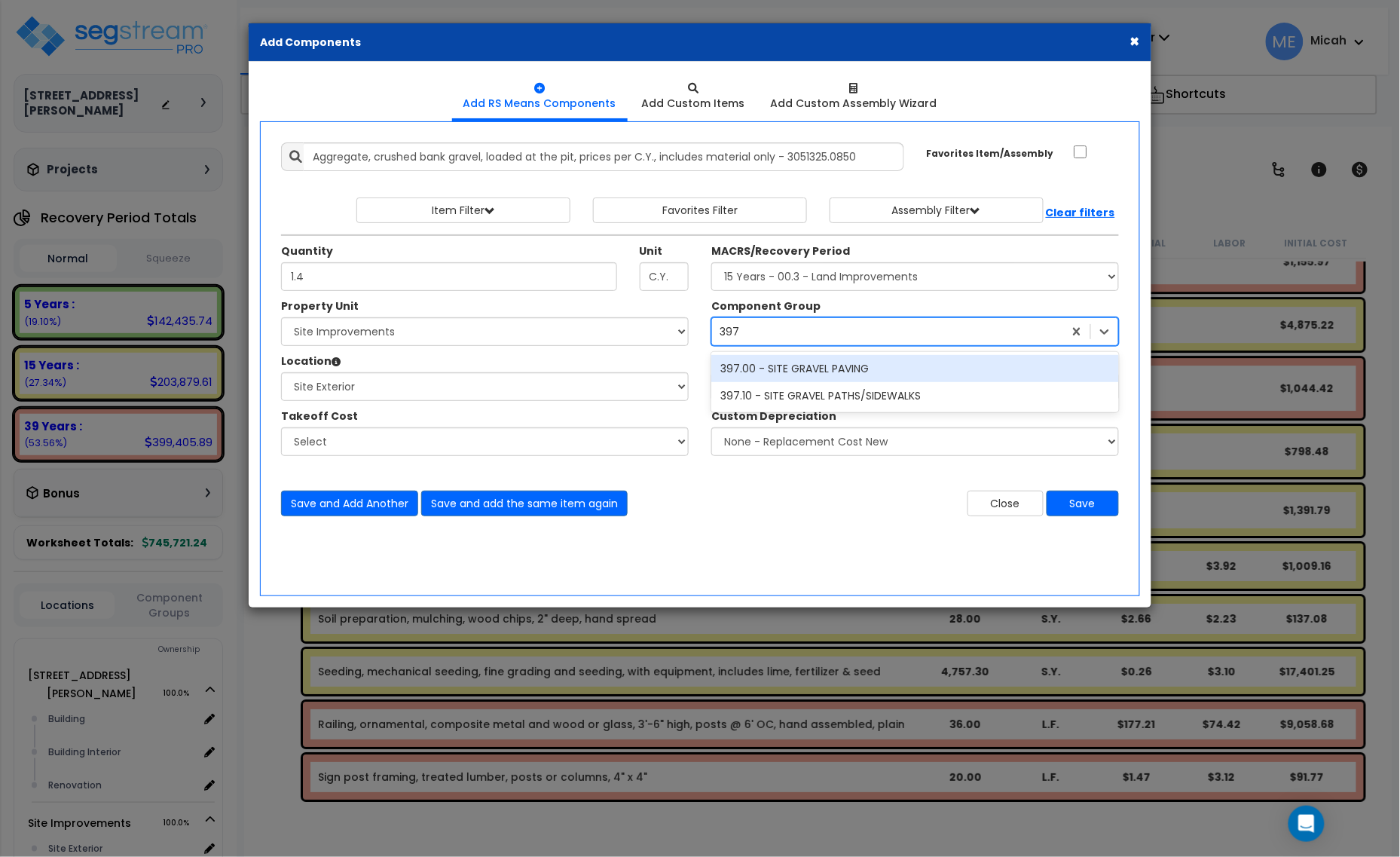
click at [831, 364] on div "397.00 - SITE GRAVEL PAVING" at bounding box center [916, 369] width 408 height 27
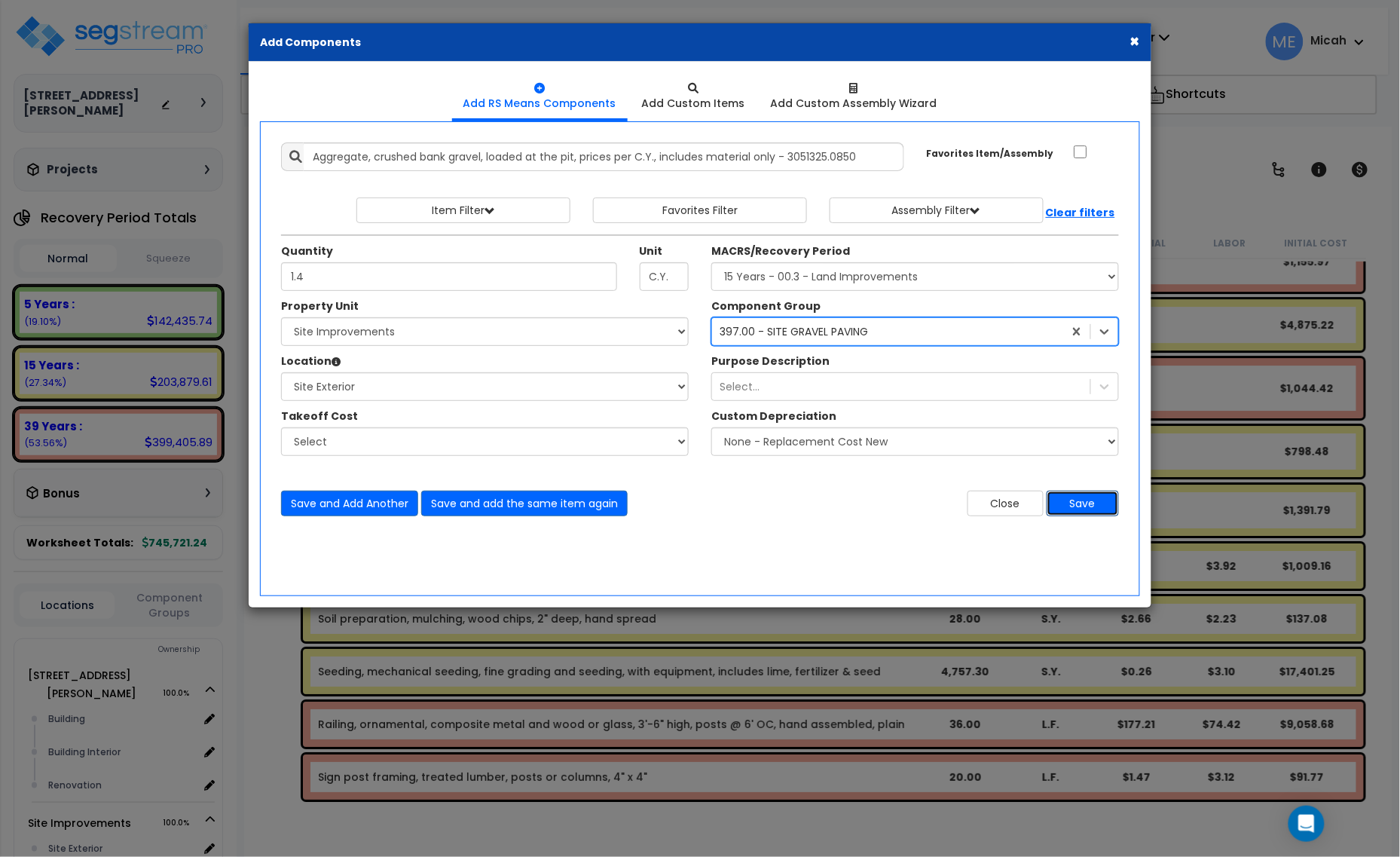
click at [1075, 499] on button "Save" at bounding box center [1083, 503] width 73 height 25
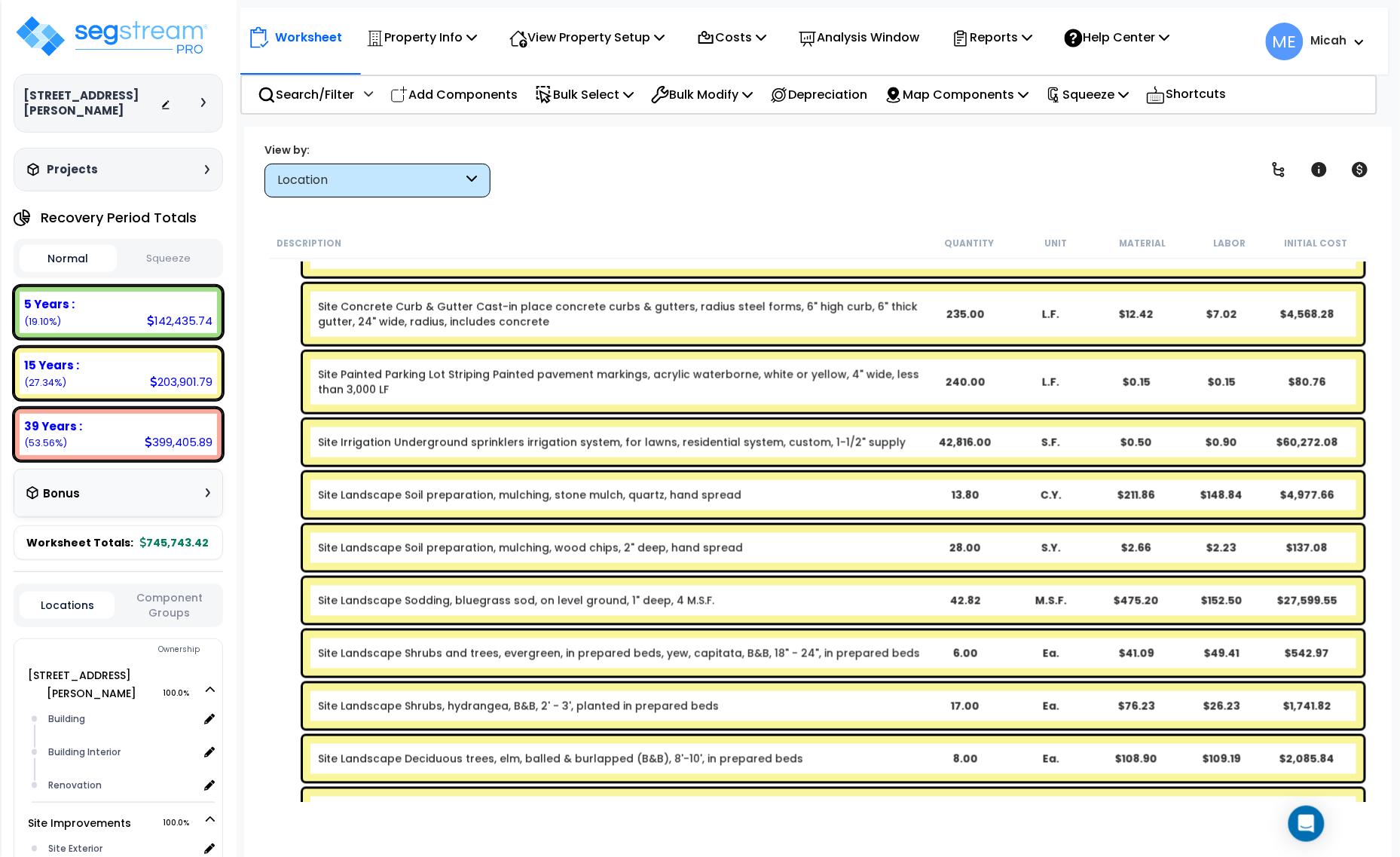
scroll to position [7848, 0]
